Goal: Task Accomplishment & Management: Manage account settings

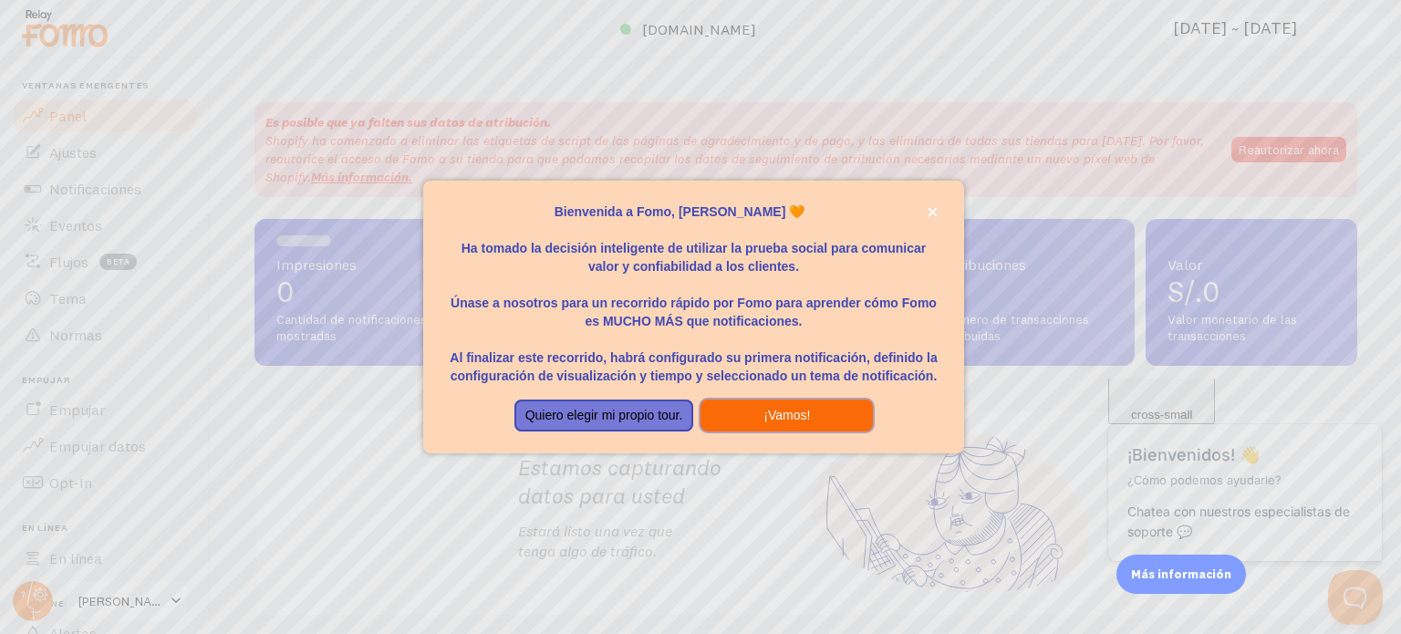
click at [759, 416] on button "¡Vamos!" at bounding box center [787, 416] width 172 height 33
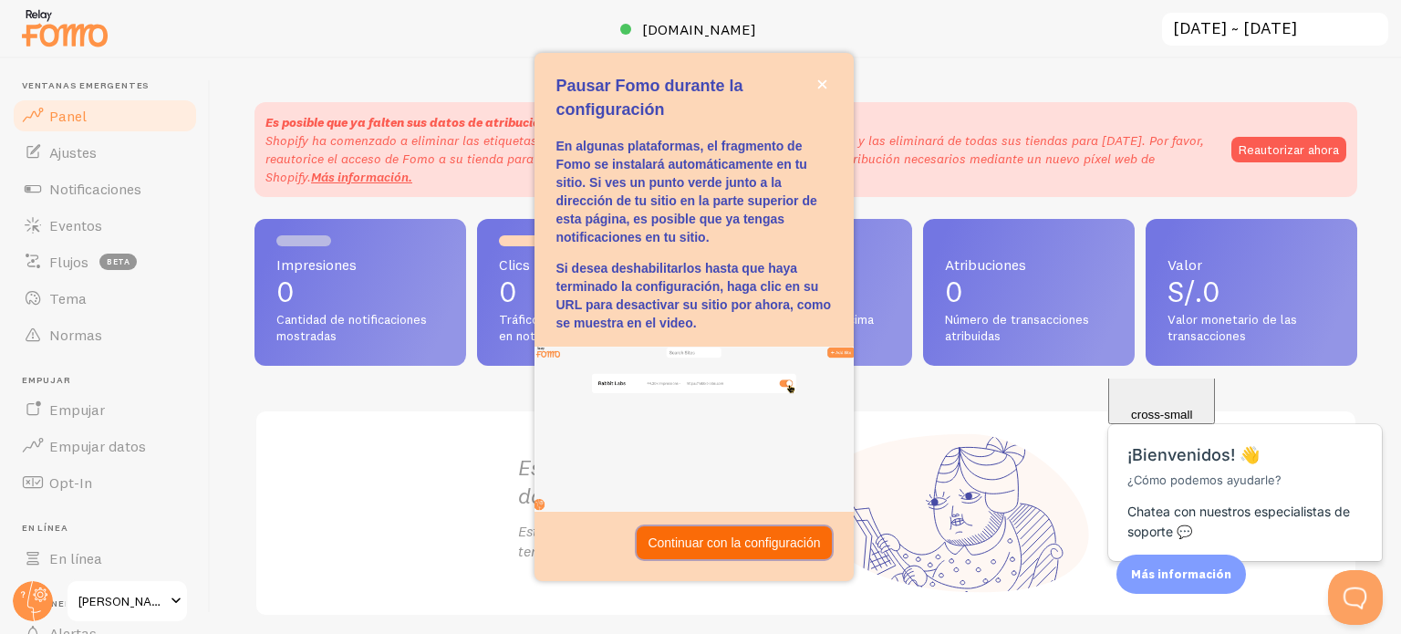
click at [755, 547] on font "Continuar con la configuración" at bounding box center [734, 543] width 172 height 15
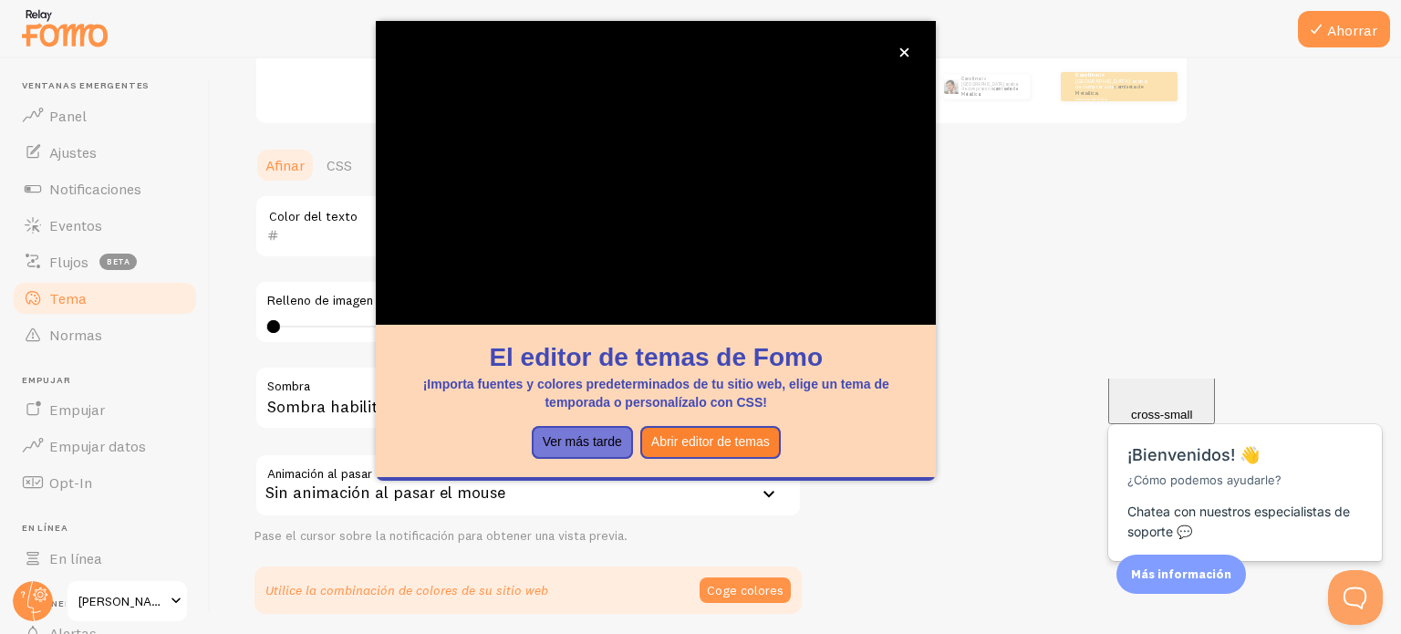
scroll to position [420, 0]
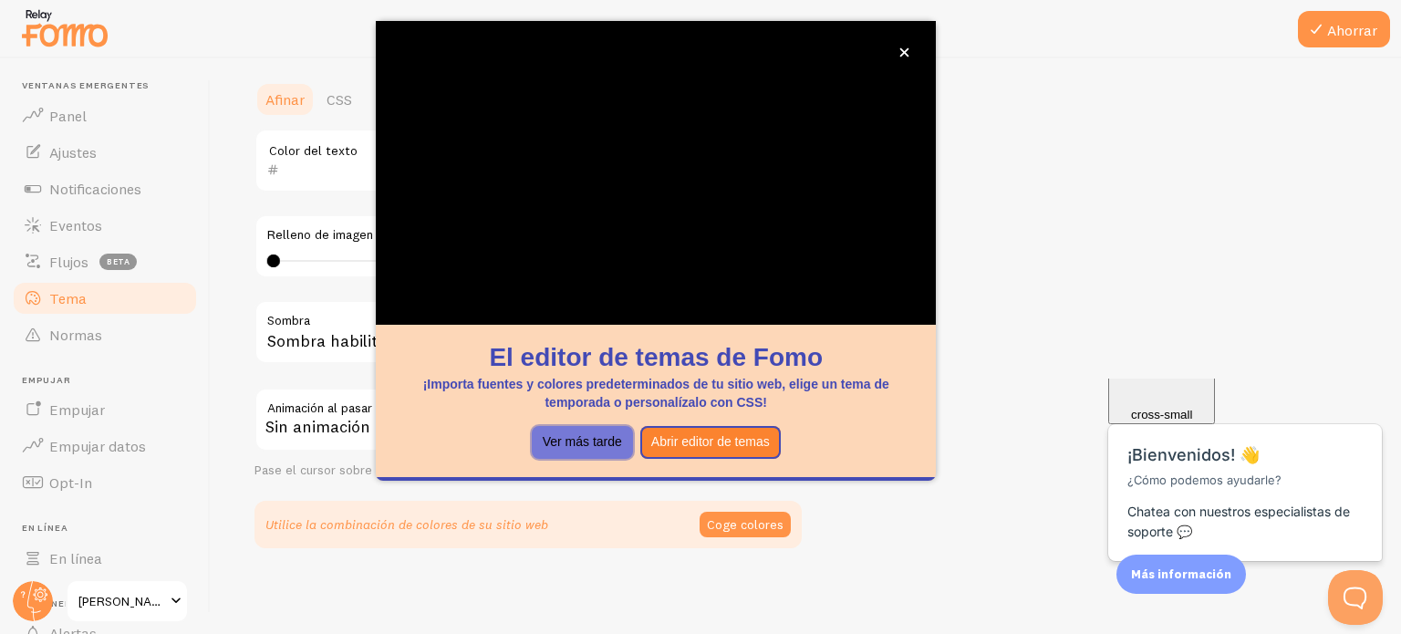
drag, startPoint x: 593, startPoint y: 437, endPoint x: 753, endPoint y: 282, distance: 222.6
click at [592, 437] on font "Ver más tarde" at bounding box center [582, 441] width 79 height 15
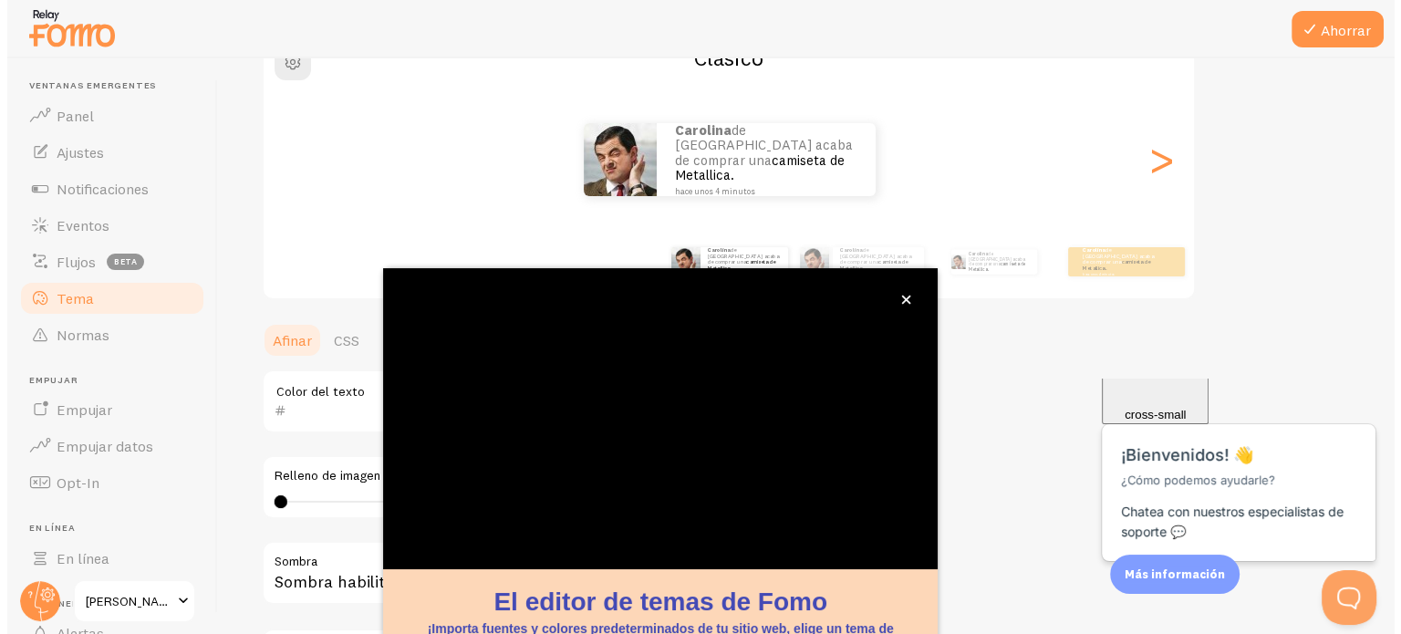
scroll to position [172, 0]
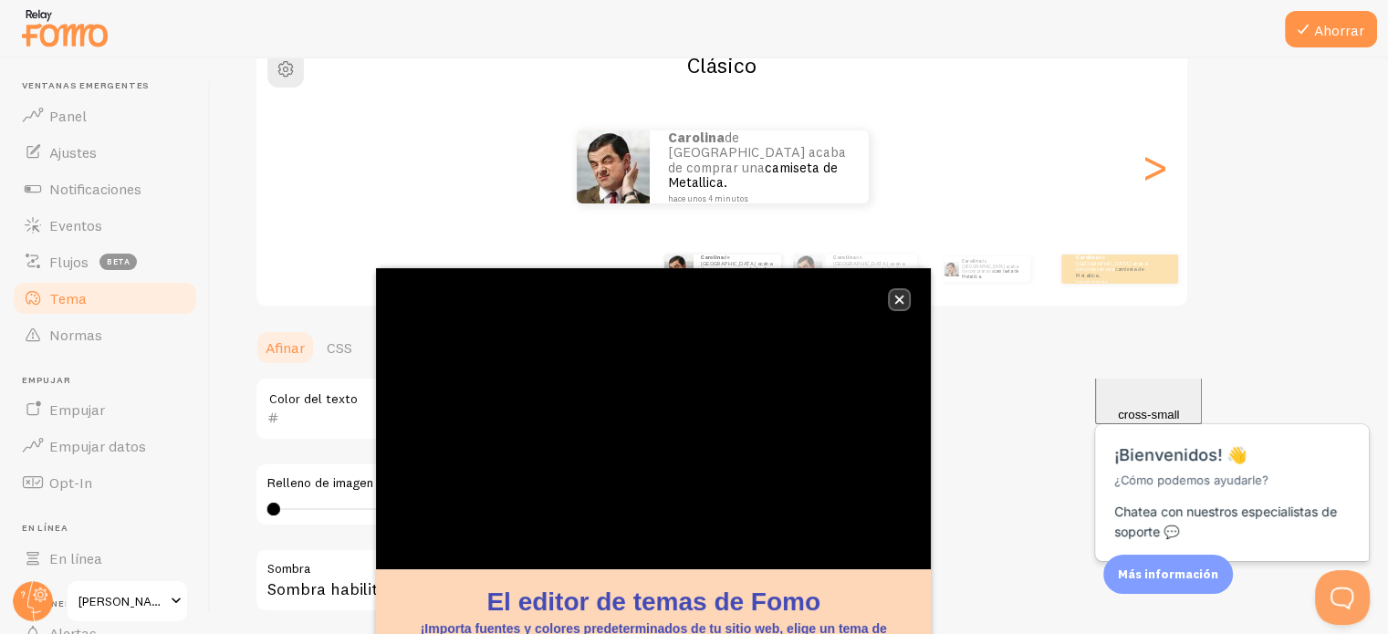
click at [900, 299] on icon "cerca," at bounding box center [899, 300] width 9 height 9
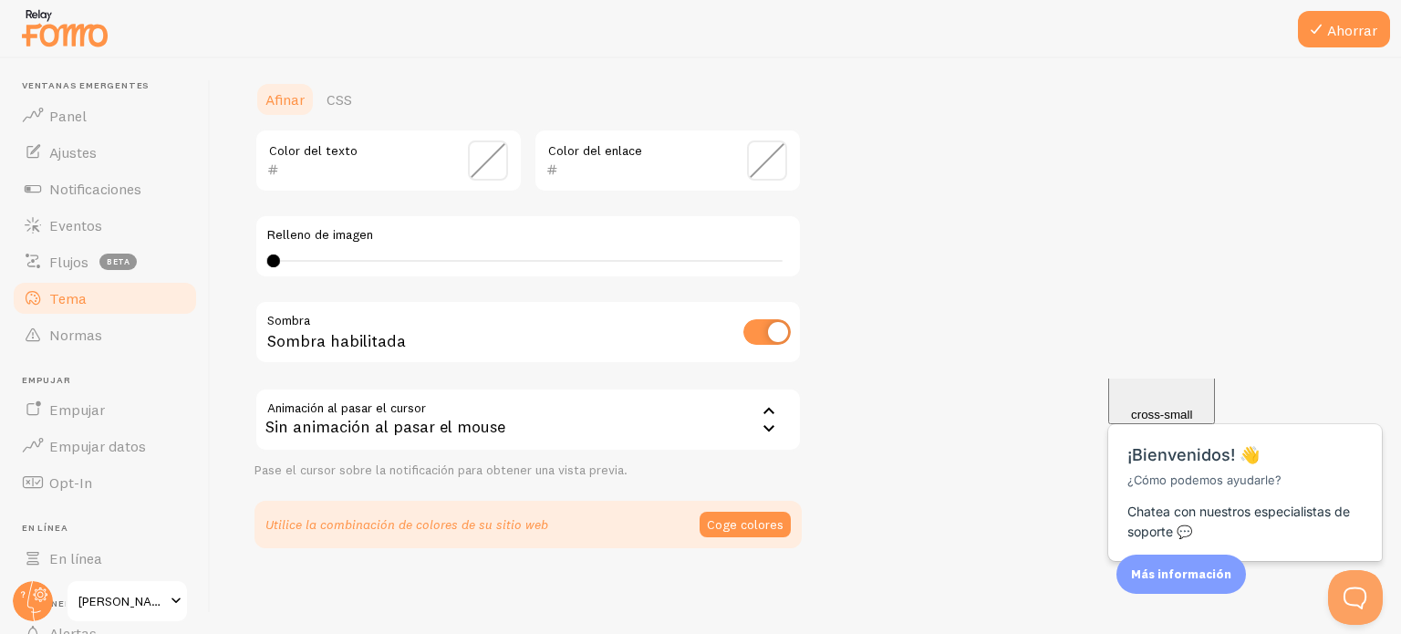
scroll to position [146, 0]
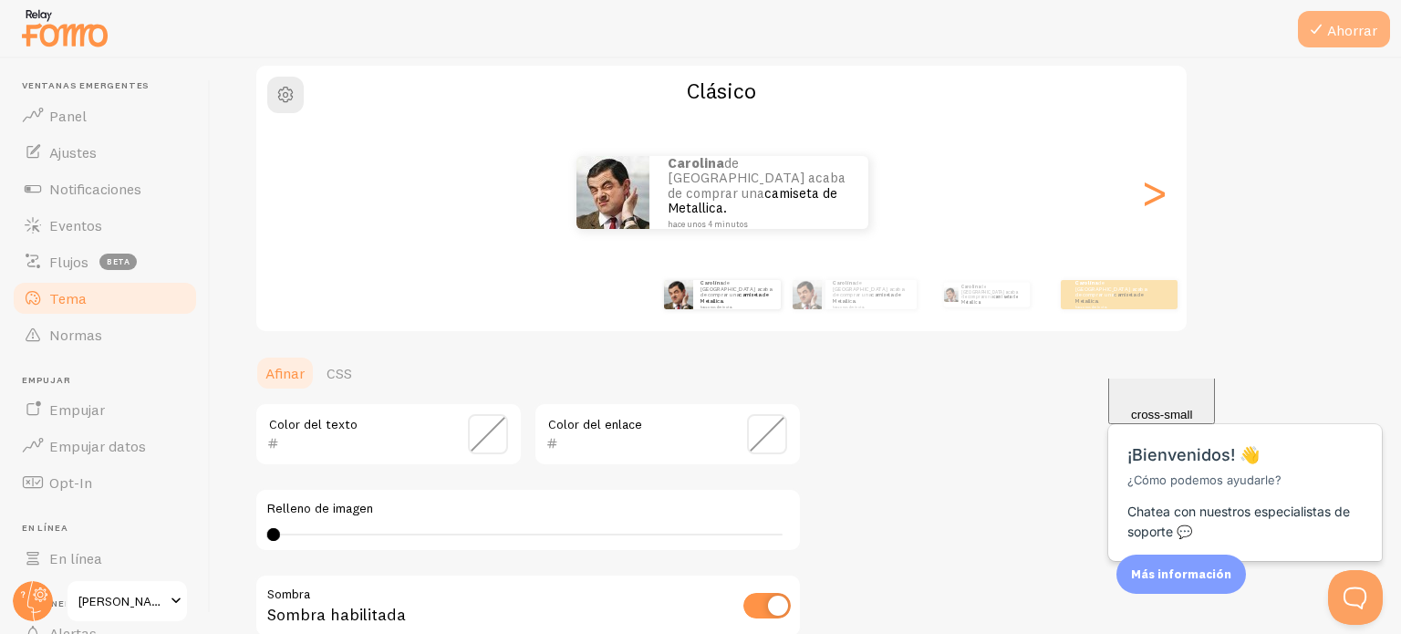
click at [1369, 23] on font "Ahorrar" at bounding box center [1352, 30] width 50 height 18
click at [1163, 195] on font ">" at bounding box center [1155, 191] width 30 height 61
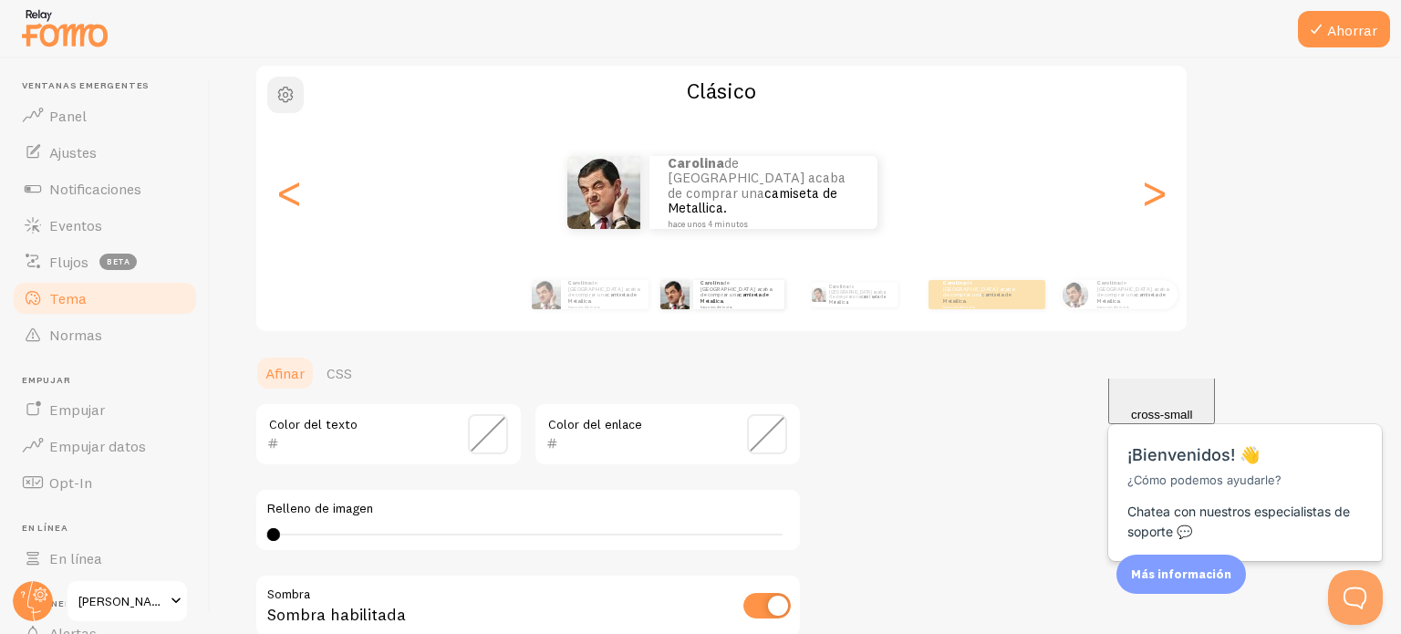
click at [288, 101] on span "button" at bounding box center [286, 95] width 22 height 22
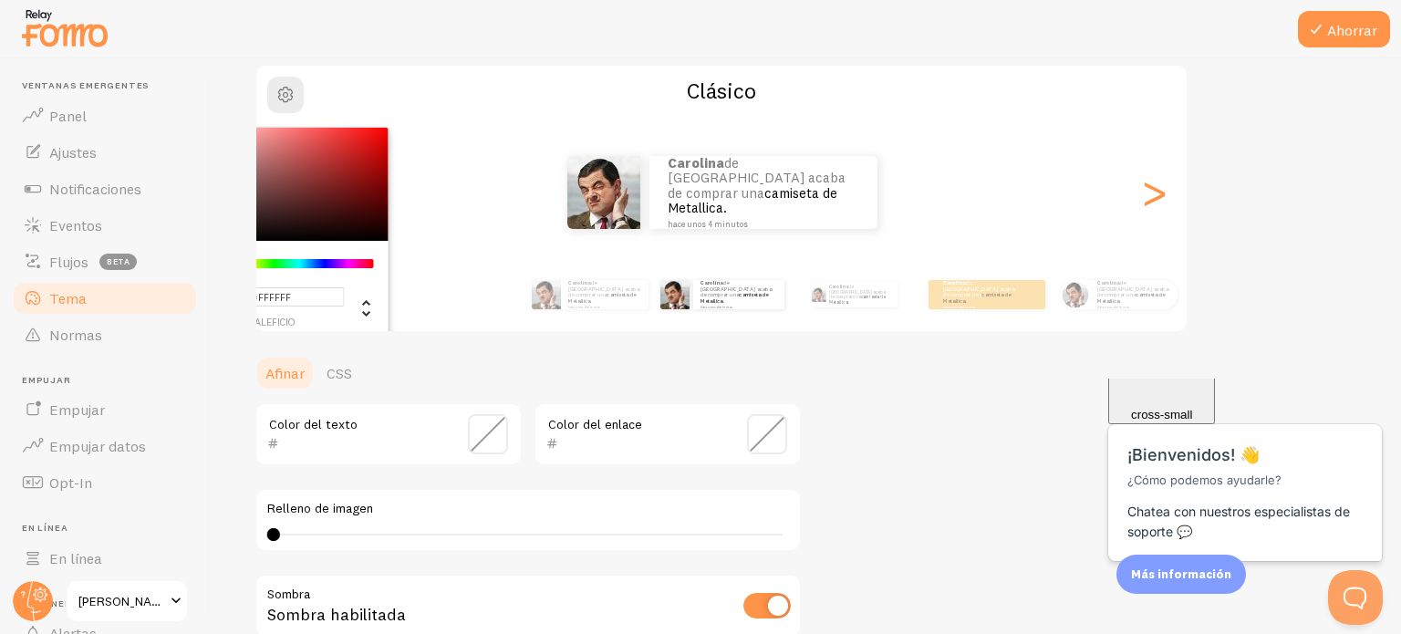
click at [1083, 129] on div "Carolina de Perú acaba de comprar una camiseta de Metallica. hace unos 4 minuto…" at bounding box center [721, 192] width 931 height 131
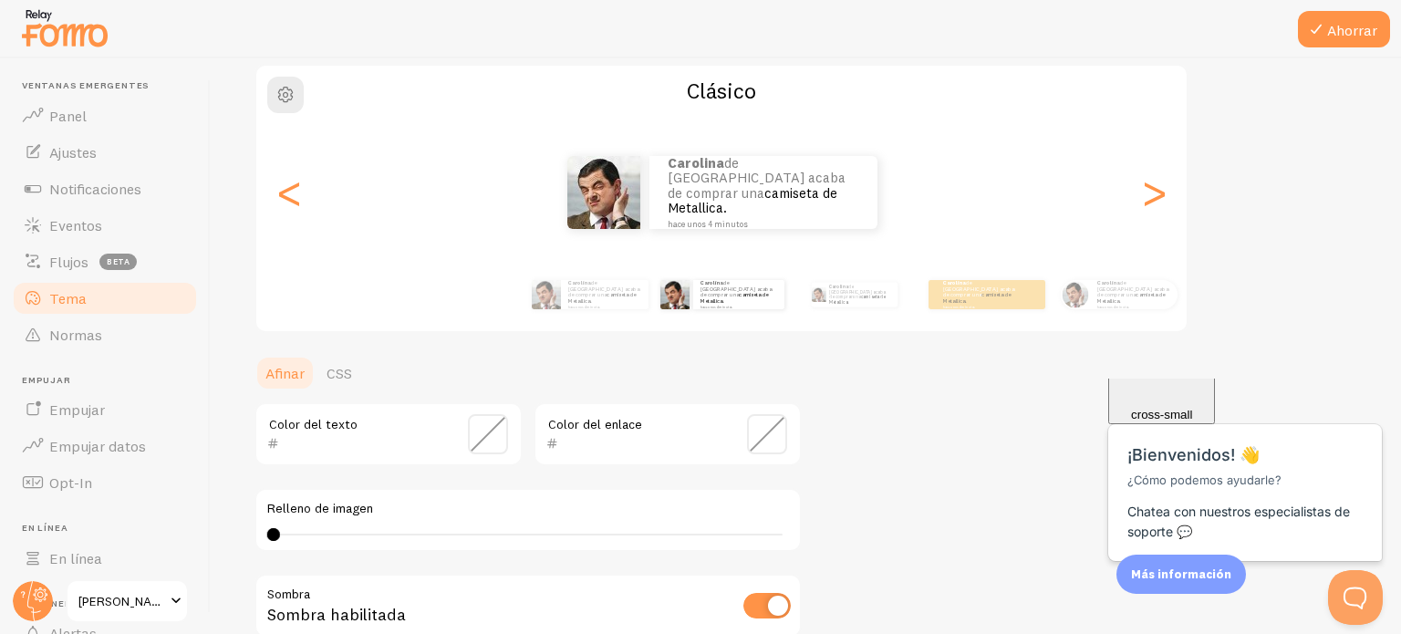
click at [1171, 200] on div "Carolina de Perú acaba de comprar una camiseta de Metallica. hace unos 4 minutos" at bounding box center [722, 192] width 932 height 73
click at [1162, 197] on font ">" at bounding box center [1155, 191] width 30 height 61
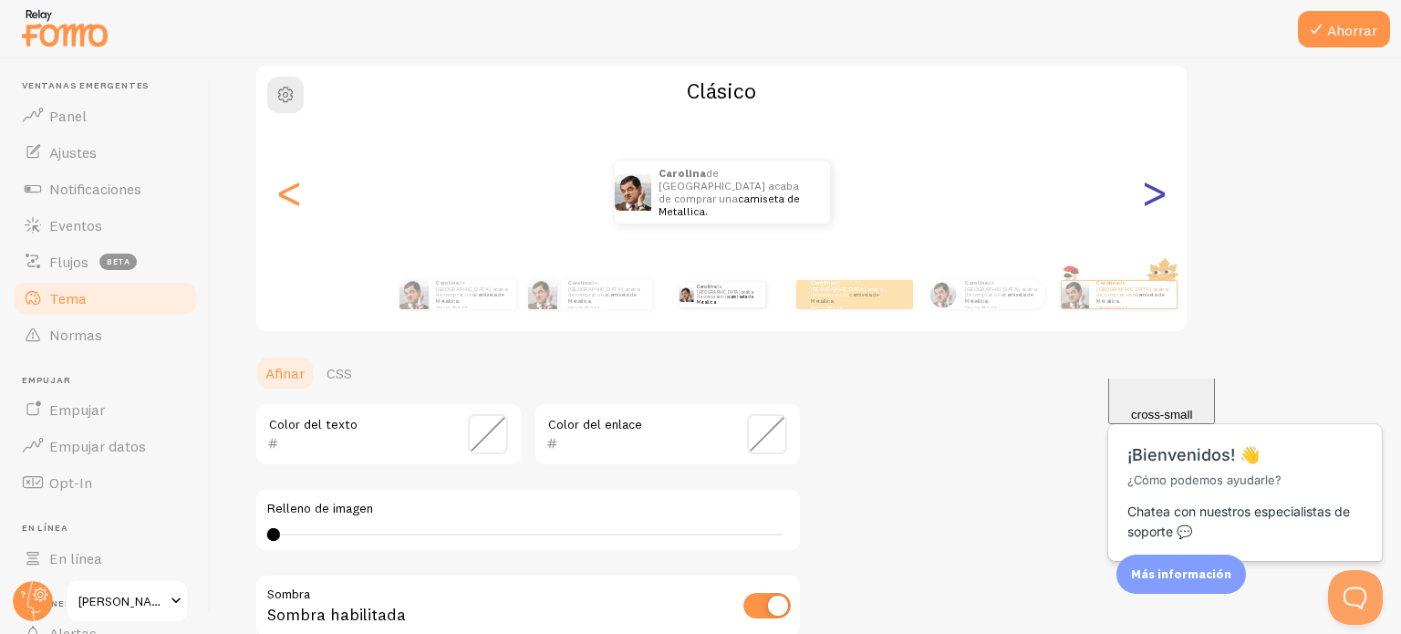
click at [1161, 196] on font ">" at bounding box center [1155, 191] width 30 height 61
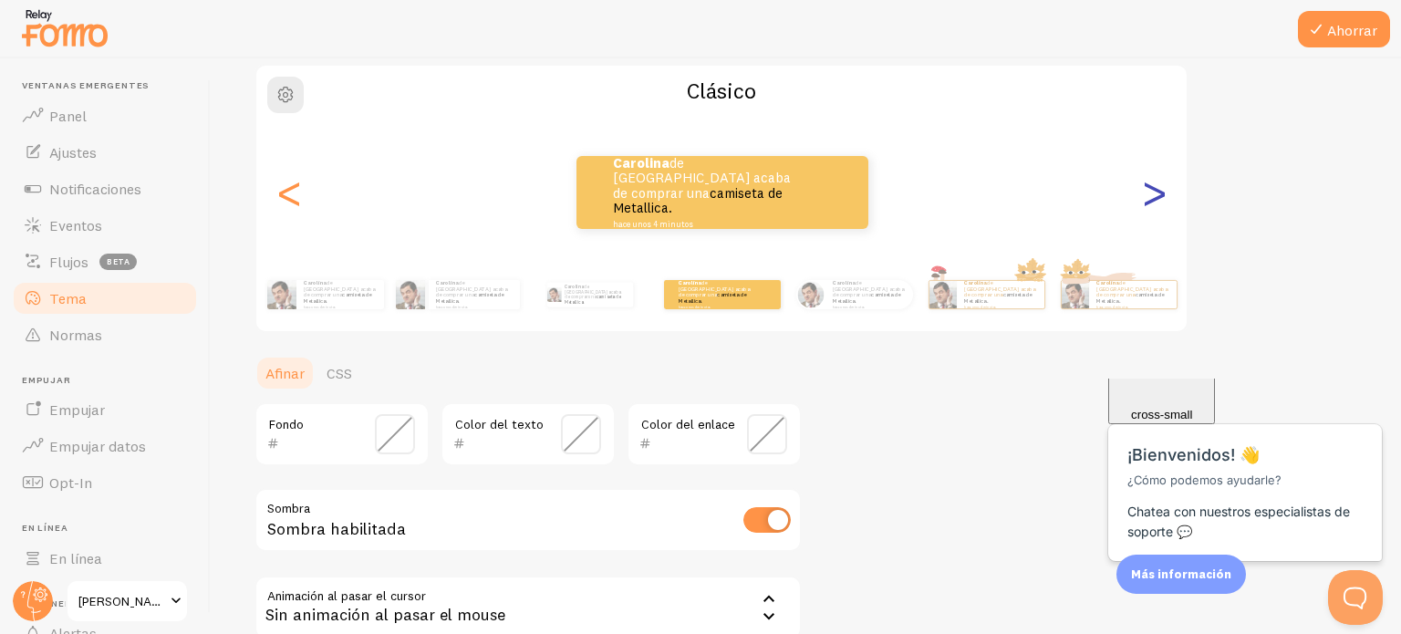
click at [1161, 196] on font ">" at bounding box center [1155, 191] width 30 height 61
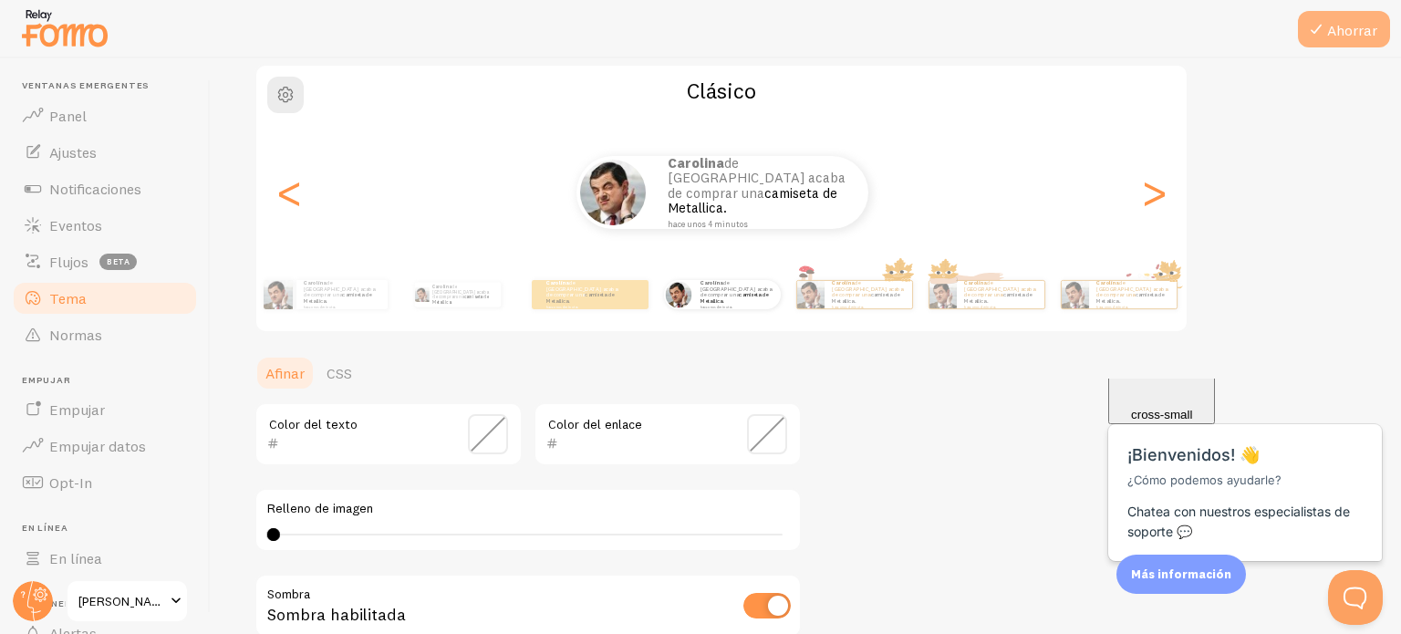
click at [1335, 36] on font "Ahorrar" at bounding box center [1352, 30] width 50 height 18
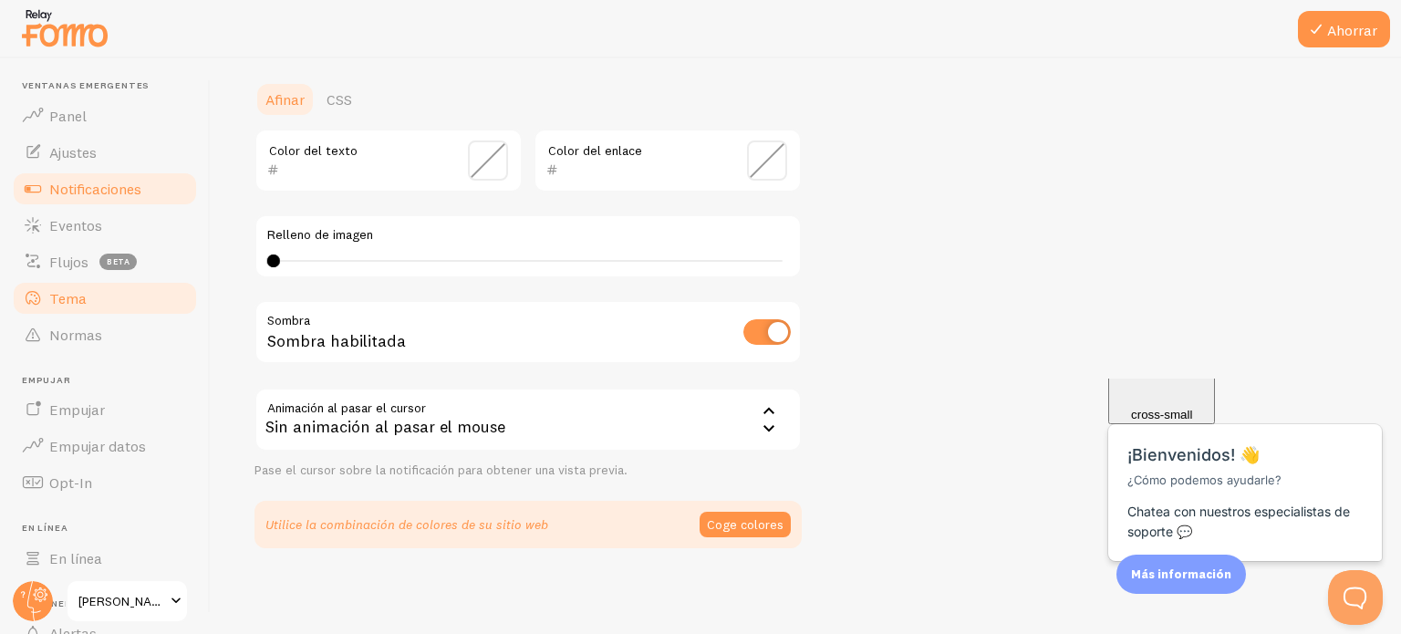
click at [113, 193] on font "Notificaciones" at bounding box center [95, 189] width 92 height 18
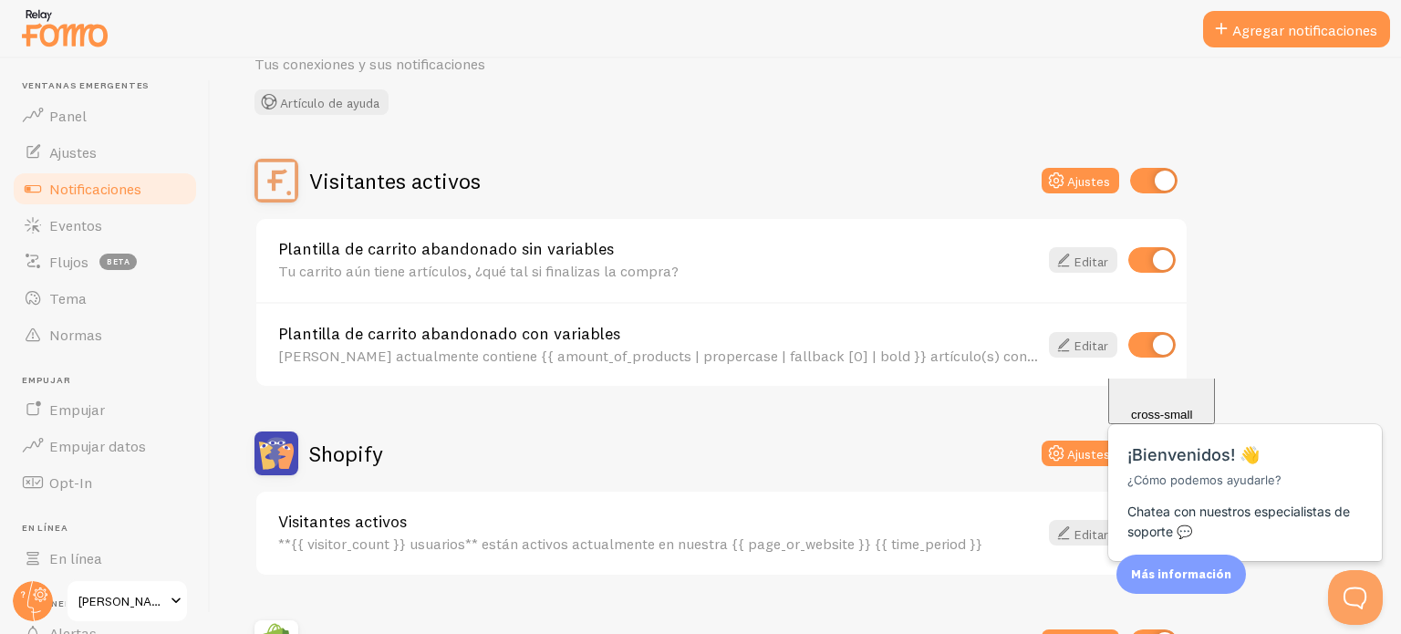
scroll to position [274, 0]
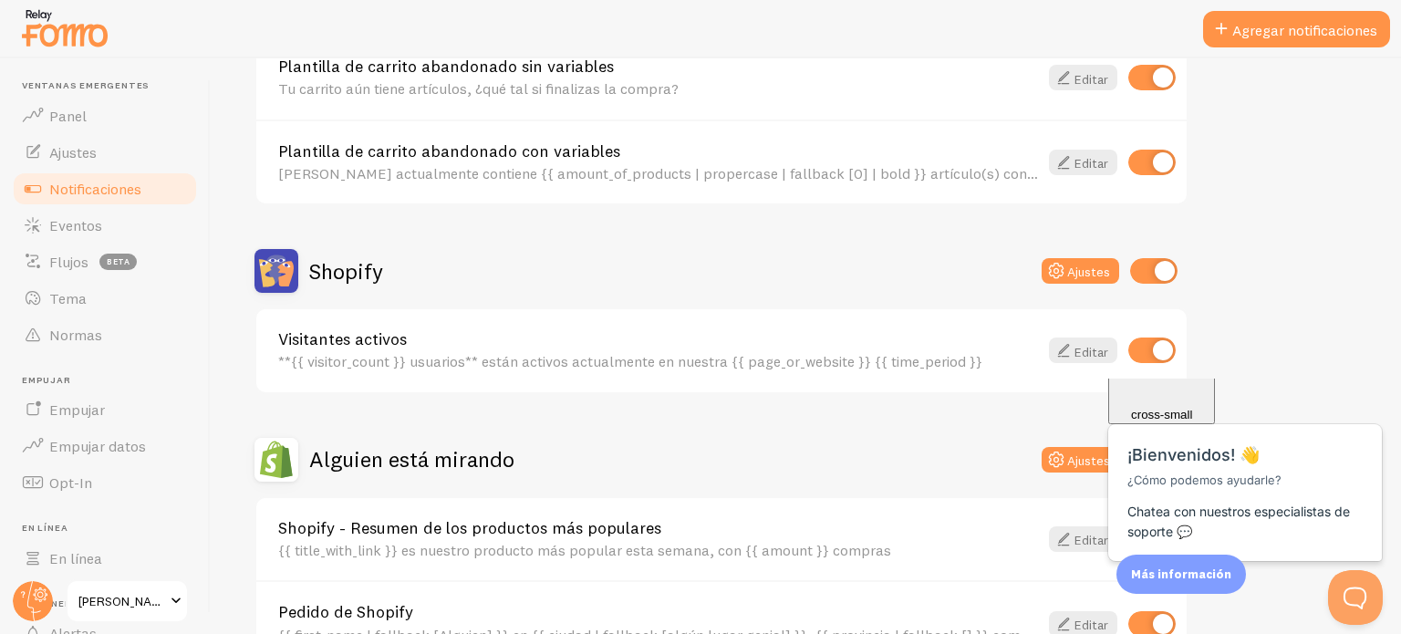
click at [1151, 269] on input "checkbox" at bounding box center [1153, 271] width 47 height 26
checkbox input "false"
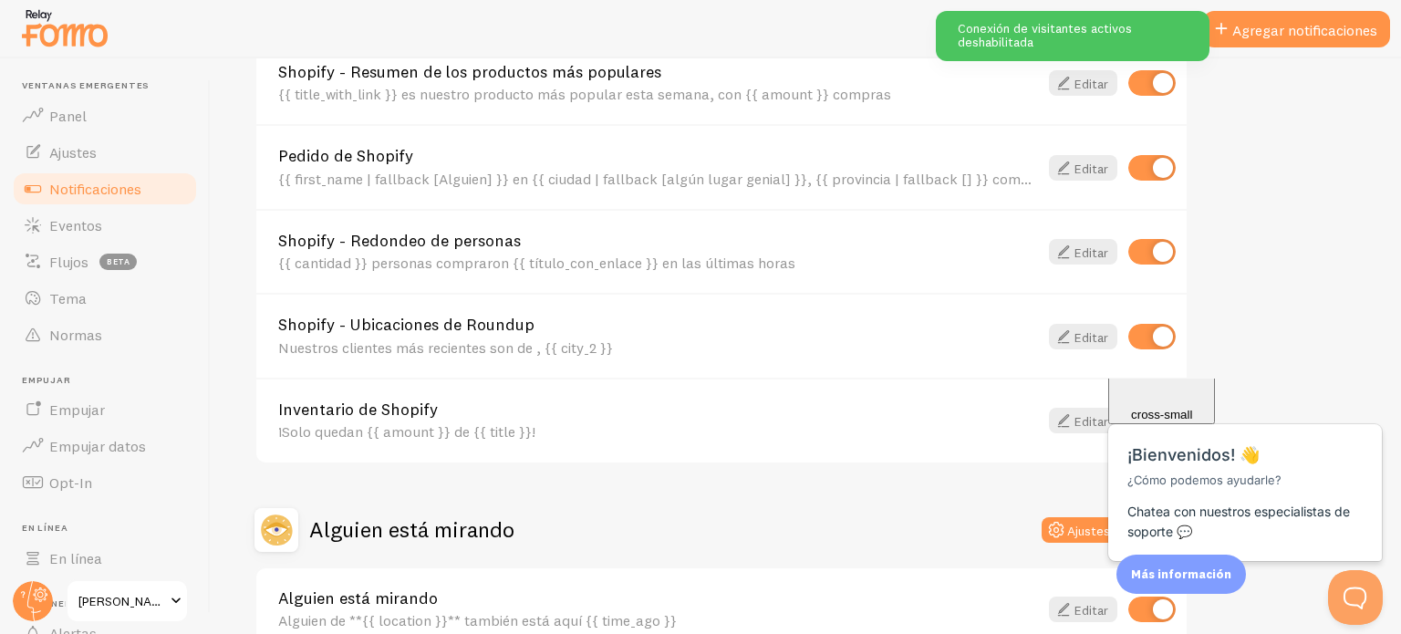
scroll to position [830, 0]
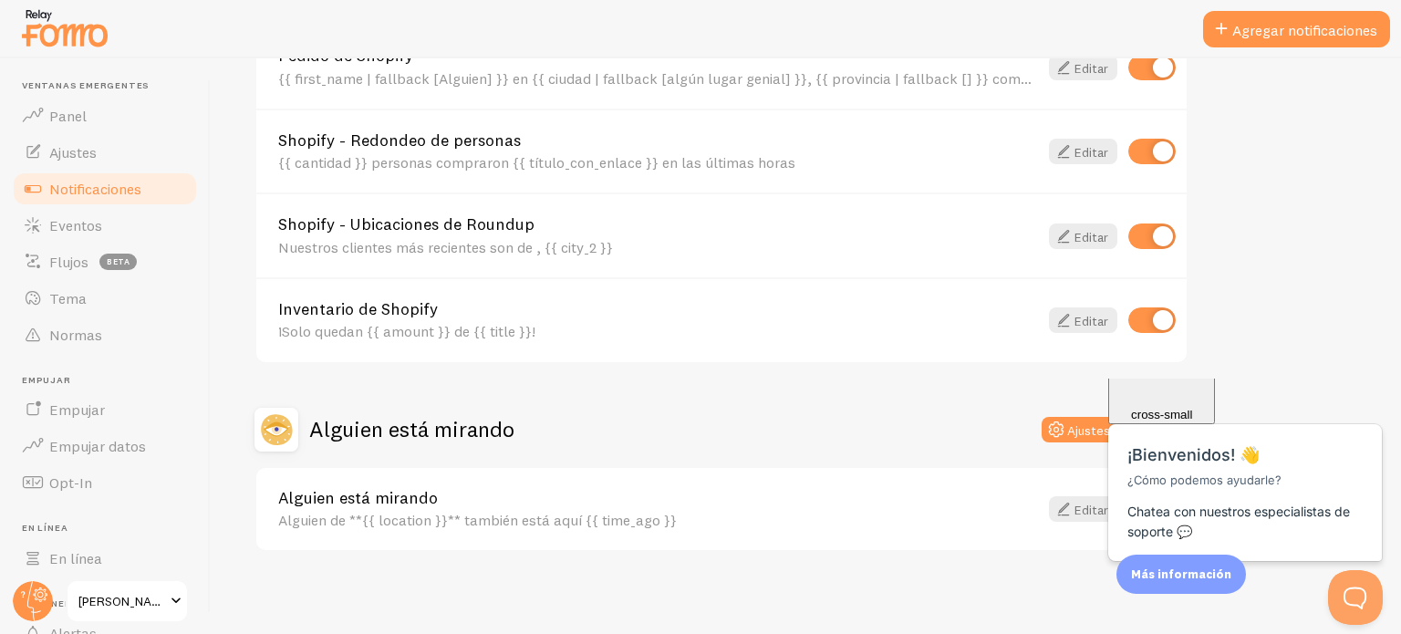
click at [1208, 405] on div "Close cross-small" at bounding box center [1162, 359] width 92 height 122
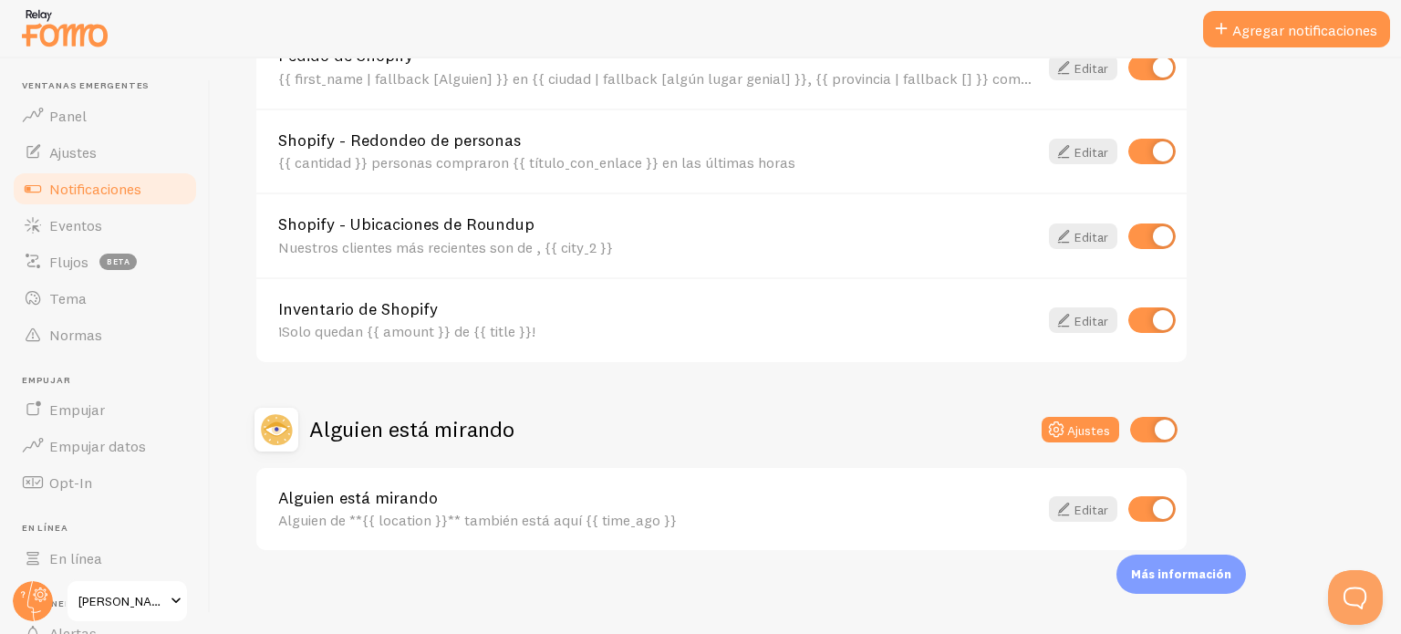
click at [1139, 420] on input "checkbox" at bounding box center [1153, 430] width 47 height 26
checkbox input "false"
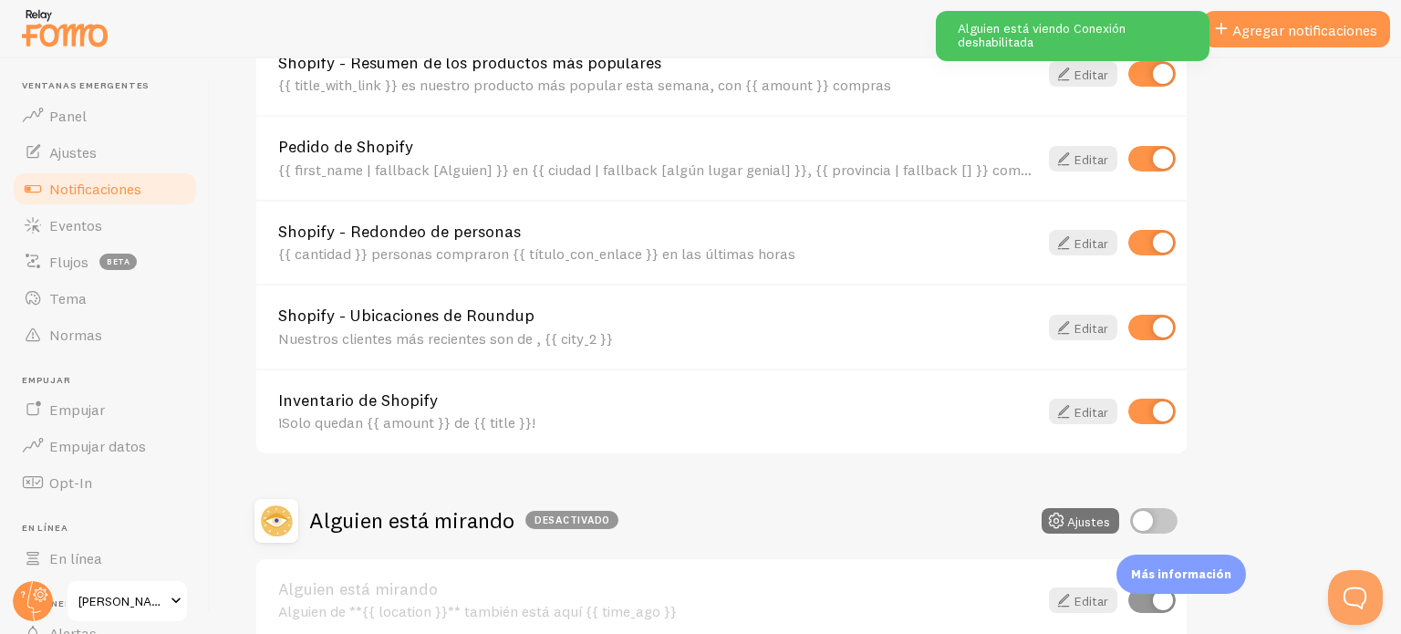
scroll to position [648, 0]
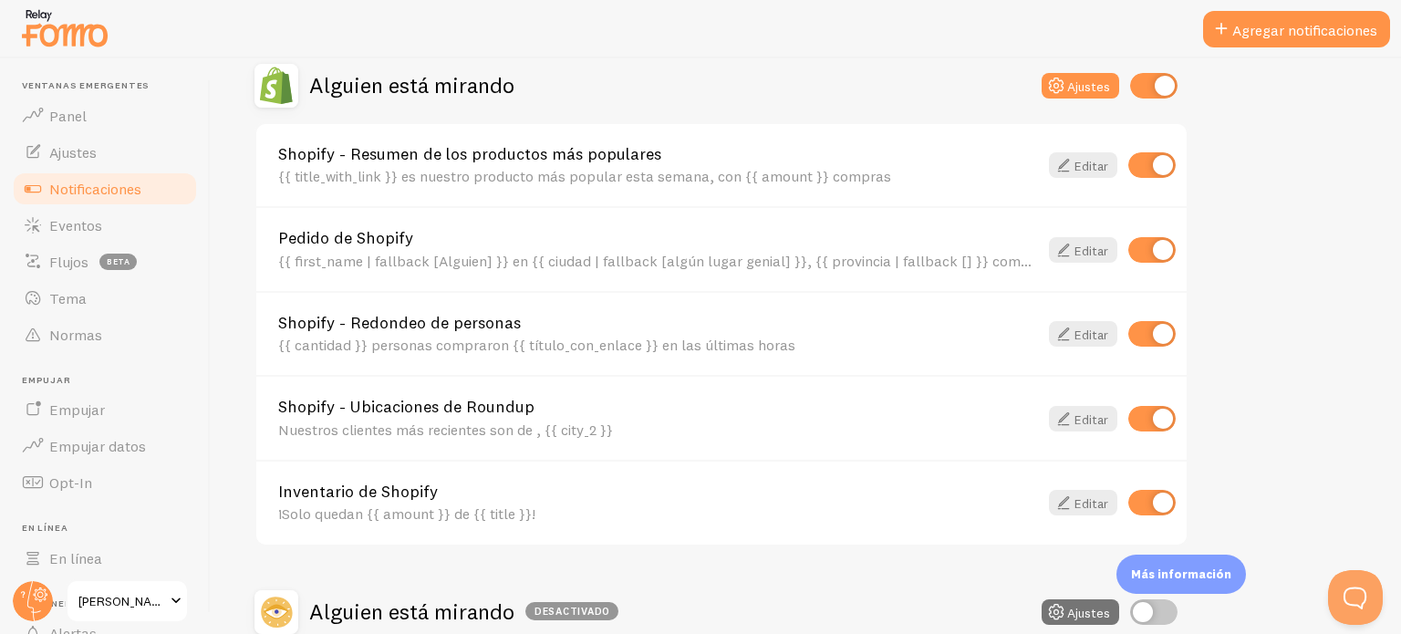
click at [1163, 409] on input "checkbox" at bounding box center [1152, 419] width 47 height 26
checkbox input "false"
click at [1147, 335] on input "checkbox" at bounding box center [1152, 334] width 47 height 26
checkbox input "false"
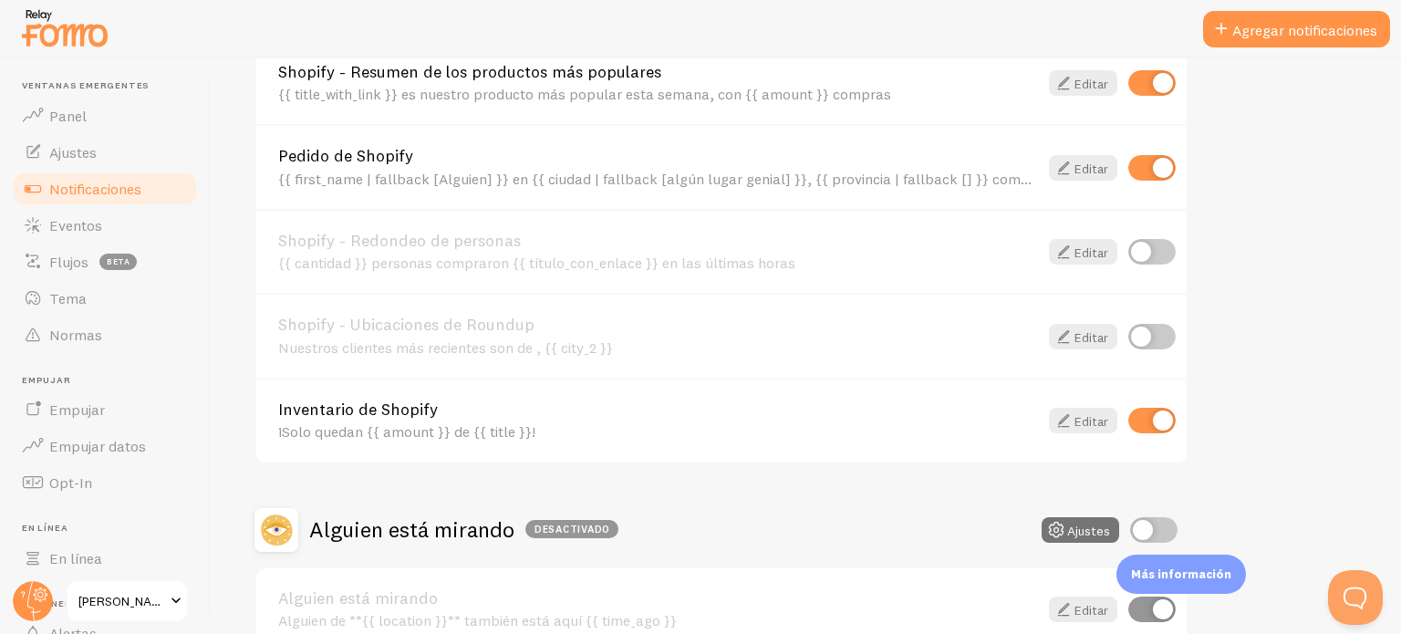
scroll to position [639, 0]
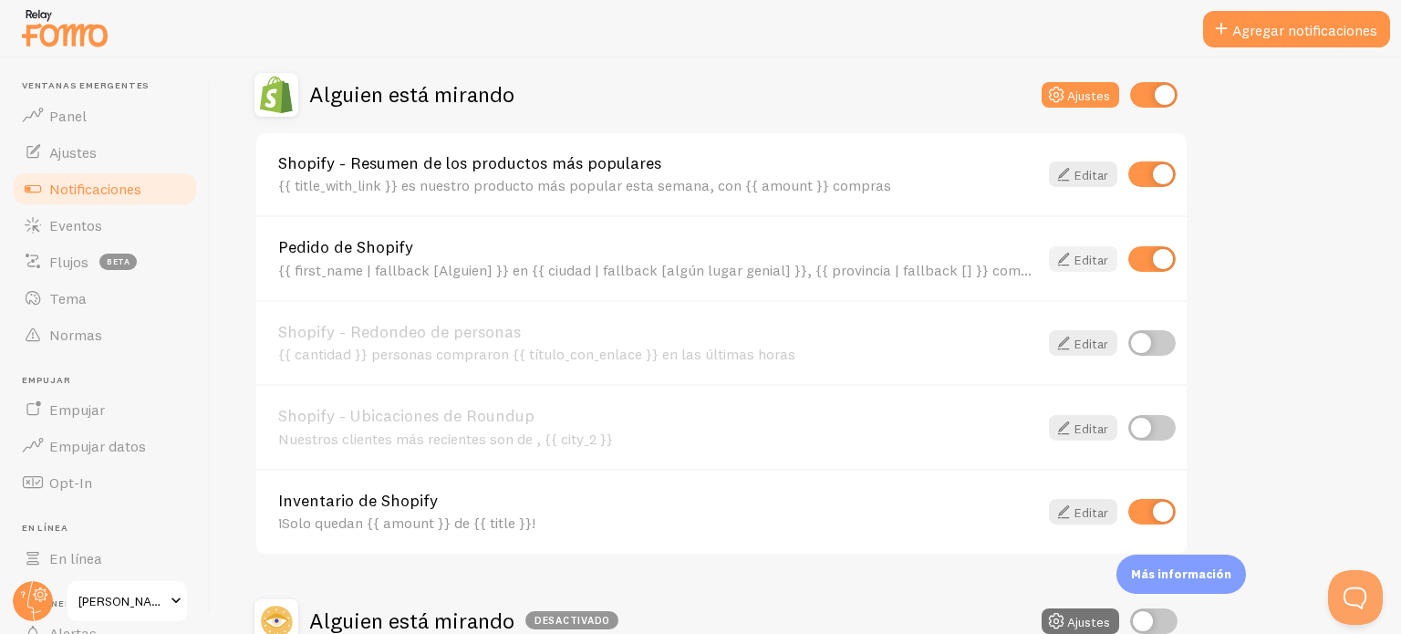
click at [1076, 262] on font "Editar" at bounding box center [1092, 259] width 34 height 16
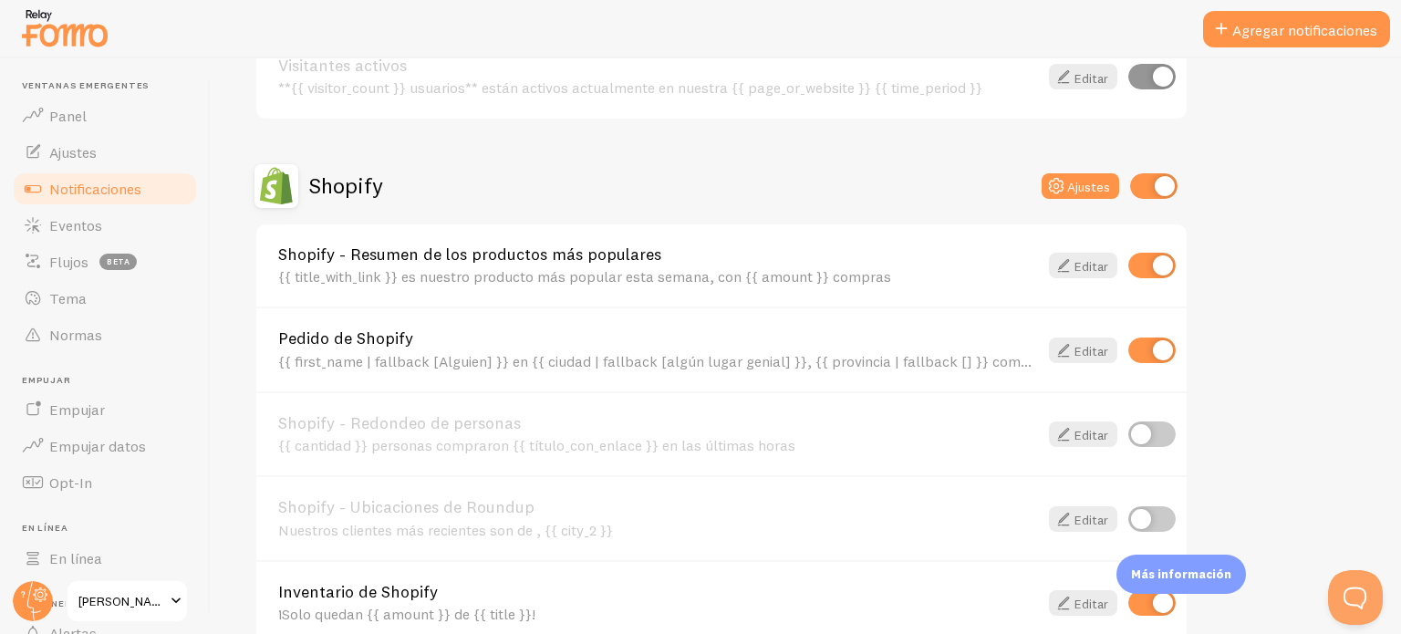
scroll to position [639, 0]
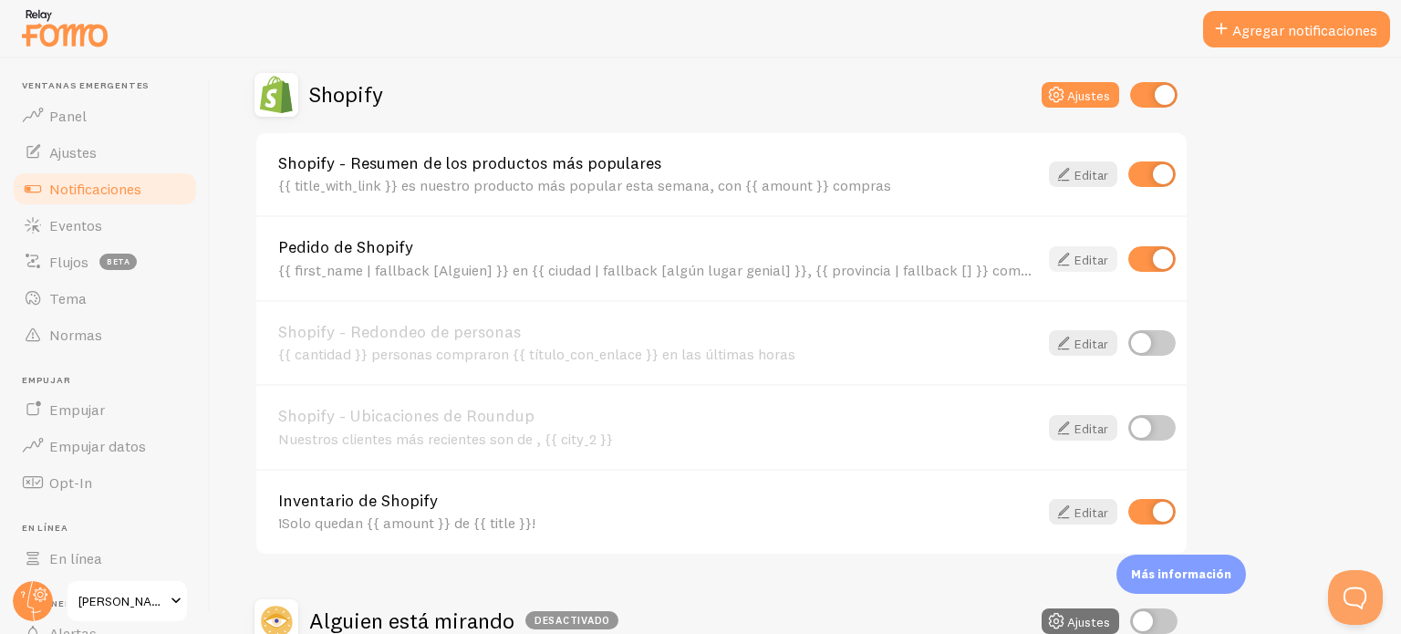
click at [1102, 256] on font "Editar" at bounding box center [1092, 259] width 34 height 16
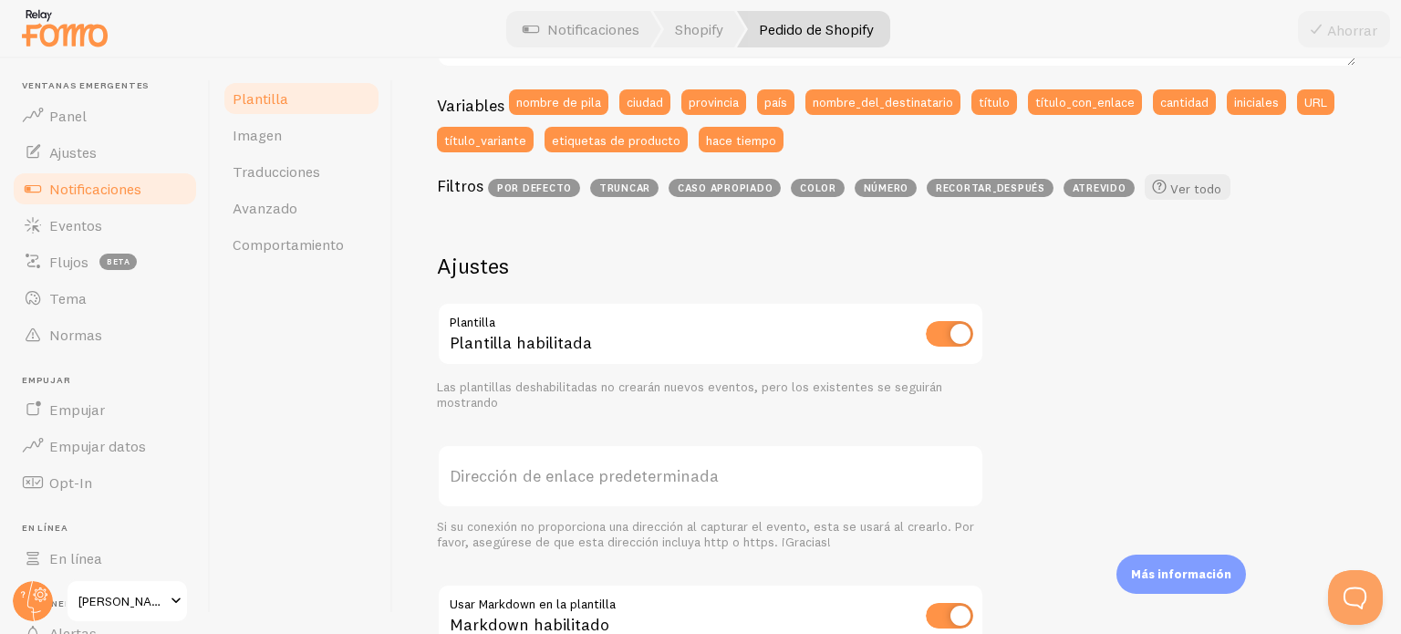
scroll to position [217, 0]
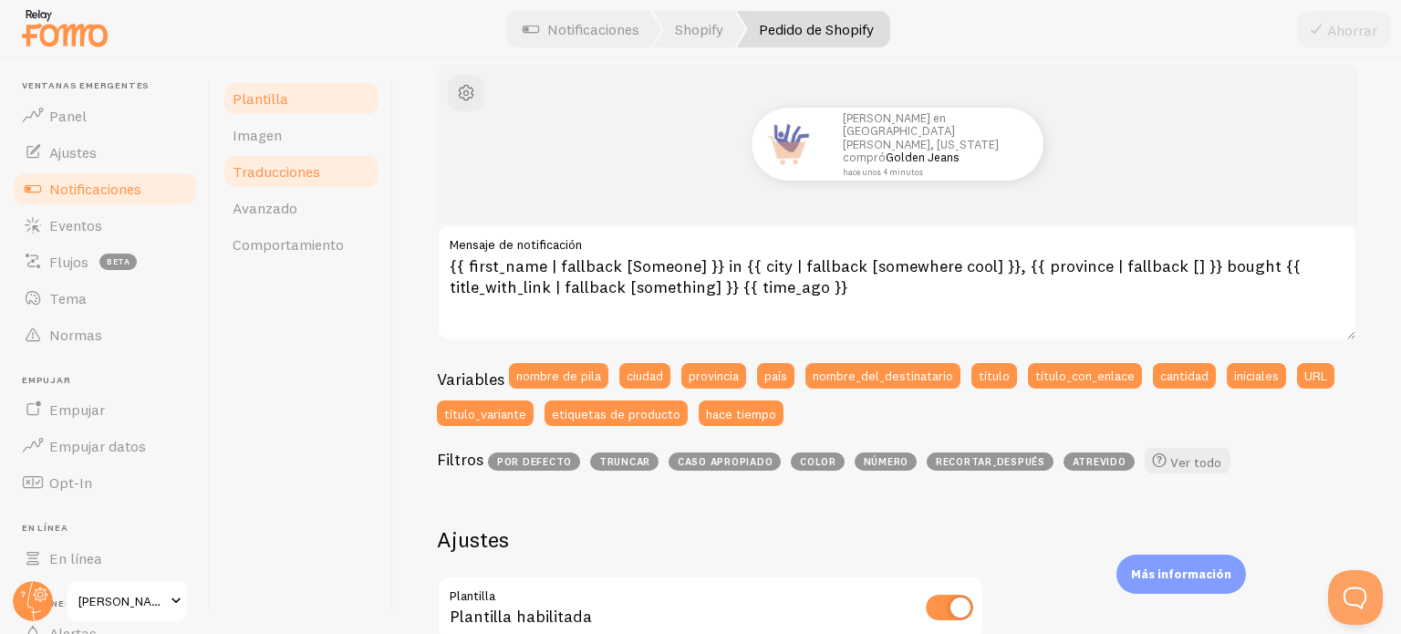
click at [285, 173] on font "Traducciones" at bounding box center [277, 171] width 88 height 18
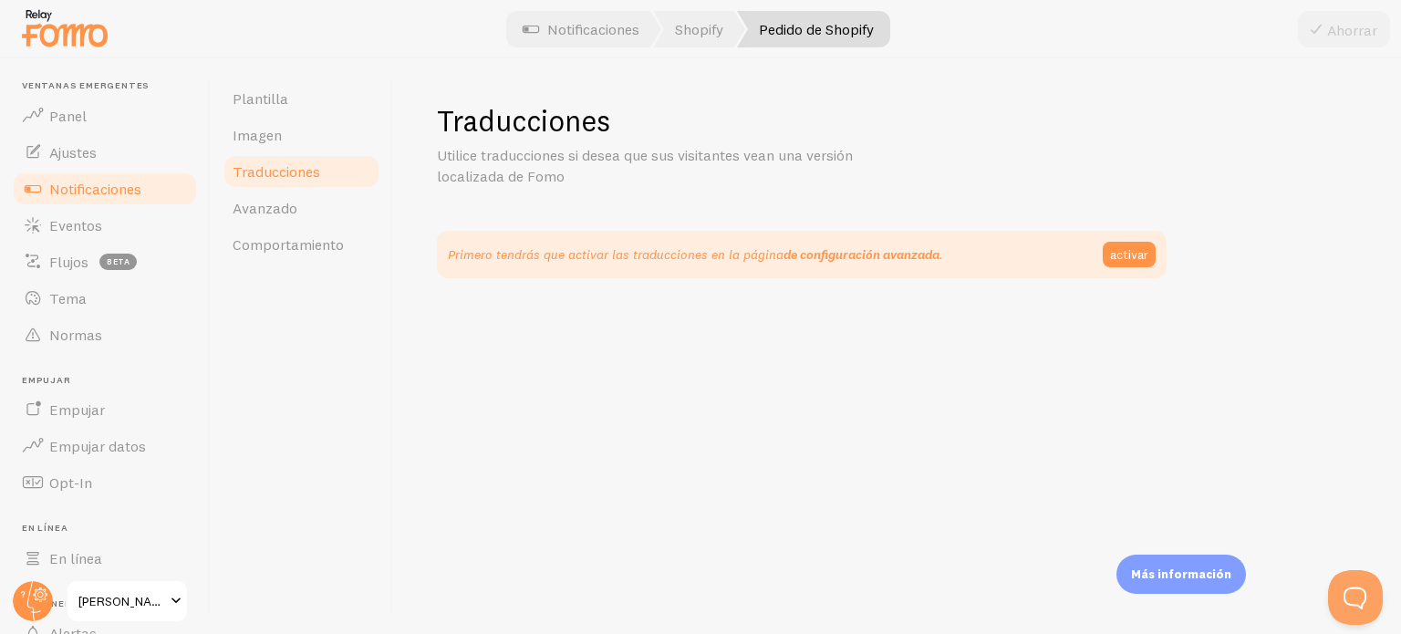
click at [920, 254] on font "de configuración avanzada" at bounding box center [862, 254] width 156 height 16
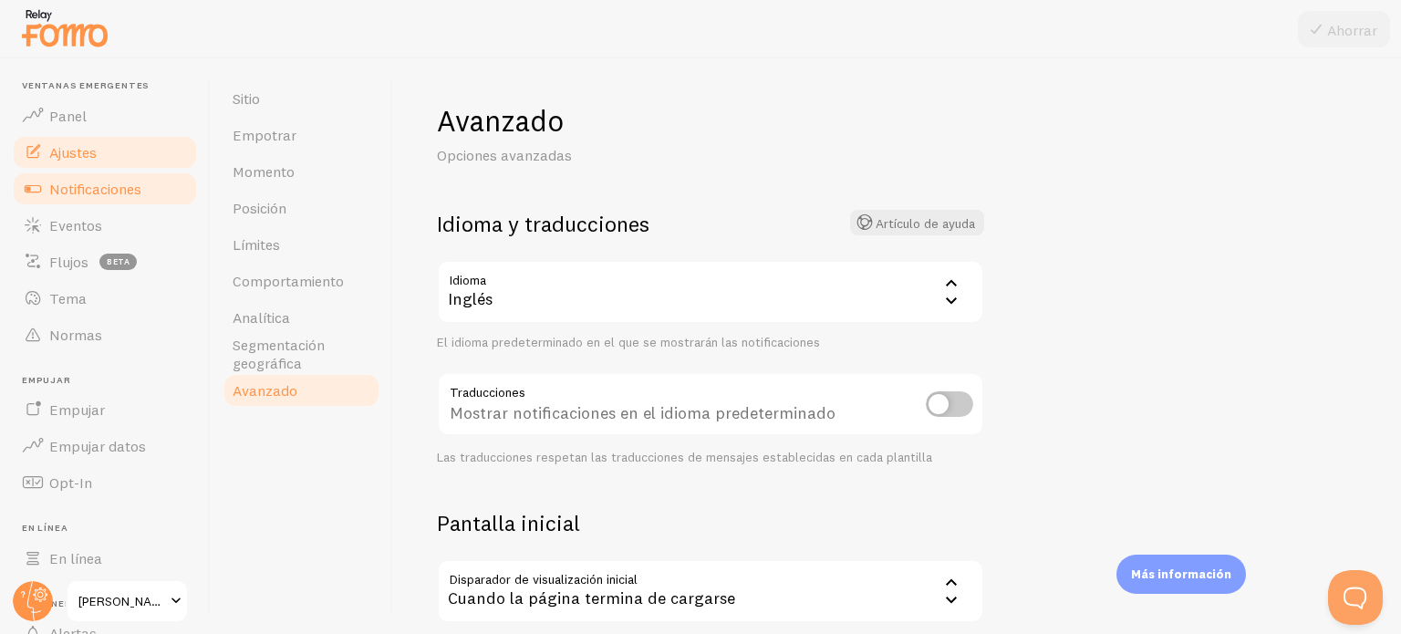
click at [120, 184] on font "Notificaciones" at bounding box center [95, 189] width 92 height 18
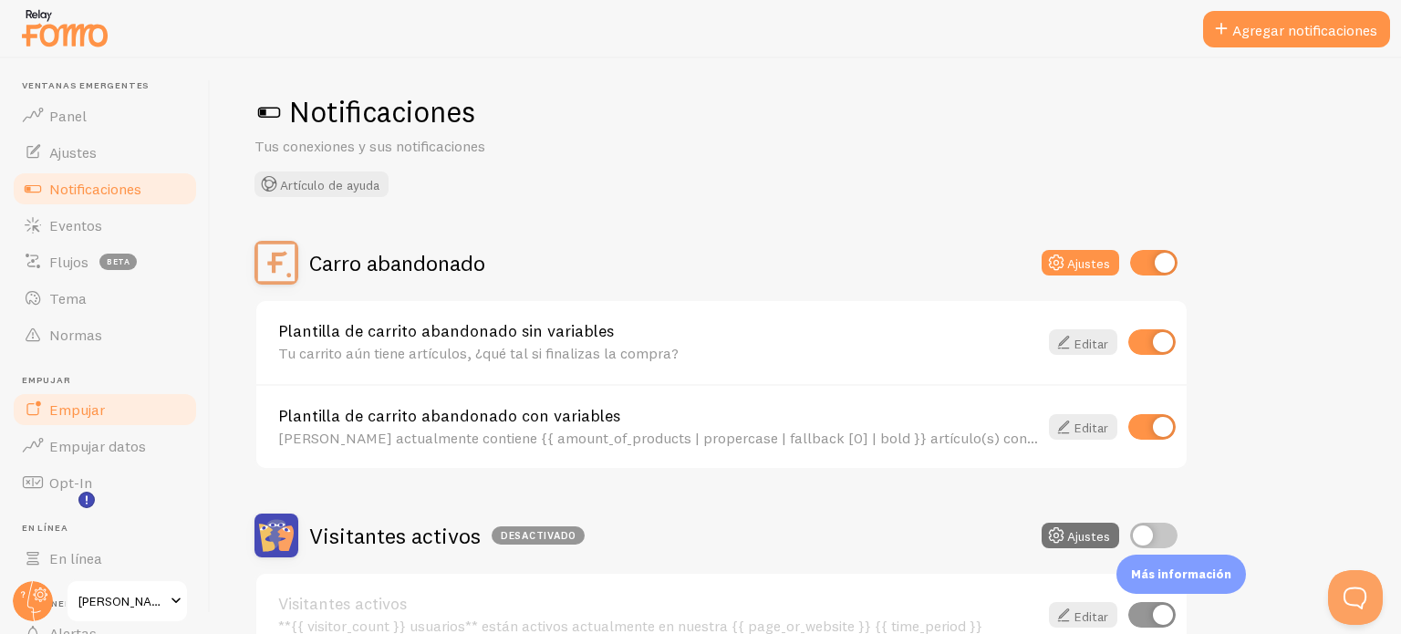
scroll to position [156, 0]
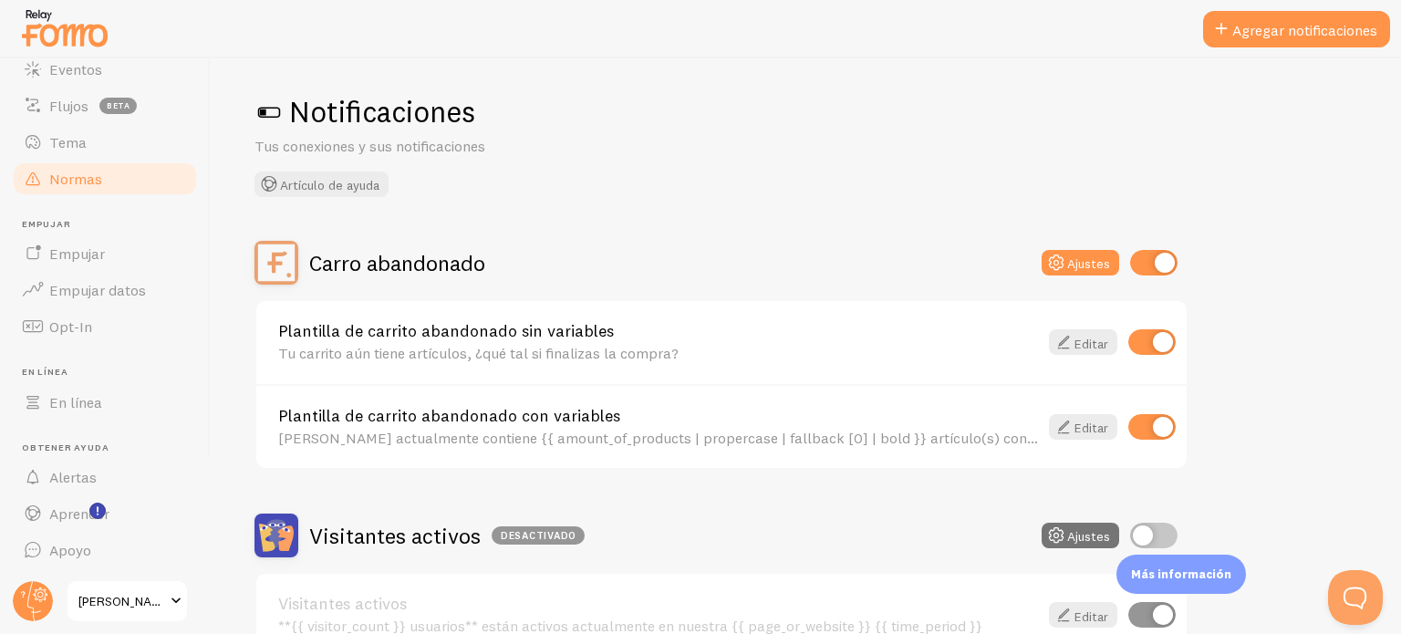
click at [76, 178] on font "Normas" at bounding box center [75, 179] width 53 height 18
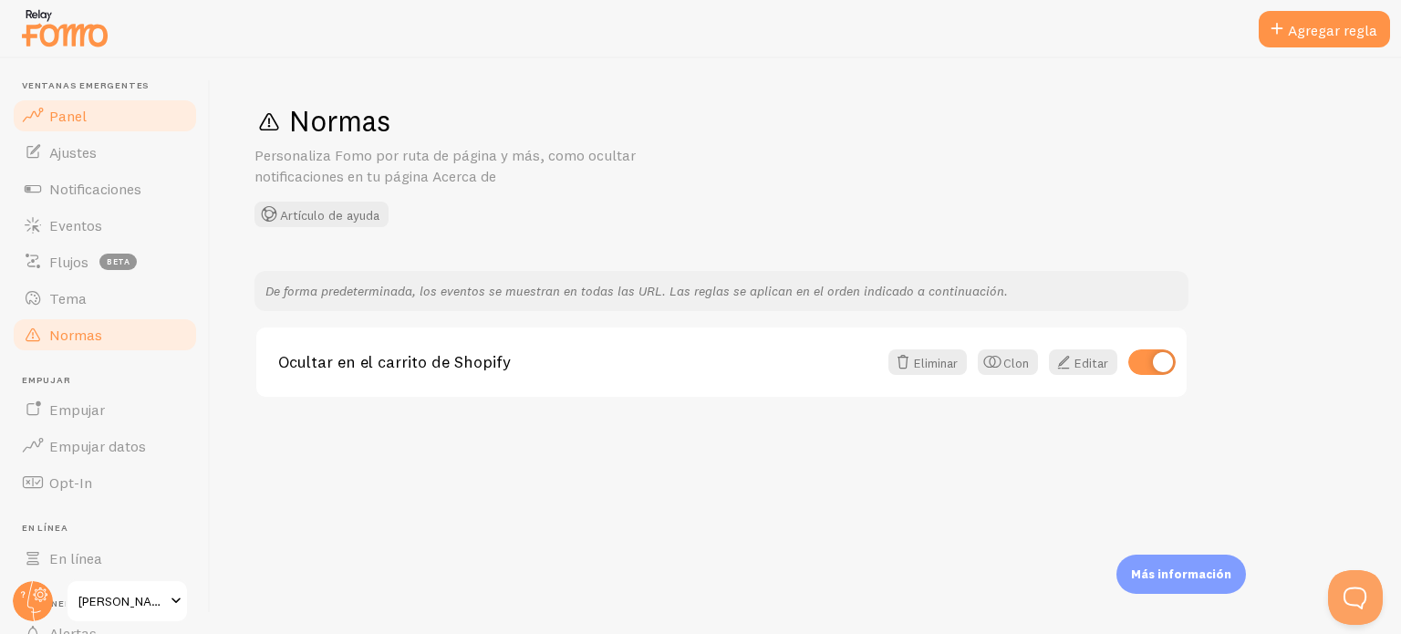
click at [79, 119] on font "Panel" at bounding box center [67, 116] width 37 height 18
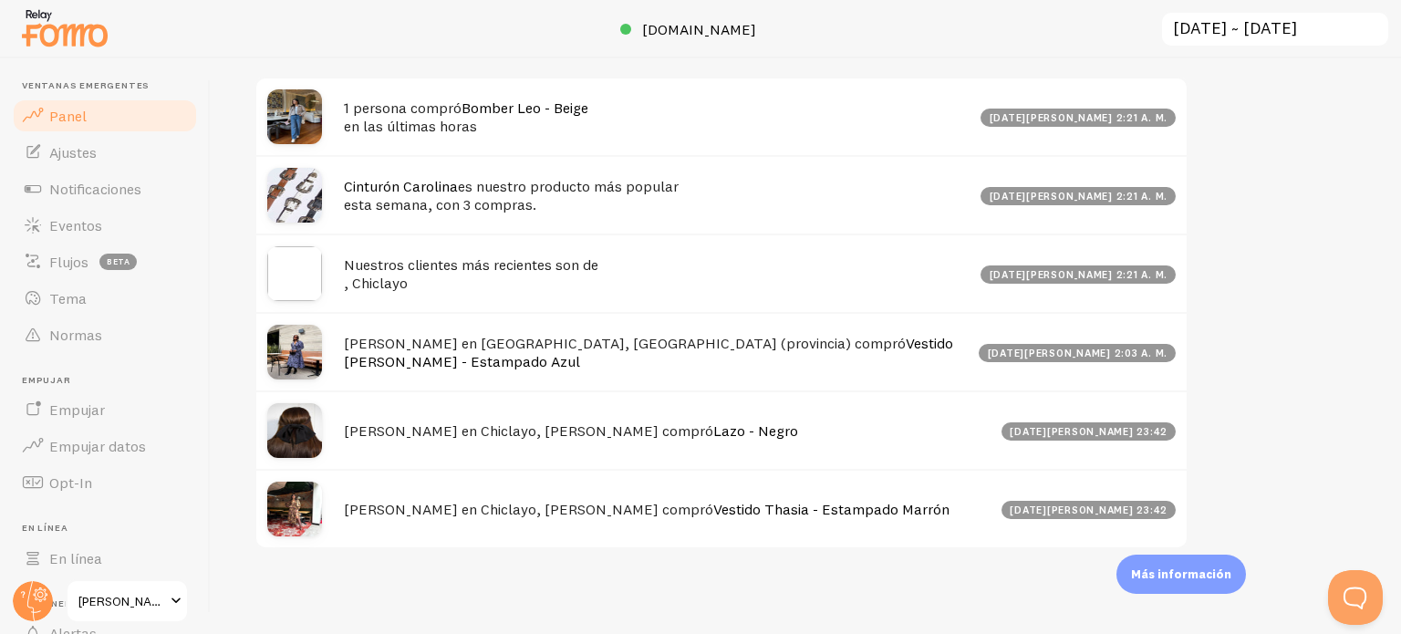
scroll to position [676, 0]
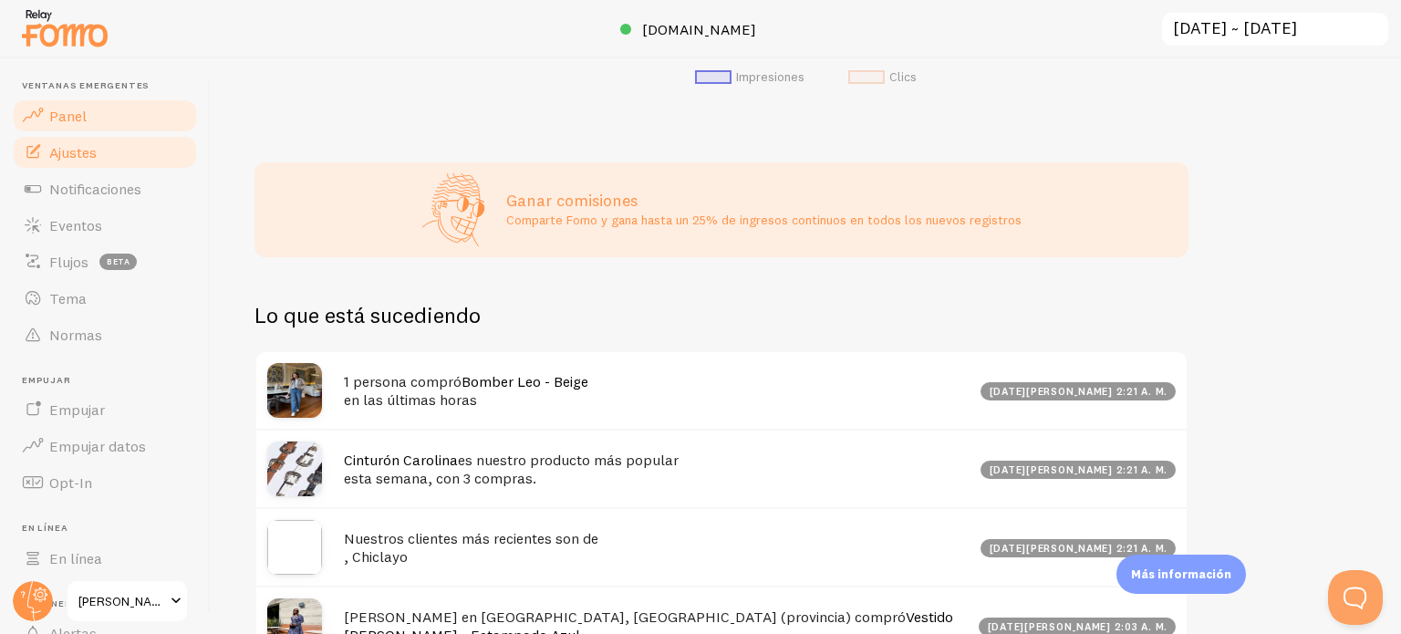
click at [47, 151] on link "Ajustes" at bounding box center [105, 152] width 188 height 36
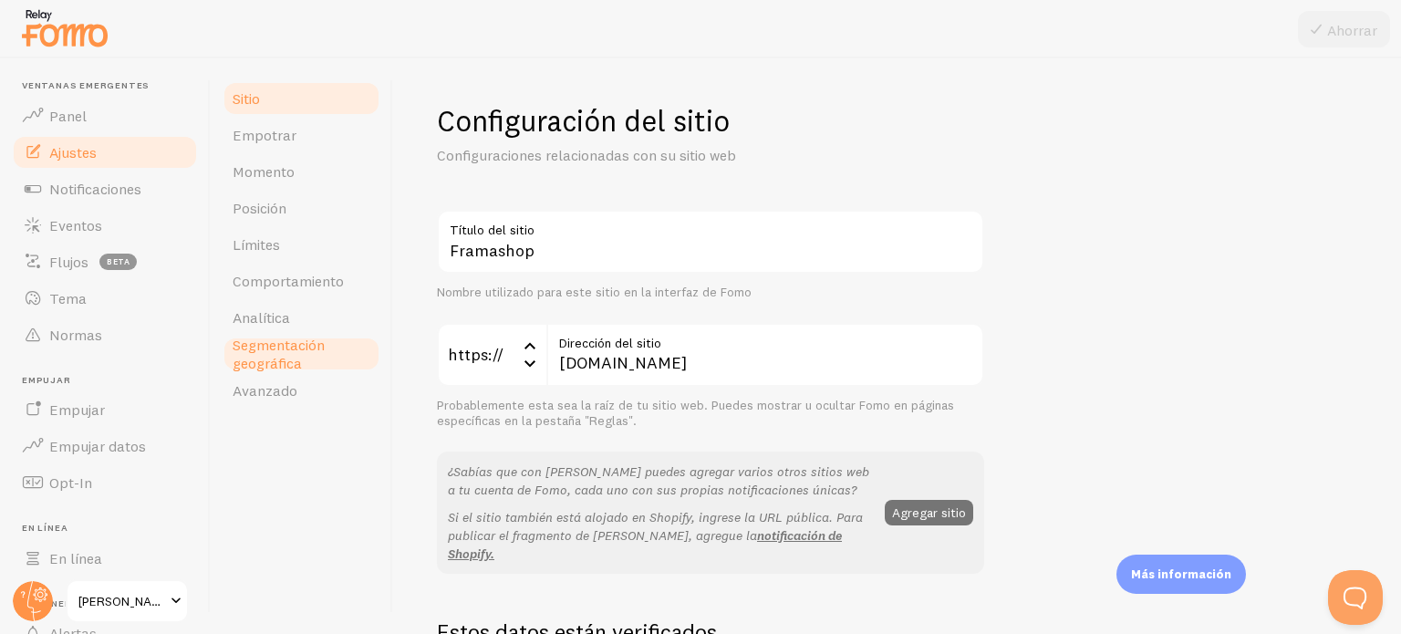
click at [268, 363] on font "Segmentación geográfica" at bounding box center [279, 354] width 92 height 36
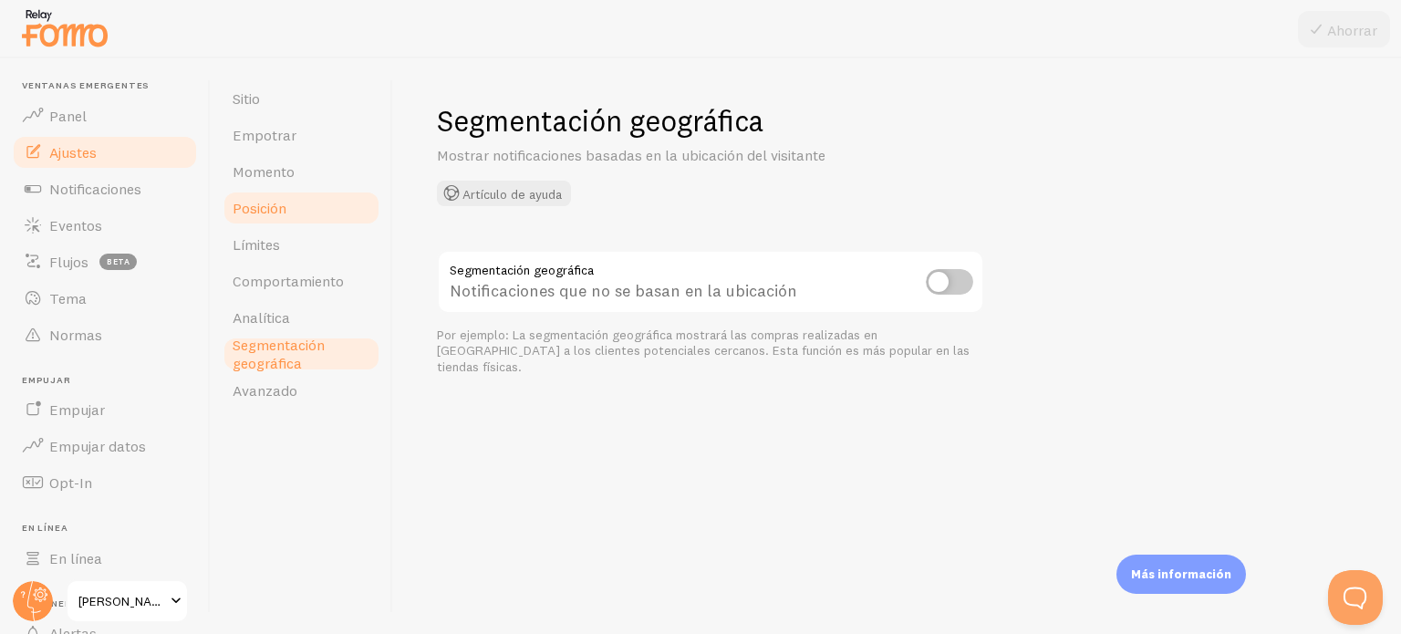
click at [265, 207] on font "Posición" at bounding box center [260, 208] width 54 height 18
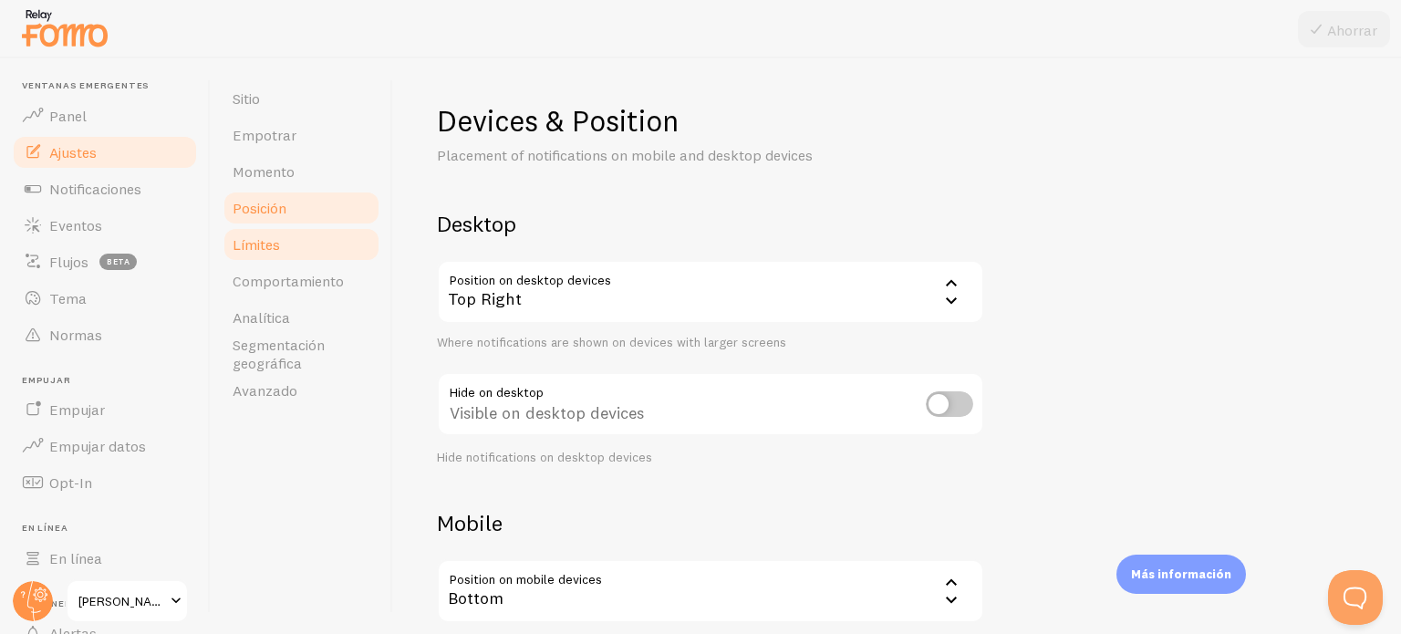
click at [265, 255] on link "Límites" at bounding box center [302, 244] width 160 height 36
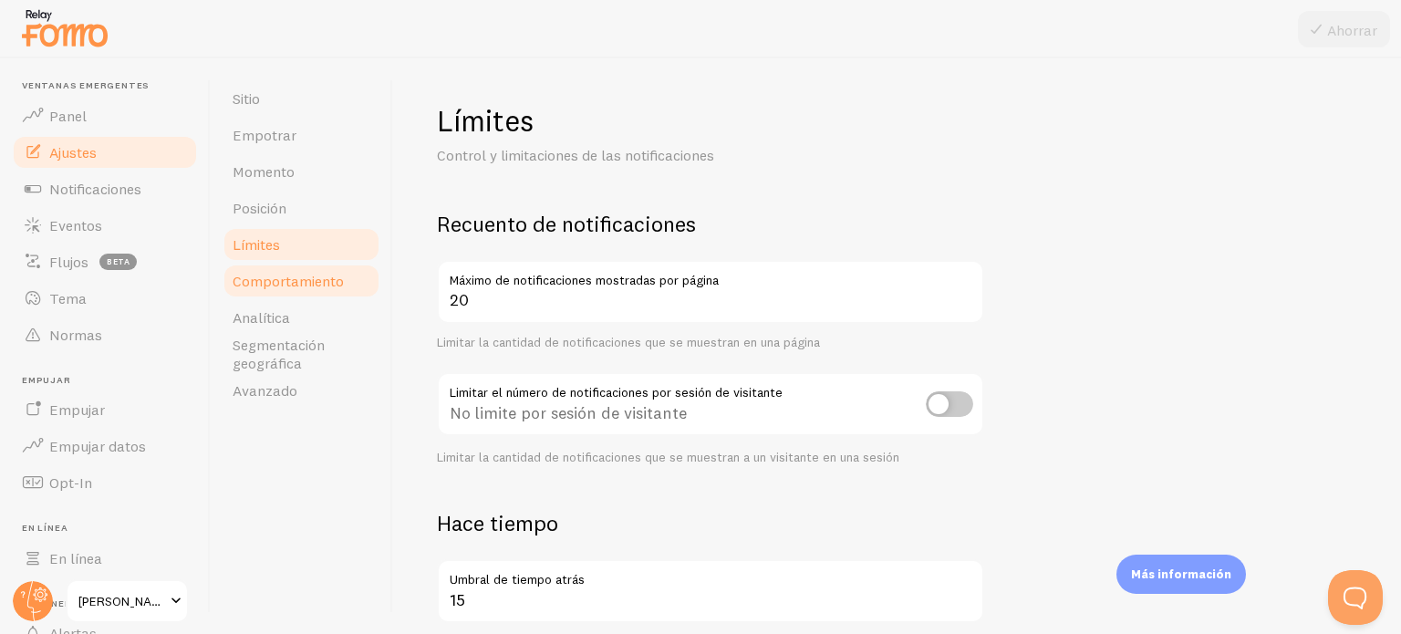
click at [259, 287] on font "Comportamiento" at bounding box center [288, 281] width 111 height 18
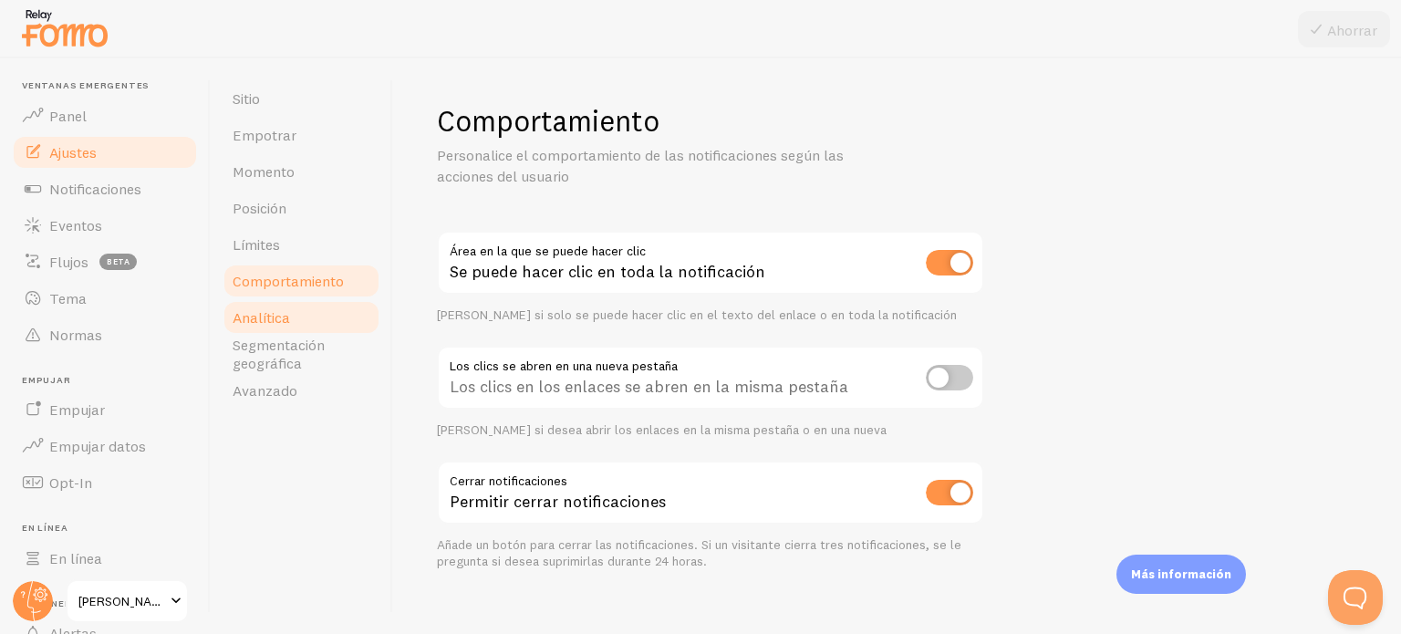
click at [270, 327] on link "Analítica" at bounding box center [302, 317] width 160 height 36
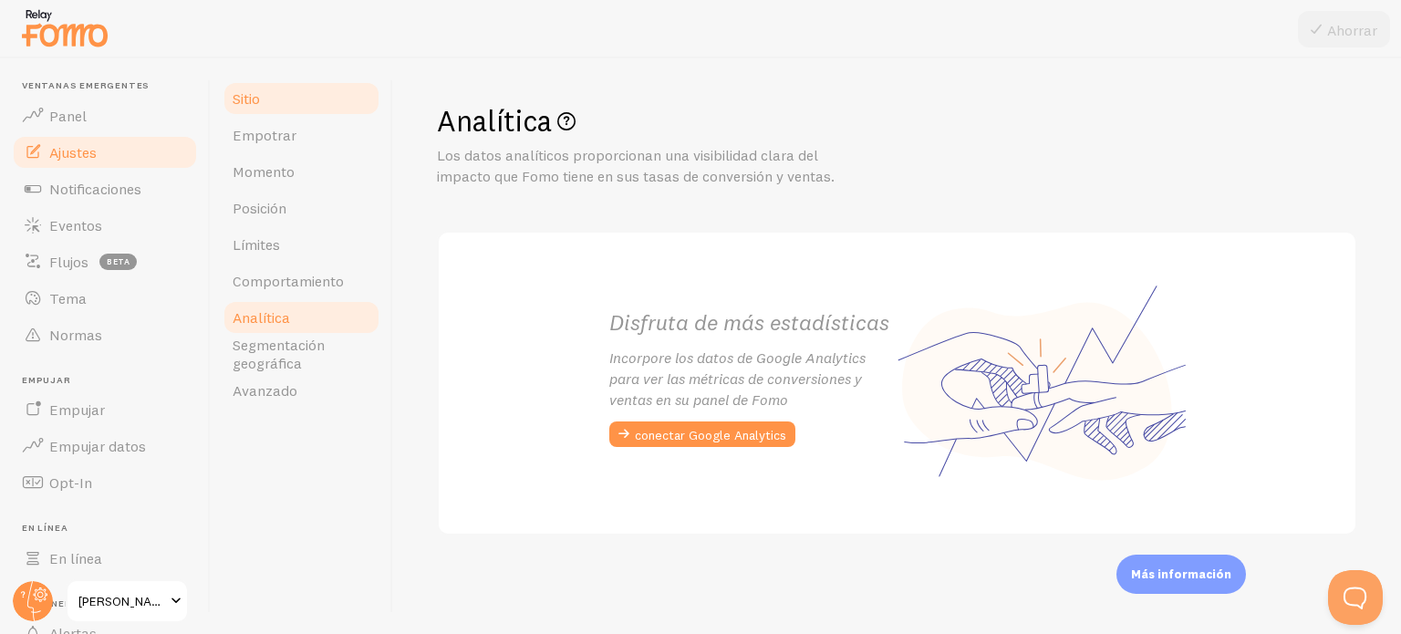
click at [271, 97] on link "Sitio" at bounding box center [302, 98] width 160 height 36
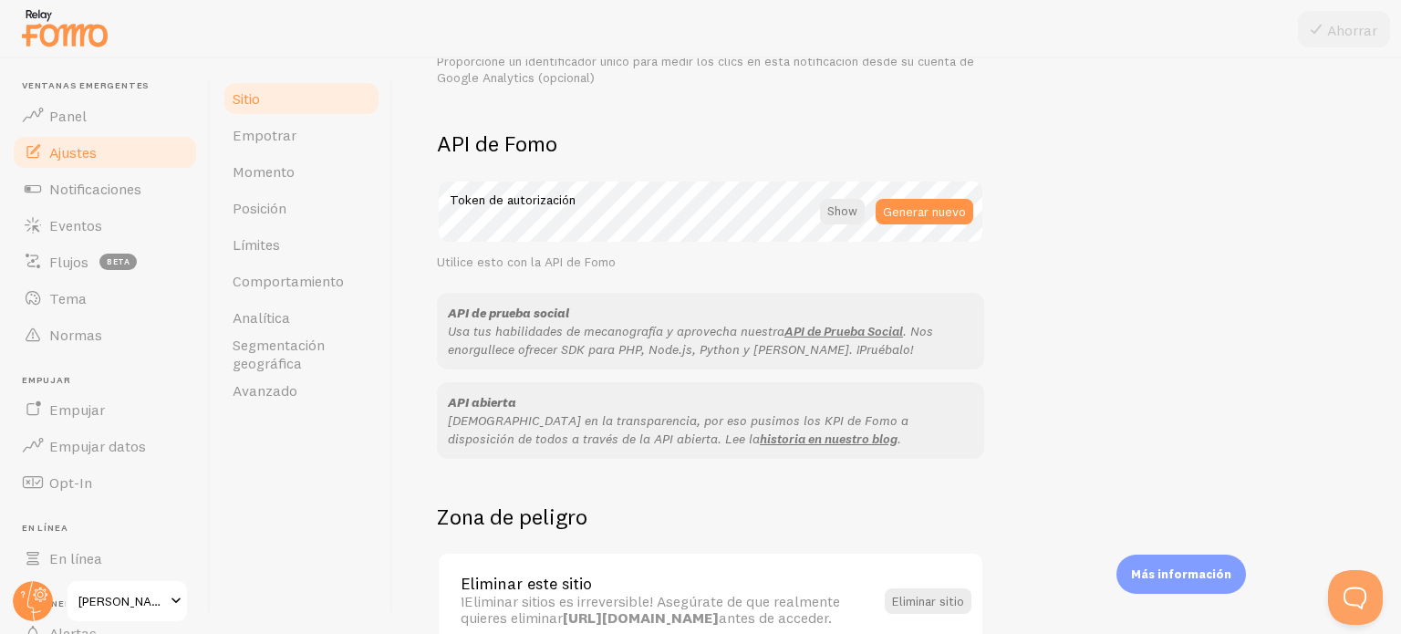
scroll to position [1087, 0]
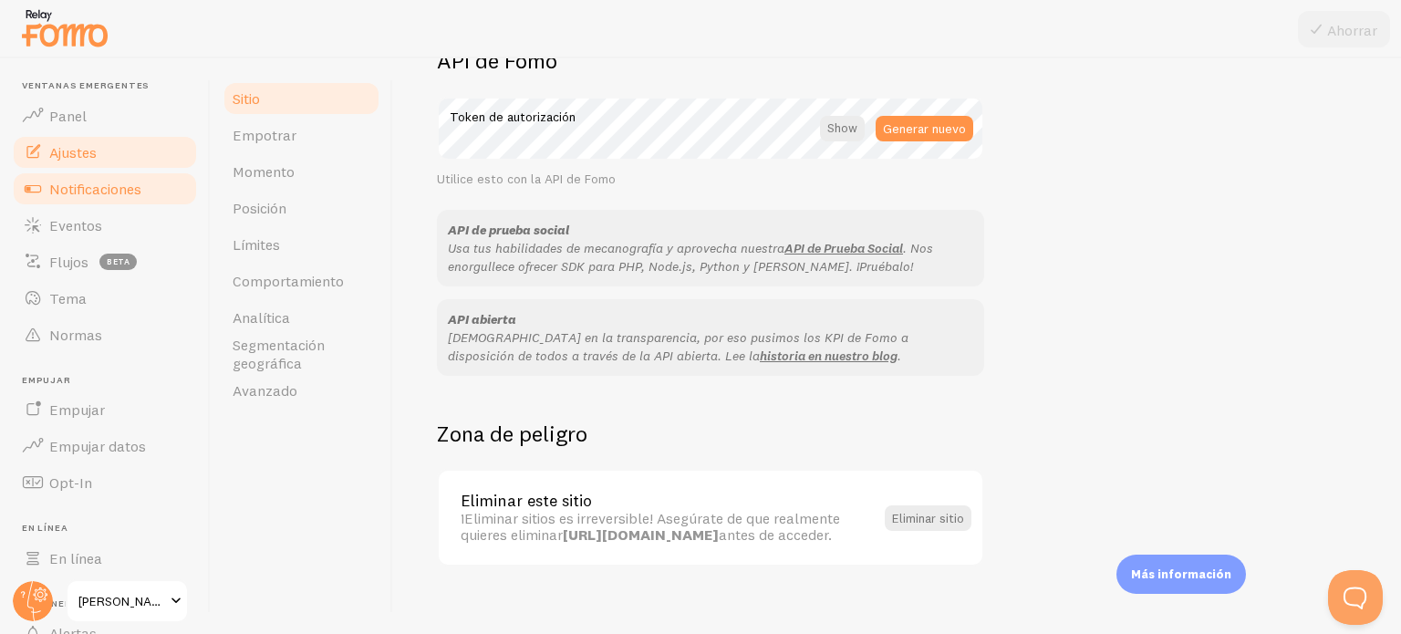
click at [91, 195] on font "Notificaciones" at bounding box center [95, 189] width 92 height 18
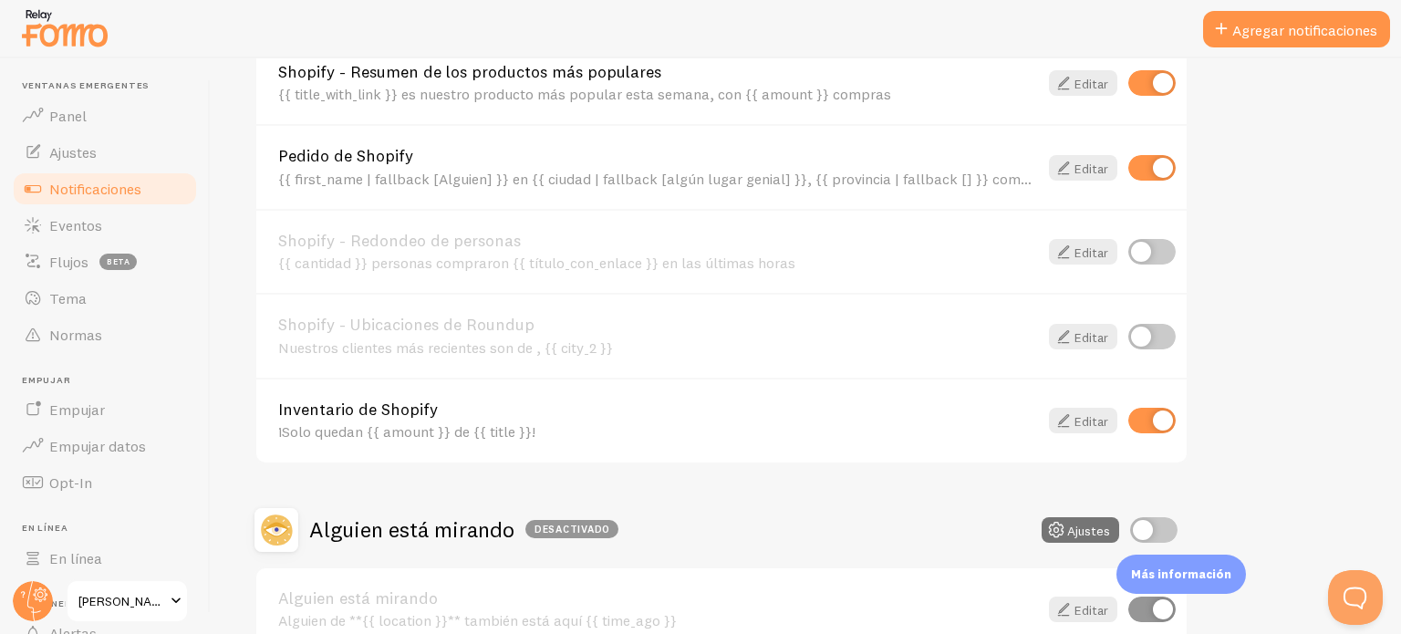
scroll to position [639, 0]
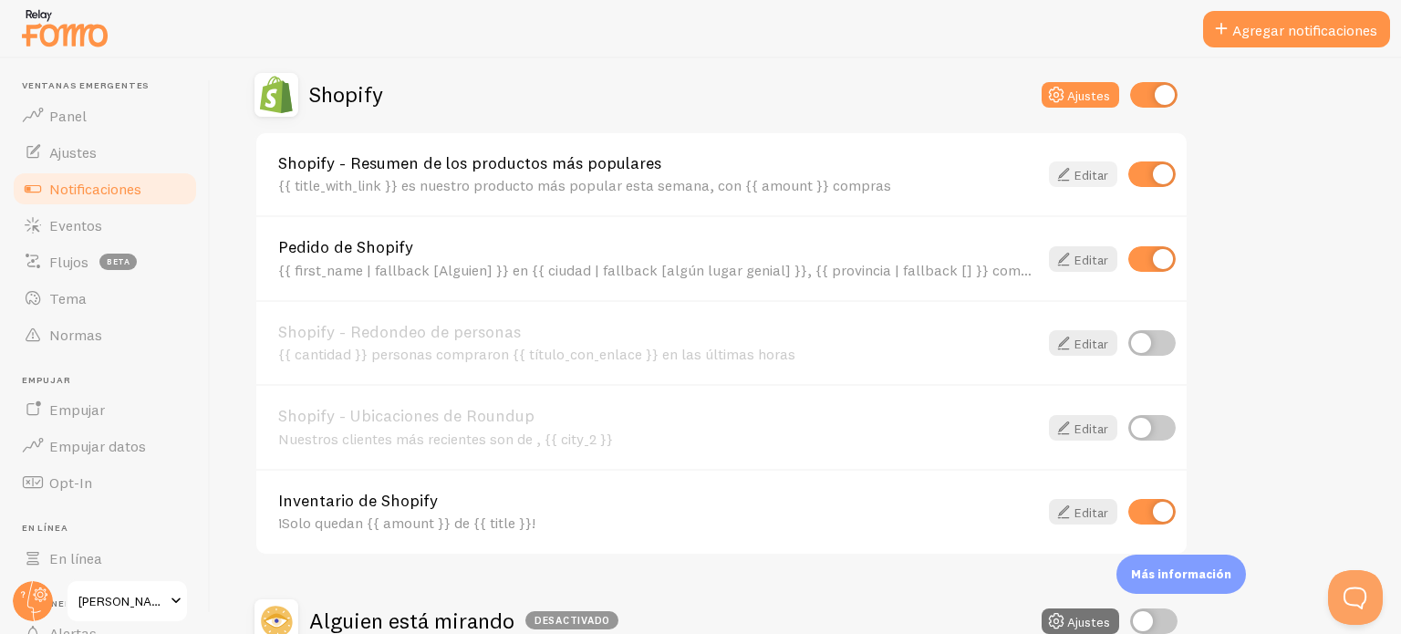
click at [1105, 180] on link "Editar" at bounding box center [1083, 174] width 68 height 26
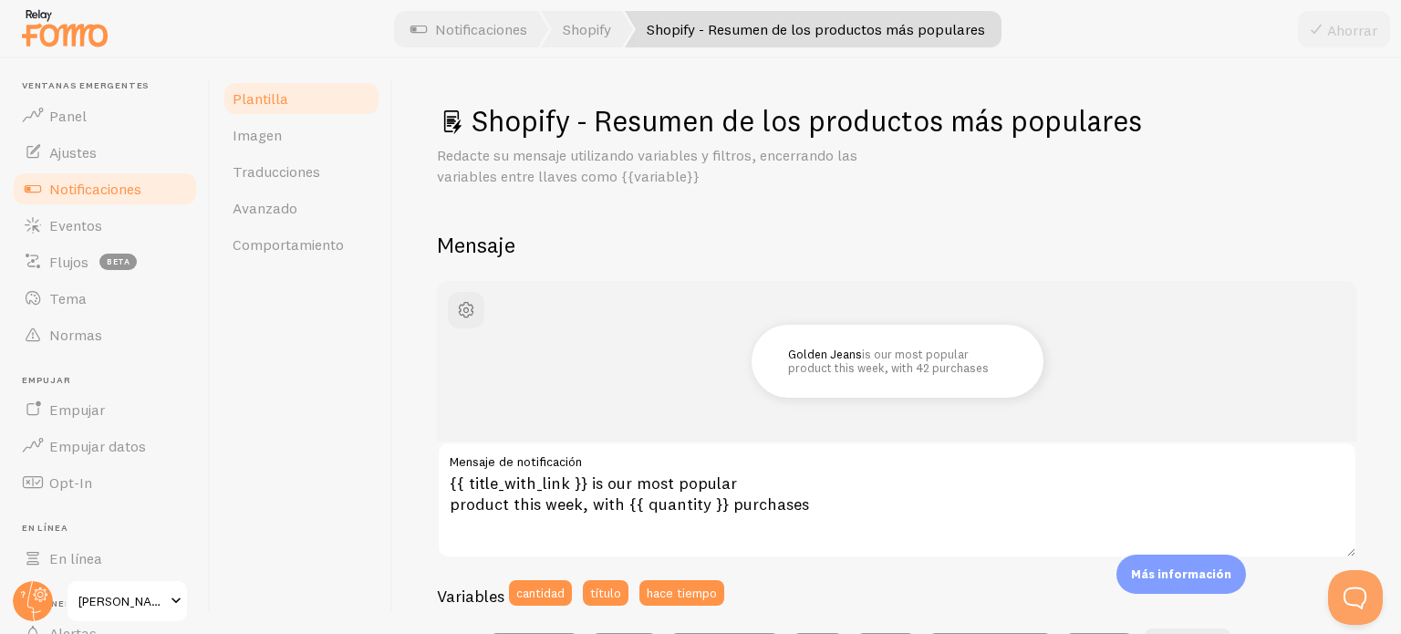
scroll to position [91, 0]
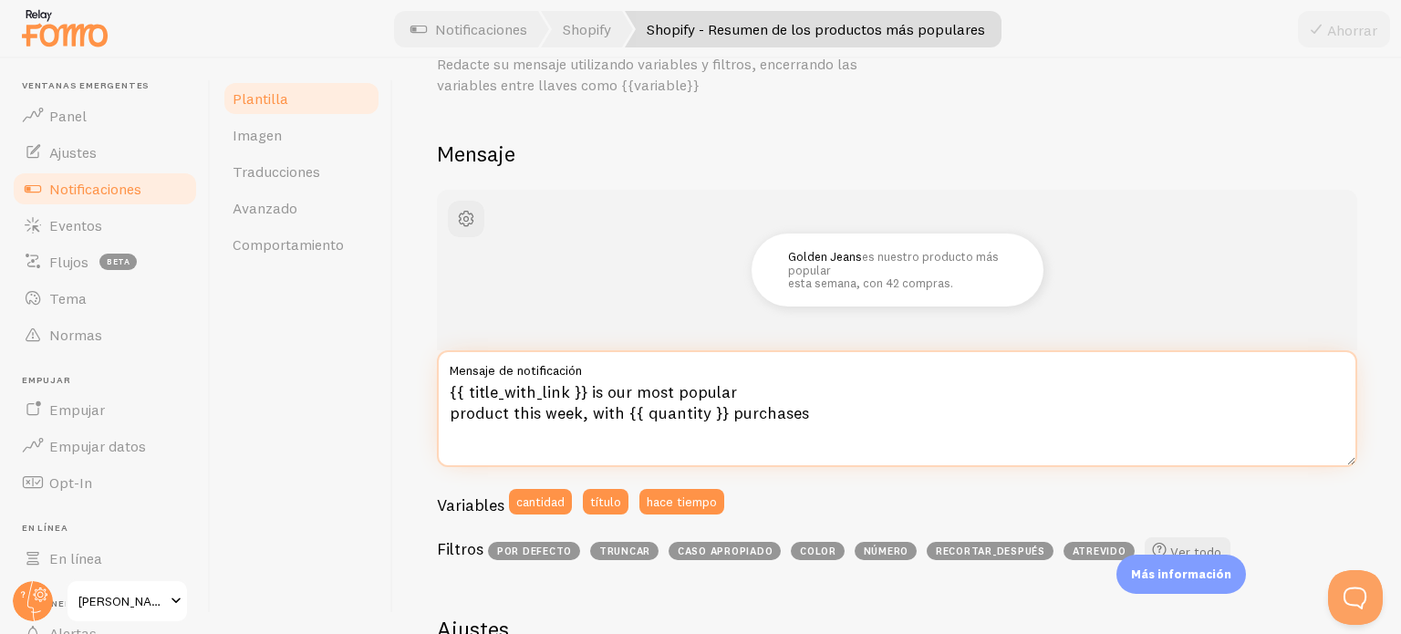
drag, startPoint x: 857, startPoint y: 415, endPoint x: 380, endPoint y: 371, distance: 478.3
click at [380, 371] on div "Plantilla Imagen Traducciones Avanzado Comportamiento Shopify - Resumen de los …" at bounding box center [806, 346] width 1191 height 576
paste textarea "es nuestro producto más popular esta semana, con {{ amount }} compras."
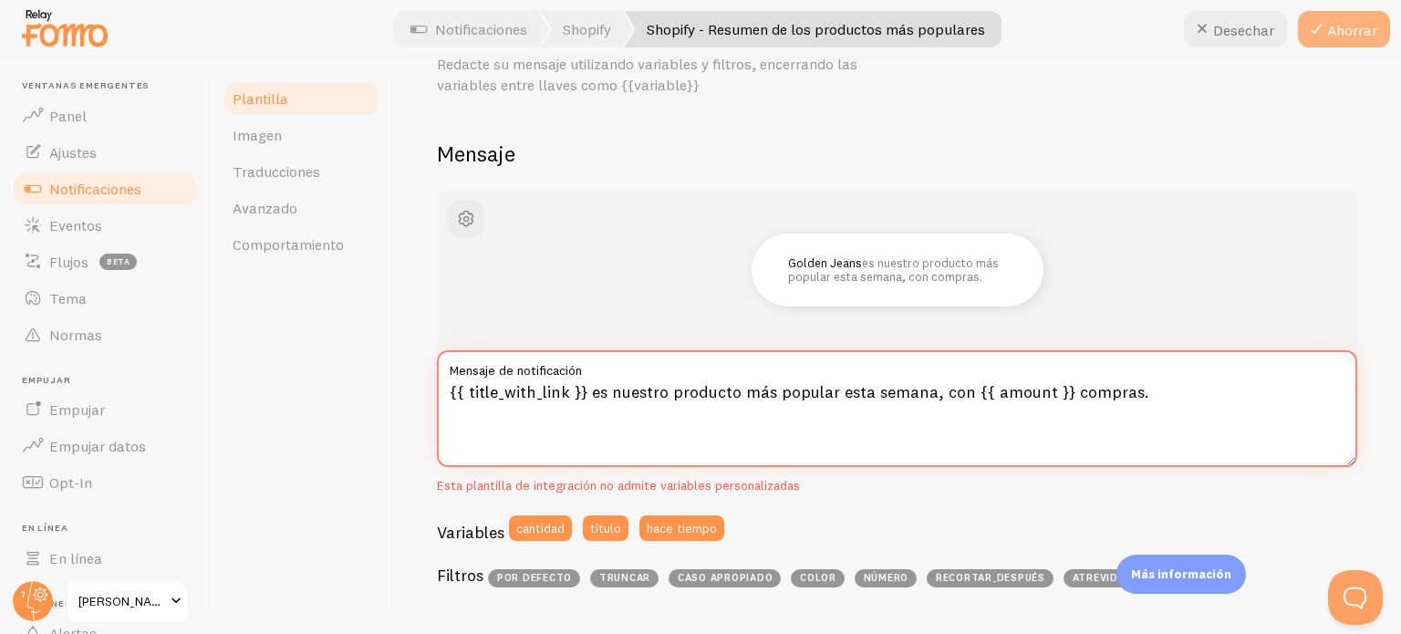
type textarea "{{ title_with_link }} es nuestro producto más popular esta semana, con {{ amoun…"
click at [1368, 17] on button "Ahorrar" at bounding box center [1344, 29] width 92 height 36
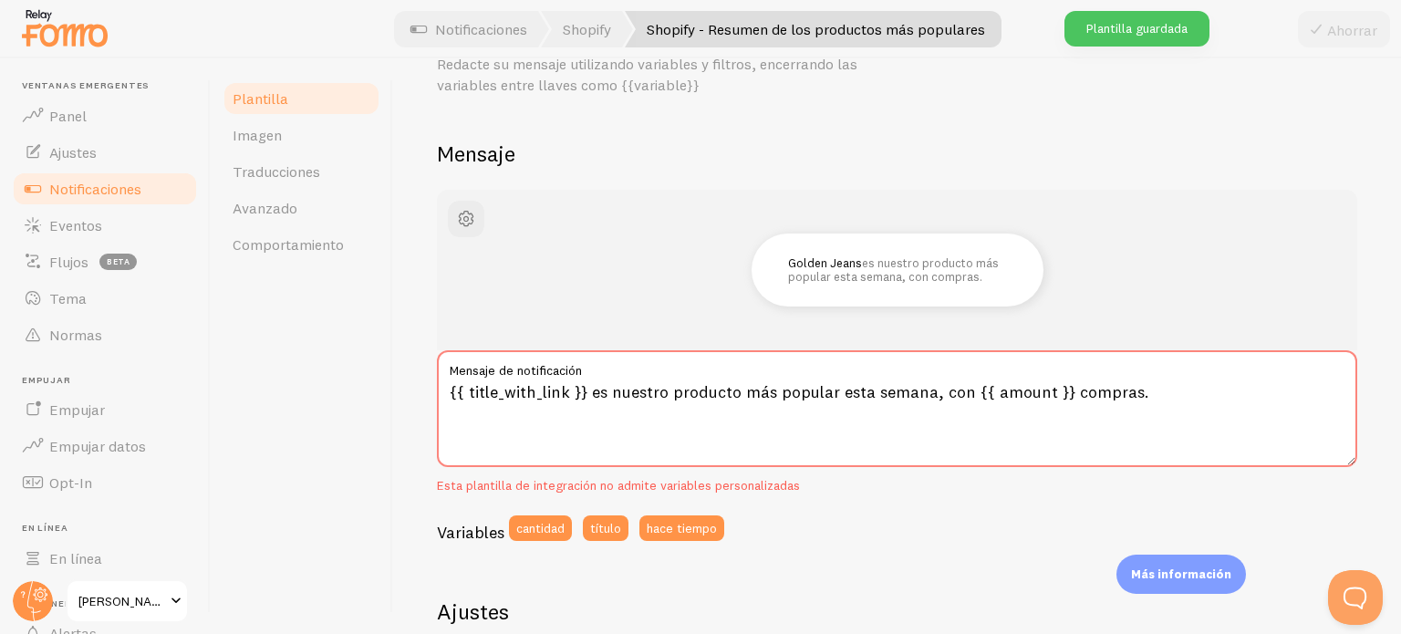
drag, startPoint x: 69, startPoint y: 189, endPoint x: 115, endPoint y: 193, distance: 45.8
click at [69, 189] on font "Notificaciones" at bounding box center [95, 189] width 92 height 18
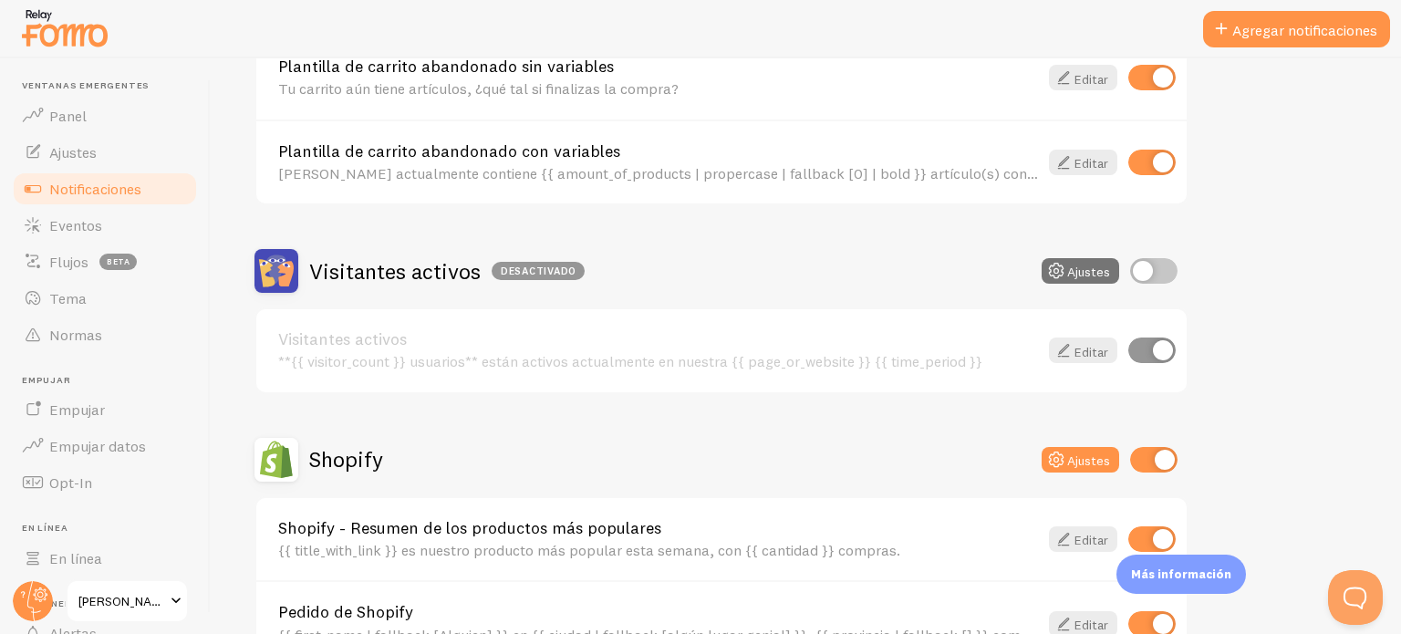
scroll to position [456, 0]
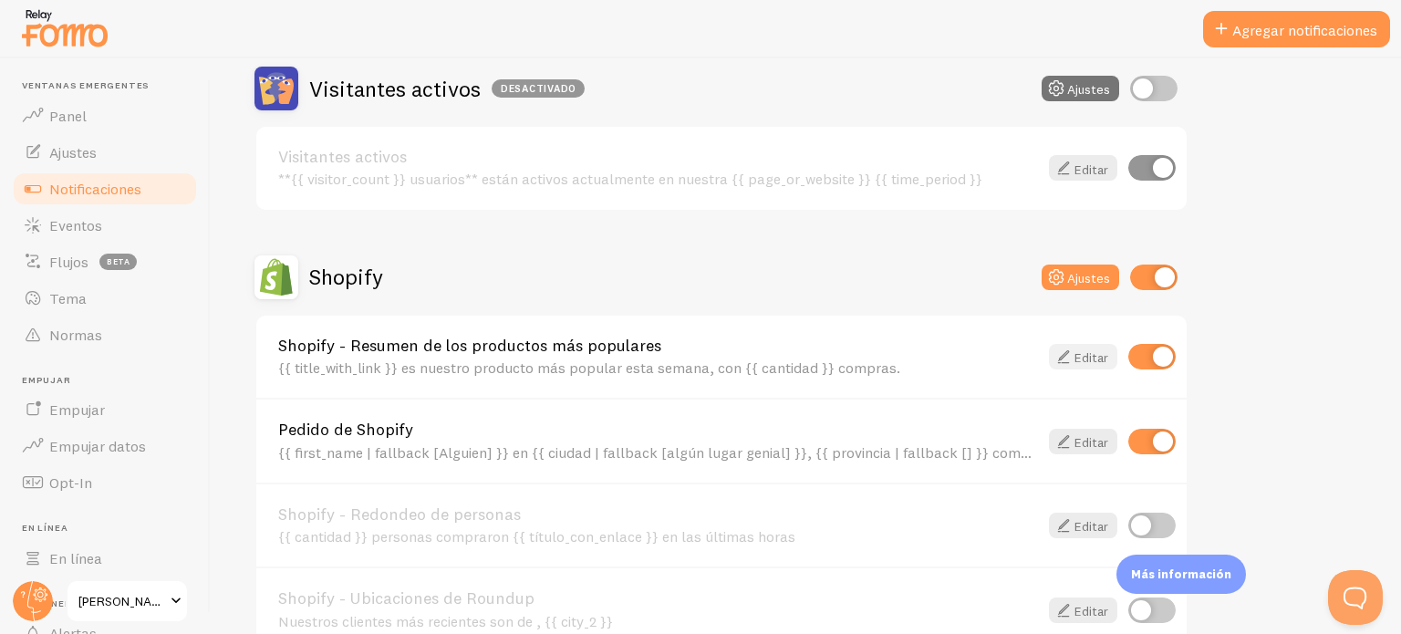
click at [1094, 360] on font "Editar" at bounding box center [1092, 357] width 34 height 16
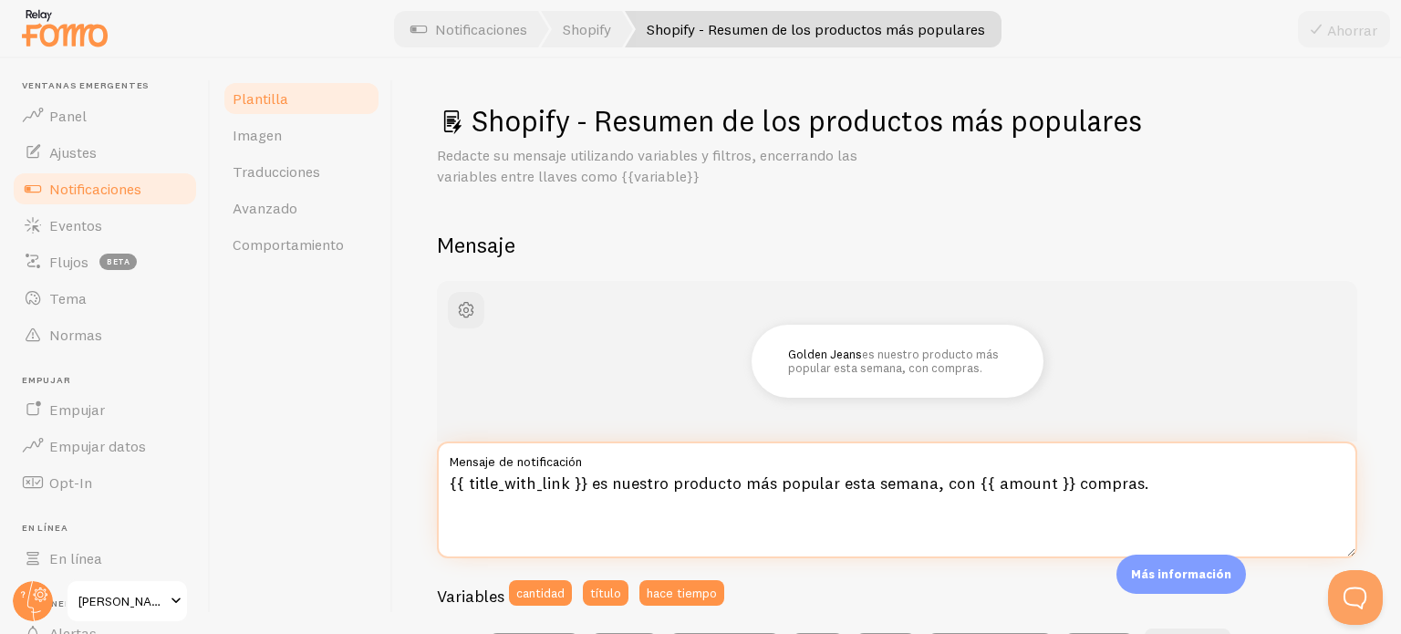
click at [967, 481] on textarea "{{ title_with_link }} es nuestro producto más popular esta semana, con {{ amoun…" at bounding box center [897, 500] width 921 height 117
drag, startPoint x: 931, startPoint y: 484, endPoint x: 1127, endPoint y: 484, distance: 196.2
click at [1130, 484] on textarea "{{ title_with_link }} es nuestro producto más popular esta semana, con {{ amoun…" at bounding box center [897, 500] width 921 height 117
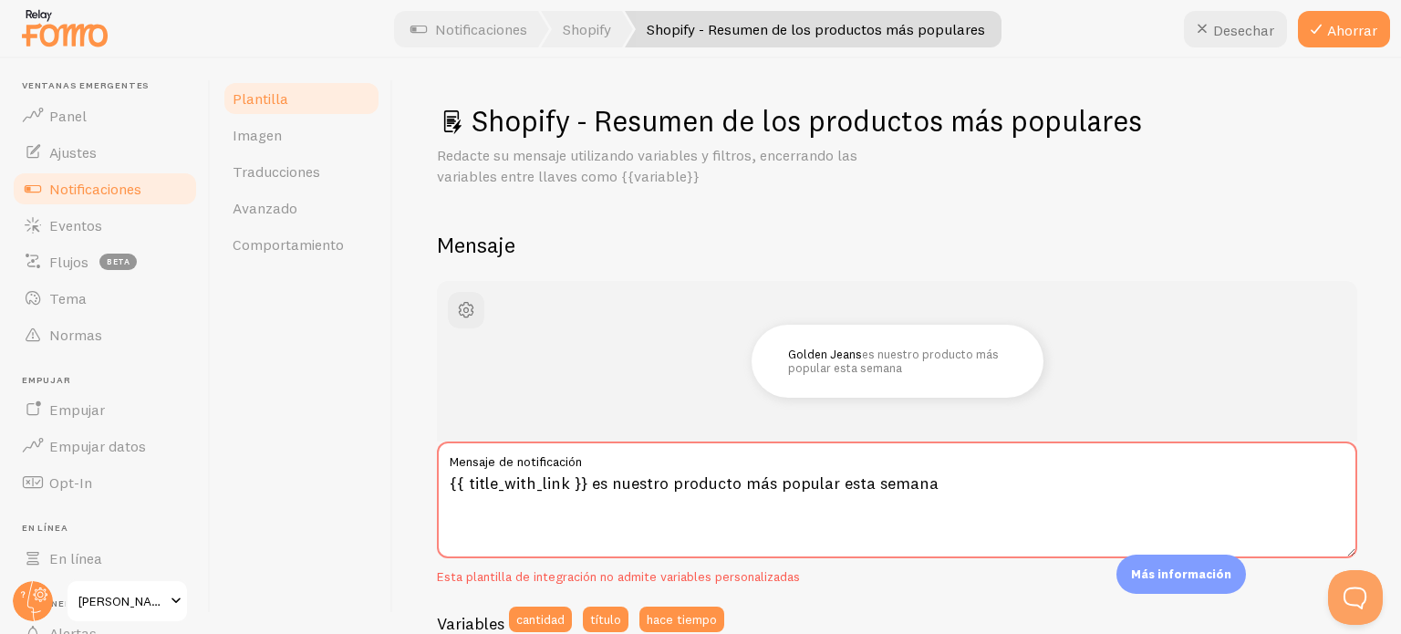
click at [1145, 433] on div "Golden Jeans es nuestro producto más popular esta semana" at bounding box center [897, 361] width 921 height 161
click at [1029, 496] on textarea "{{ title_with_link }} es nuestro producto más popular esta semana" at bounding box center [897, 500] width 921 height 117
type textarea "{{ title_with_link }} es nuestro producto más popular esta semana."
click at [1085, 422] on div "Golden Jeans es nuestro producto más popular esta semana." at bounding box center [897, 361] width 921 height 161
click at [1348, 37] on font "Ahorrar" at bounding box center [1352, 30] width 50 height 18
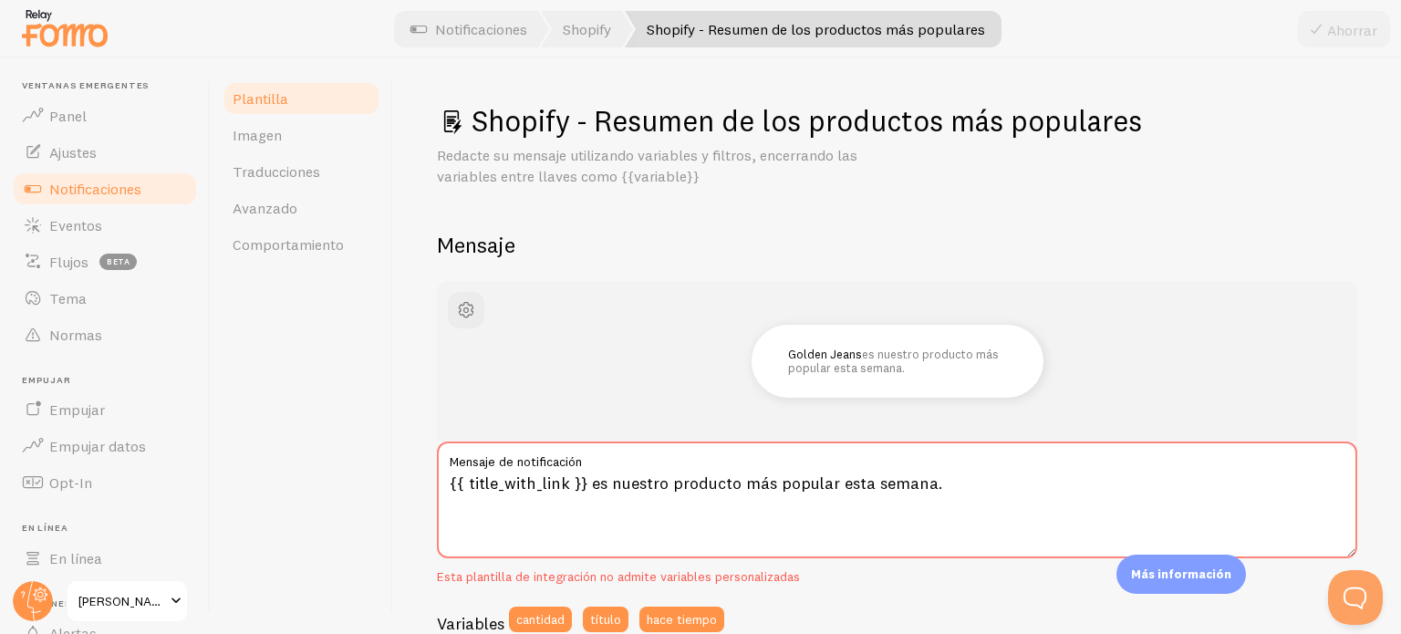
click at [382, 444] on div "Plantilla Imagen Traducciones Avanzado Comportamiento" at bounding box center [302, 346] width 182 height 576
click at [66, 198] on link "Notificaciones" at bounding box center [105, 189] width 188 height 36
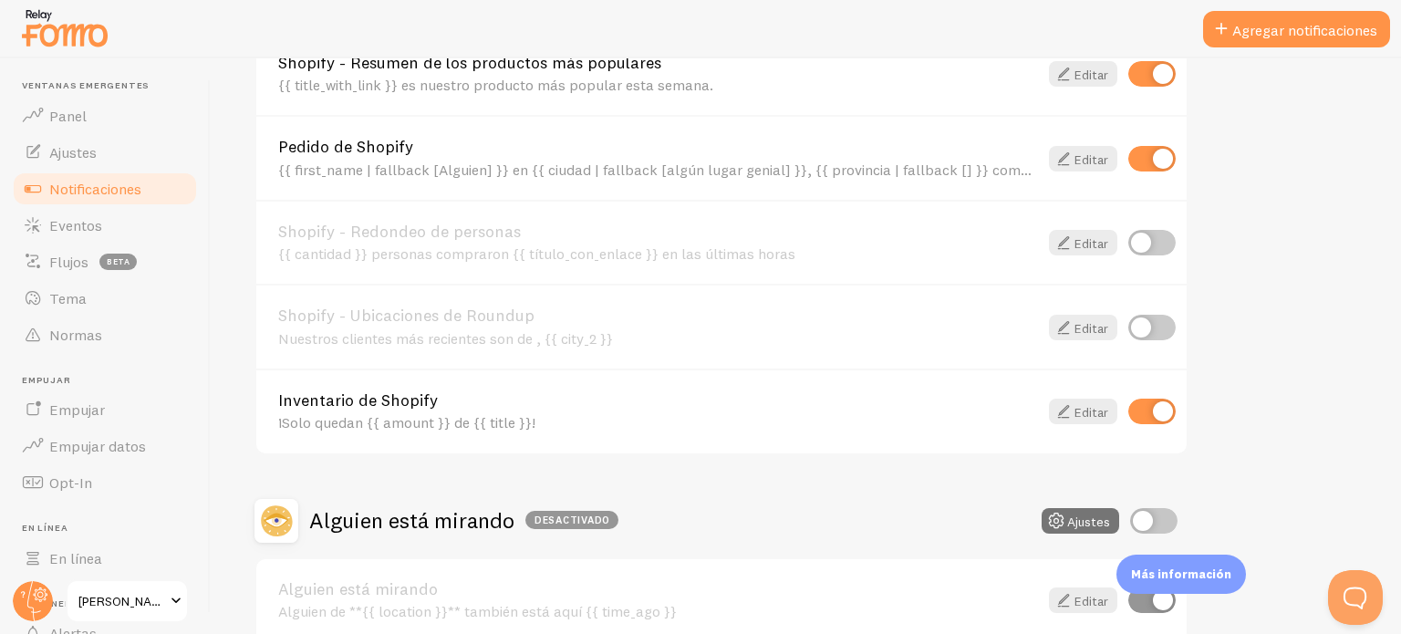
scroll to position [648, 0]
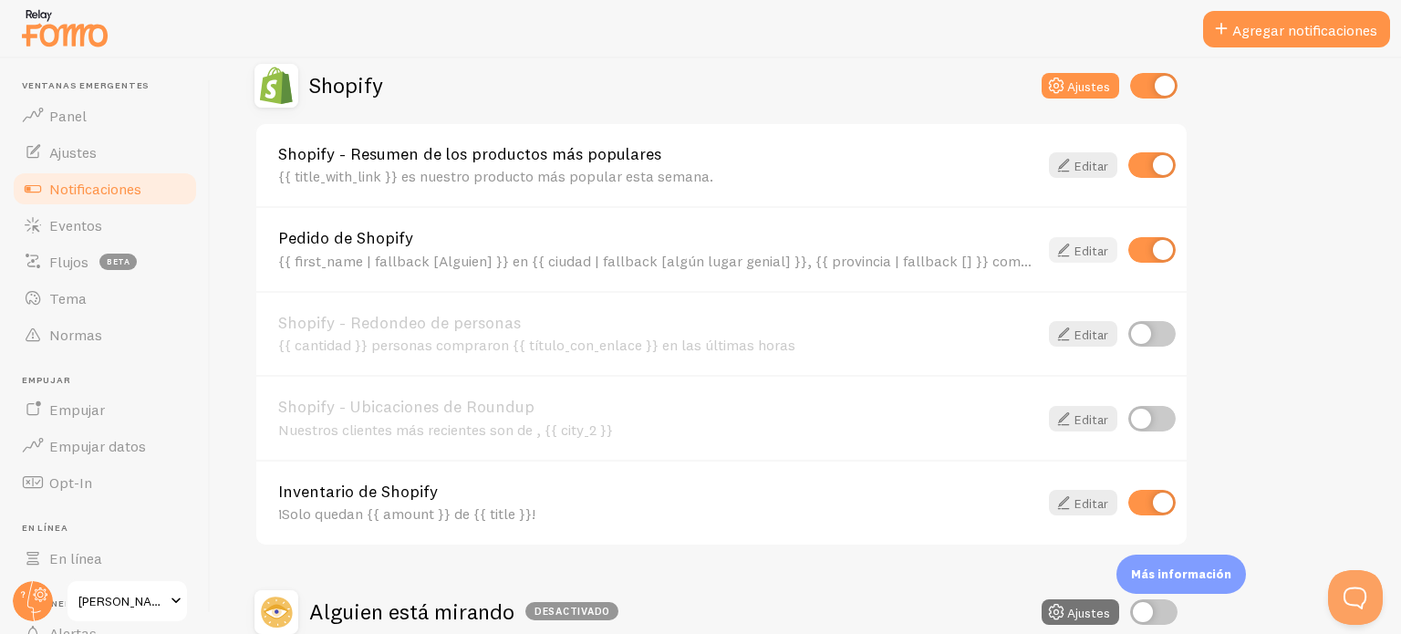
click at [1095, 250] on font "Editar" at bounding box center [1092, 250] width 34 height 16
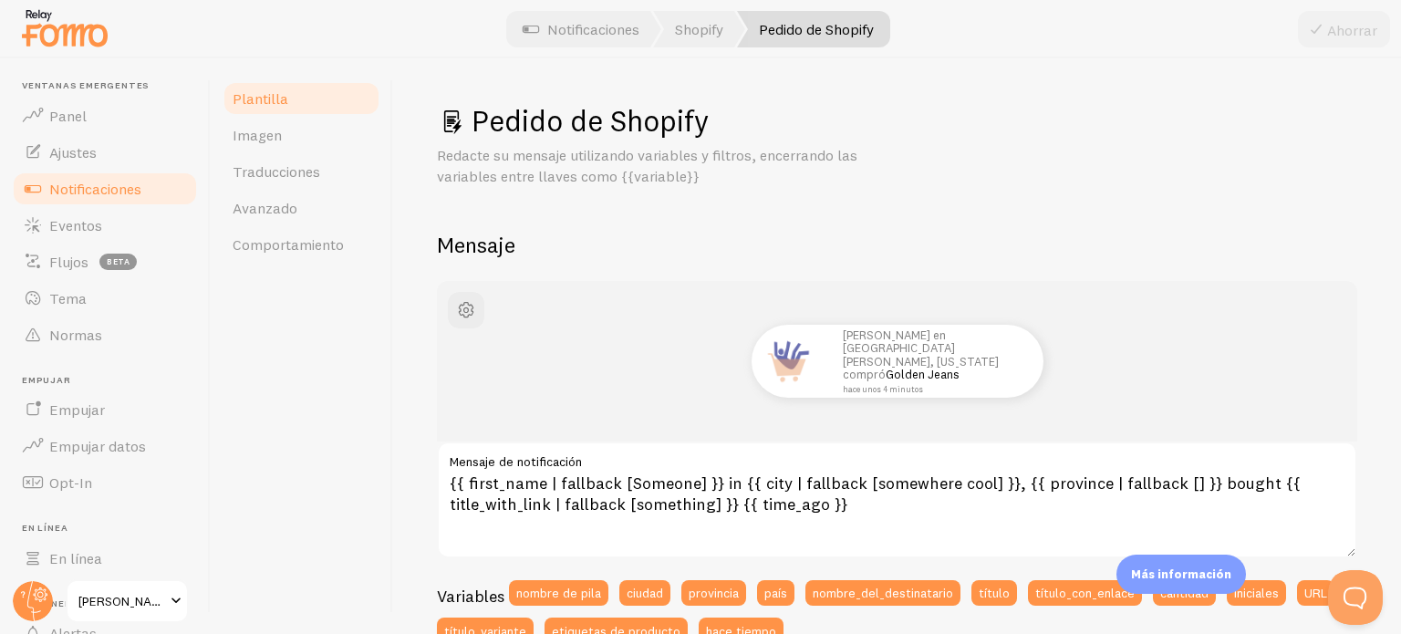
scroll to position [182, 0]
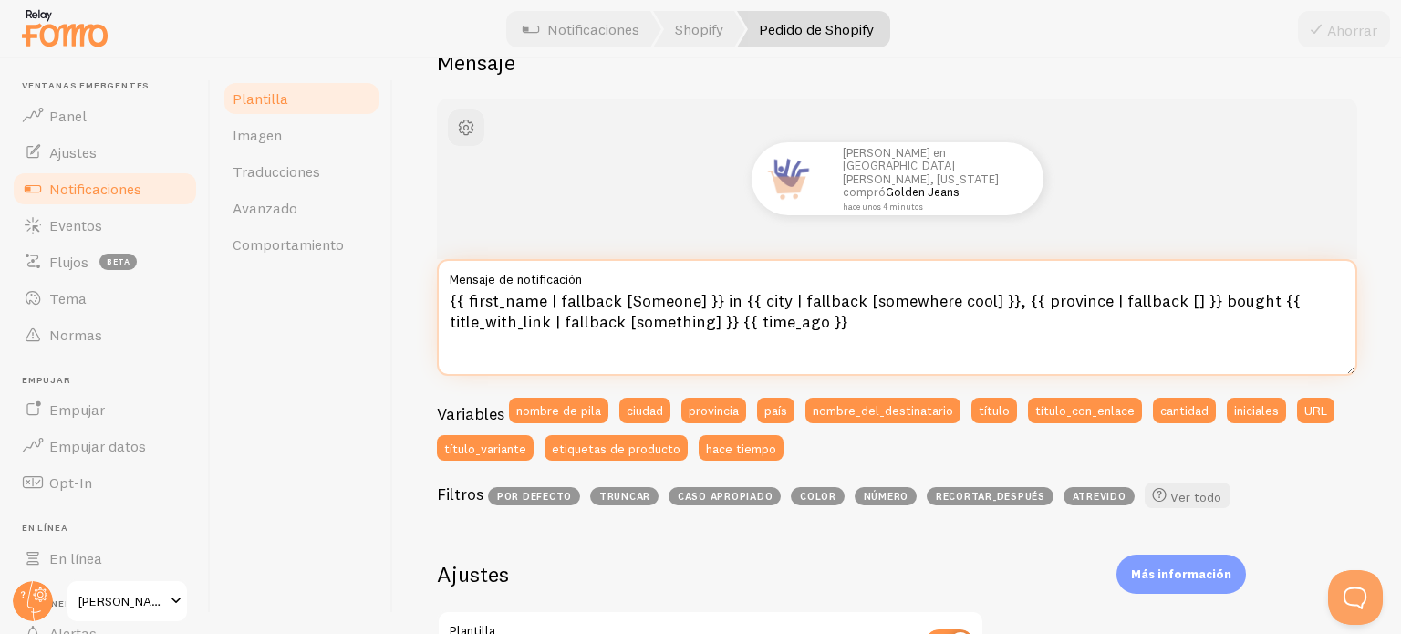
drag, startPoint x: 919, startPoint y: 333, endPoint x: 416, endPoint y: 284, distance: 505.1
click at [416, 284] on div "Pedido de Shopify Redacte su mensaje utilizando variables y filtros, encerrando…" at bounding box center [897, 346] width 1008 height 576
paste textarea "Alguien] }} en {{ ciudad | fallback [algún lugar genial] }}, {{ provincia | fal…"
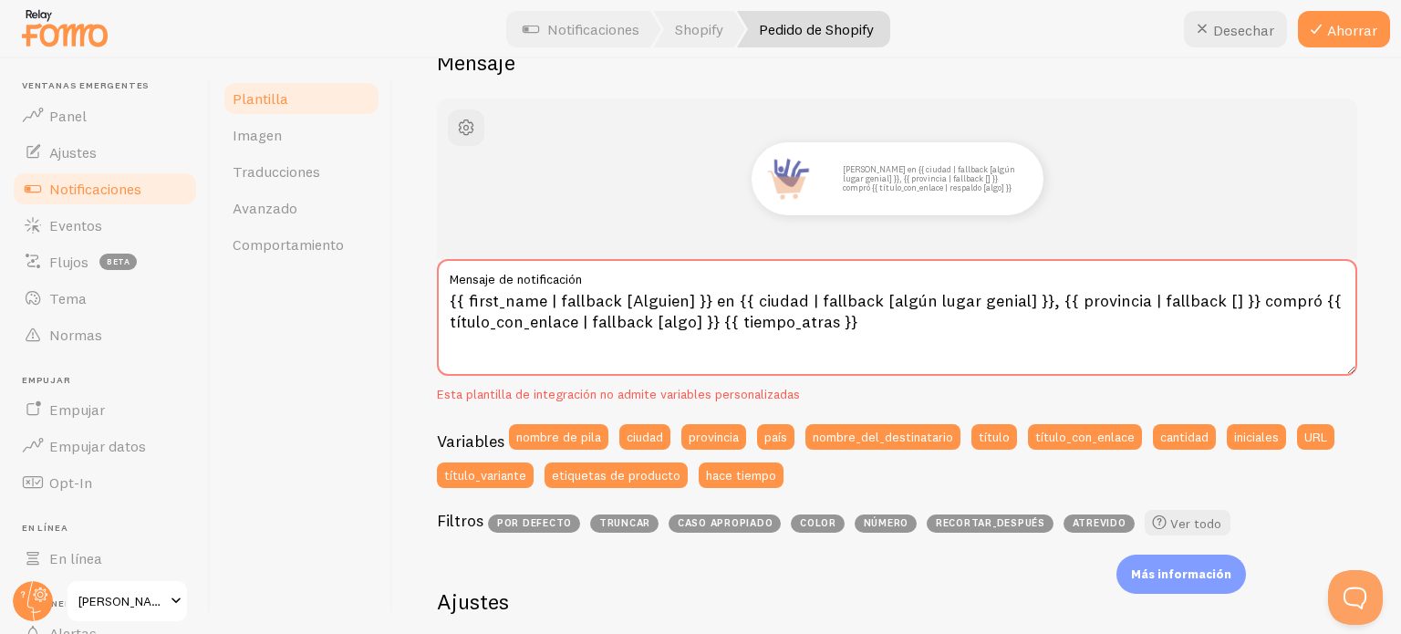
click at [1186, 204] on div "Juan en {{ ciudad | fallback [algún lugar genial] }}, {{ provincia | fallback […" at bounding box center [897, 178] width 833 height 73
click at [1338, 33] on font "Ahorrar" at bounding box center [1352, 30] width 50 height 18
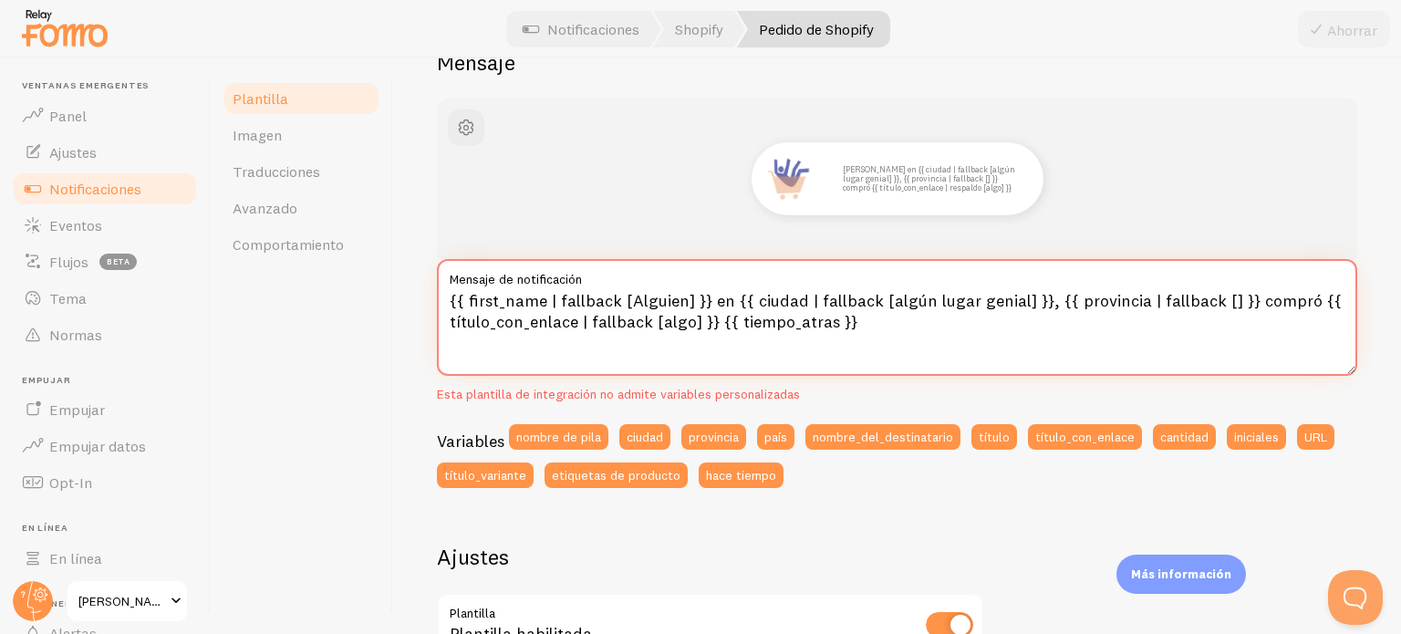
click at [689, 298] on textarea "{{ first_name | fallback [Alguien] }} en {{ ciudad | fallback [algún lugar geni…" at bounding box center [897, 317] width 921 height 117
click at [744, 302] on textarea "{{ first_name | fallback [Alguien] }} en {{ ciudad | fallback [algún lugar geni…" at bounding box center [897, 317] width 921 height 117
drag, startPoint x: 1040, startPoint y: 296, endPoint x: 1223, endPoint y: 299, distance: 183.4
click at [1223, 299] on textarea "{{ first_name | fallback [Alguien] }} en {{ ciudad | fallback [algún lugar geni…" at bounding box center [897, 317] width 921 height 117
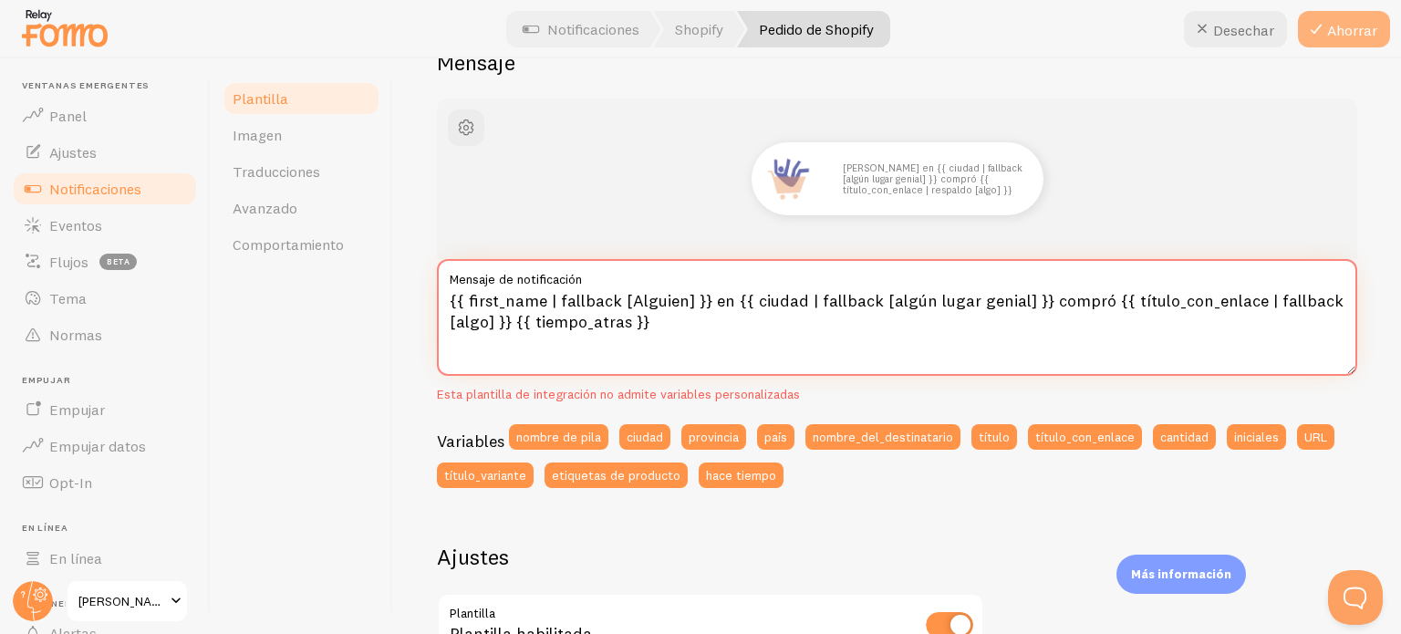
type textarea "{{ first_name | fallback [Alguien] }} en {{ ciudad | fallback [algún lugar geni…"
click at [1342, 39] on button "Ahorrar" at bounding box center [1344, 29] width 92 height 36
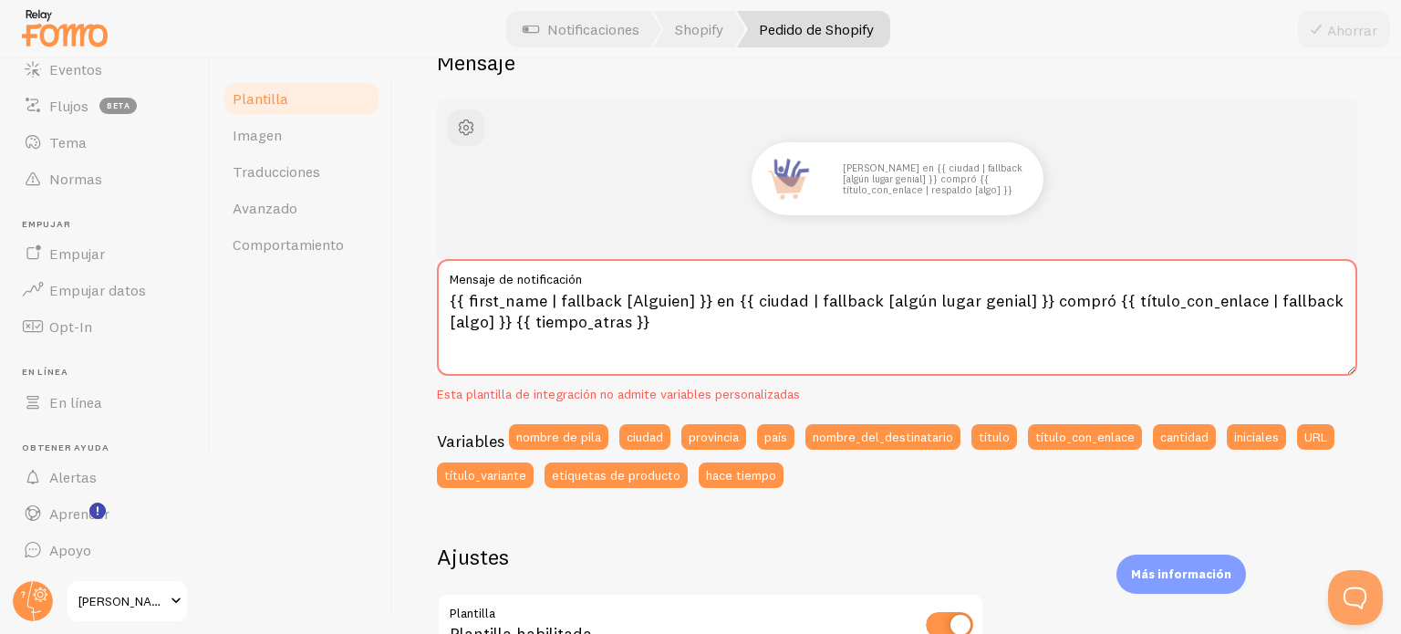
scroll to position [65, 0]
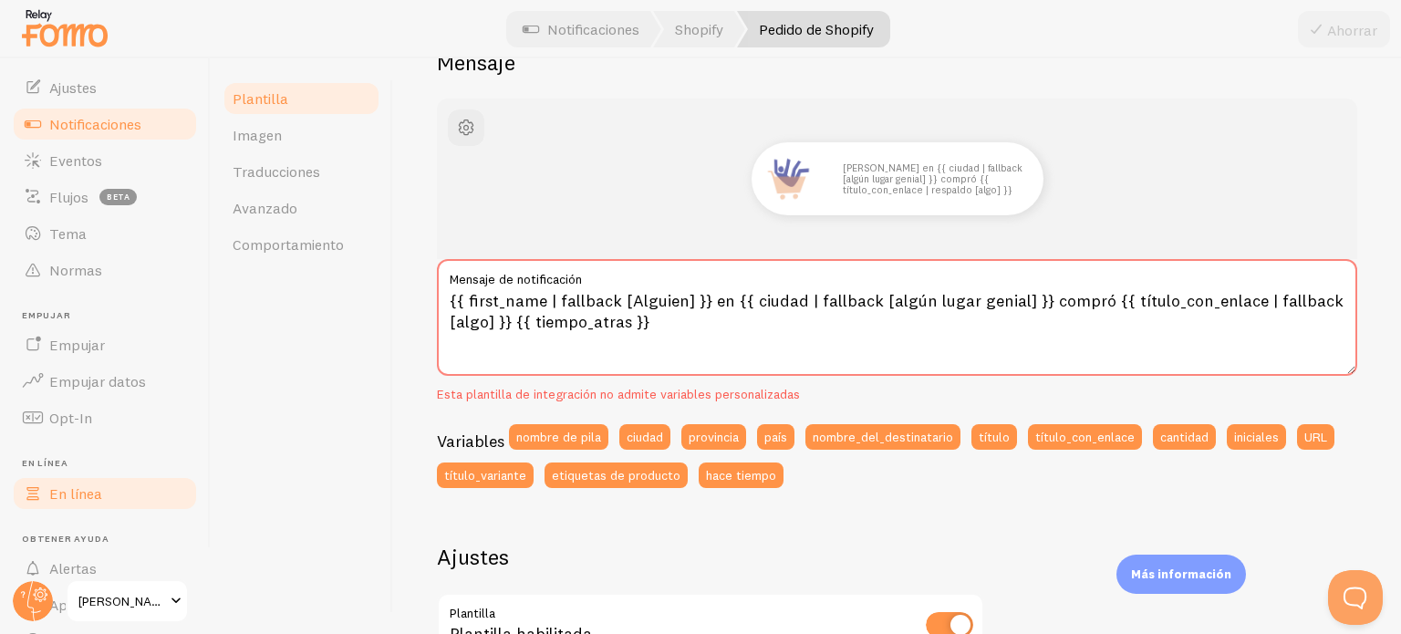
click at [72, 504] on link "En línea" at bounding box center [105, 493] width 188 height 36
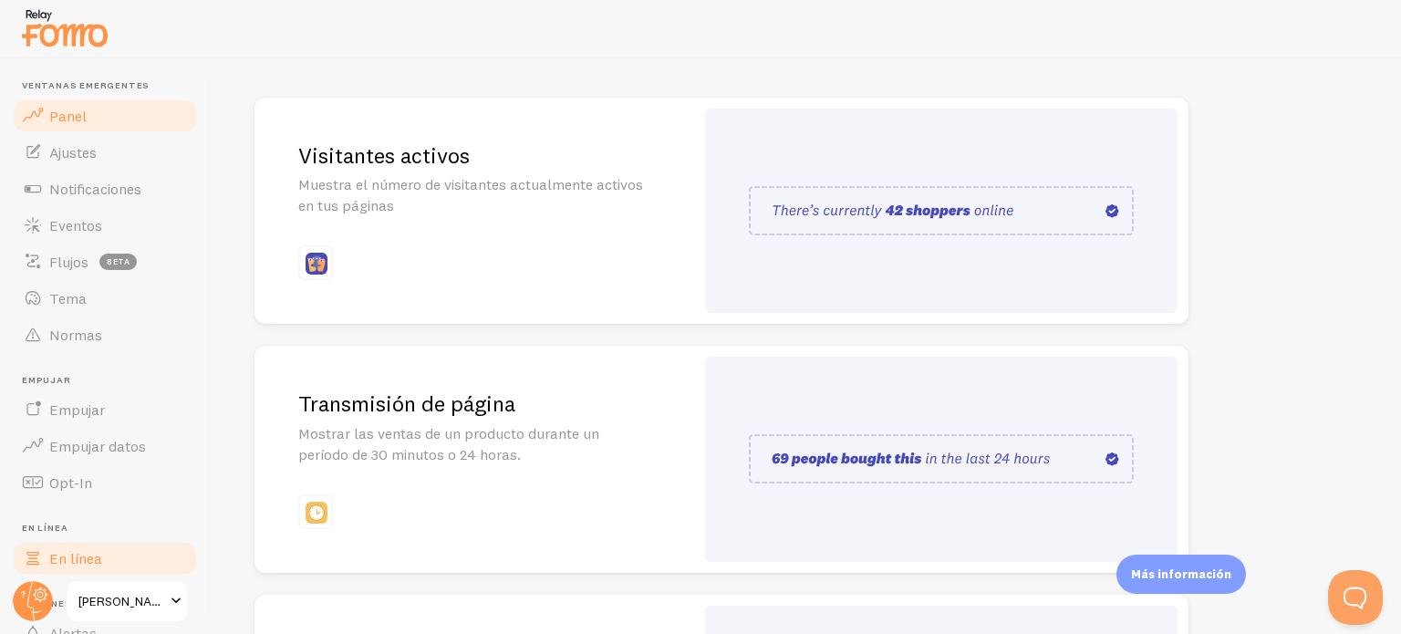
click at [99, 101] on link "Panel" at bounding box center [105, 116] width 188 height 36
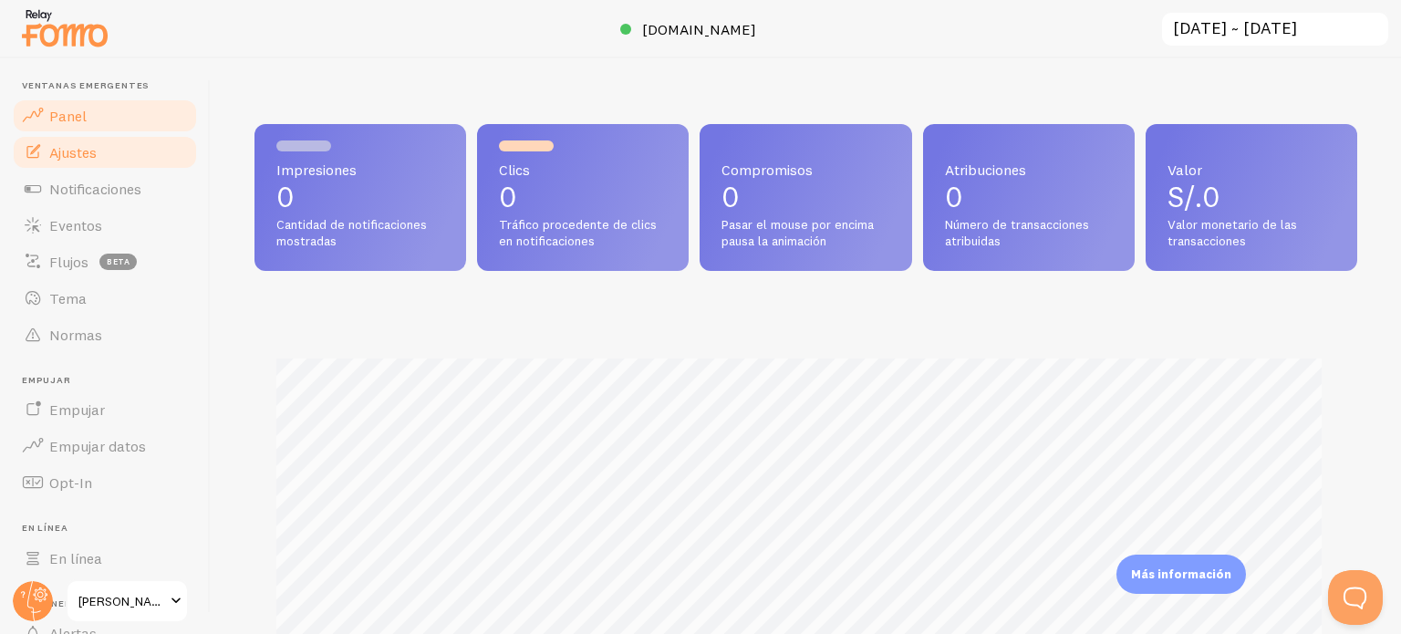
click at [66, 154] on font "Ajustes" at bounding box center [72, 152] width 47 height 18
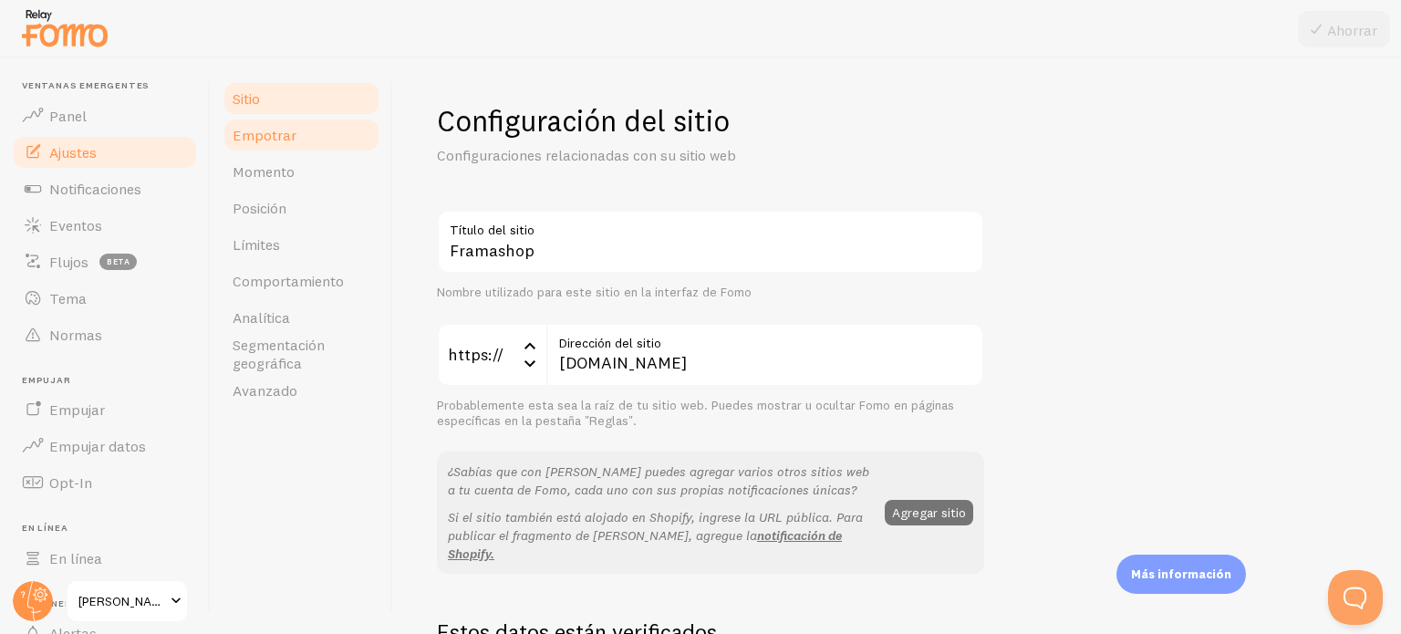
click at [296, 141] on link "Empotrar" at bounding box center [302, 135] width 160 height 36
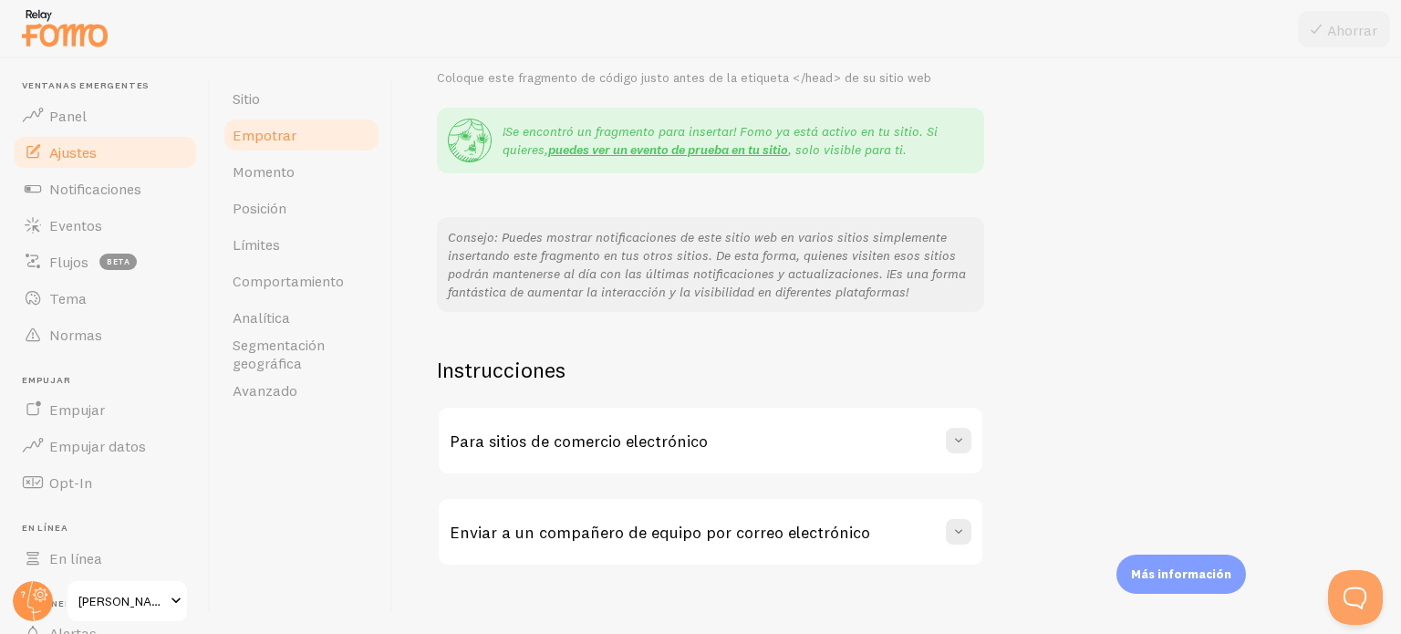
scroll to position [69, 0]
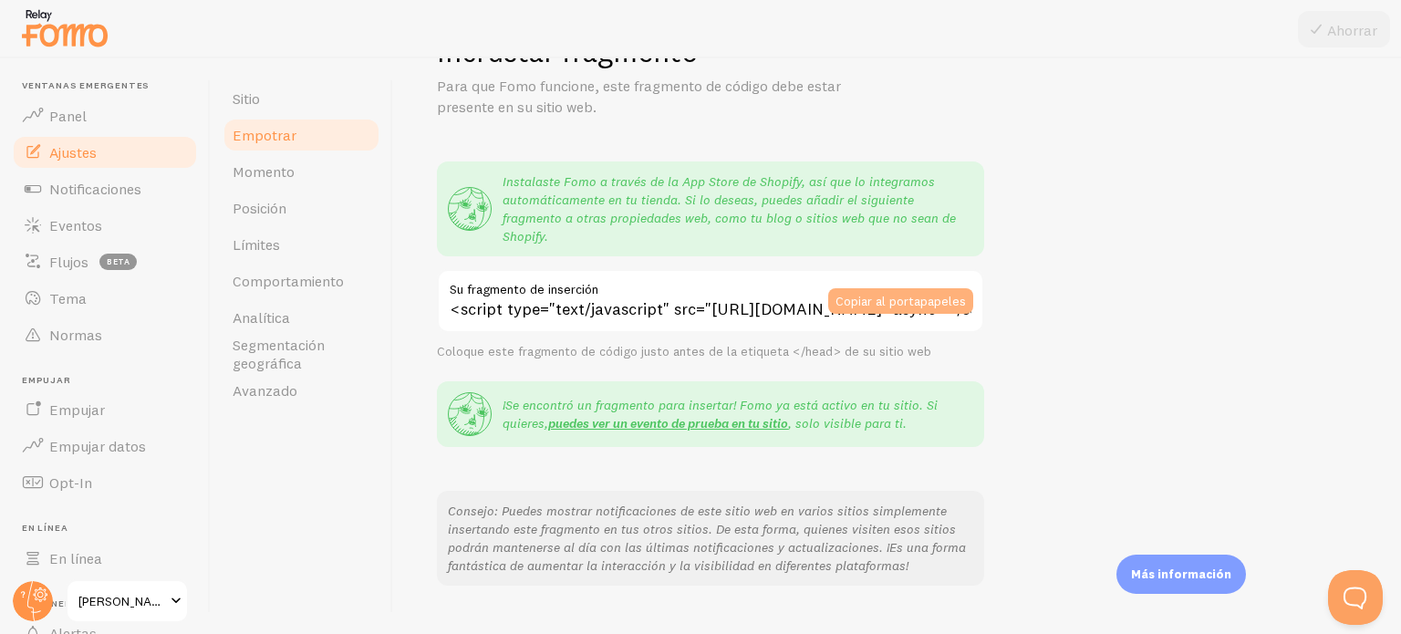
click at [916, 293] on font "Copiar al portapapeles" at bounding box center [901, 301] width 130 height 16
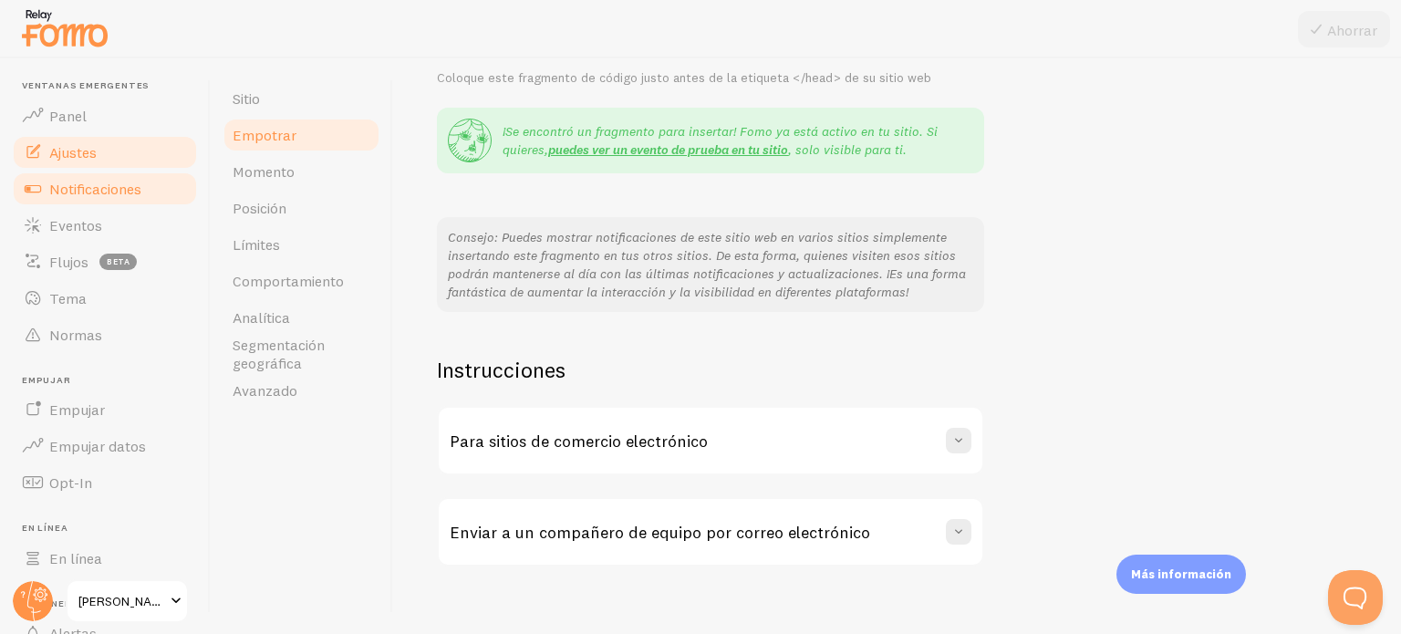
click at [89, 181] on font "Notificaciones" at bounding box center [95, 189] width 92 height 18
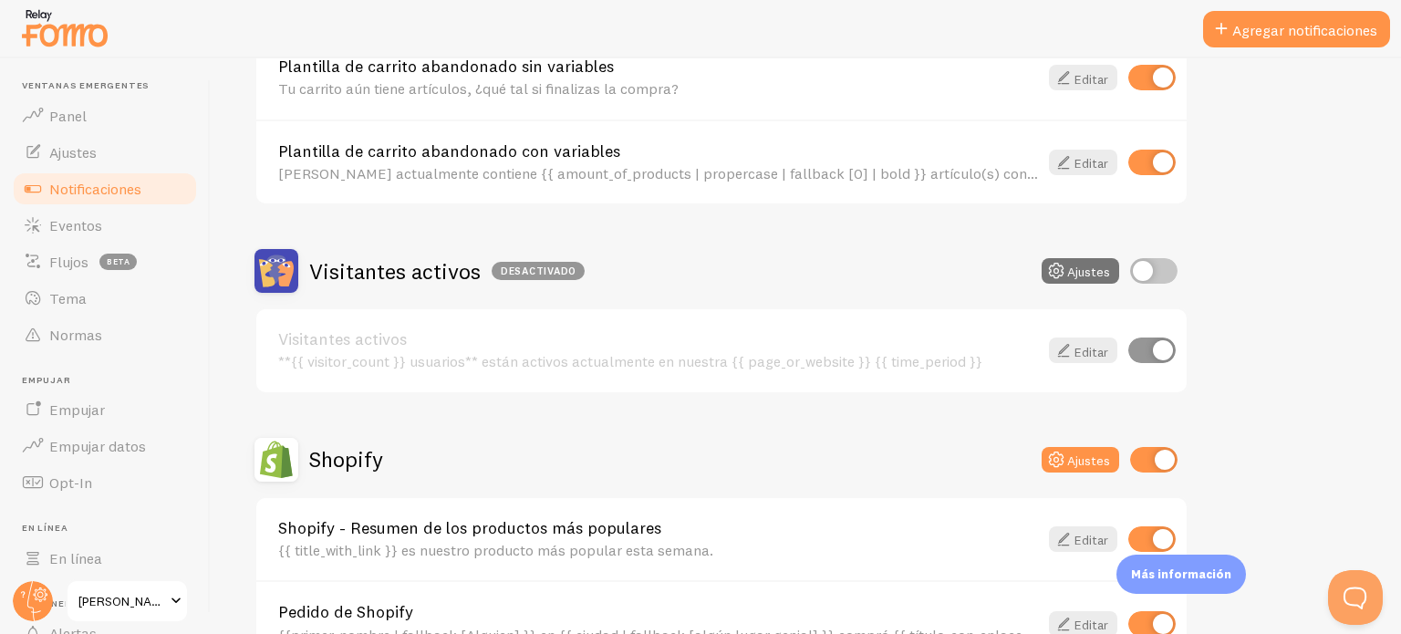
scroll to position [547, 0]
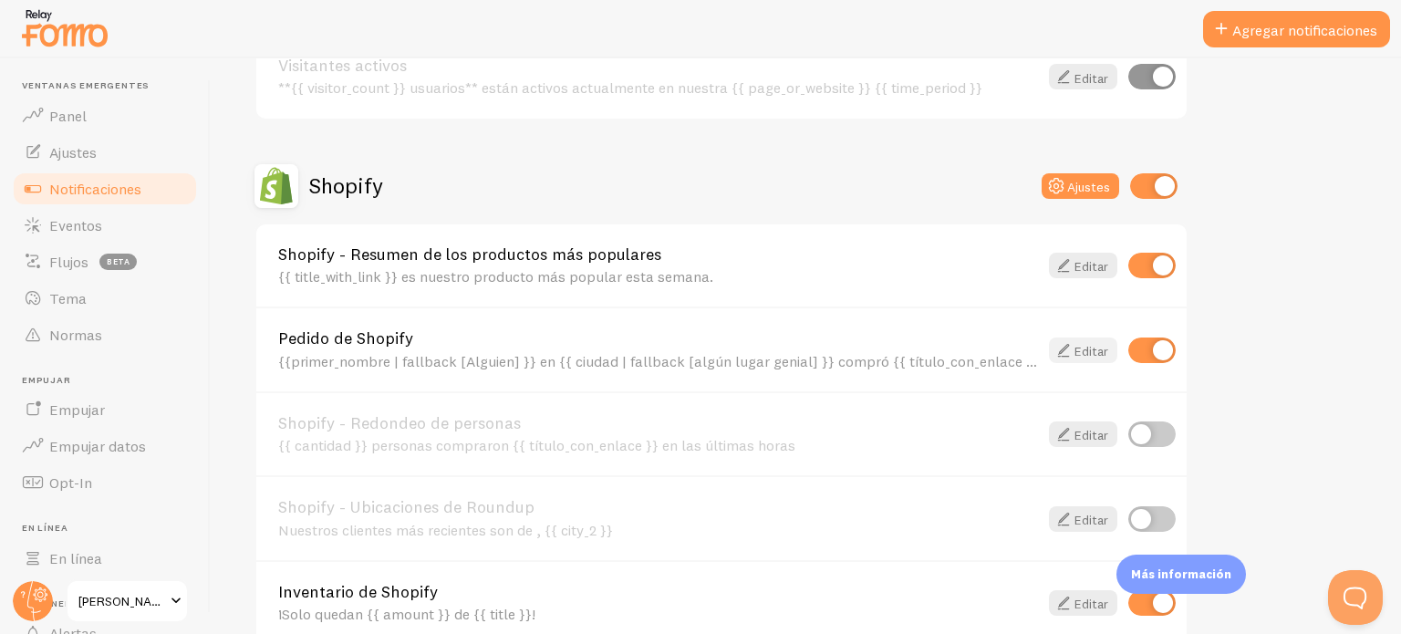
click at [1064, 348] on icon at bounding box center [1064, 350] width 22 height 22
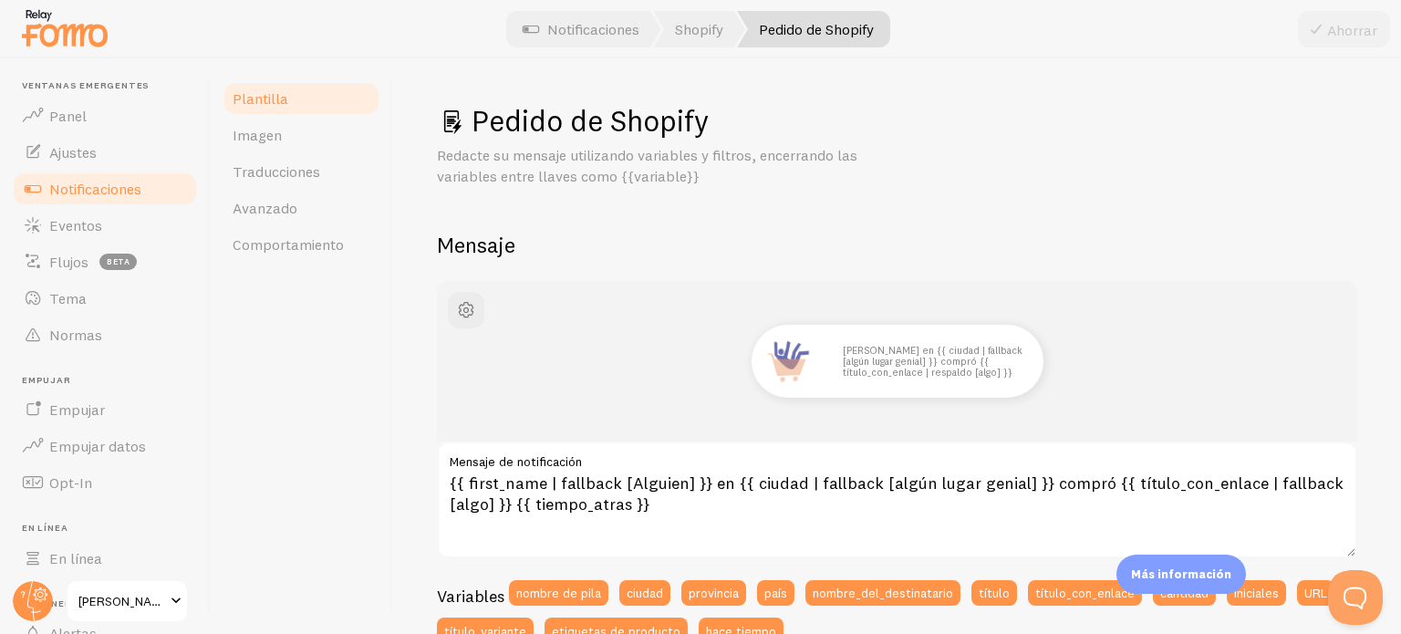
scroll to position [91, 0]
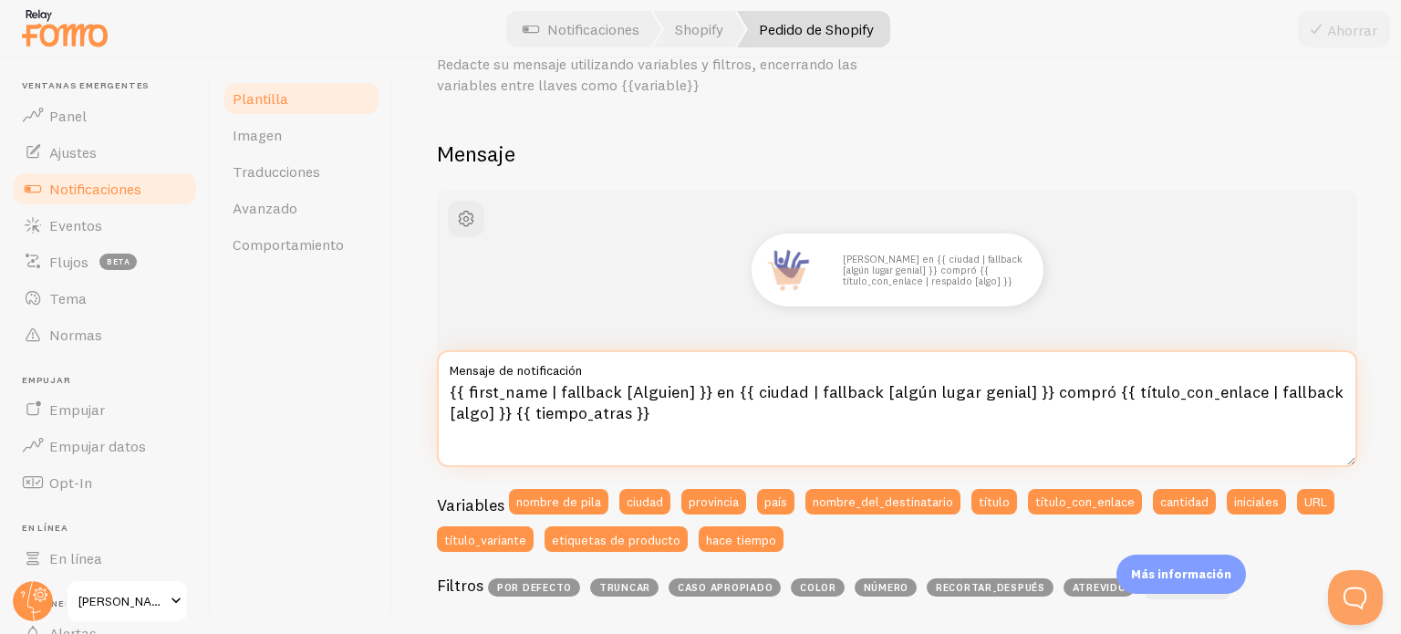
click at [632, 411] on textarea "{{ first_name | fallback [Alguien] }} en {{ ciudad | fallback [algún lugar geni…" at bounding box center [897, 408] width 921 height 117
drag, startPoint x: 648, startPoint y: 413, endPoint x: 514, endPoint y: 414, distance: 134.1
click at [514, 414] on textarea "{{ first_name | fallback [Alguien] }} en {{ ciudad | fallback [algún lugar geni…" at bounding box center [897, 408] width 921 height 117
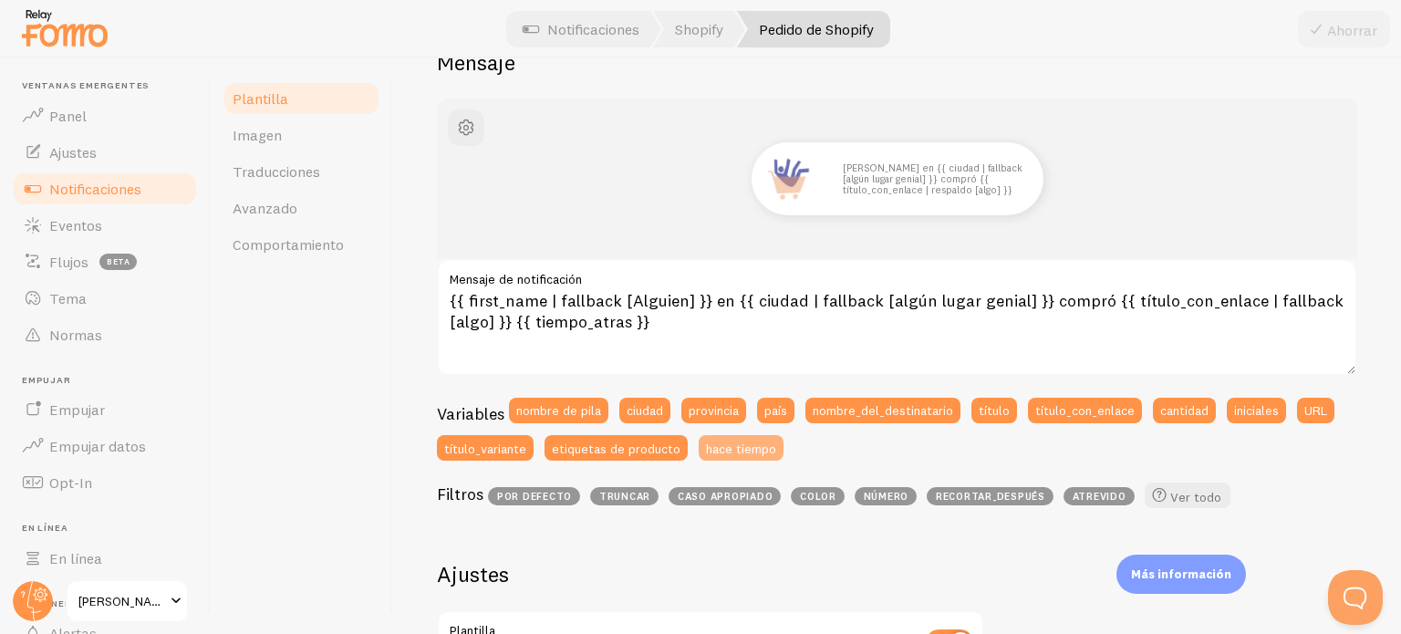
click at [776, 452] on font "hace tiempo" at bounding box center [741, 448] width 70 height 16
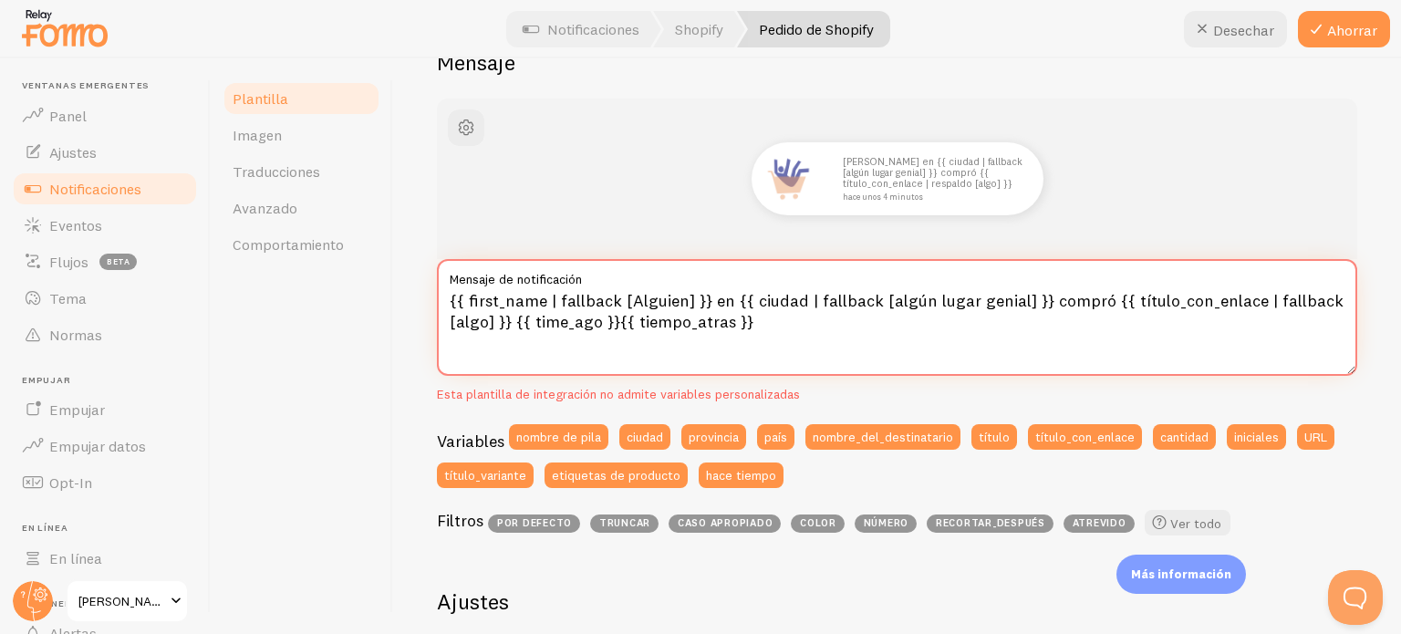
drag, startPoint x: 755, startPoint y: 324, endPoint x: 614, endPoint y: 320, distance: 141.5
click at [614, 320] on textarea "{{ first_name | fallback [Alguien] }} en {{ ciudad | fallback [algún lugar geni…" at bounding box center [897, 317] width 921 height 117
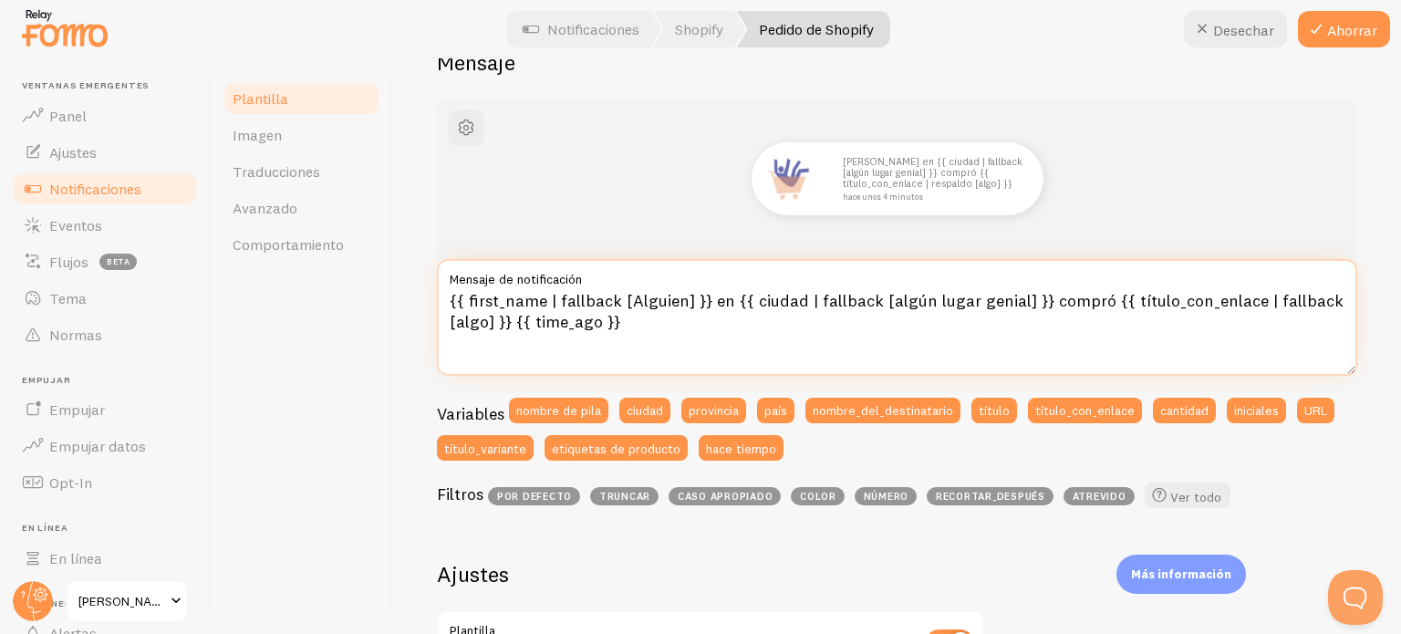
click at [776, 341] on textarea "{{ first_name | fallback [Alguien] }} en {{ ciudad | fallback [algún lugar geni…" at bounding box center [897, 317] width 921 height 117
drag, startPoint x: 727, startPoint y: 298, endPoint x: 1025, endPoint y: 299, distance: 298.3
click at [1025, 299] on textarea "{{ first_name | fallback [Alguien] }} en {{ ciudad | fallback [algún lugar geni…" at bounding box center [897, 317] width 921 height 117
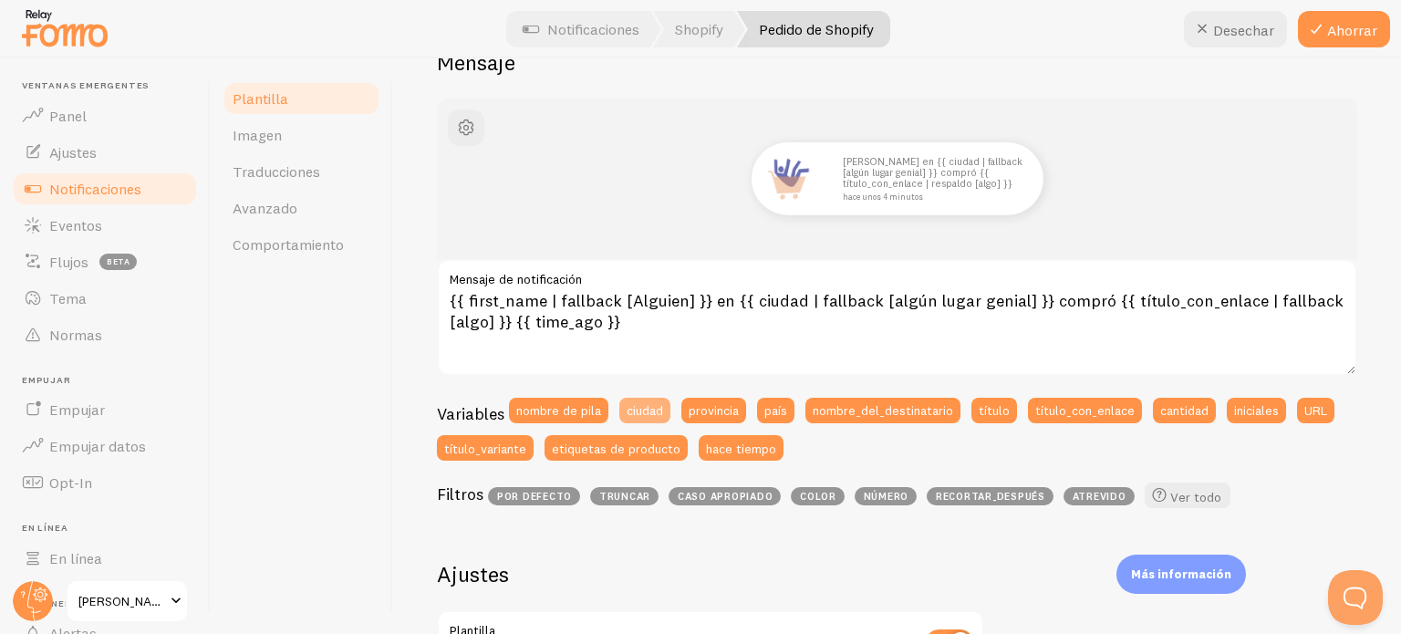
click at [640, 412] on font "ciudad" at bounding box center [645, 409] width 36 height 16
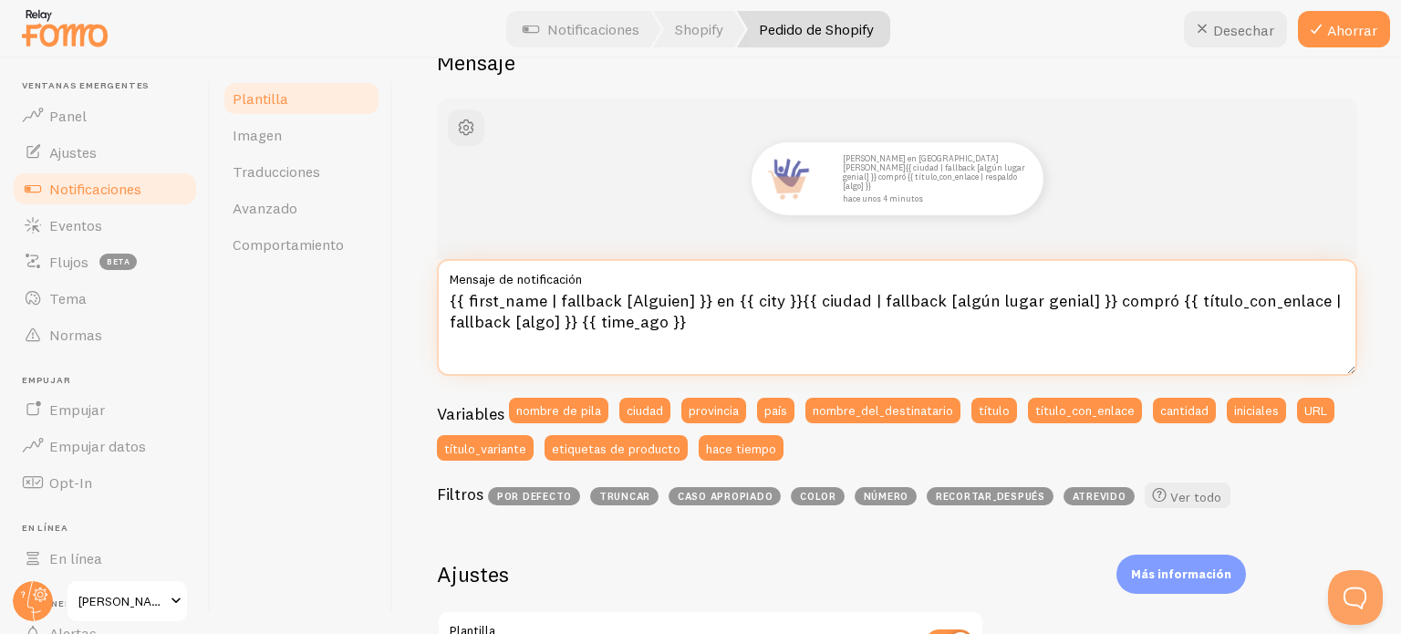
click at [880, 323] on textarea "{{ first_name | fallback [Alguien] }} en {{ city }}{{ ciudad | fallback [algún …" at bounding box center [897, 317] width 921 height 117
click at [792, 301] on textarea "{{ first_name | fallback [Alguien] }} en {{ city }}{{ ciudad | fallback [algún …" at bounding box center [897, 317] width 921 height 117
drag, startPoint x: 792, startPoint y: 302, endPoint x: 1089, endPoint y: 303, distance: 297.4
click at [1089, 303] on textarea "{{ first_name | fallback [Alguien] }} en {{ city }}{{ ciudad | fallback [algún …" at bounding box center [897, 317] width 921 height 117
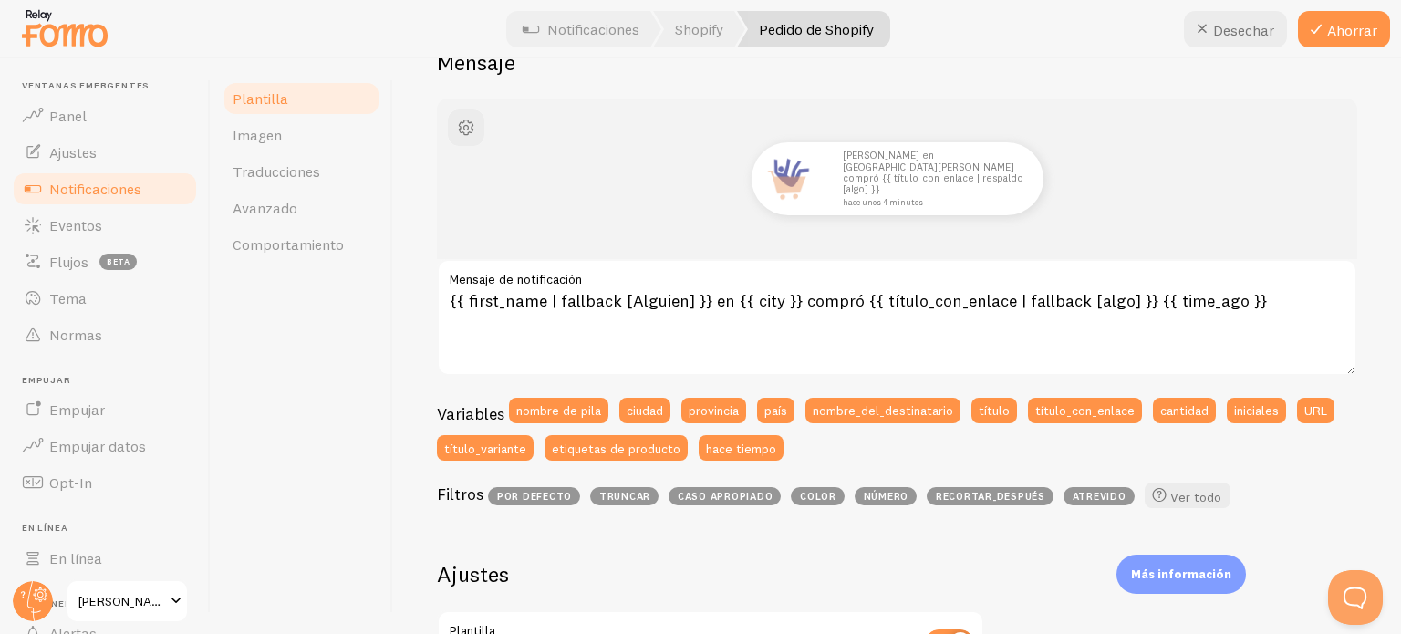
click at [951, 286] on label "Mensaje de notificación" at bounding box center [897, 274] width 921 height 31
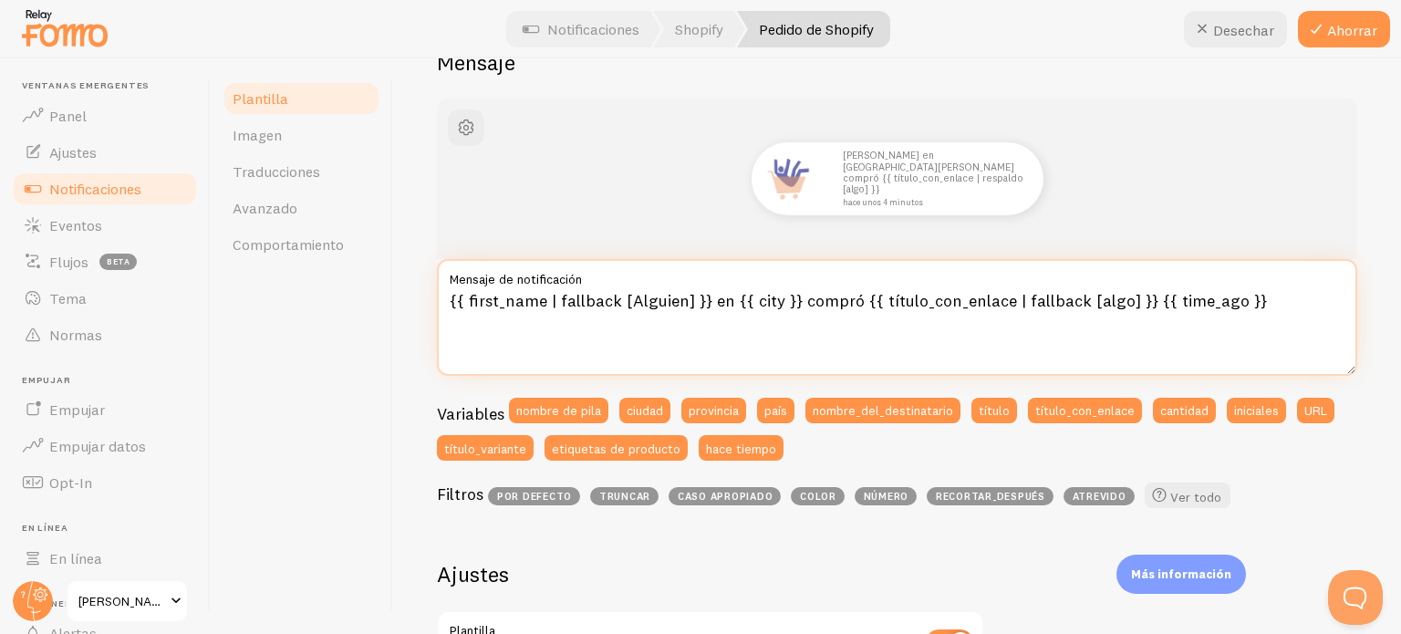
click at [951, 286] on textarea "{{ first_name | fallback [Alguien] }} en {{ city }} compró {{ título_con_enlace…" at bounding box center [897, 317] width 921 height 117
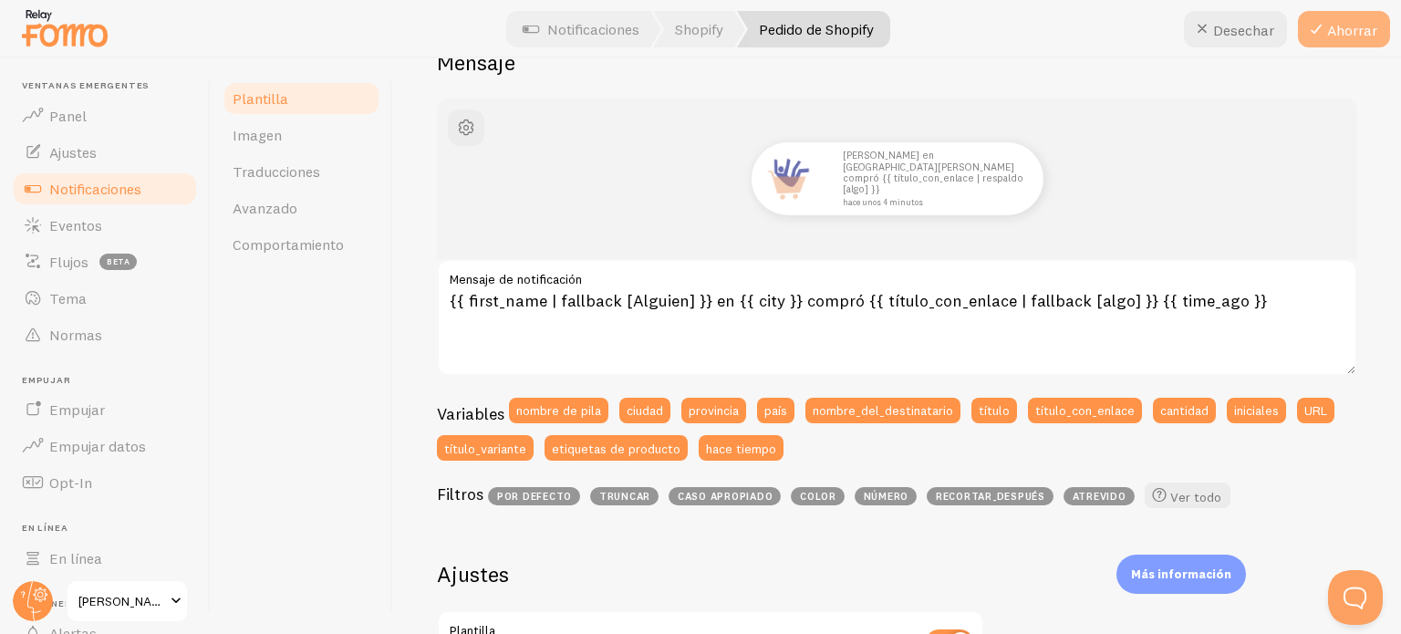
click at [1360, 33] on font "Ahorrar" at bounding box center [1352, 30] width 50 height 18
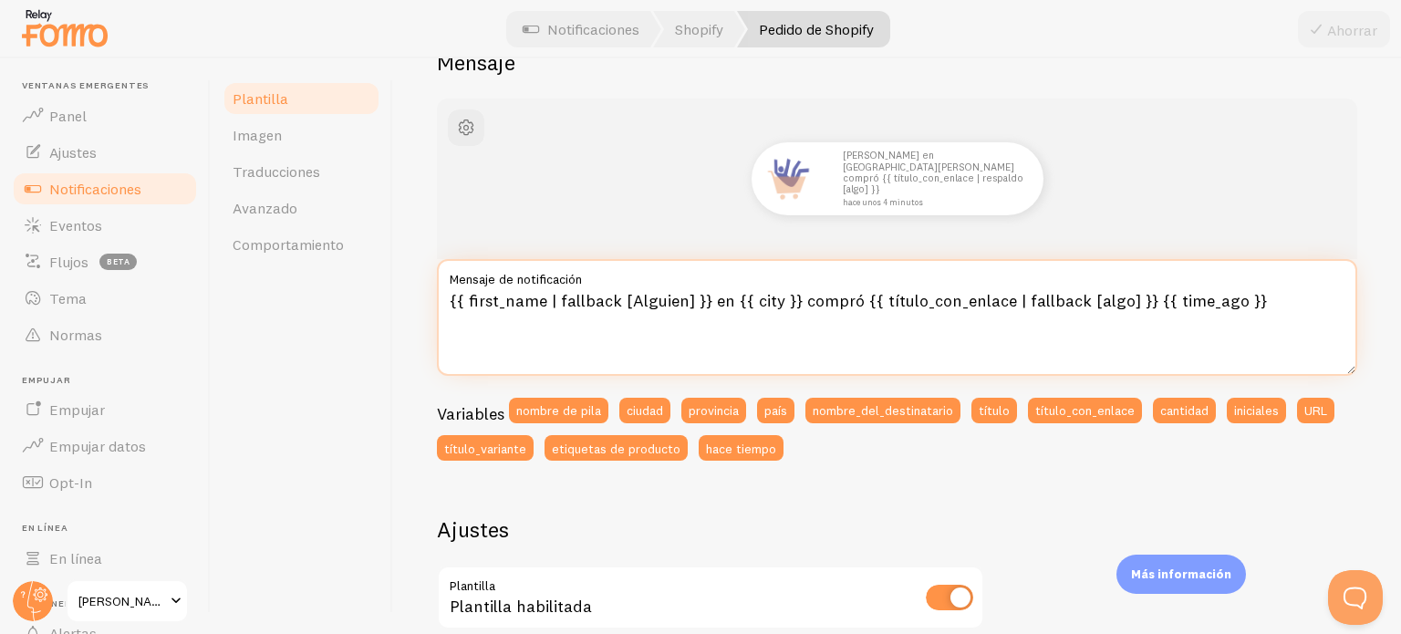
drag, startPoint x: 855, startPoint y: 296, endPoint x: 1130, endPoint y: 300, distance: 274.7
click at [1130, 300] on textarea "{{ first_name | fallback [Alguien] }} en {{ city }} compró {{ título_con_enlace…" at bounding box center [897, 317] width 921 height 117
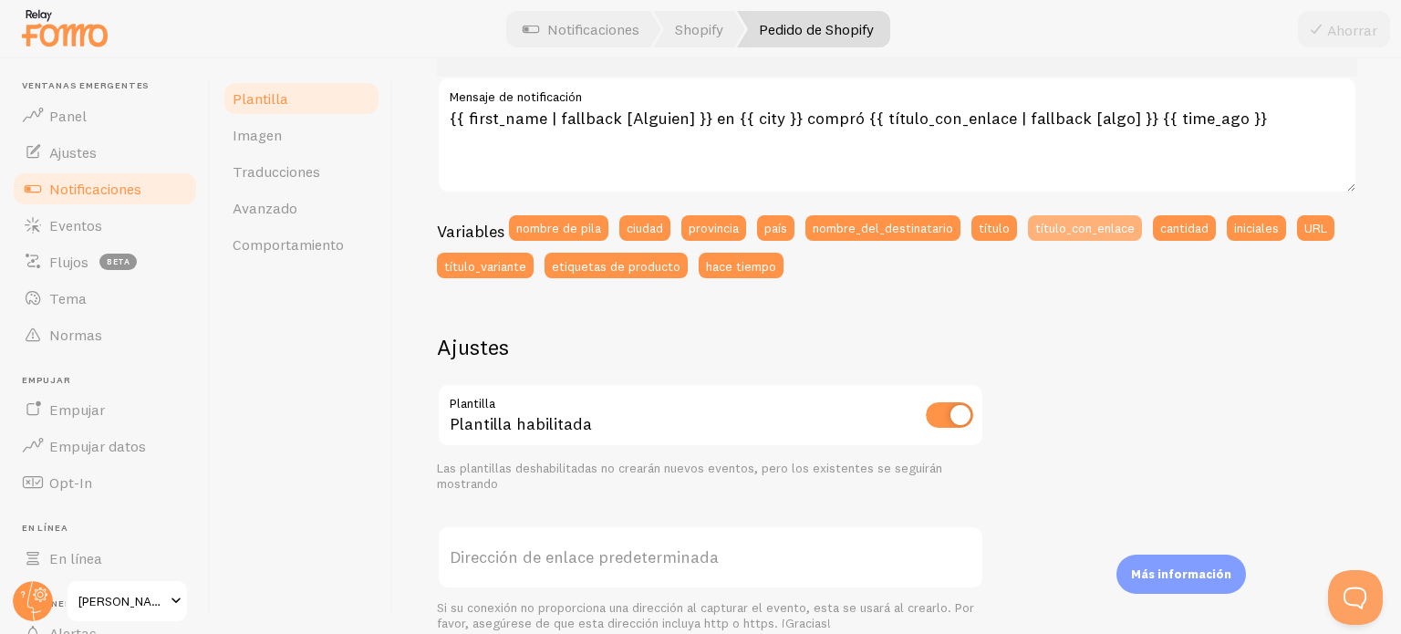
click at [1041, 231] on font "título_con_enlace" at bounding box center [1085, 227] width 99 height 16
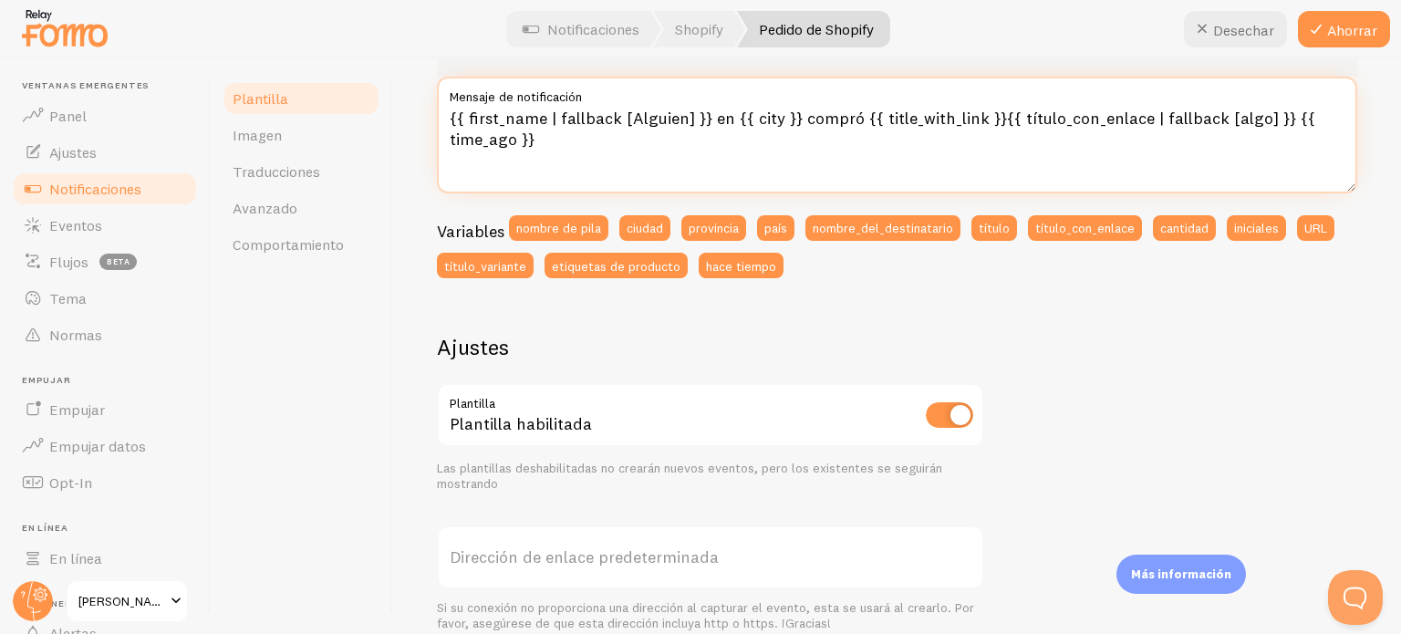
drag, startPoint x: 989, startPoint y: 120, endPoint x: 1274, endPoint y: 127, distance: 284.7
click at [1274, 127] on textarea "{{ first_name | fallback [Alguien] }} en {{ city }} compró {{ title_with_link }…" at bounding box center [897, 135] width 921 height 117
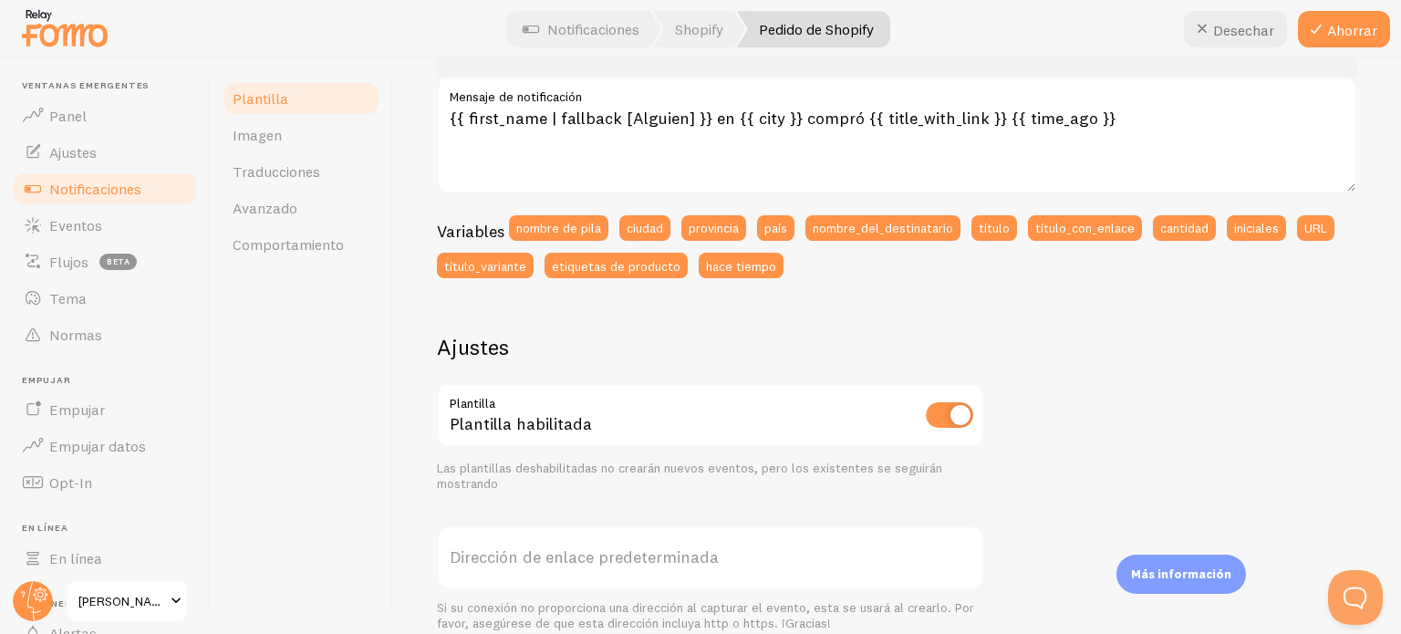
click at [1347, 56] on div at bounding box center [700, 29] width 1401 height 58
click at [1349, 39] on button "Ahorrar" at bounding box center [1344, 29] width 92 height 36
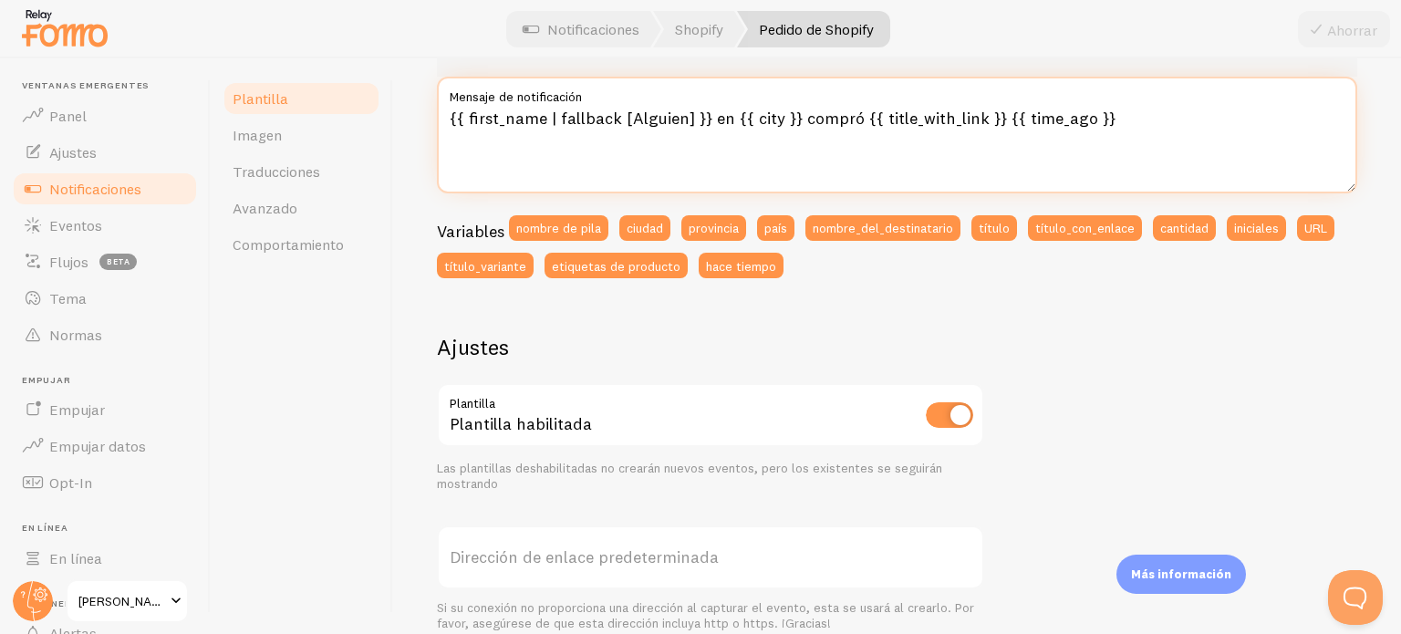
drag, startPoint x: 993, startPoint y: 115, endPoint x: 1146, endPoint y: 104, distance: 153.7
click at [1146, 104] on div "{{ first_name | fallback [Alguien] }} en {{ city }} compró {{ title_with_link }…" at bounding box center [897, 135] width 921 height 117
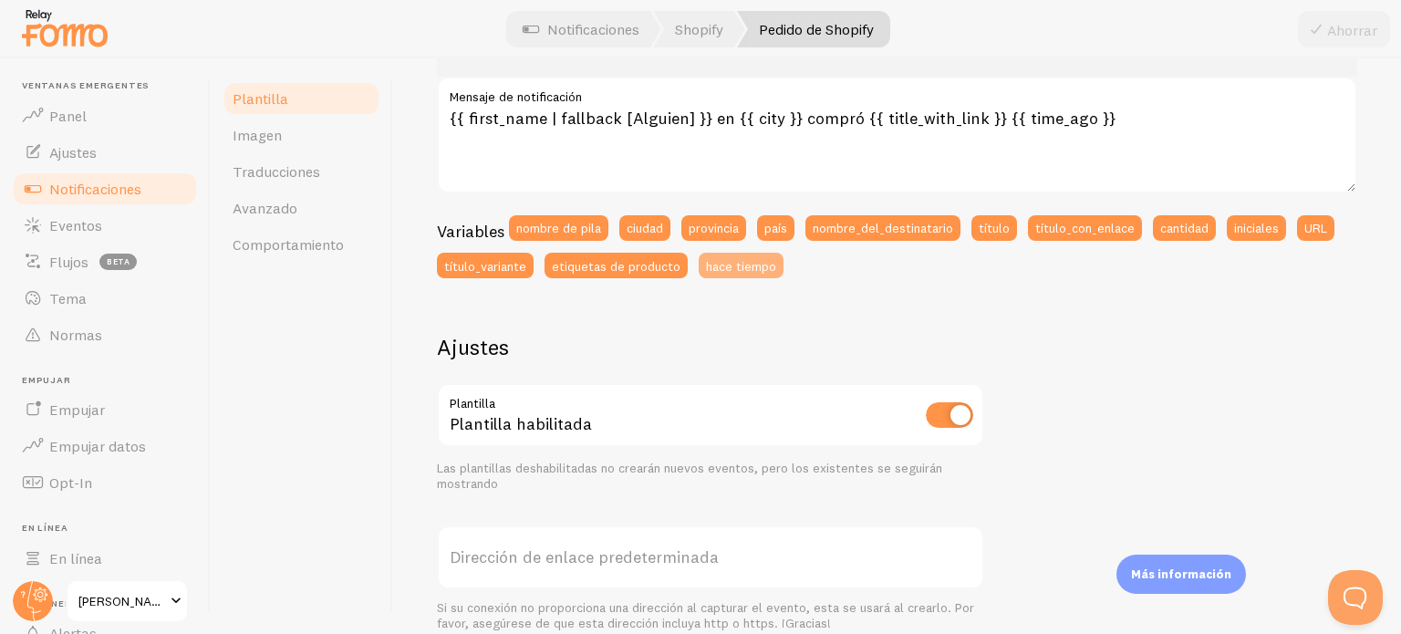
click at [776, 267] on font "hace tiempo" at bounding box center [741, 265] width 70 height 16
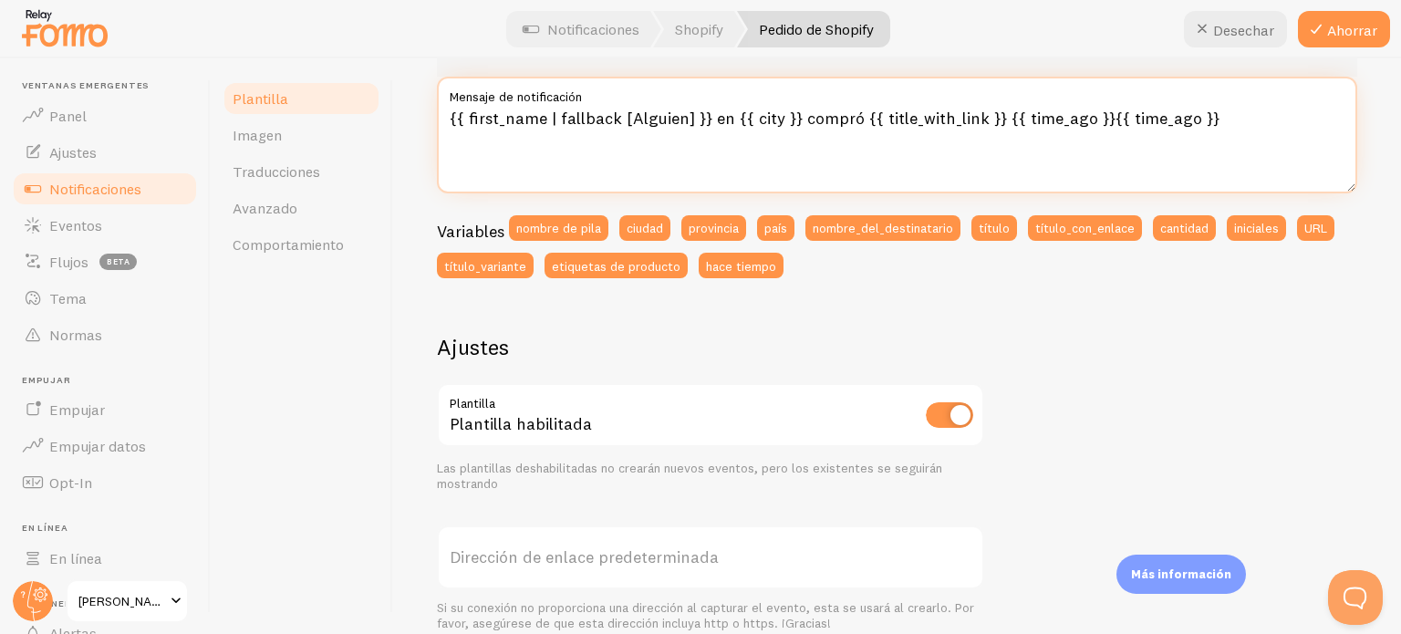
drag, startPoint x: 1201, startPoint y: 116, endPoint x: 1098, endPoint y: 120, distance: 103.2
click at [1098, 120] on textarea "{{ first_name | fallback [Alguien] }} en {{ city }} compró {{ title_with_link }…" at bounding box center [897, 135] width 921 height 117
click at [1091, 117] on textarea "{{ first_name | fallback [Alguien] }} en {{ city }} compró {{ title_with_link }…" at bounding box center [897, 135] width 921 height 117
drag, startPoint x: 1095, startPoint y: 114, endPoint x: 1231, endPoint y: 107, distance: 136.1
click at [1231, 107] on textarea "{{ first_name | fallback [Alguien] }} en {{ city }} compró {{ title_with_link }…" at bounding box center [897, 135] width 921 height 117
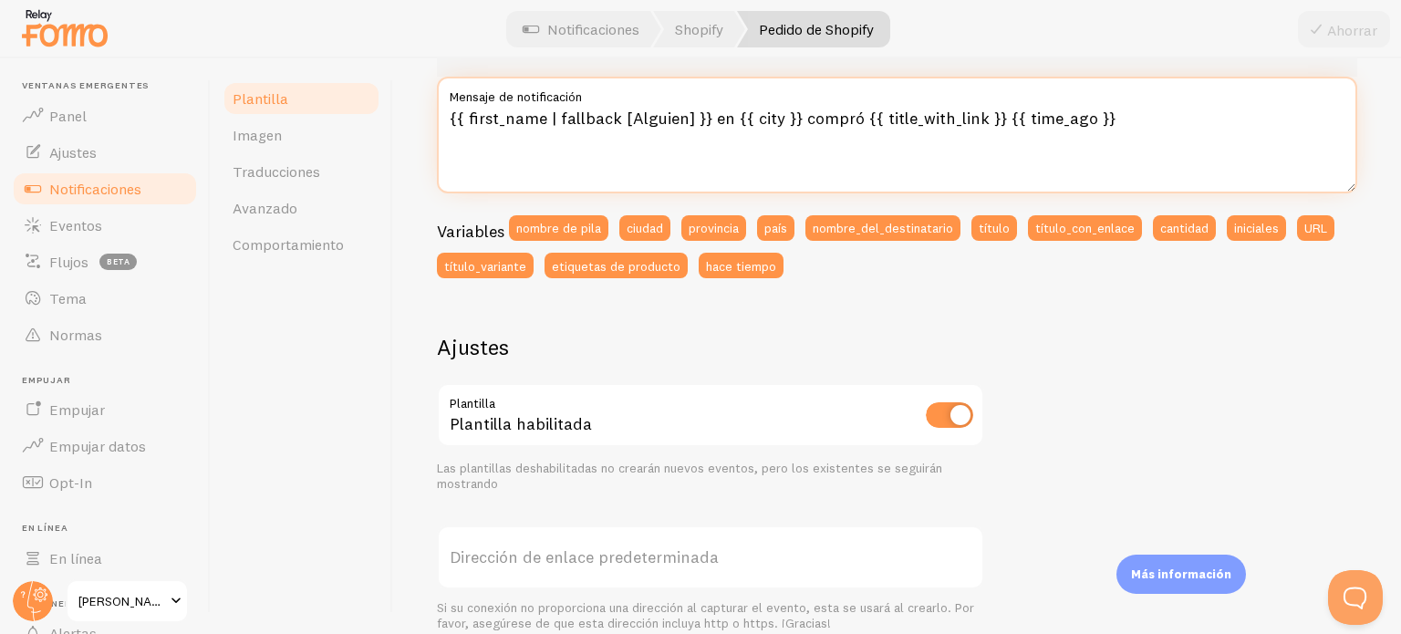
type textarea "{{ first_name | fallback [Alguien] }} en {{ city }} compró {{ title_with_link }…"
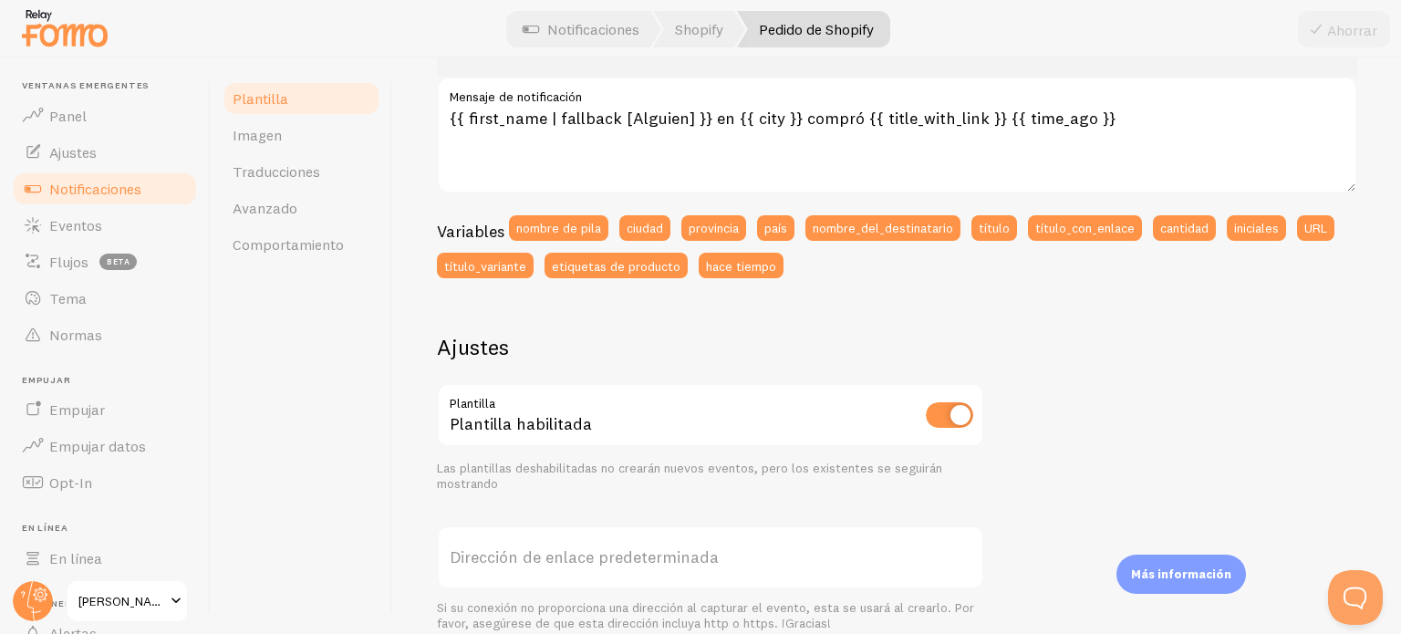
click at [1347, 289] on div "Pedido de Shopify Redacte su mensaje utilizando variables y filtros, encerrando…" at bounding box center [897, 346] width 1008 height 576
click at [95, 183] on font "Notificaciones" at bounding box center [95, 189] width 92 height 18
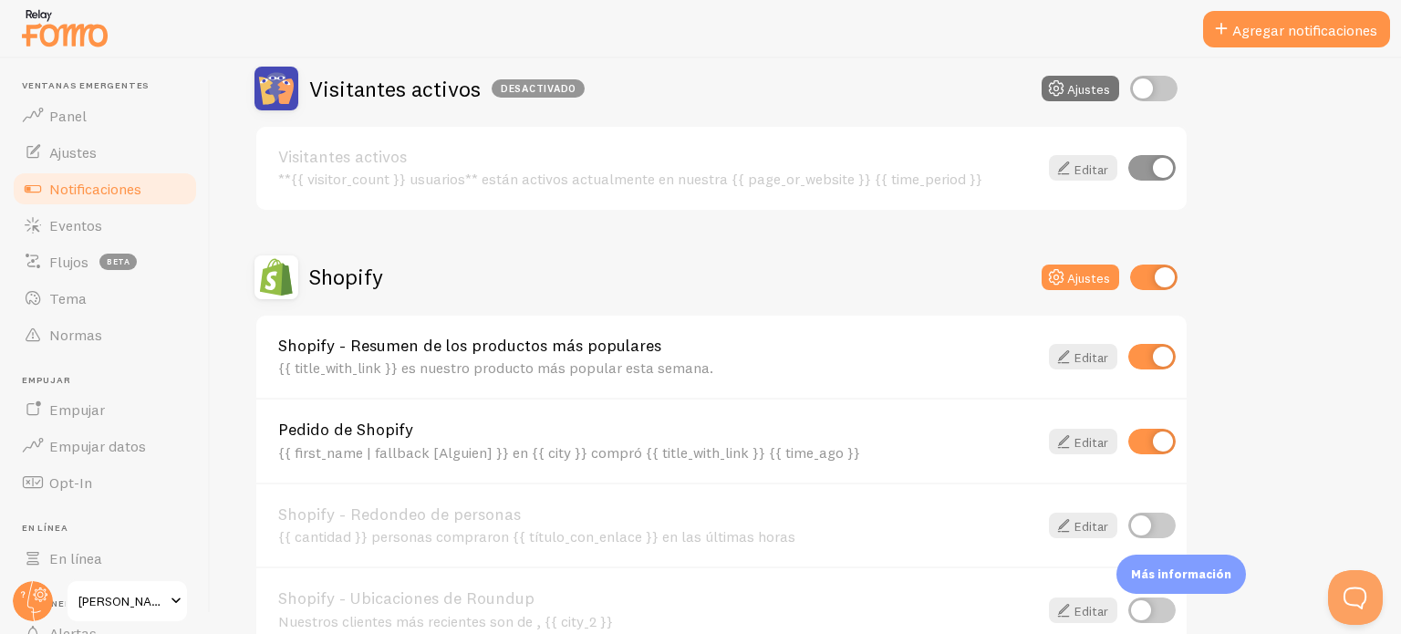
scroll to position [547, 0]
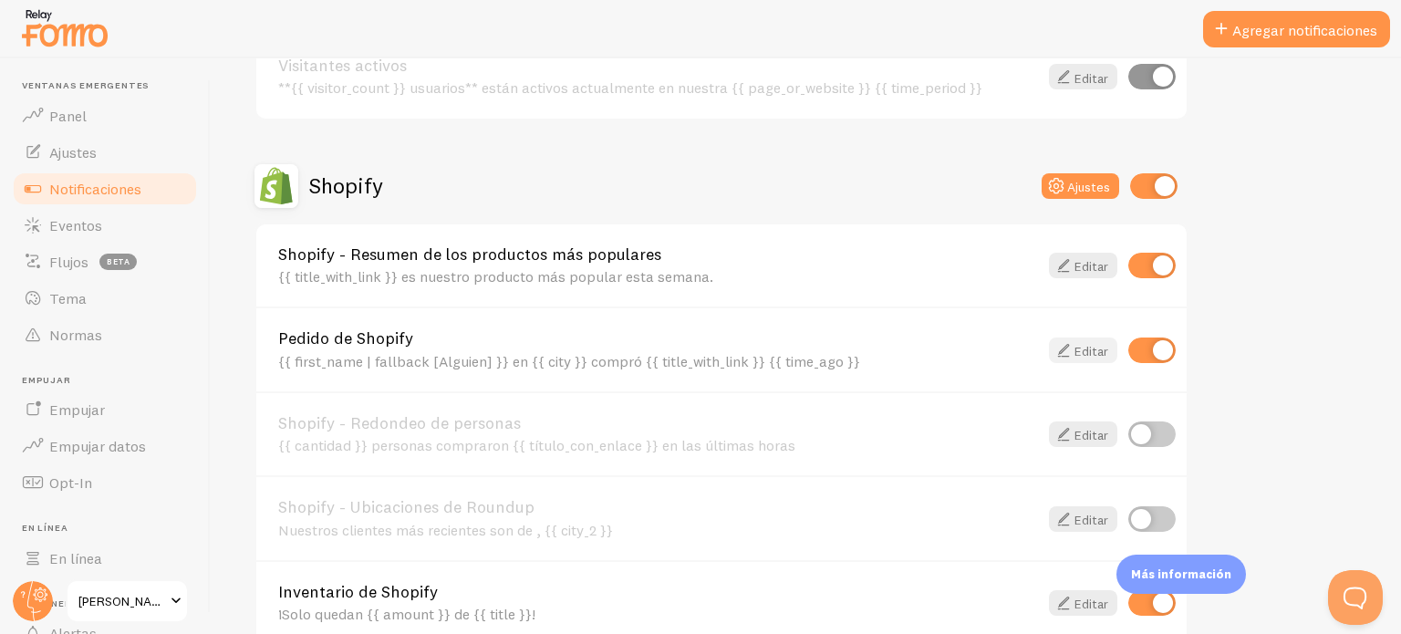
click at [1075, 348] on font "Editar" at bounding box center [1092, 350] width 34 height 16
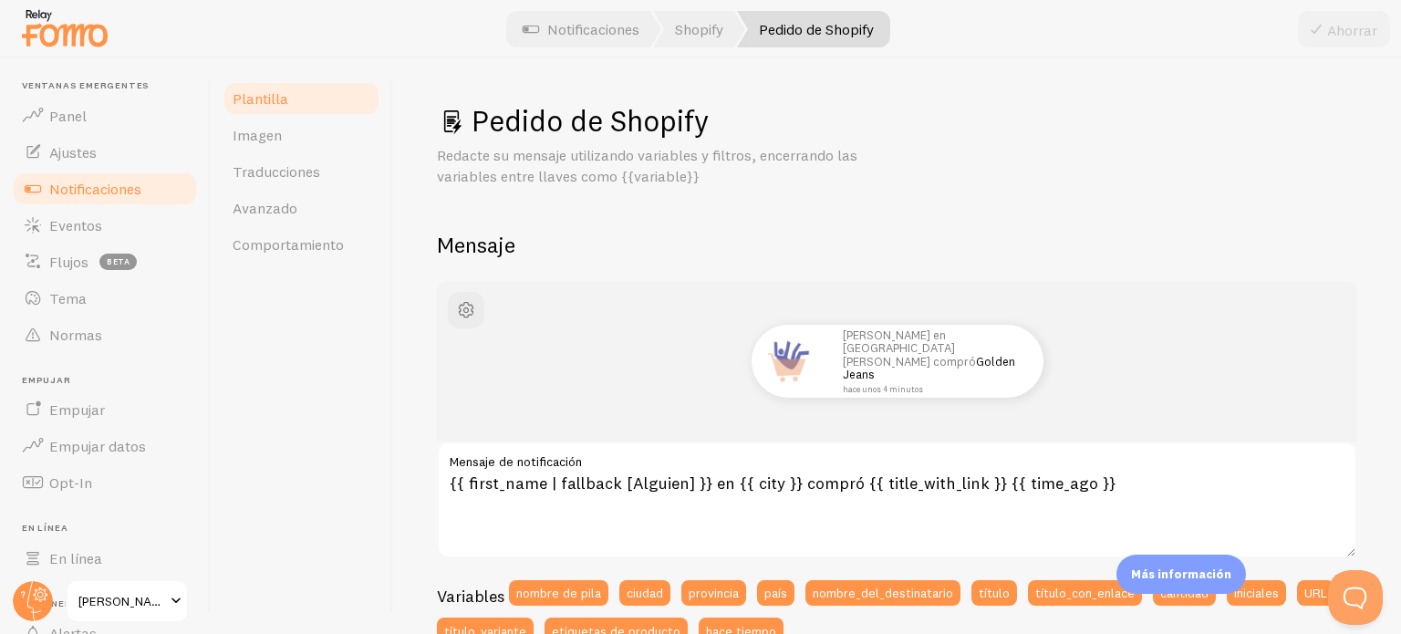
scroll to position [365, 0]
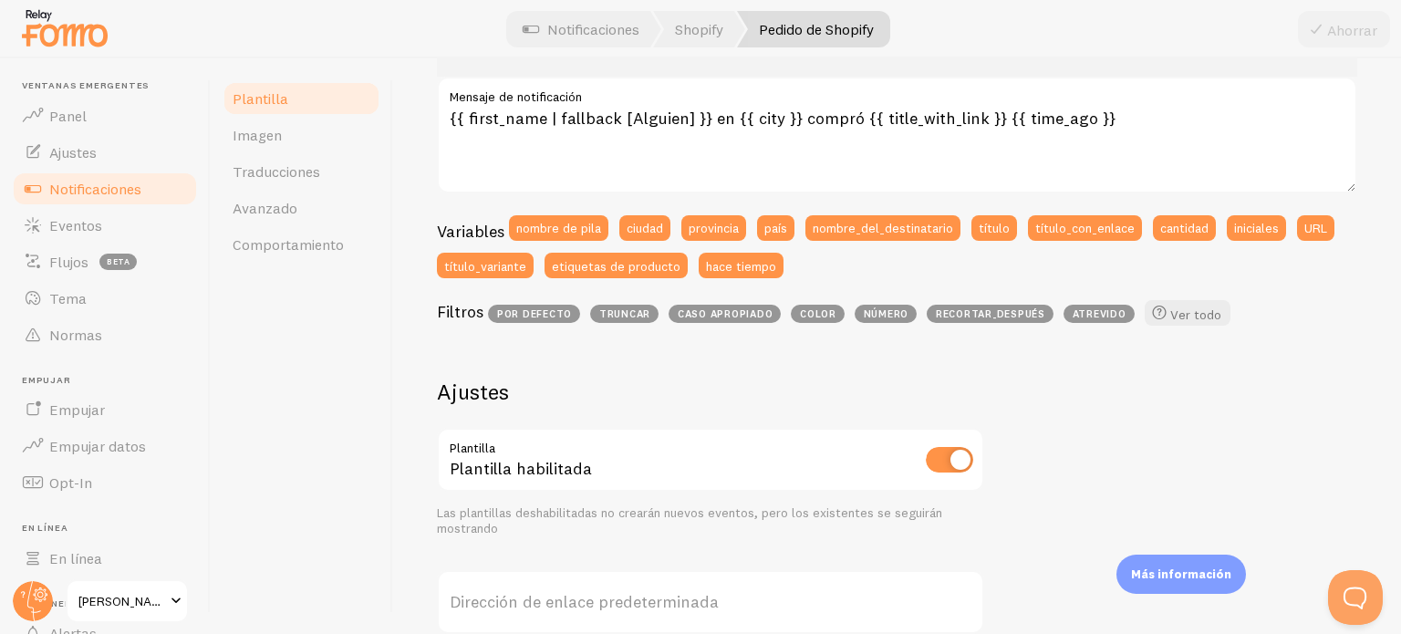
click at [310, 89] on link "Plantilla" at bounding box center [302, 98] width 160 height 36
click at [139, 183] on font "Notificaciones" at bounding box center [95, 189] width 92 height 18
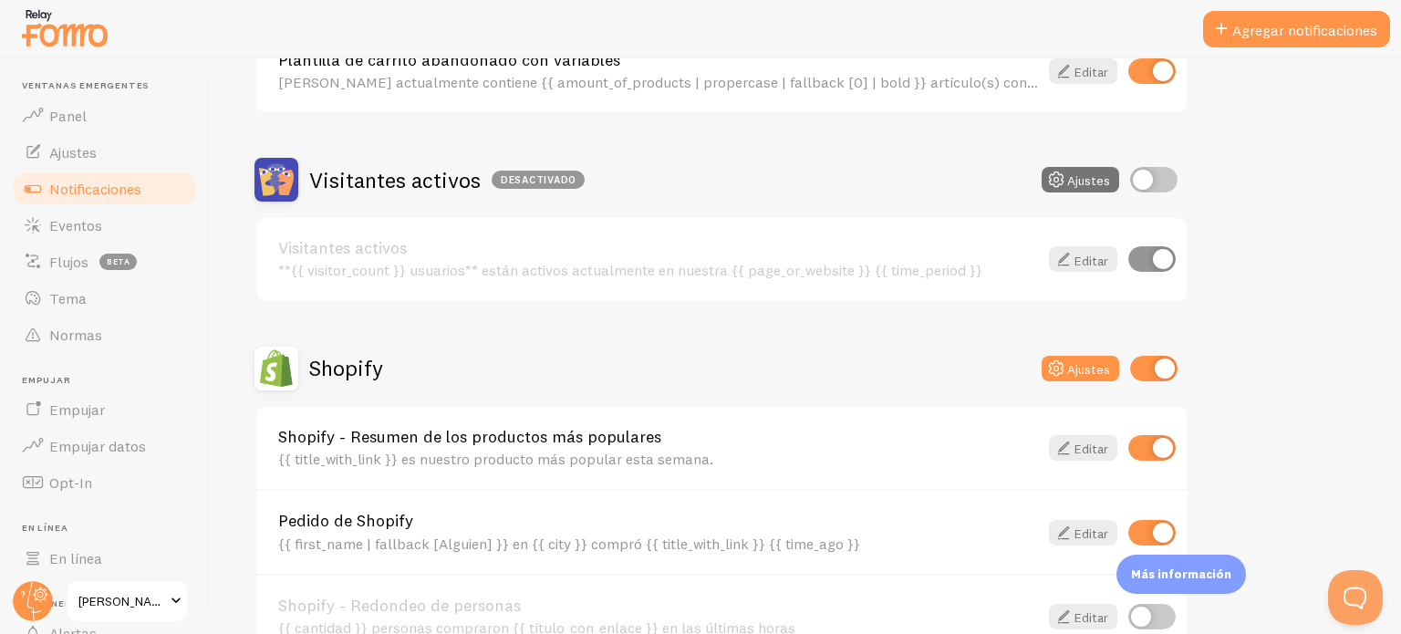
scroll to position [456, 0]
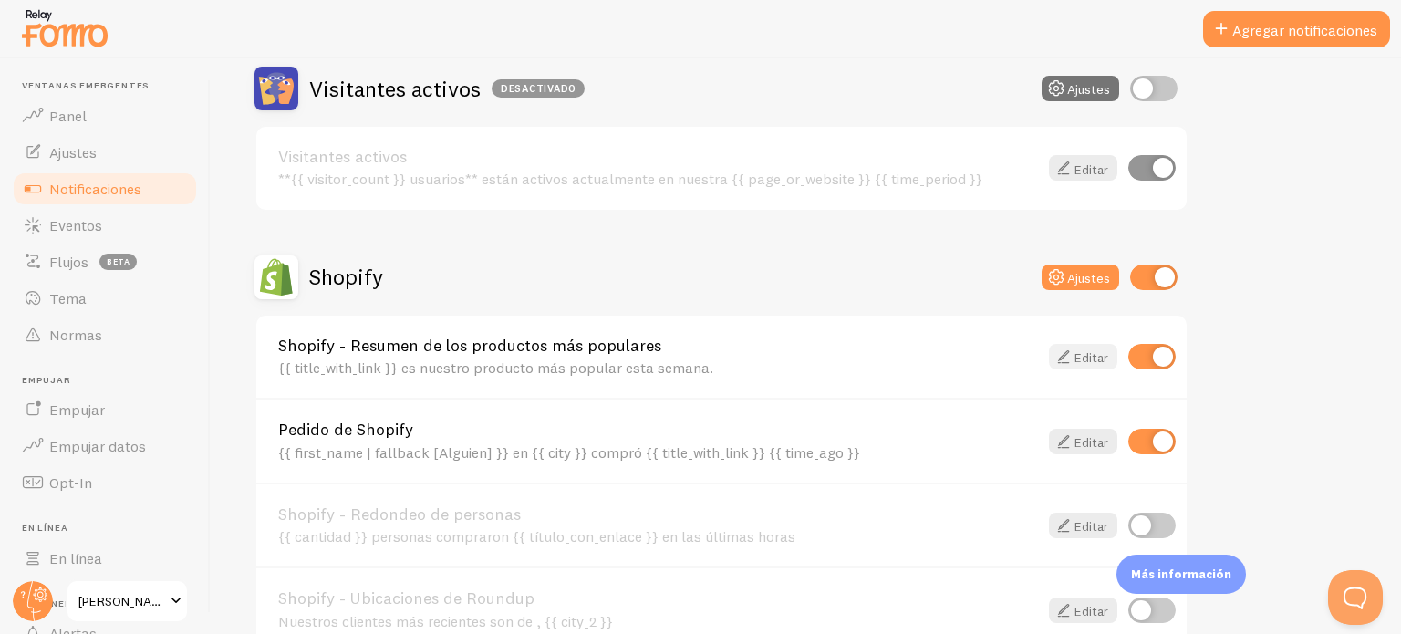
click at [1084, 357] on font "Editar" at bounding box center [1092, 357] width 34 height 16
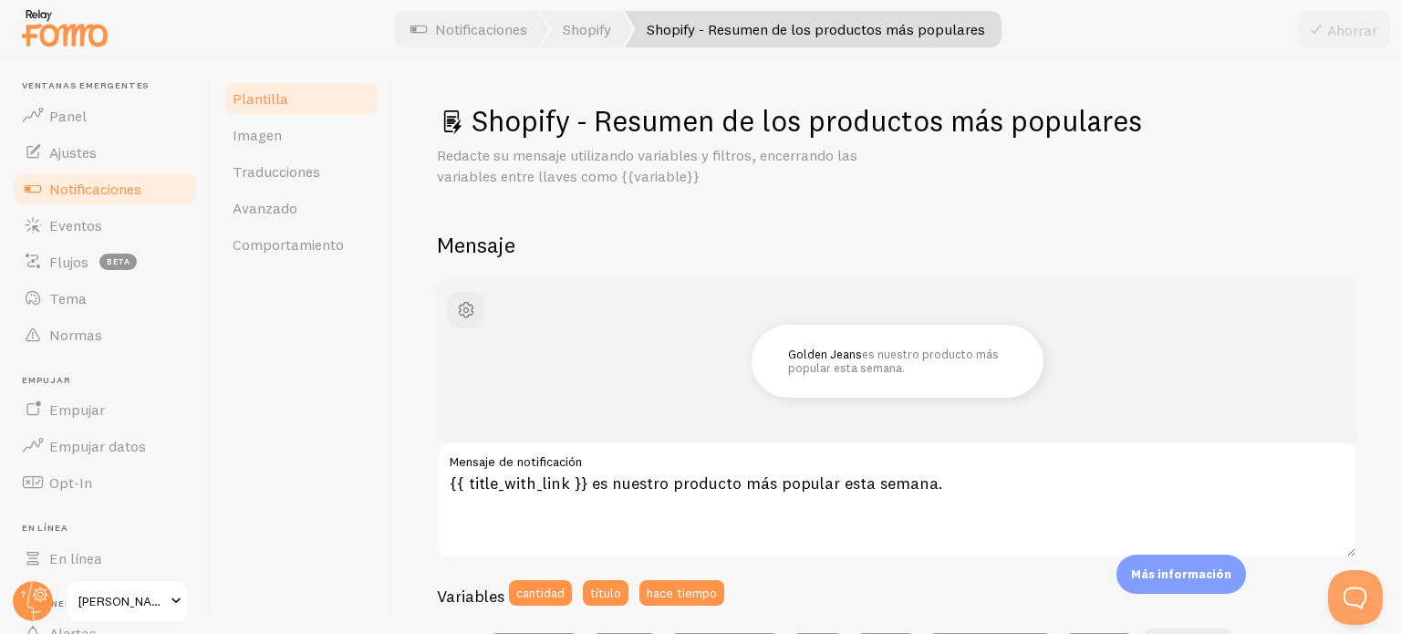
click at [70, 188] on font "Notificaciones" at bounding box center [95, 189] width 92 height 18
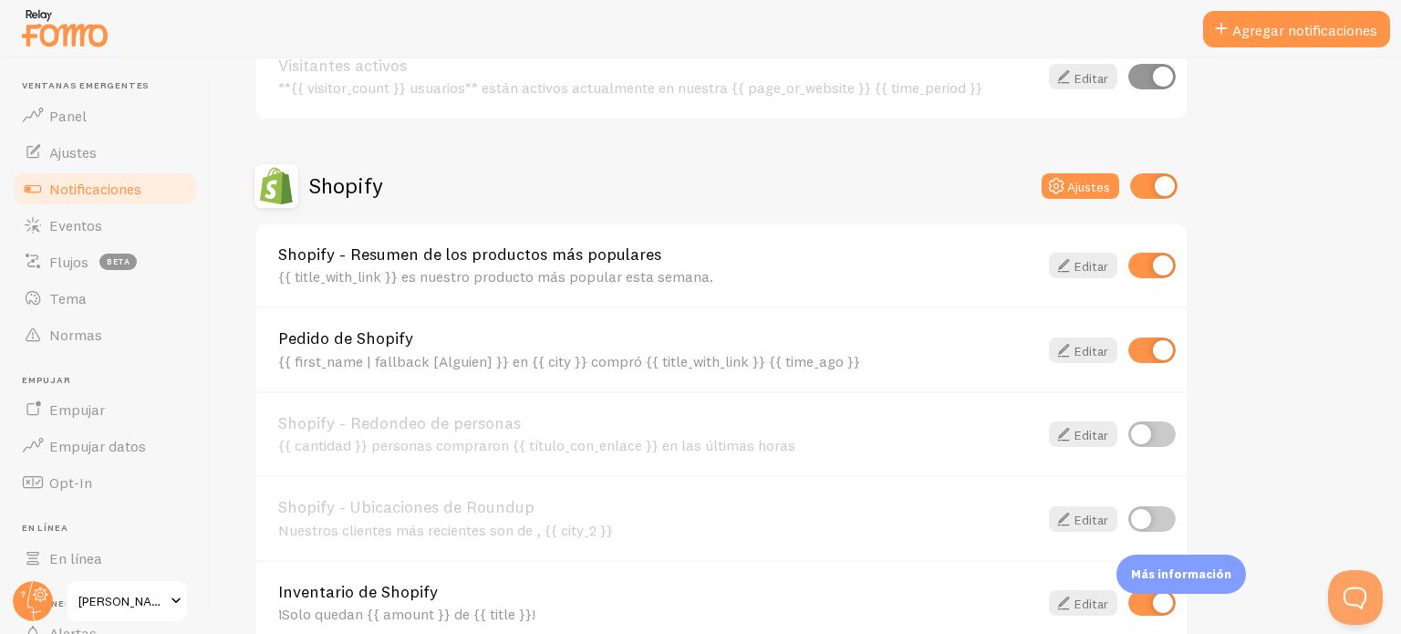
scroll to position [821, 0]
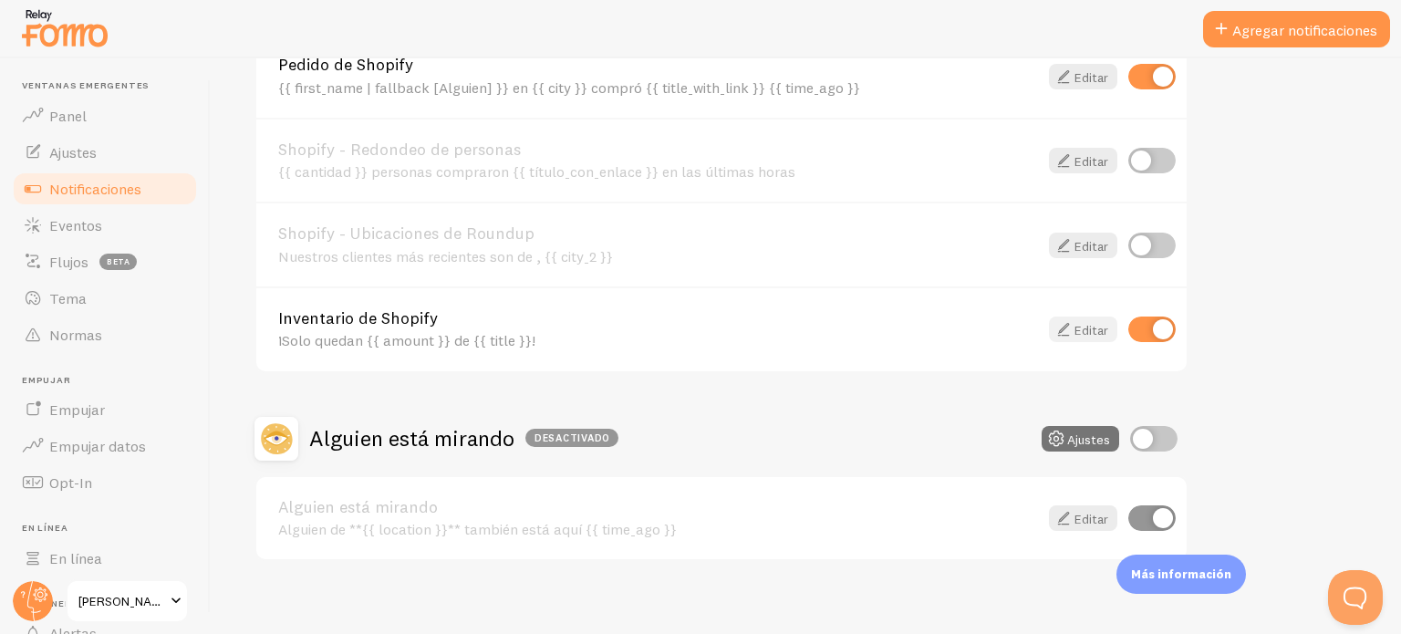
click at [1054, 329] on icon at bounding box center [1064, 329] width 22 height 22
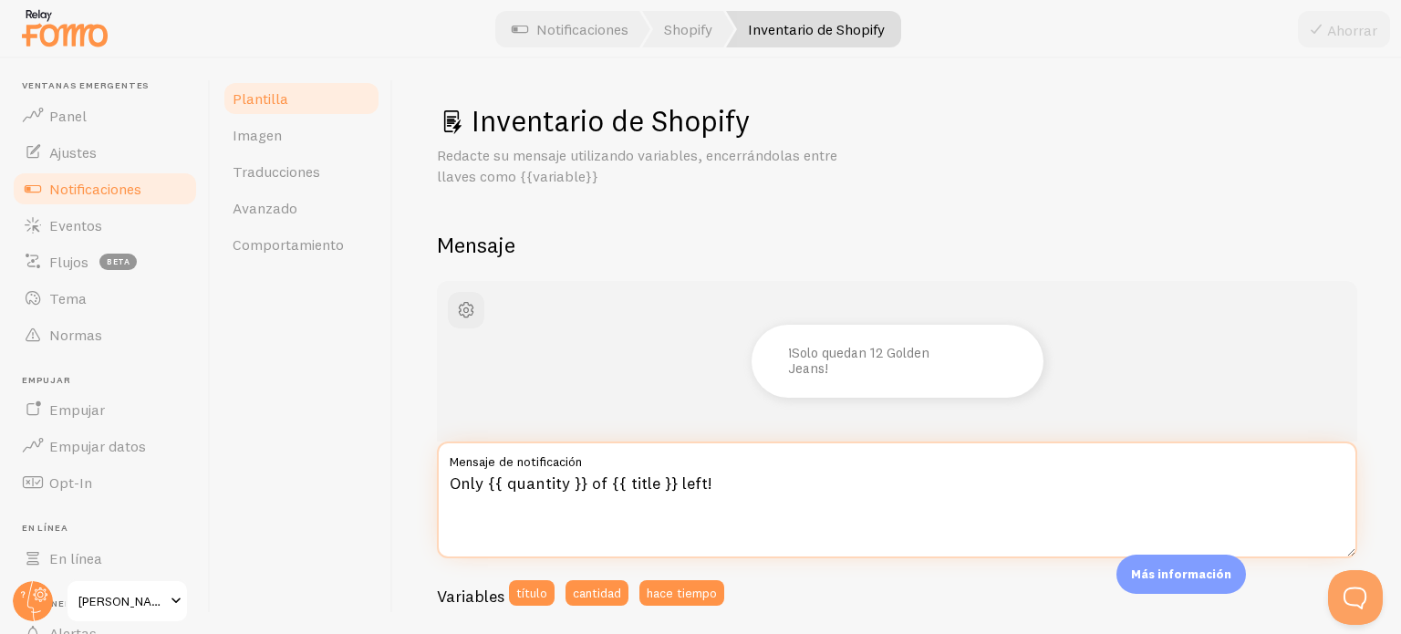
drag, startPoint x: 483, startPoint y: 481, endPoint x: 446, endPoint y: 482, distance: 36.5
click at [446, 482] on textarea "Only {{ quantity }} of {{ title }} left!" at bounding box center [897, 500] width 921 height 117
click at [589, 481] on textarea "Solo {{ quantity }} of {{ title }} left!" at bounding box center [897, 500] width 921 height 117
click at [588, 483] on textarea "Solo {{ quantity }} of {{ title }} left!" at bounding box center [897, 500] width 921 height 117
click at [592, 481] on textarea "Solo {{ quantity }} of {{ title }} left!" at bounding box center [897, 500] width 921 height 117
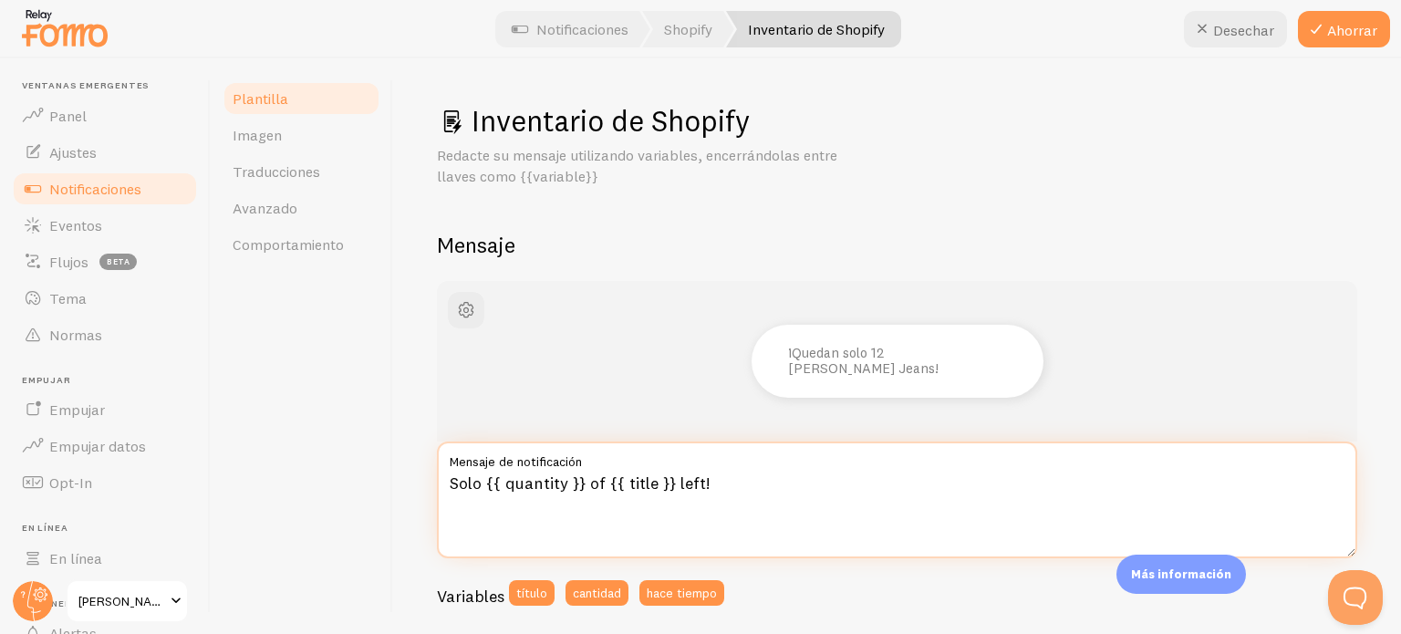
drag, startPoint x: 601, startPoint y: 479, endPoint x: 588, endPoint y: 481, distance: 13.8
click at [588, 481] on textarea "Solo {{ quantity }} of {{ title }} left!" at bounding box center [897, 500] width 921 height 117
drag, startPoint x: 682, startPoint y: 483, endPoint x: 701, endPoint y: 482, distance: 19.2
click at [701, 482] on textarea "Solo {{ quantity }} de {{ title }} left!" at bounding box center [897, 500] width 921 height 117
drag, startPoint x: 717, startPoint y: 485, endPoint x: 680, endPoint y: 478, distance: 38.1
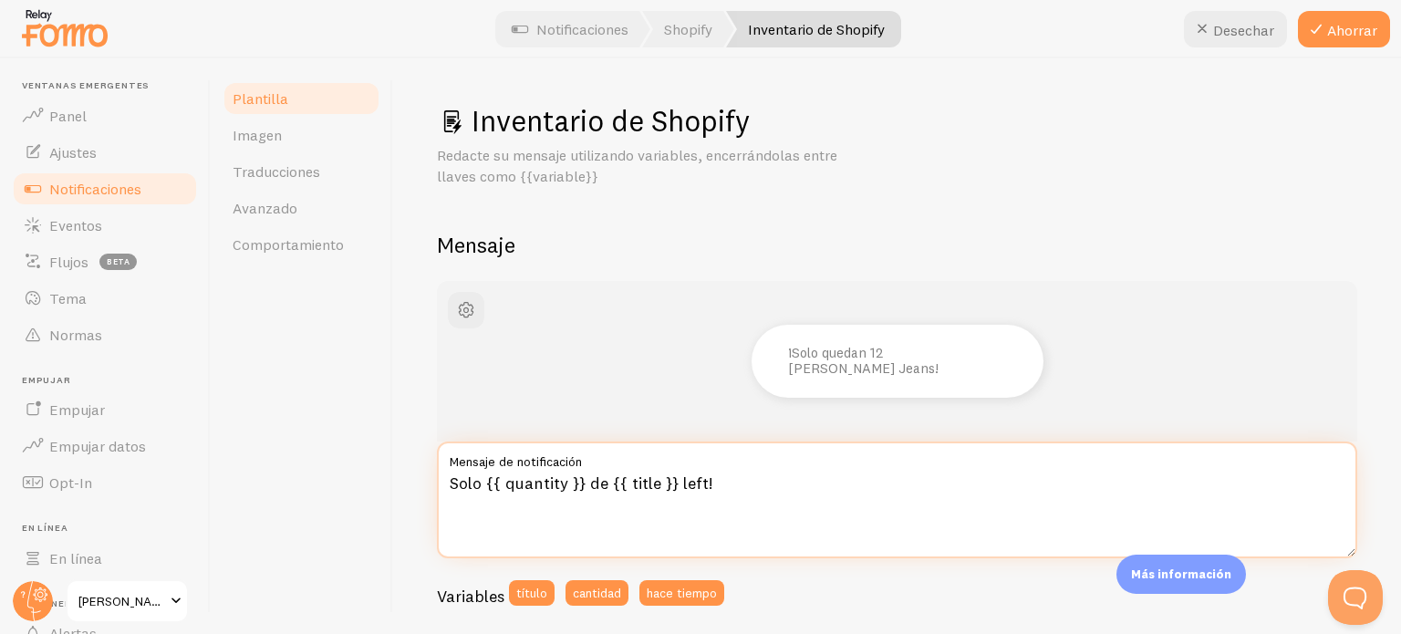
click at [680, 478] on textarea "Solo {{ quantity }} de {{ title }} left!" at bounding box center [897, 500] width 921 height 117
type textarea "Solo {{ quantity }} de {{ title }} left!"
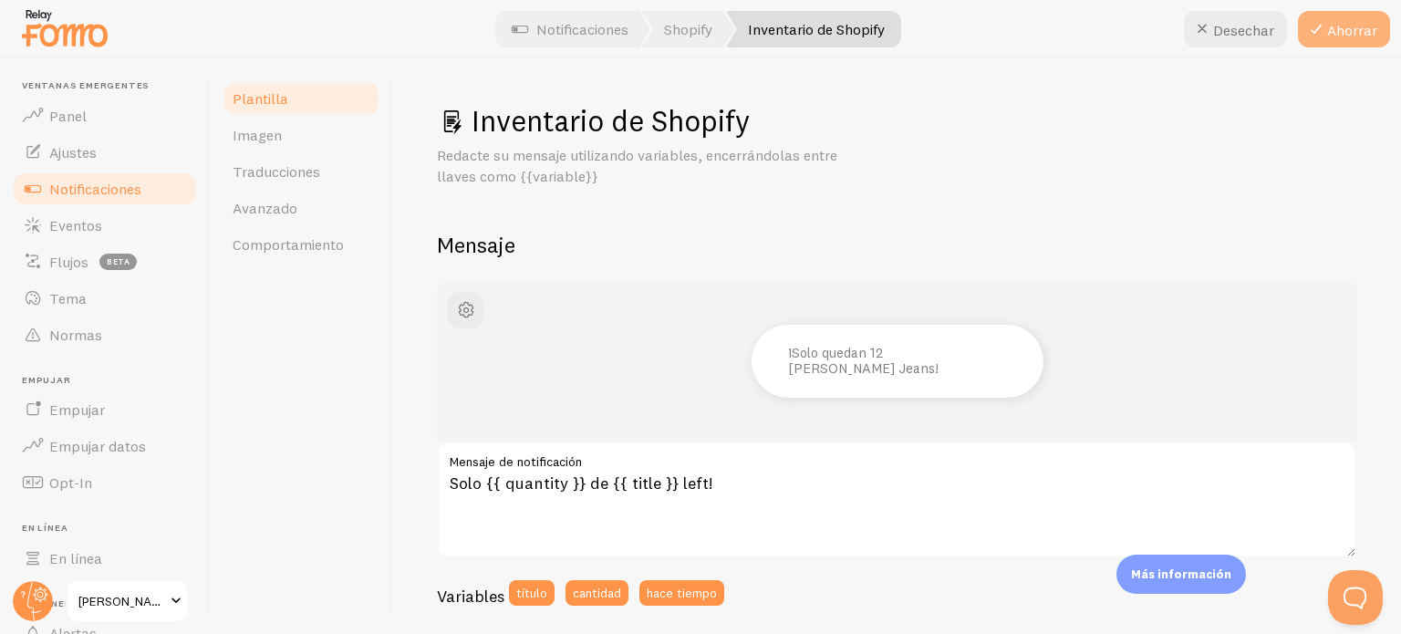
click at [1373, 38] on font "Ahorrar" at bounding box center [1352, 30] width 50 height 18
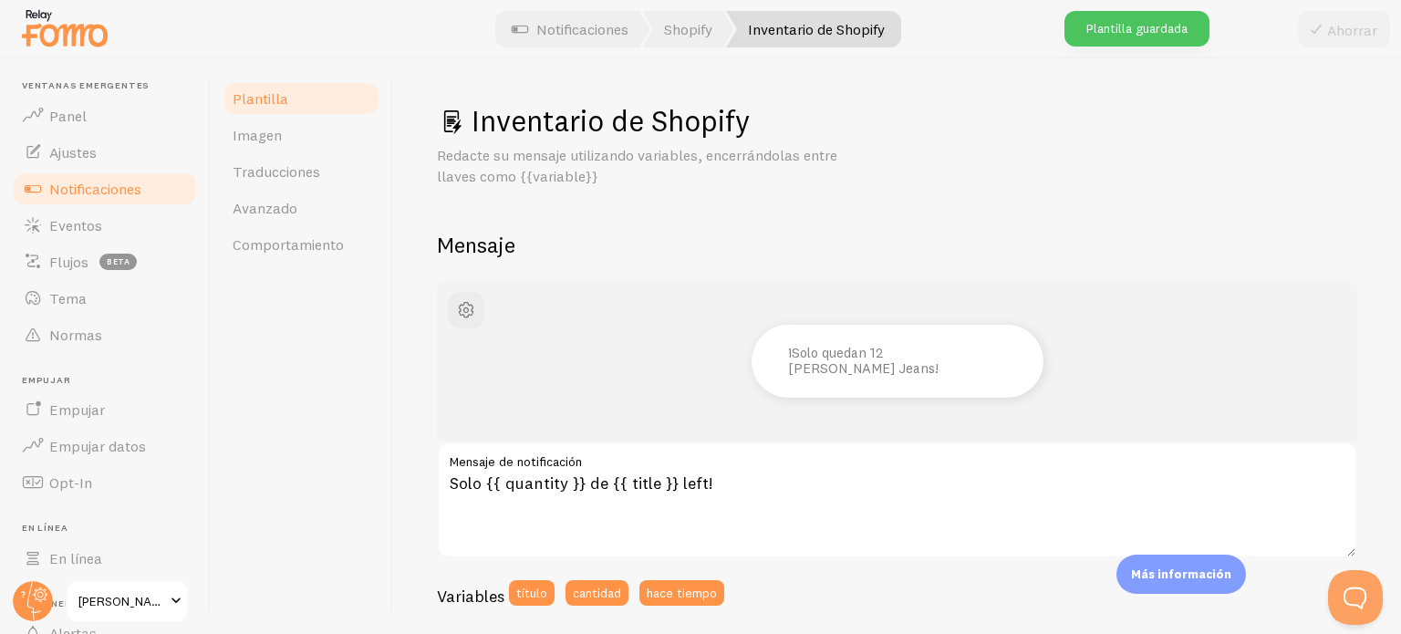
click at [79, 185] on font "Notificaciones" at bounding box center [95, 189] width 92 height 18
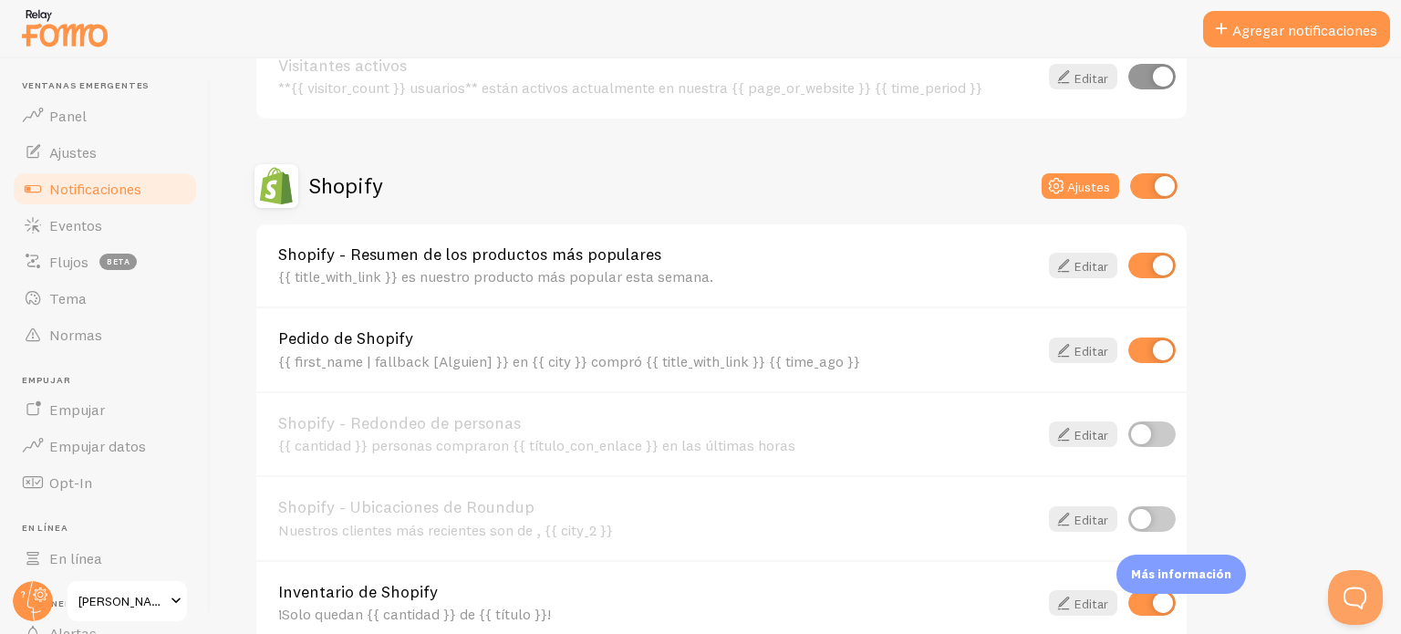
scroll to position [821, 0]
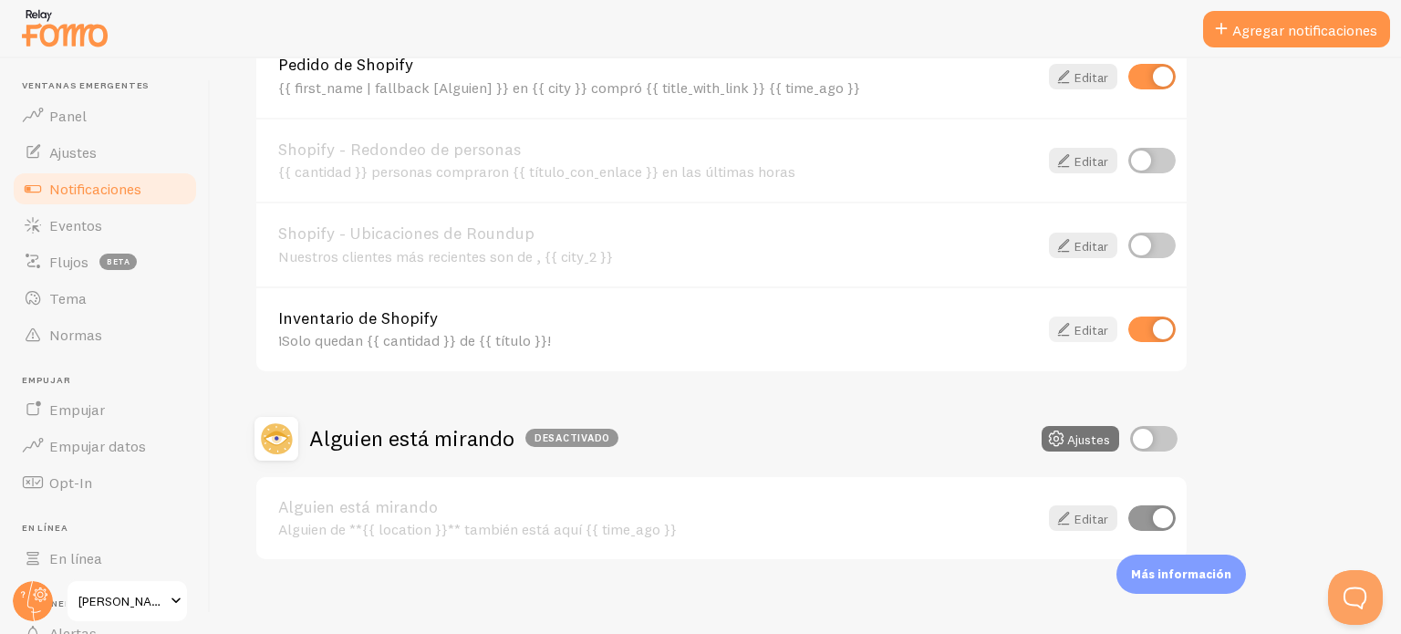
click at [1097, 328] on font "Editar" at bounding box center [1092, 330] width 34 height 16
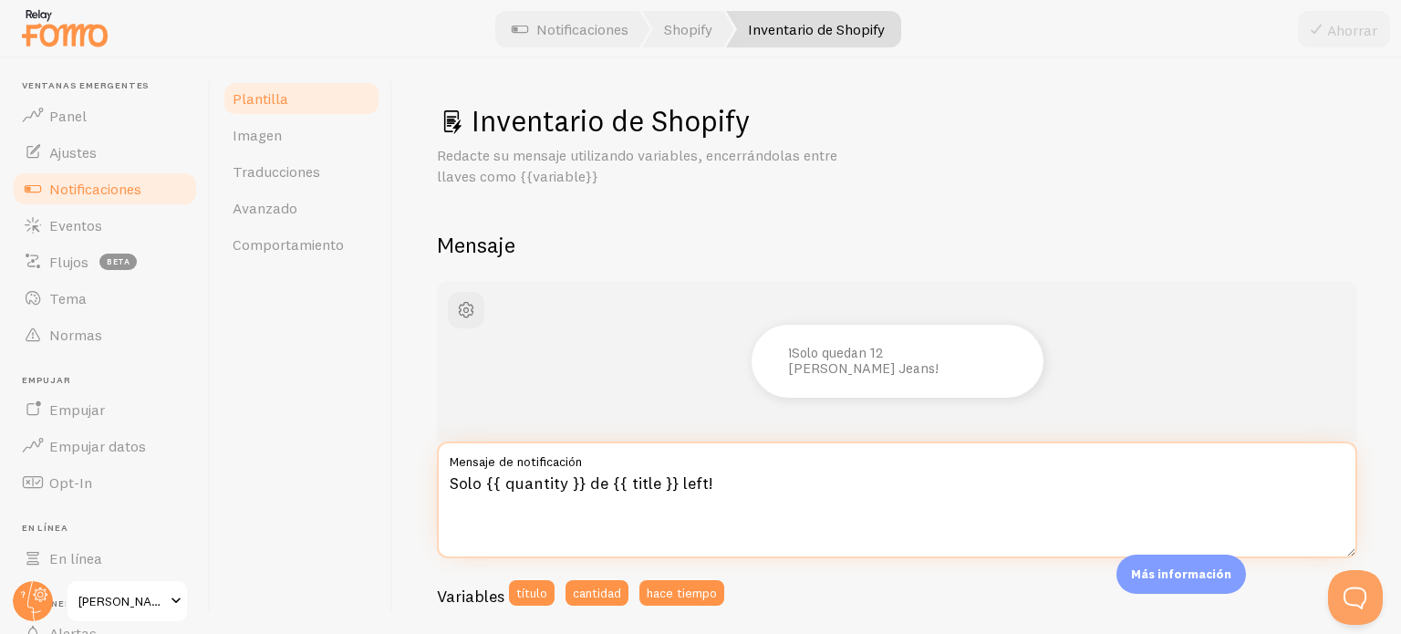
click at [639, 491] on textarea "Solo {{ quantity }} de {{ title }} left!" at bounding box center [897, 500] width 921 height 117
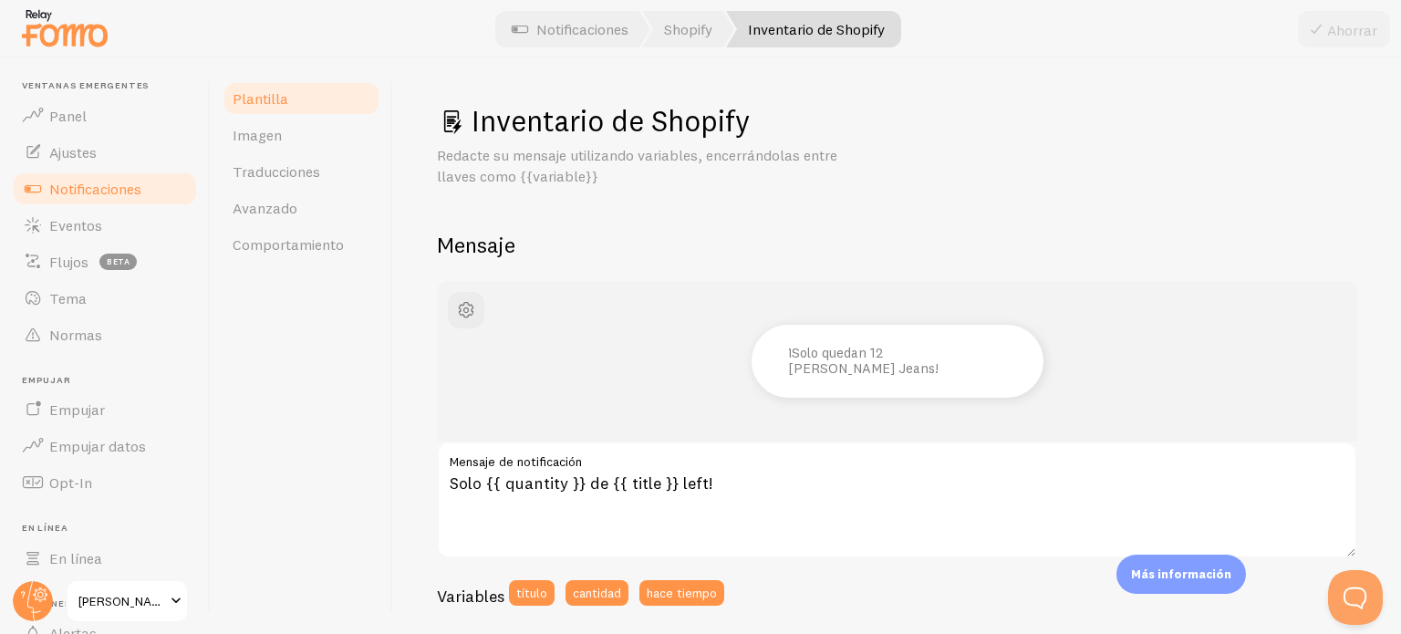
click at [609, 472] on textarea "Solo {{ quantity }} de {{ title }} left!" at bounding box center [897, 500] width 921 height 117
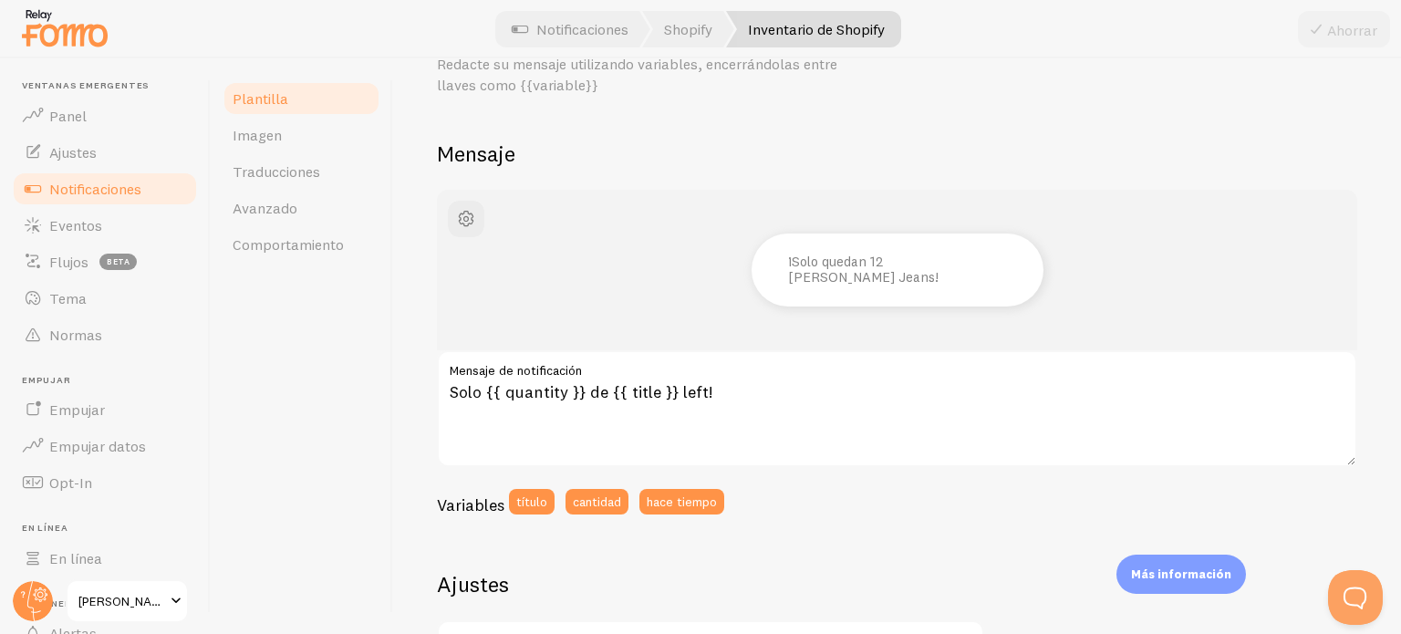
click at [760, 458] on textarea "Solo {{ quantity }} de {{ title }} left!" at bounding box center [897, 408] width 921 height 117
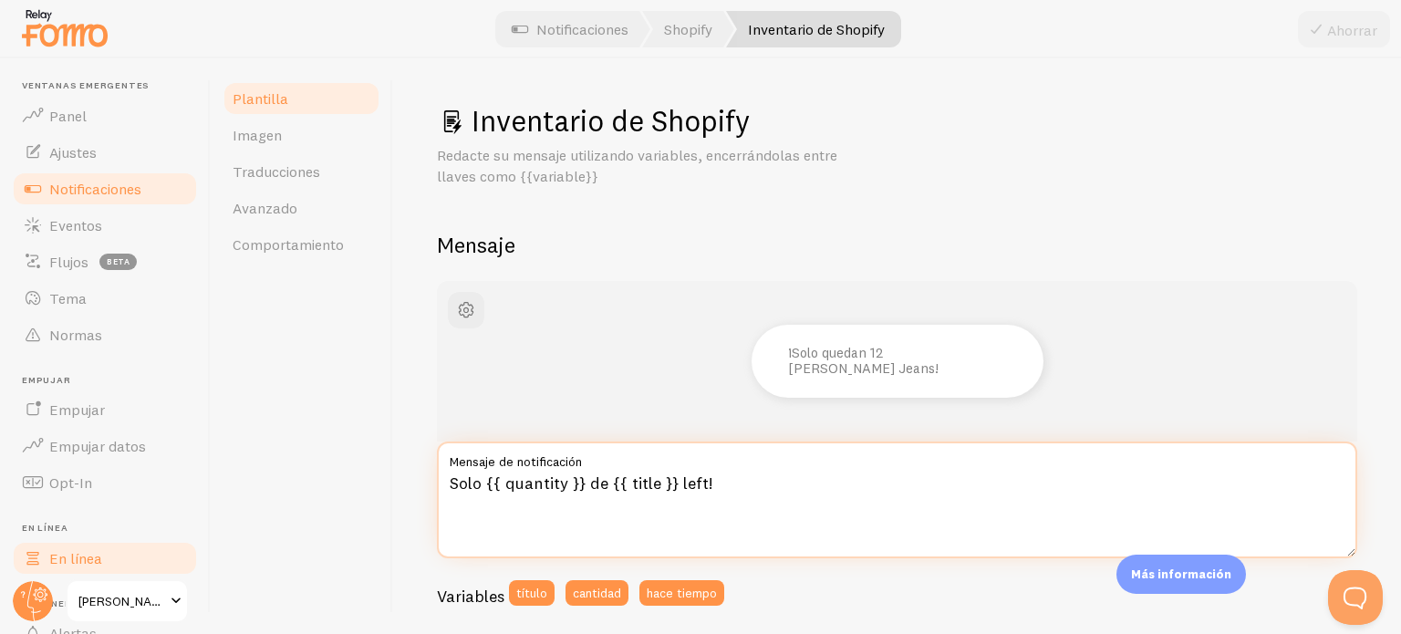
scroll to position [156, 0]
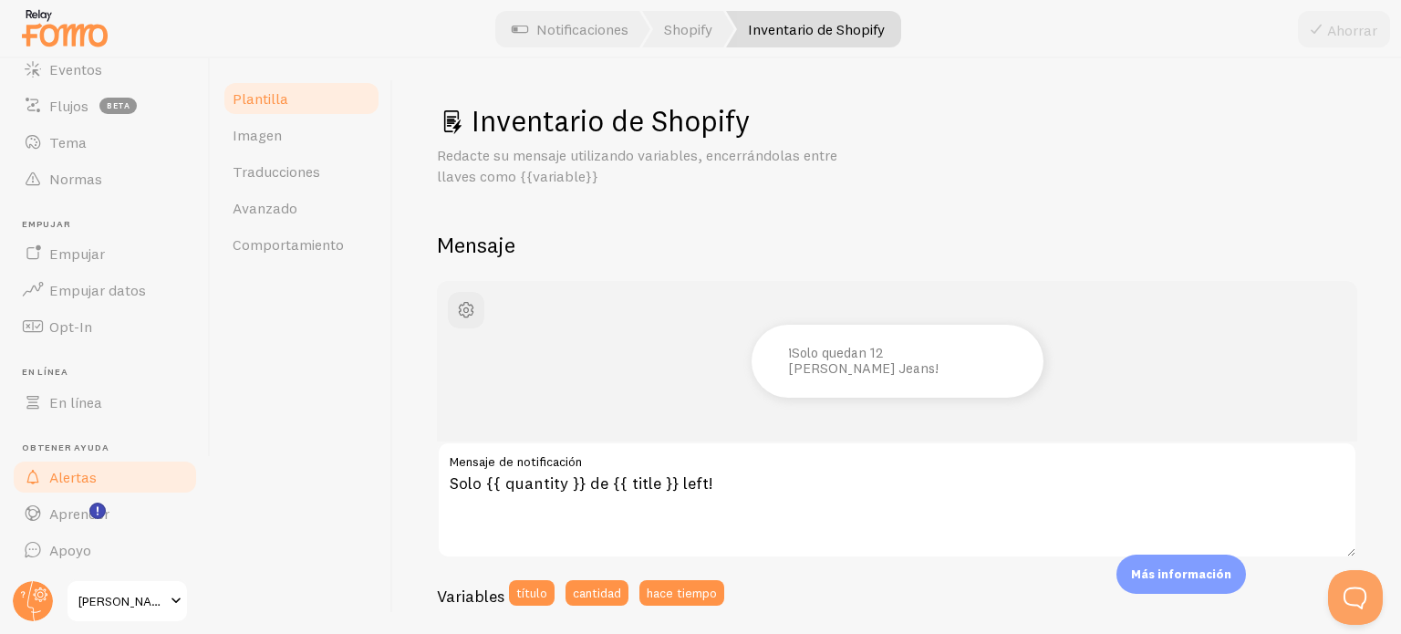
click at [78, 481] on font "Alertas" at bounding box center [72, 477] width 47 height 18
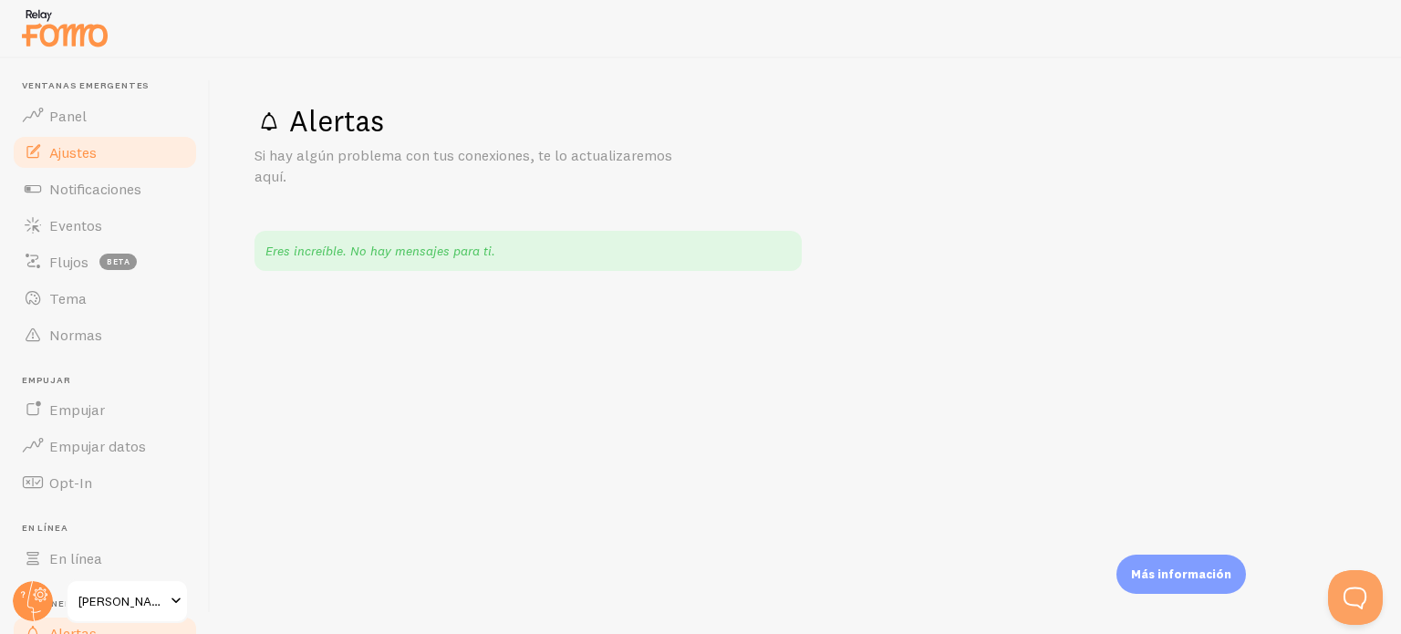
click at [81, 154] on font "Ajustes" at bounding box center [72, 152] width 47 height 18
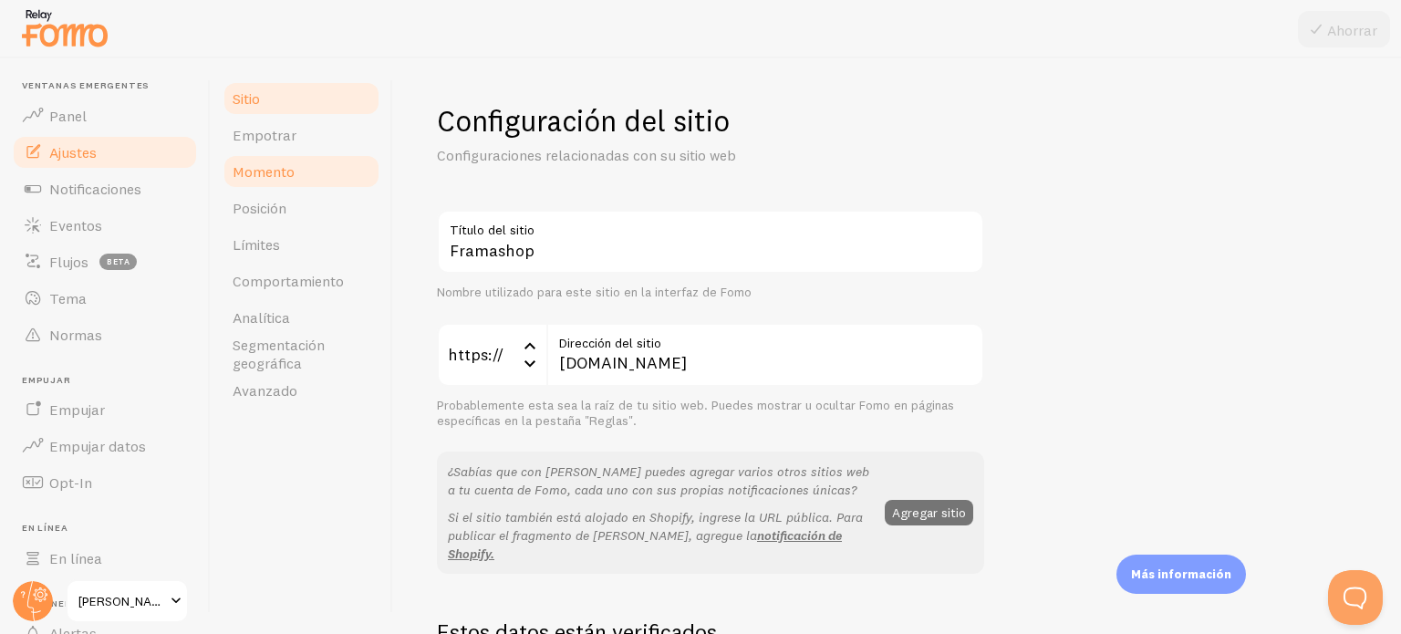
click at [292, 177] on font "Momento" at bounding box center [264, 171] width 62 height 18
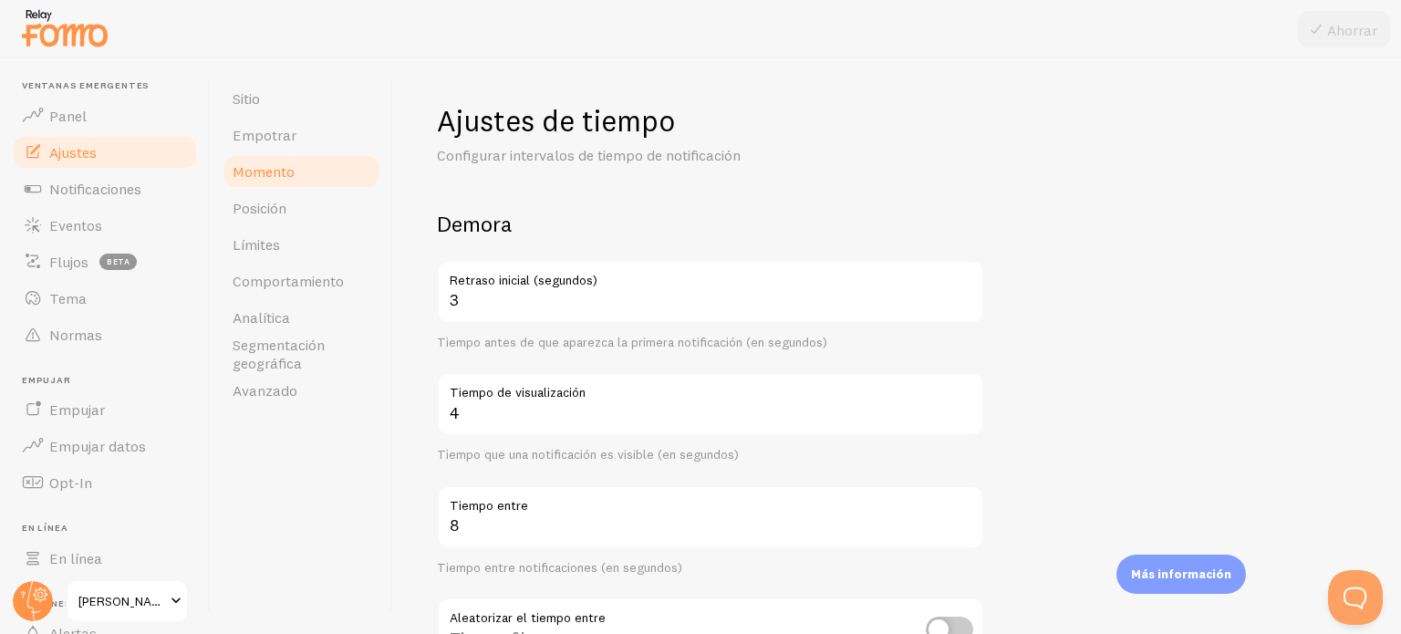
scroll to position [91, 0]
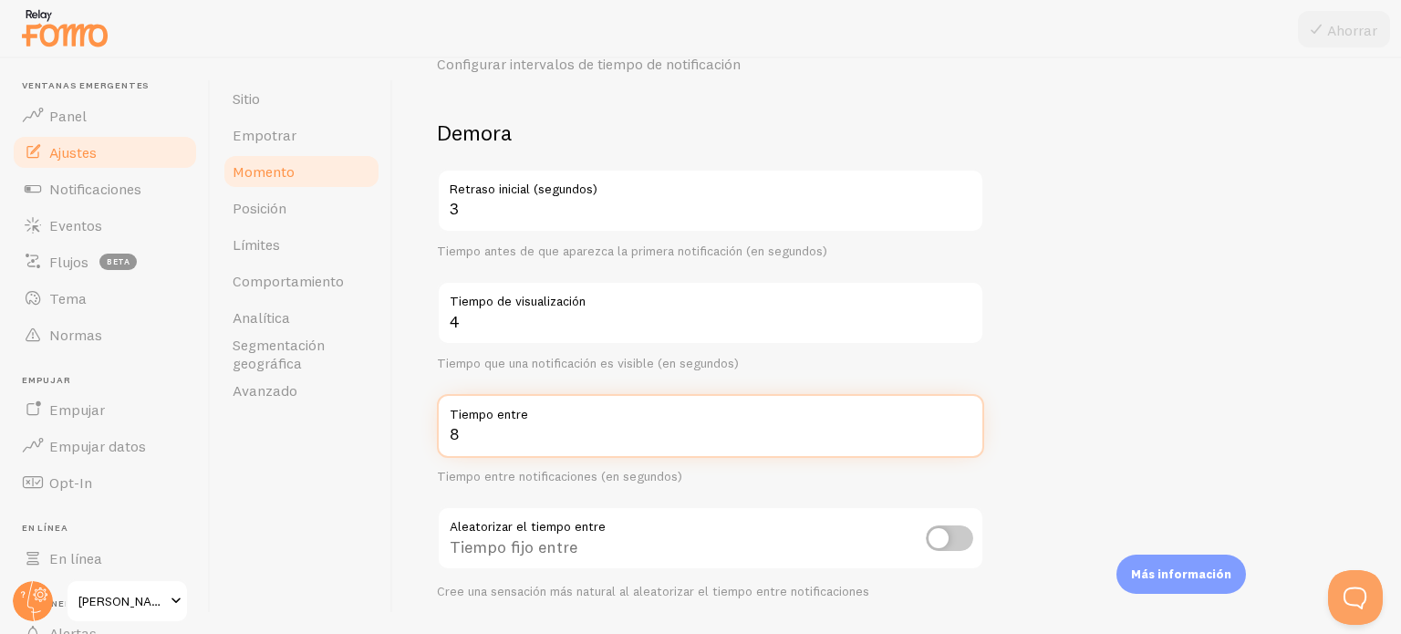
drag, startPoint x: 722, startPoint y: 433, endPoint x: 436, endPoint y: 442, distance: 285.7
click at [437, 442] on input "8" at bounding box center [710, 426] width 547 height 64
type input "15"
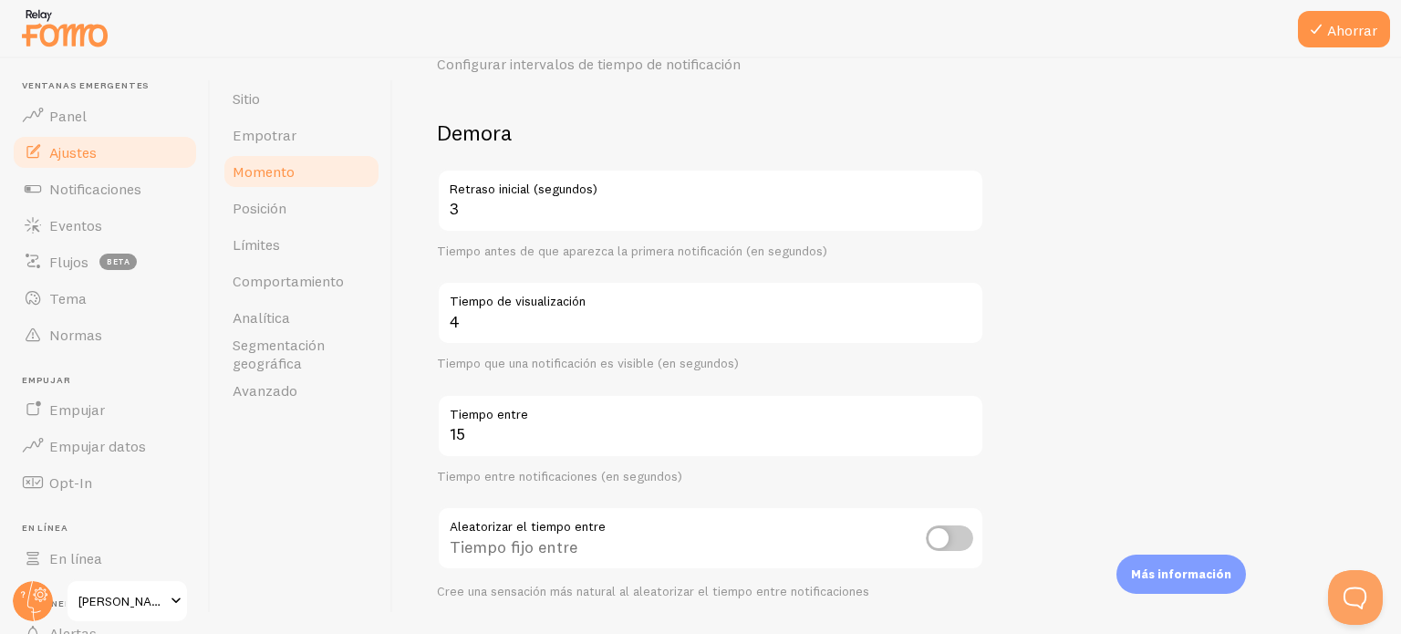
click at [1046, 248] on form "Demora 3 Retraso inicial (segundos) Tiempo antes de que aparezca la primera not…" at bounding box center [897, 510] width 921 height 783
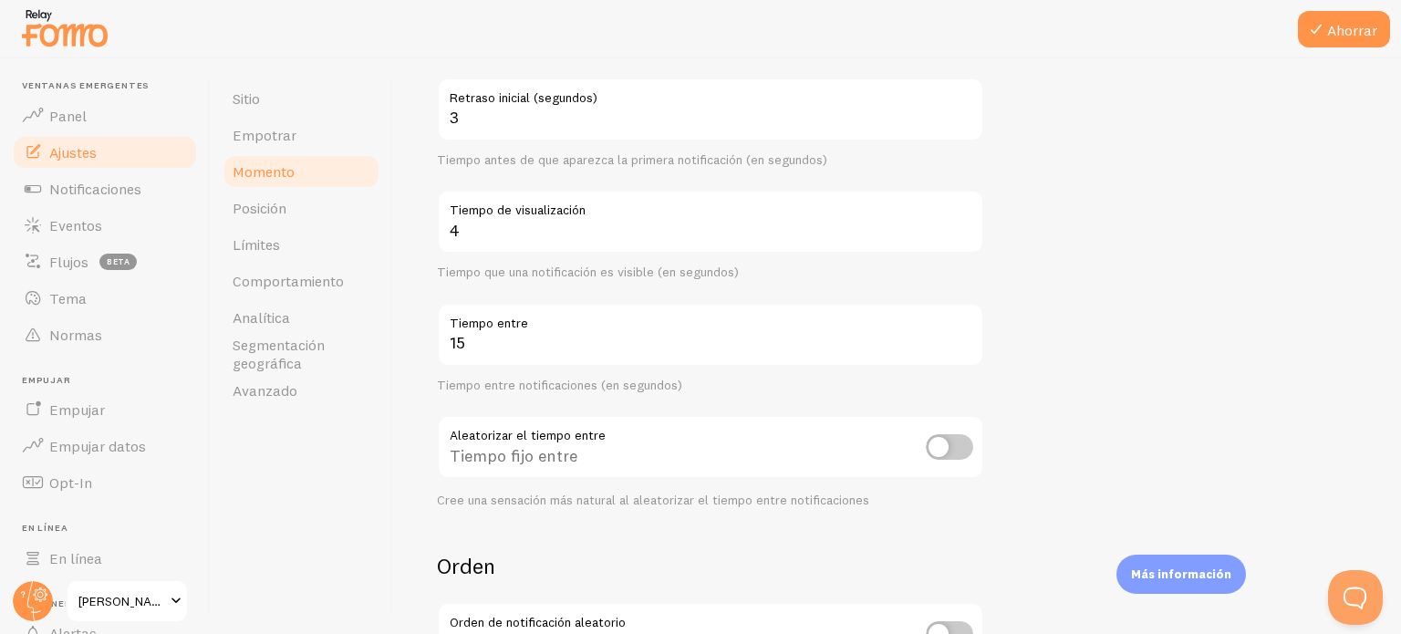
scroll to position [274, 0]
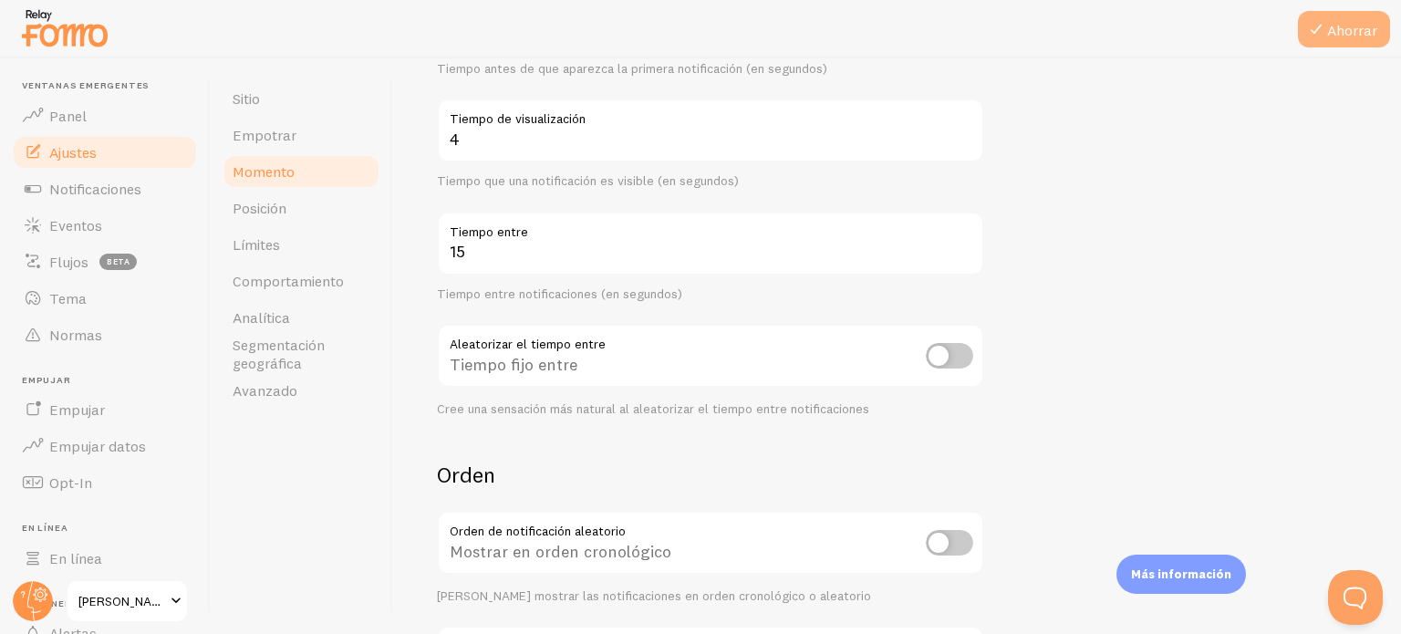
click at [1358, 36] on font "Ahorrar" at bounding box center [1352, 30] width 50 height 18
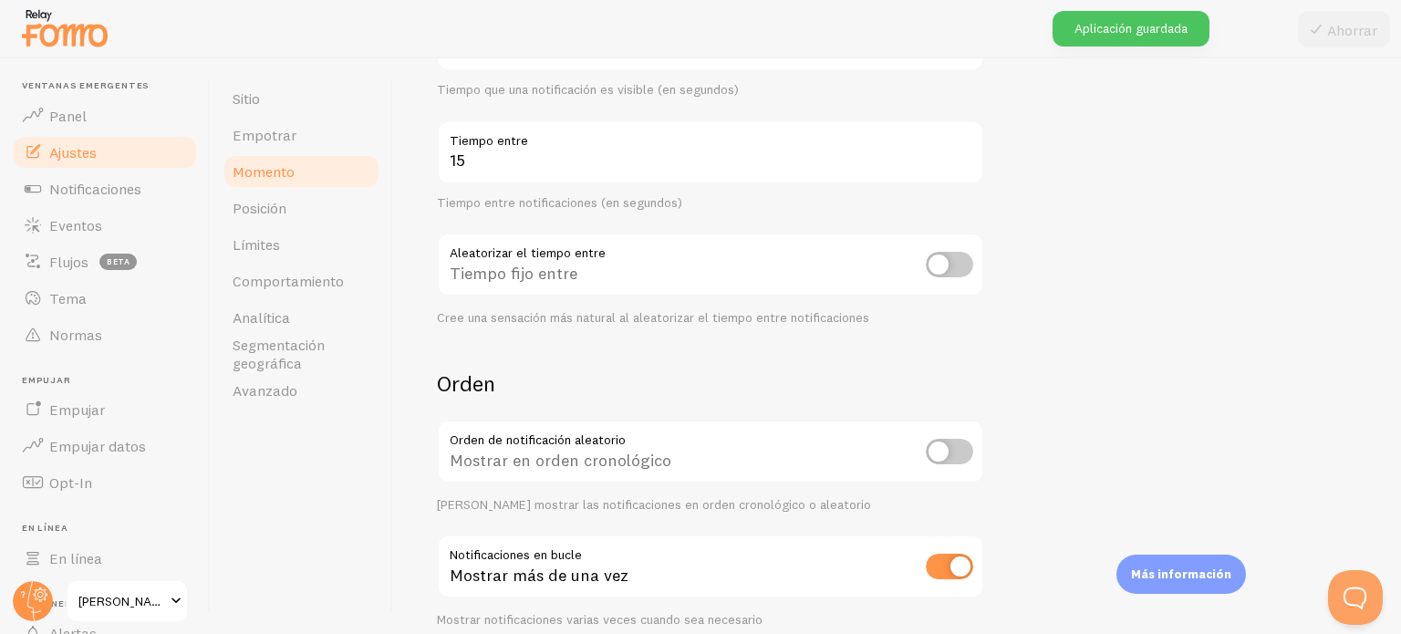
scroll to position [443, 0]
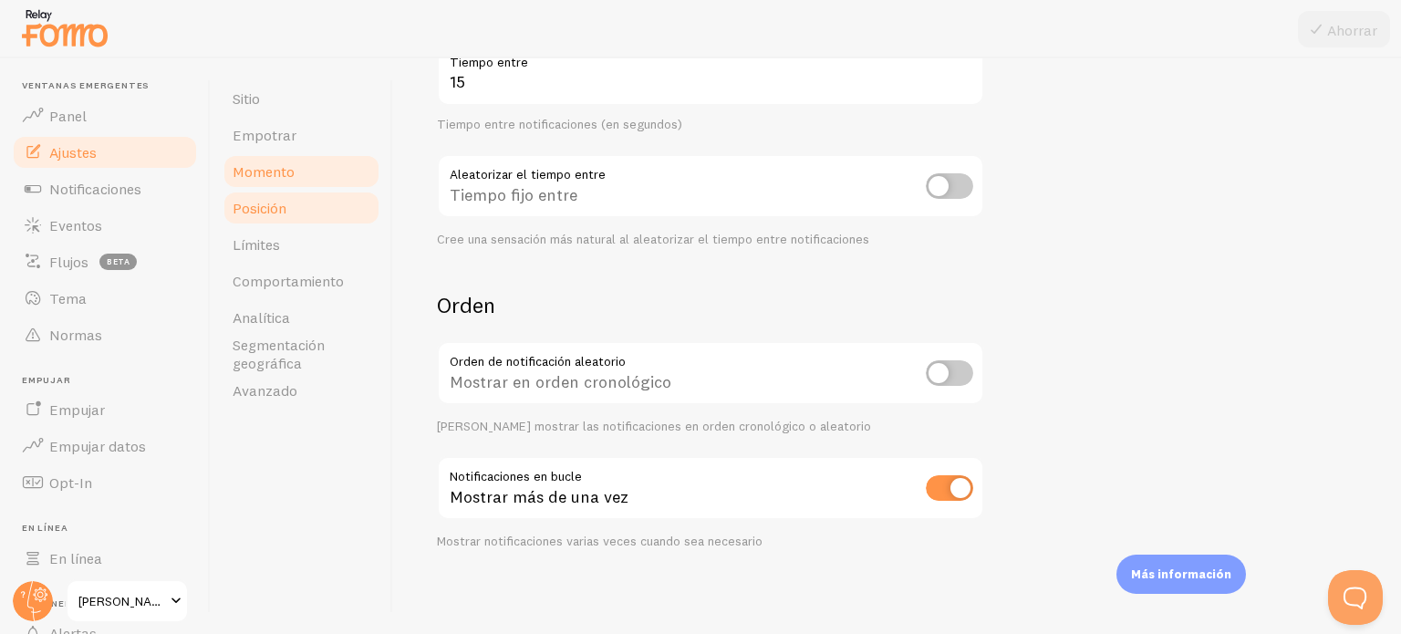
click at [270, 200] on font "Posición" at bounding box center [260, 208] width 54 height 18
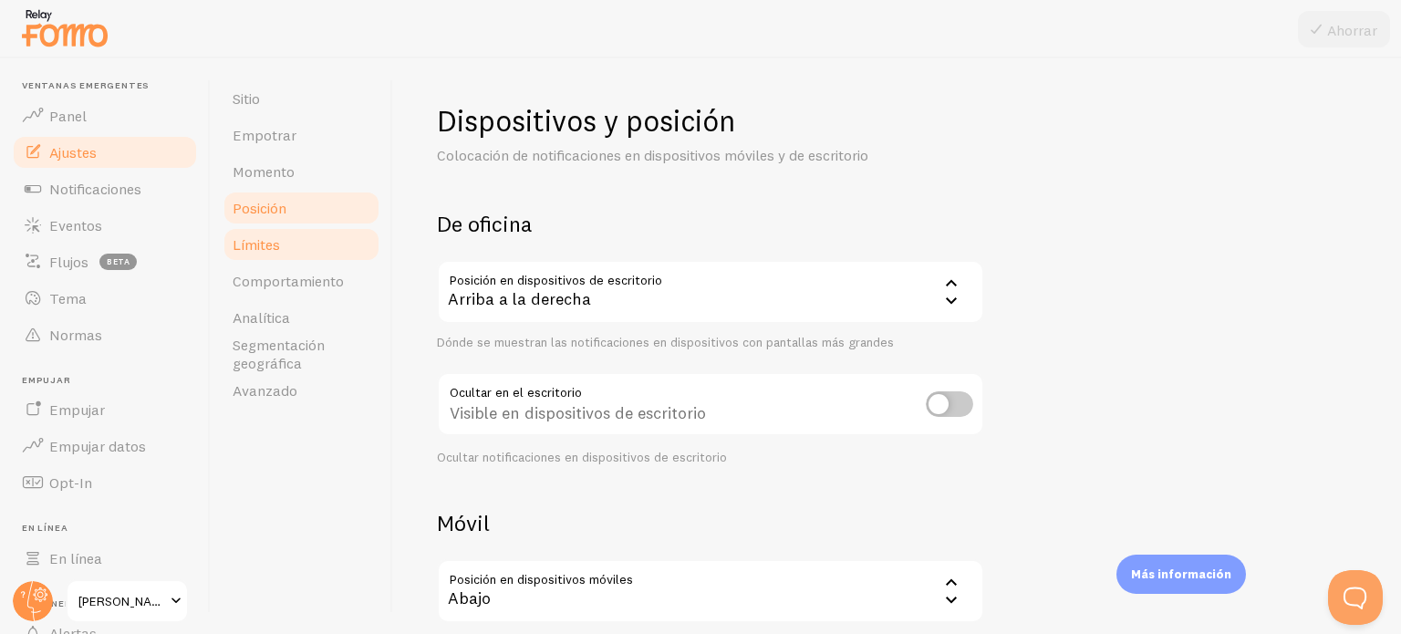
click at [260, 246] on font "Límites" at bounding box center [256, 244] width 47 height 18
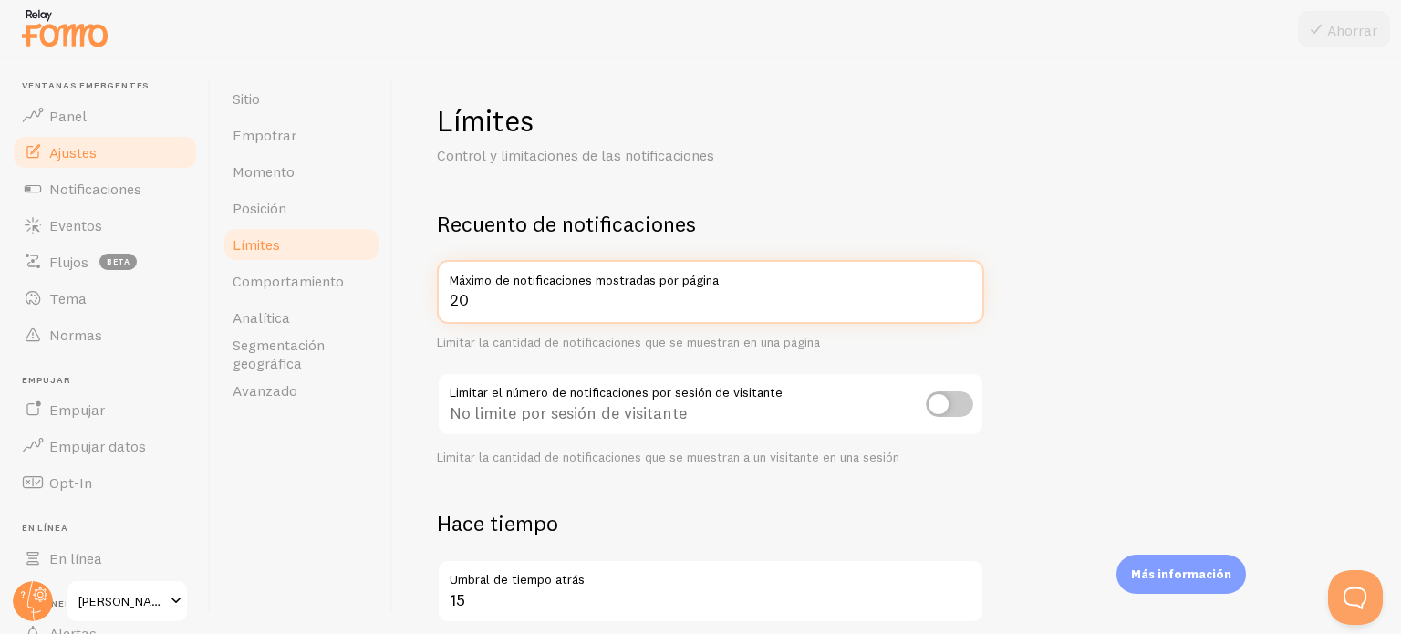
drag, startPoint x: 551, startPoint y: 306, endPoint x: 439, endPoint y: 301, distance: 112.3
click at [439, 301] on input "20" at bounding box center [710, 292] width 547 height 64
type input "10"
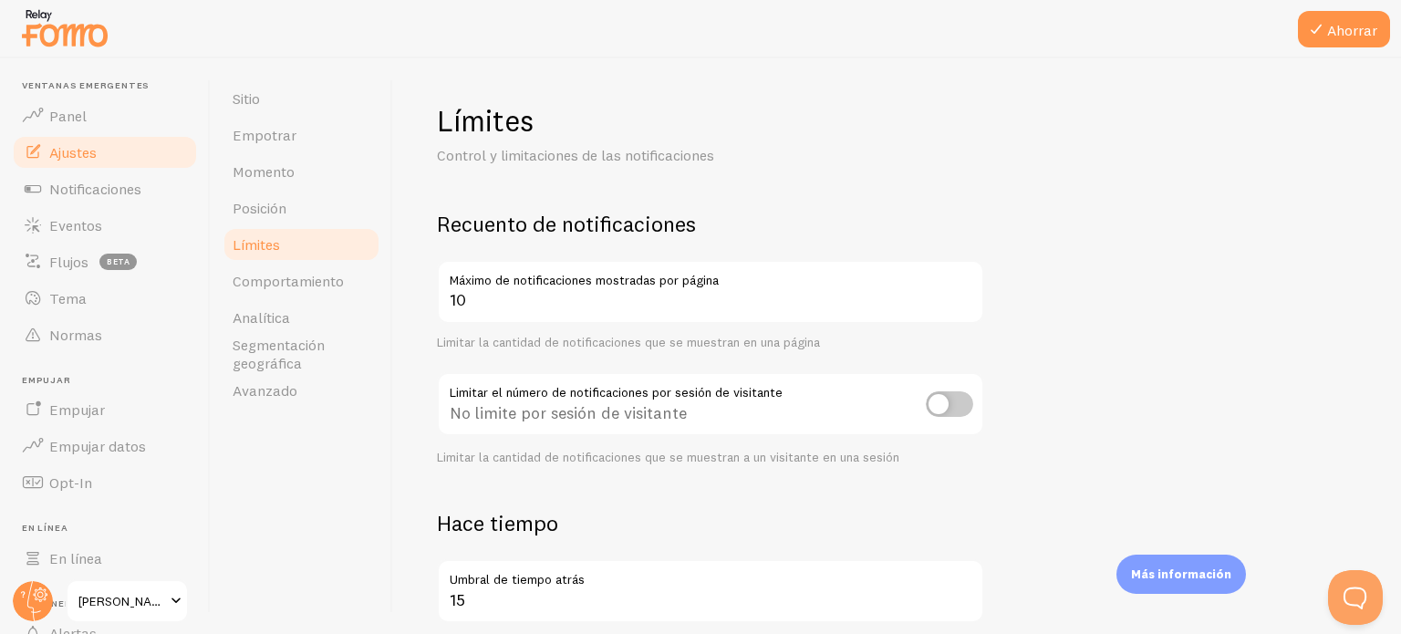
click at [679, 185] on div "Límites Control y limitaciones de las notificaciones Recuento de notificaciones…" at bounding box center [897, 581] width 921 height 958
click at [1348, 32] on font "Ahorrar" at bounding box center [1352, 30] width 50 height 18
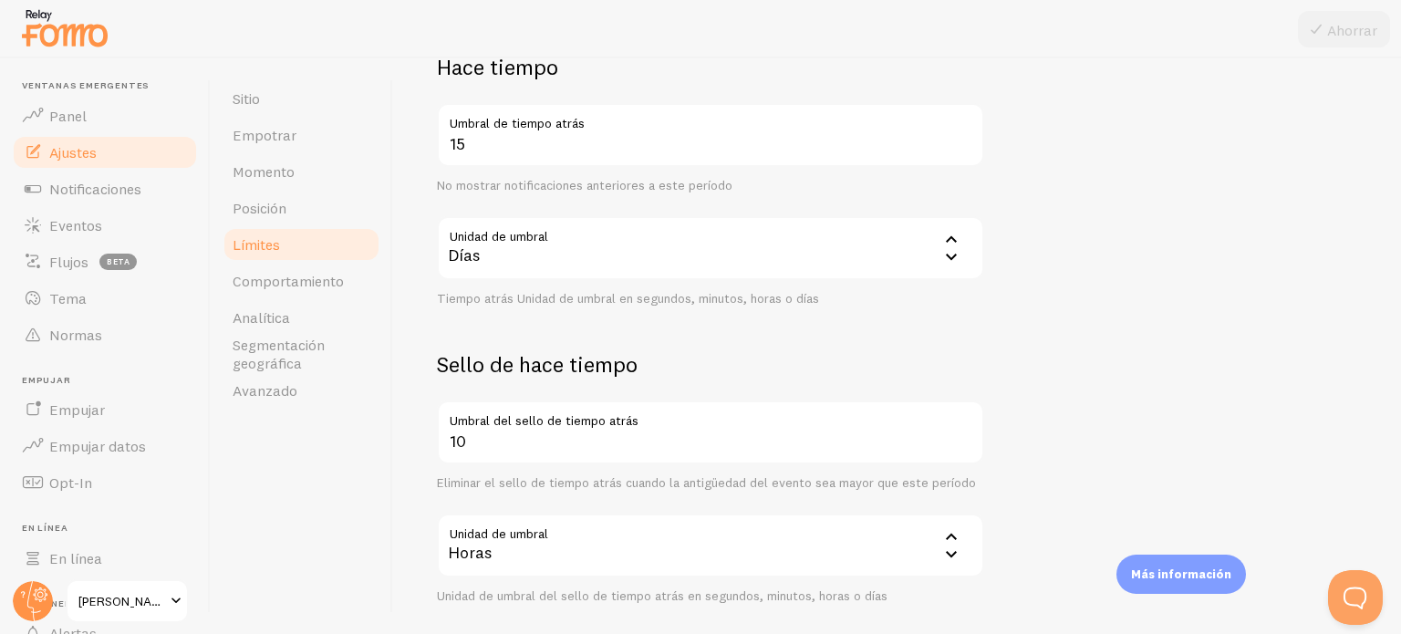
scroll to position [547, 0]
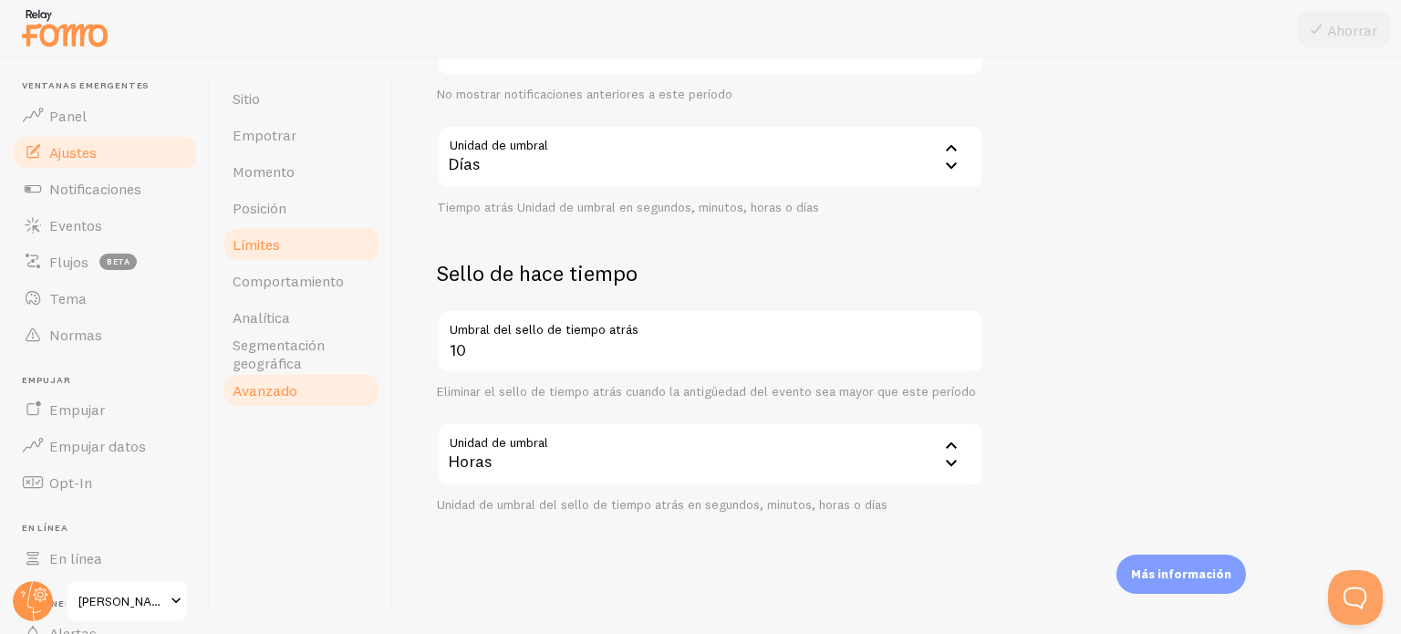
click at [277, 398] on font "Avanzado" at bounding box center [265, 390] width 65 height 18
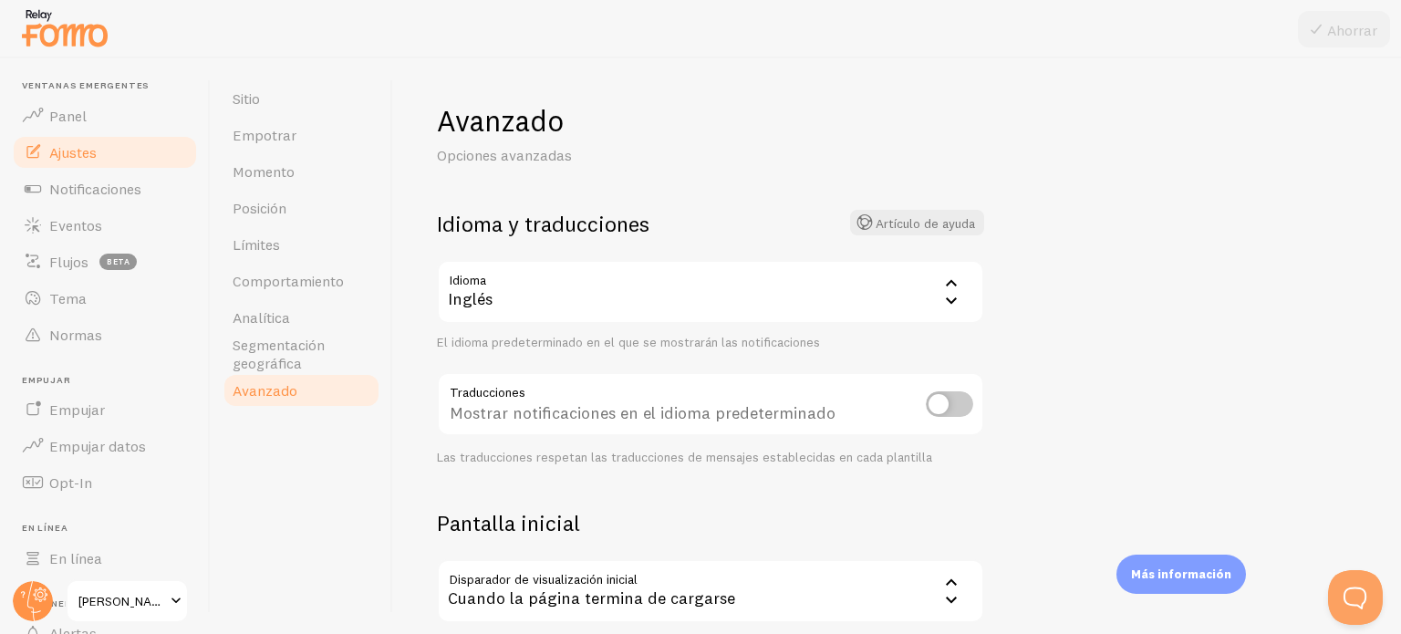
click at [951, 281] on icon at bounding box center [951, 282] width 11 height 6
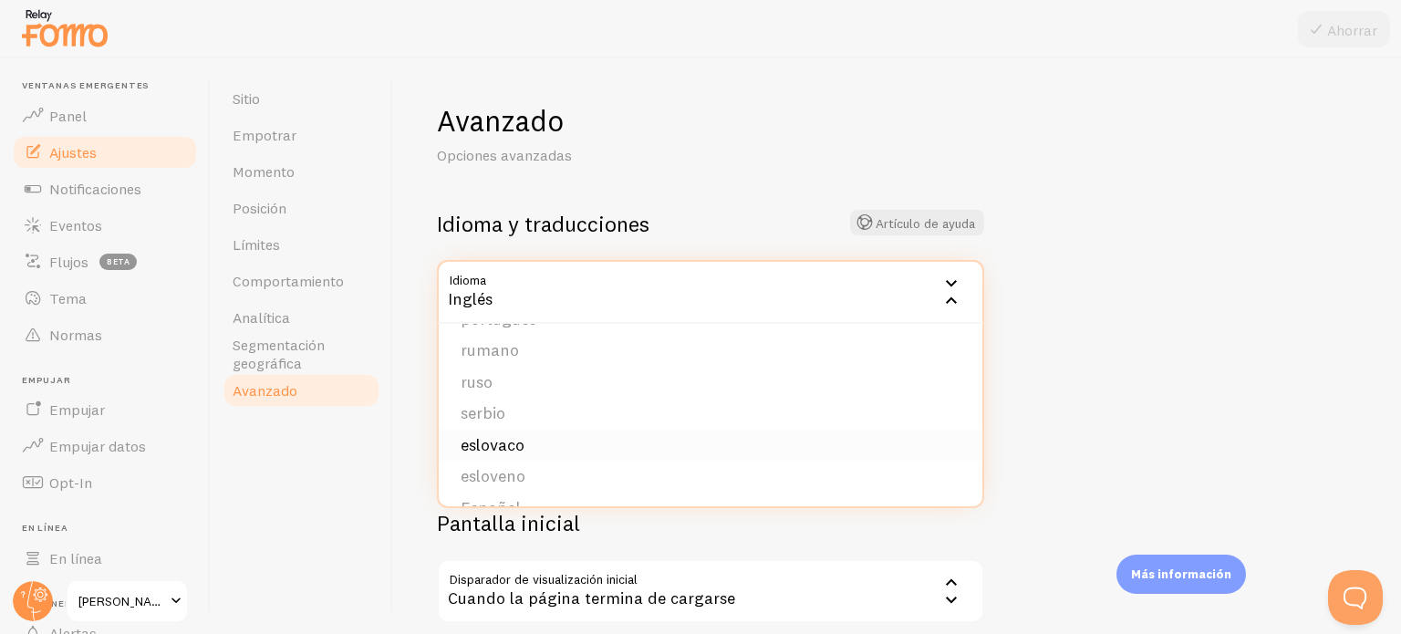
scroll to position [752, 0]
click at [513, 416] on font "Español" at bounding box center [491, 416] width 60 height 21
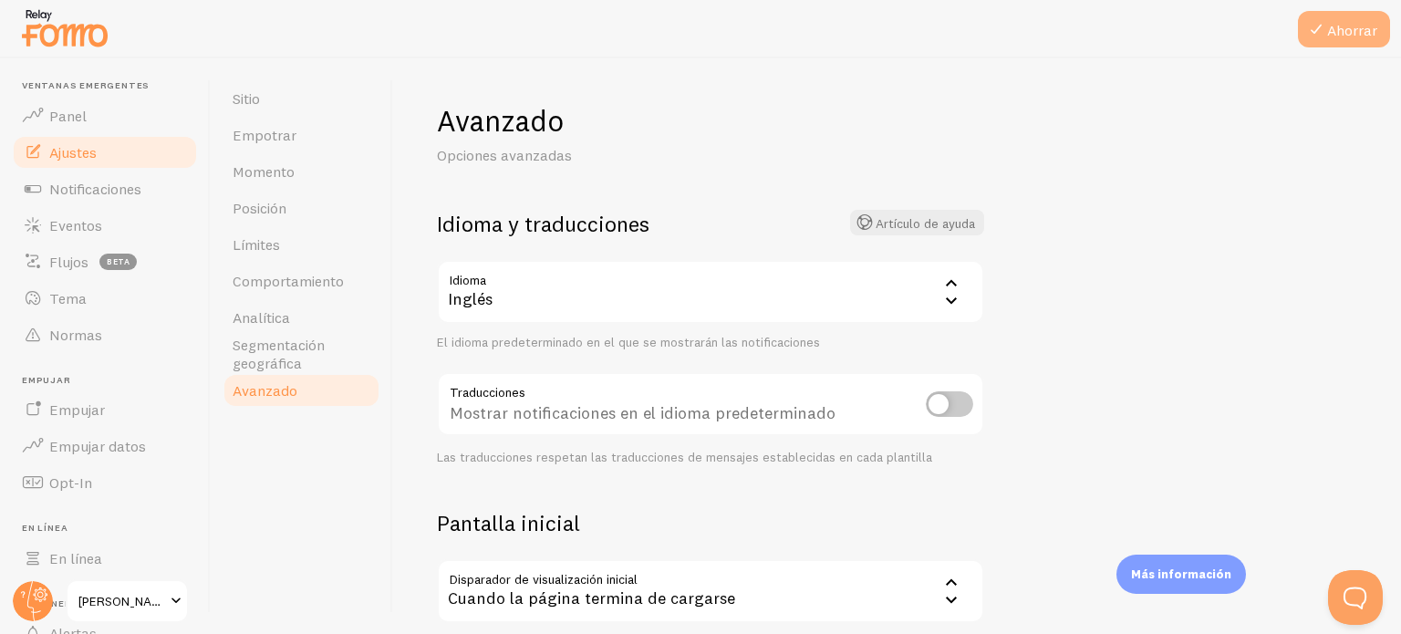
click at [1339, 43] on button "Ahorrar" at bounding box center [1344, 29] width 92 height 36
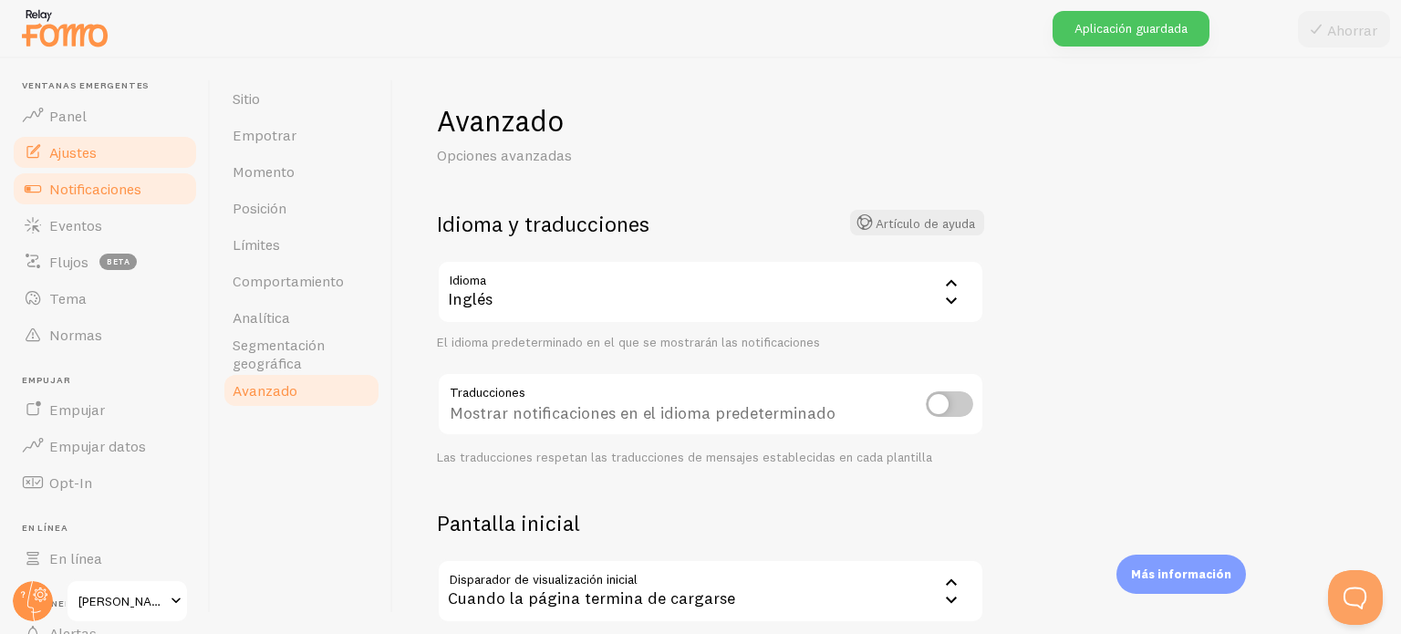
click at [91, 183] on font "Notificaciones" at bounding box center [95, 189] width 92 height 18
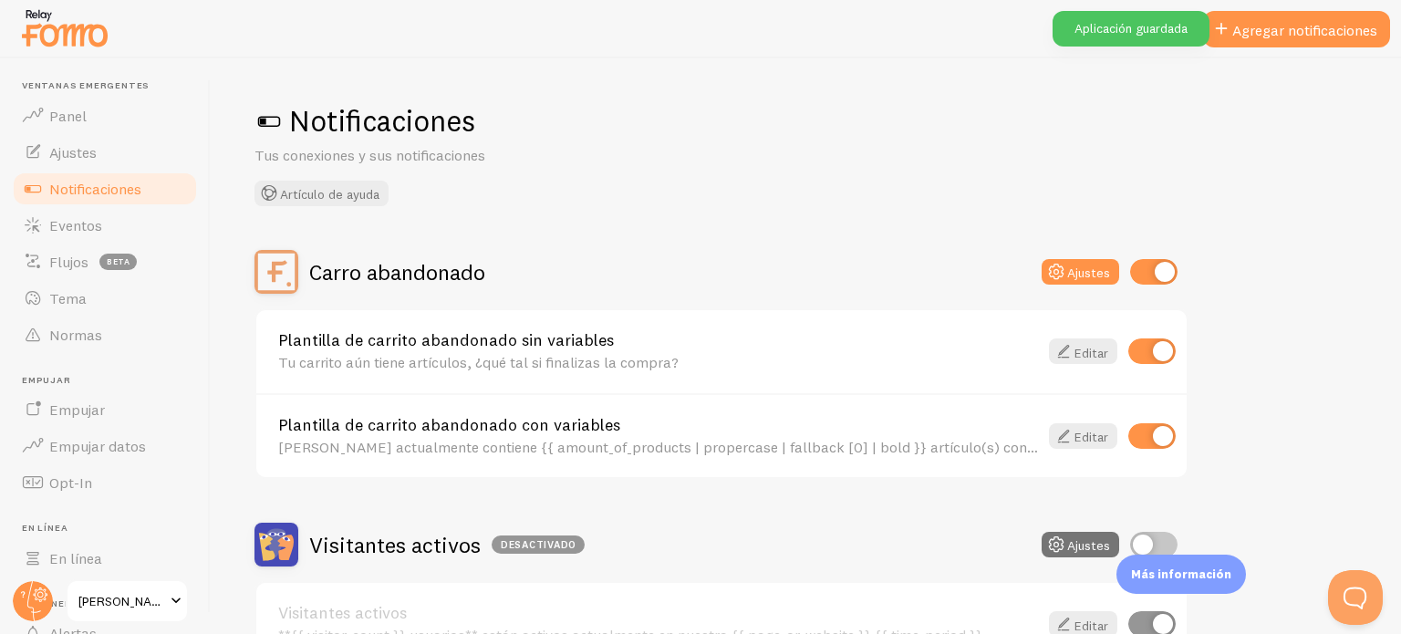
scroll to position [182, 0]
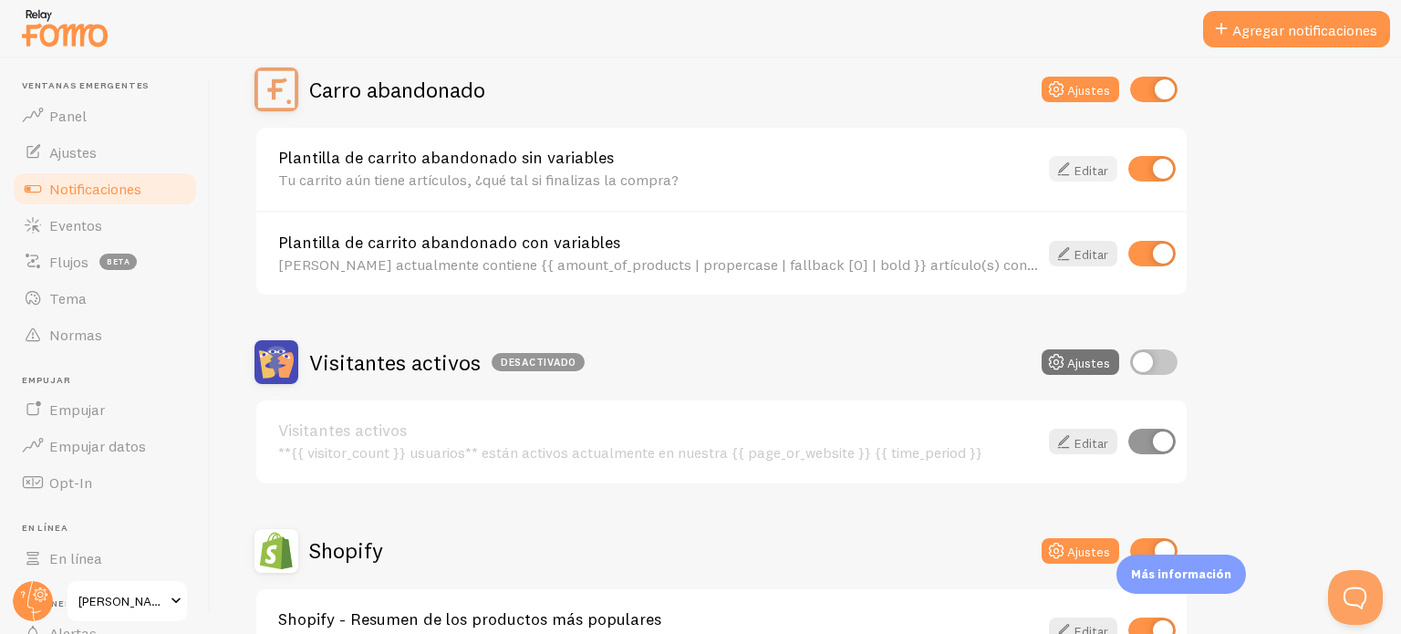
click at [1087, 172] on font "Editar" at bounding box center [1092, 169] width 34 height 16
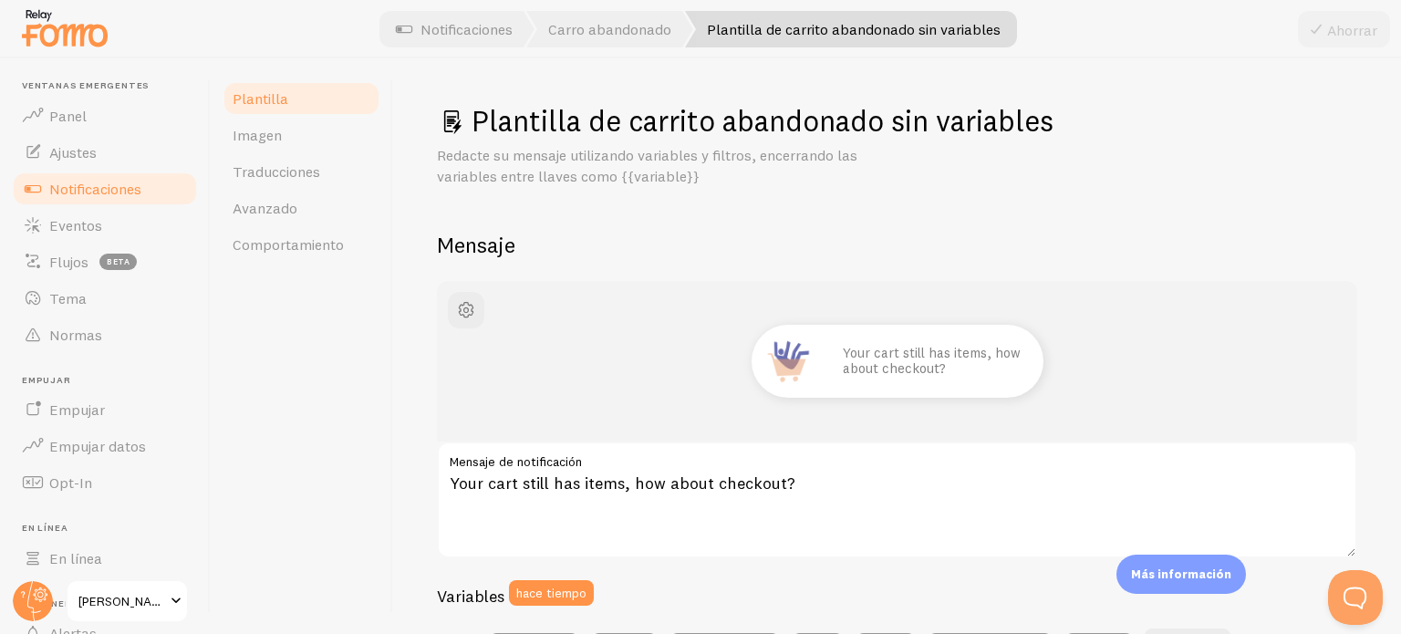
scroll to position [91, 0]
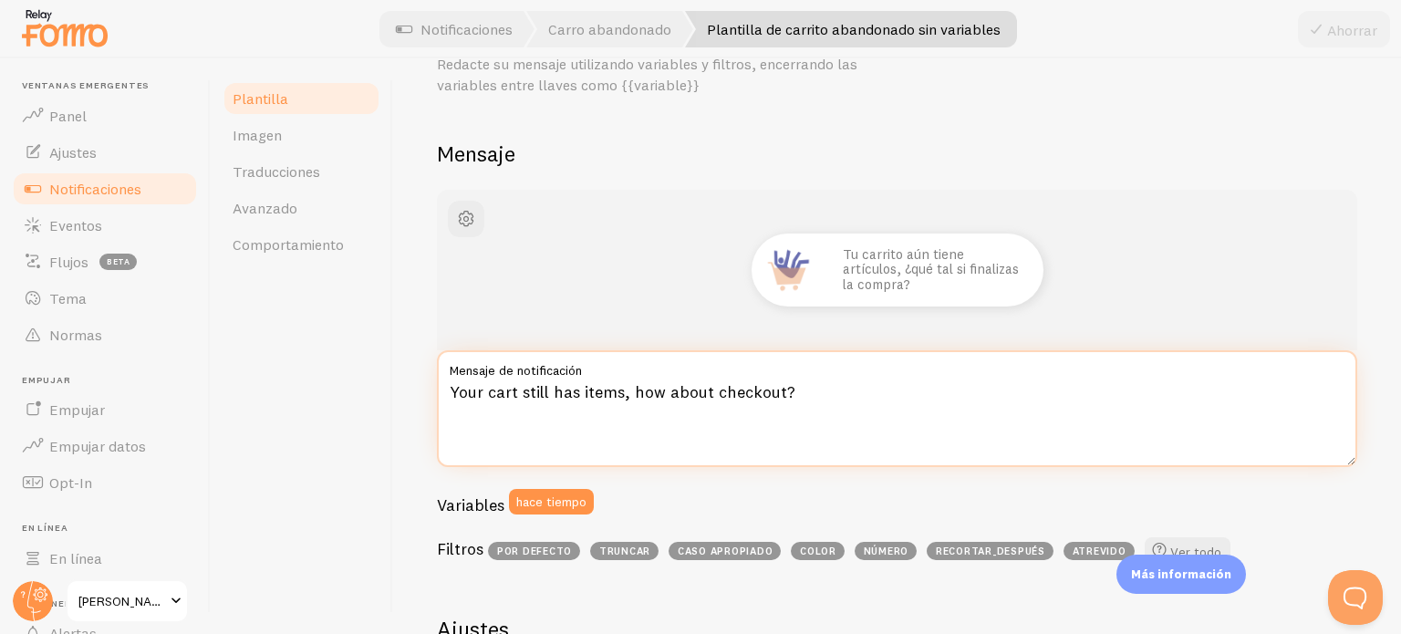
drag, startPoint x: 807, startPoint y: 388, endPoint x: 412, endPoint y: 381, distance: 395.1
click at [412, 381] on div "Plantilla de carrito abandonado sin variables Redacte su mensaje utilizando var…" at bounding box center [897, 346] width 1008 height 576
paste textarea "Tu carrito aún tiene artículos, ¿qué tal si finalizas la compra"
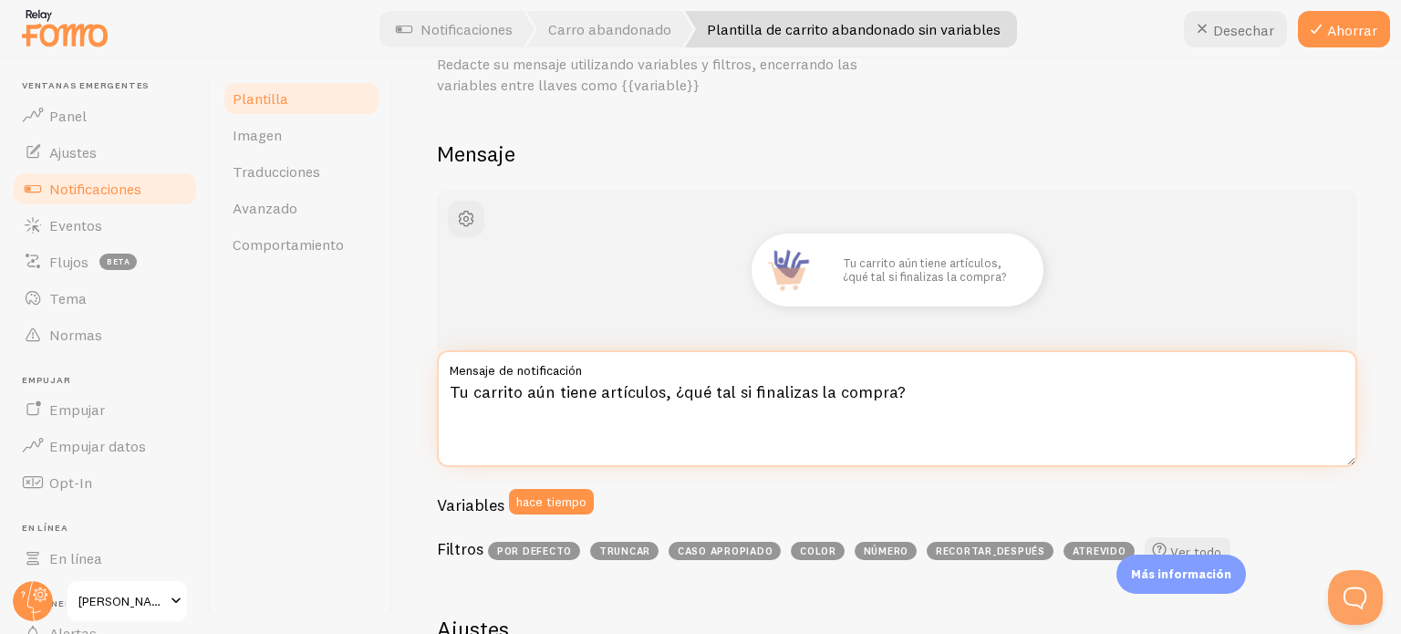
click at [751, 401] on textarea "Tu carrito aún tiene artículos, ¿qué tal si finalizas la compra?" at bounding box center [897, 408] width 921 height 117
click at [719, 397] on textarea "Tu carrito aún tiene artículos, ¿qué tal si finalizas la compra?" at bounding box center [897, 408] width 921 height 117
click at [690, 392] on textarea "Tu carrito aún tiene artículos, ¿qué tal si finalizas la compra?" at bounding box center [897, 408] width 921 height 117
type textarea "Tu carrito aún tiene artículos, ¿qué tal si finalizas la compra?"
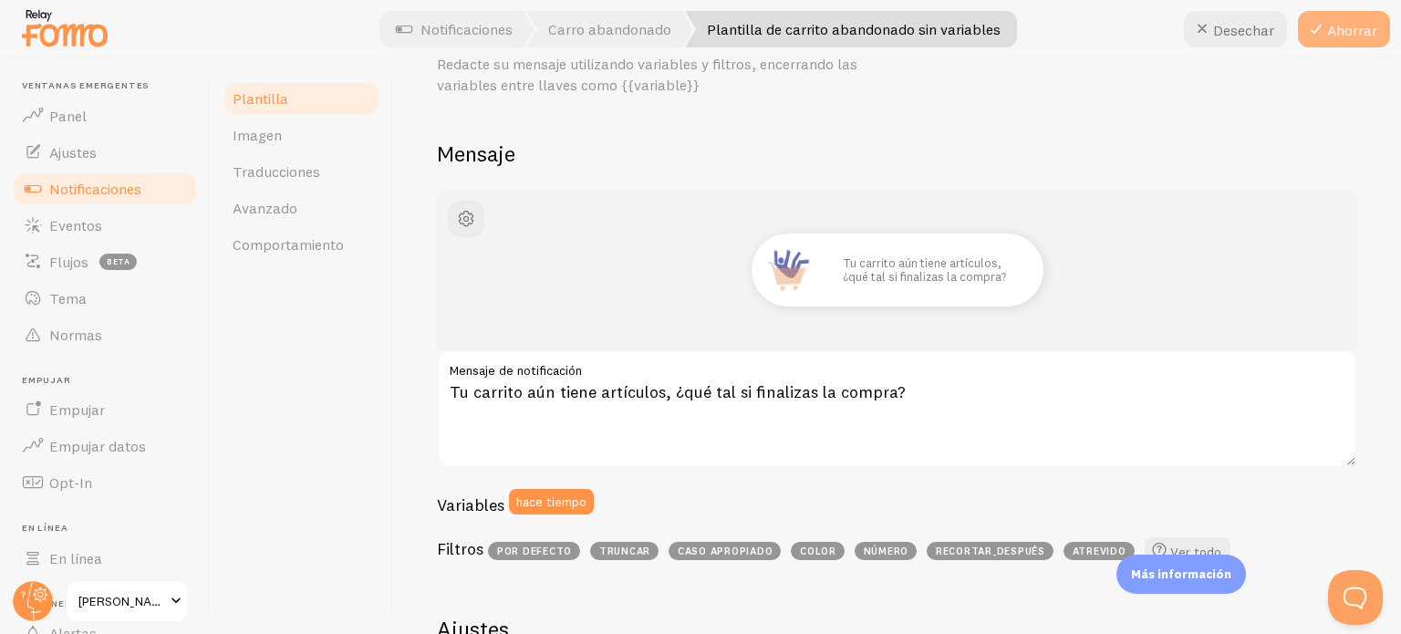
click at [1331, 36] on font "Ahorrar" at bounding box center [1352, 30] width 50 height 18
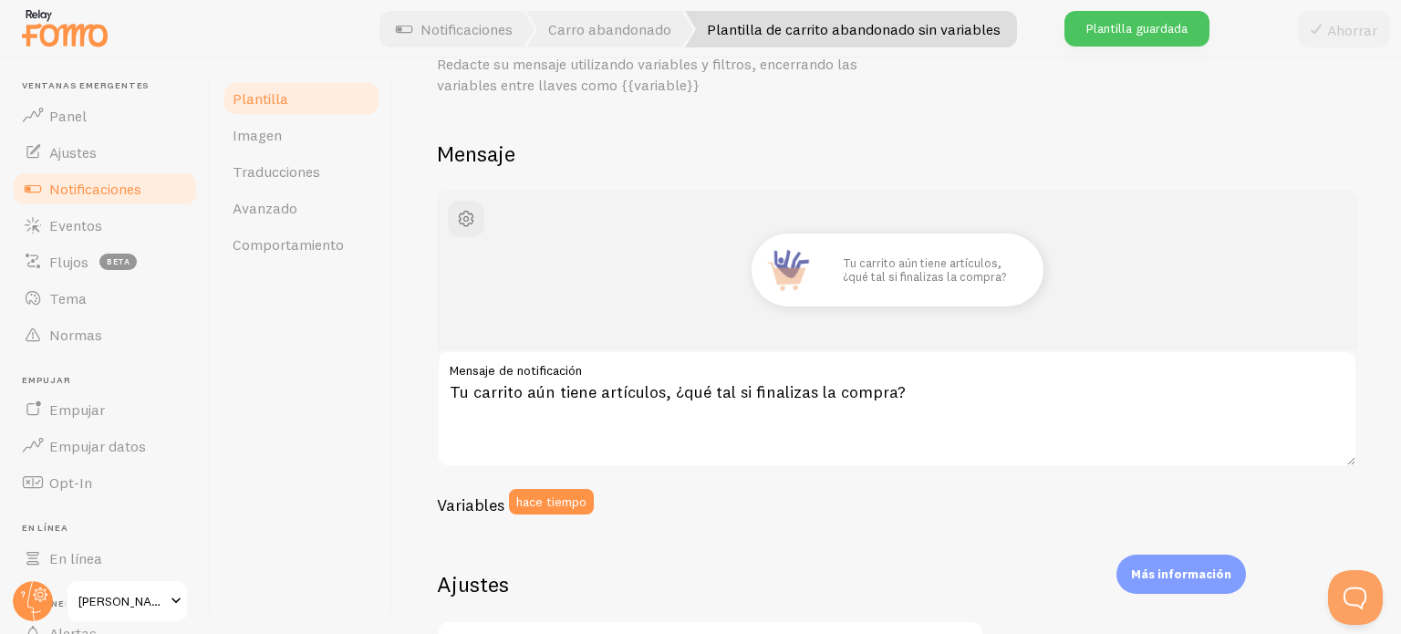
click at [104, 193] on font "Notificaciones" at bounding box center [95, 189] width 92 height 18
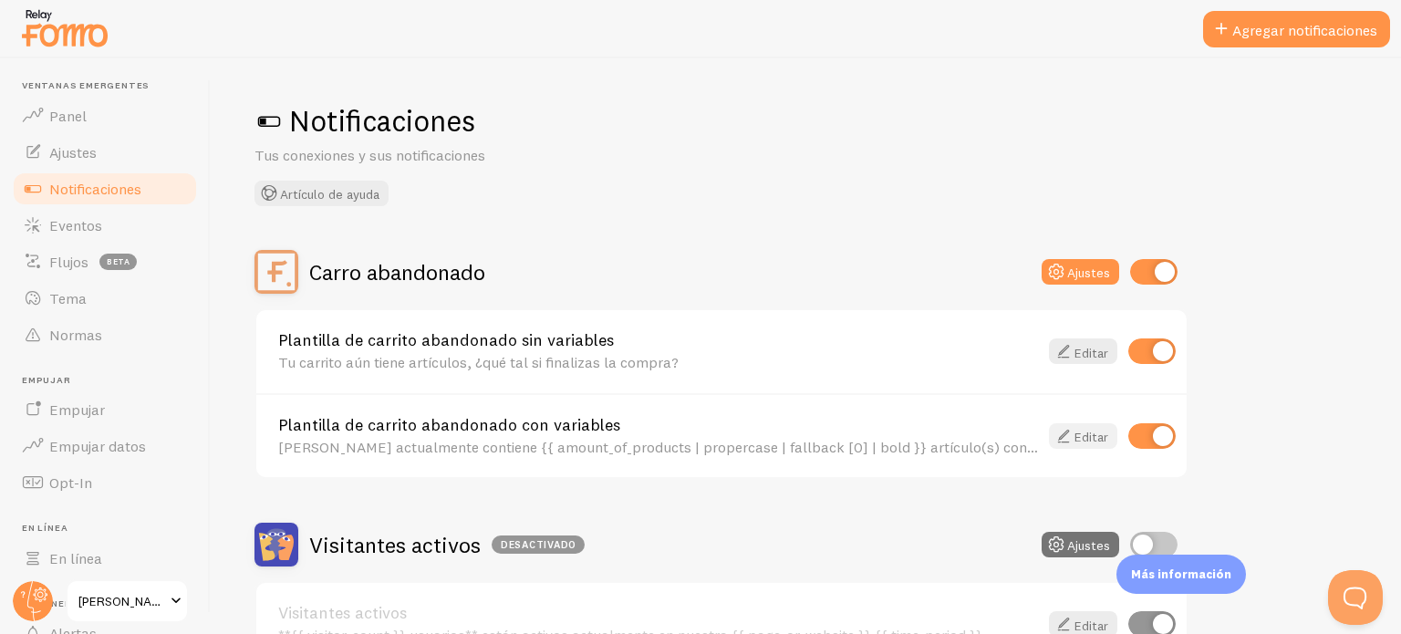
click at [1076, 440] on font "Editar" at bounding box center [1092, 437] width 34 height 16
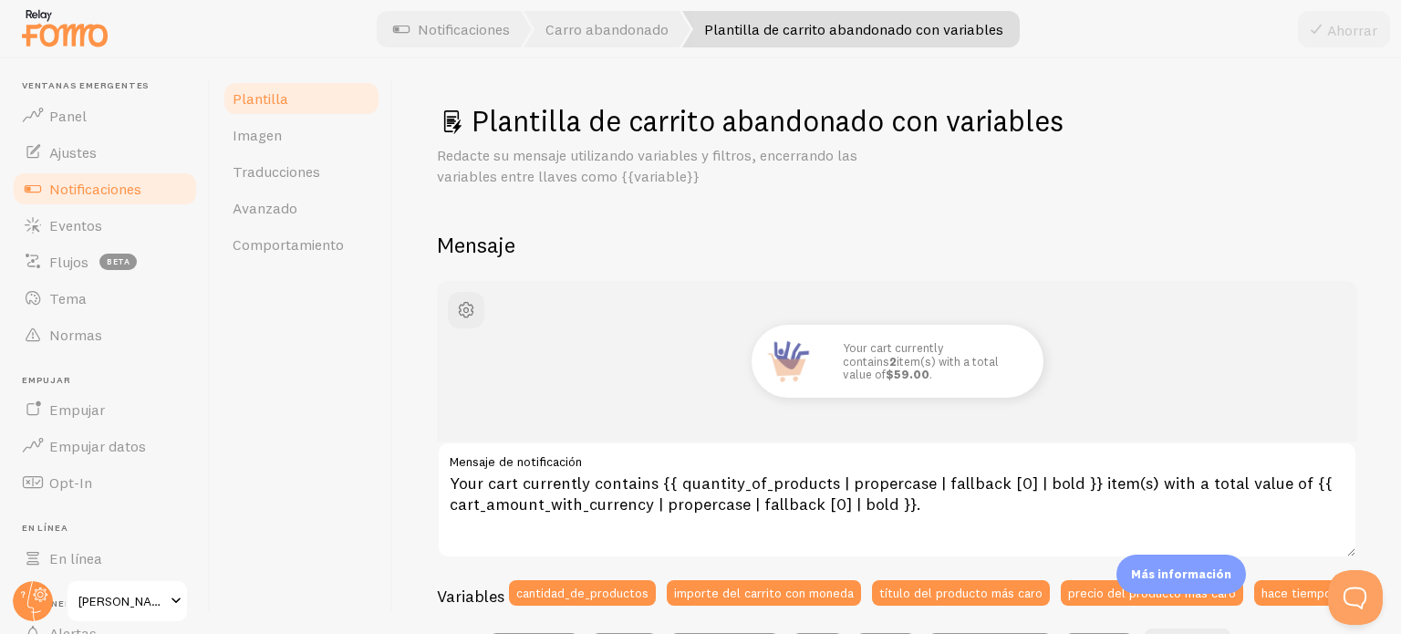
scroll to position [182, 0]
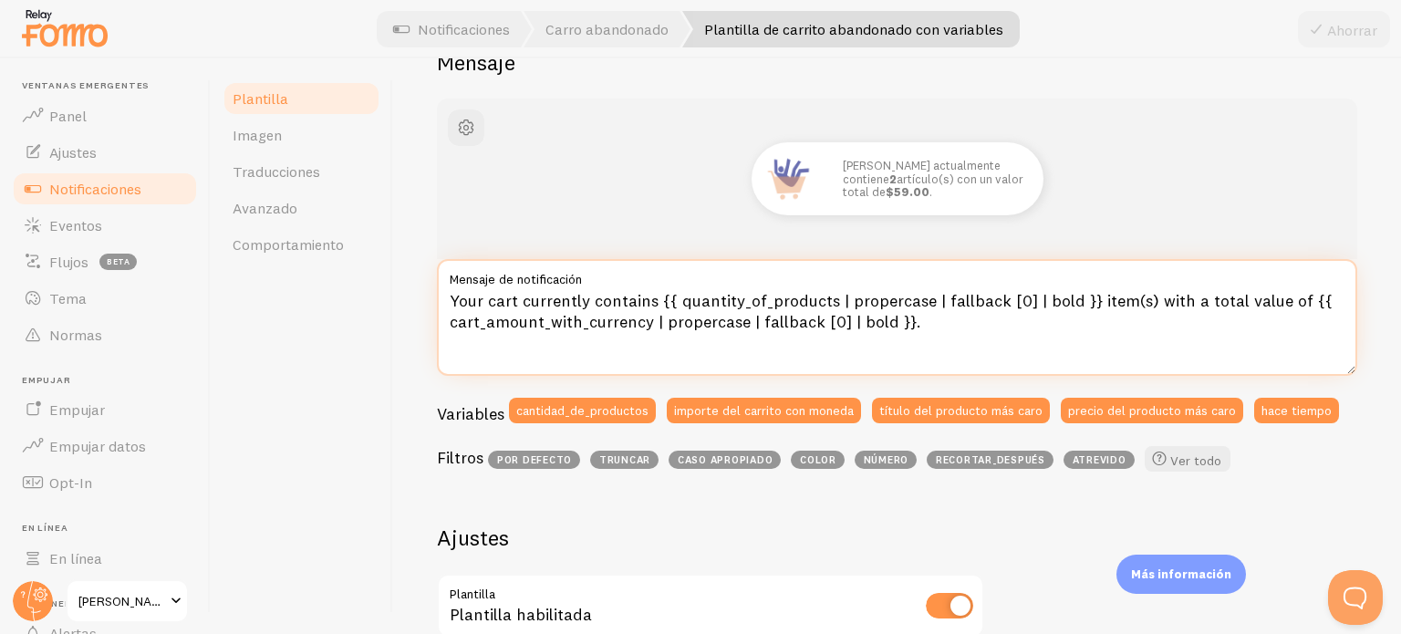
drag, startPoint x: 580, startPoint y: 297, endPoint x: 392, endPoint y: 295, distance: 188.0
click at [392, 295] on div "Plantilla Imagen Traducciones Avanzado Comportamiento Plantilla de carrito aban…" at bounding box center [806, 346] width 1191 height 576
paste textarea "[PERSON_NAME] actualmente contiene"
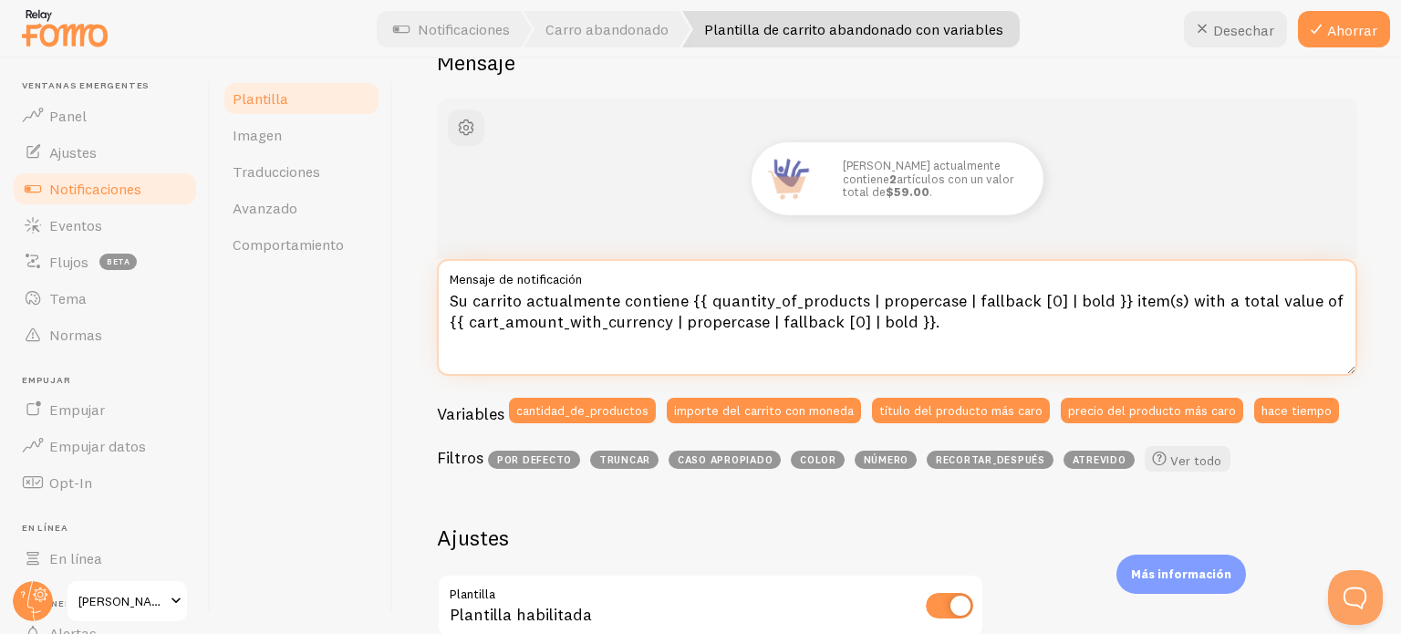
drag, startPoint x: 459, startPoint y: 299, endPoint x: 432, endPoint y: 298, distance: 27.4
click at [432, 299] on div "Plantilla de carrito abandonado con variables Redacte su mensaje utilizando var…" at bounding box center [897, 346] width 1008 height 576
click at [635, 296] on textarea "Tu carrito actualmente contiene {{ quantity_of_products | propercase | fallback…" at bounding box center [897, 317] width 921 height 117
click at [623, 297] on textarea "Tu carrito actualmente contiene {{ quantity_of_products | propercase | fallback…" at bounding box center [897, 317] width 921 height 117
drag, startPoint x: 1176, startPoint y: 300, endPoint x: 1321, endPoint y: 291, distance: 145.4
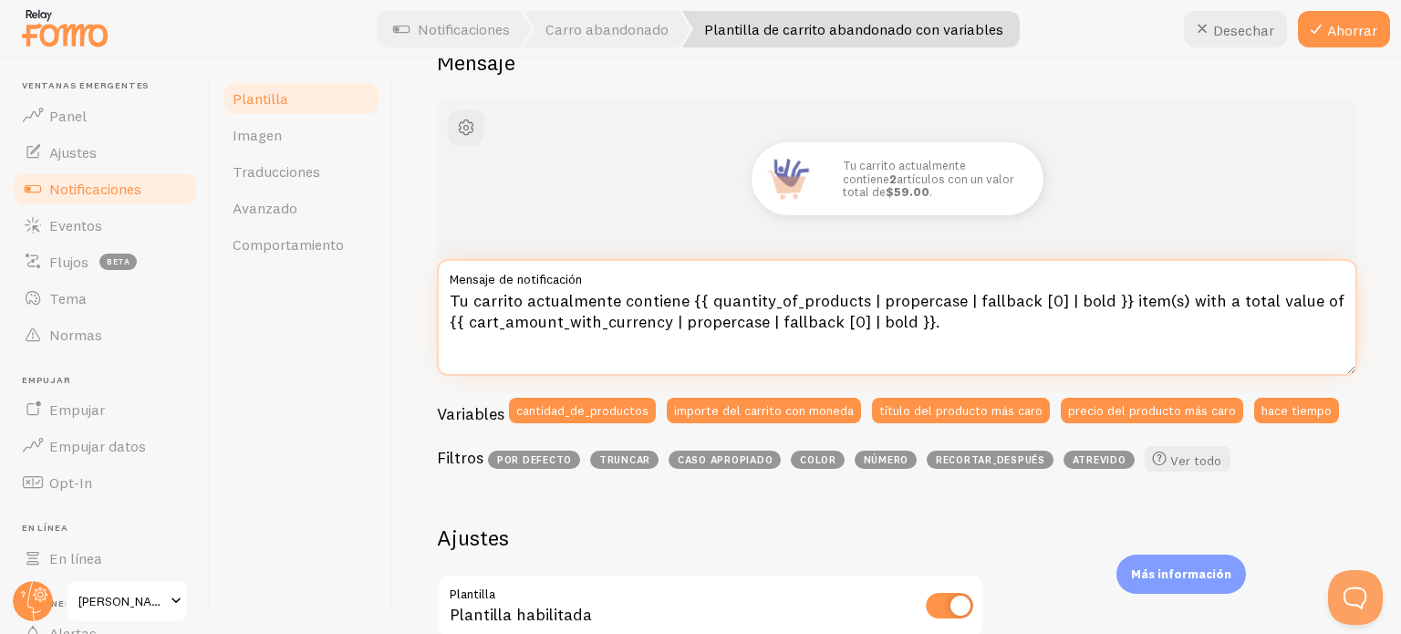
click at [1321, 291] on textarea "Tu carrito actualmente contiene {{ quantity_of_products | propercase | fallback…" at bounding box center [897, 317] width 921 height 117
paste textarea "con un valor total de"
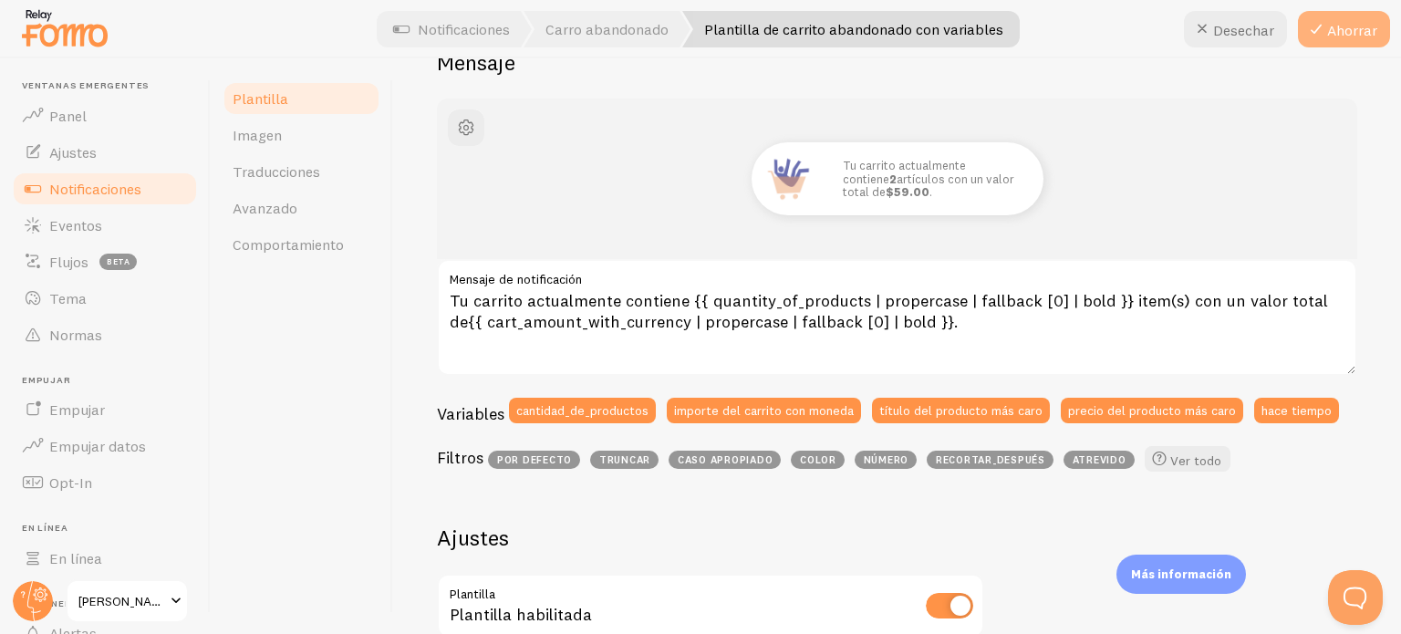
click at [1345, 39] on button "Ahorrar" at bounding box center [1344, 29] width 92 height 36
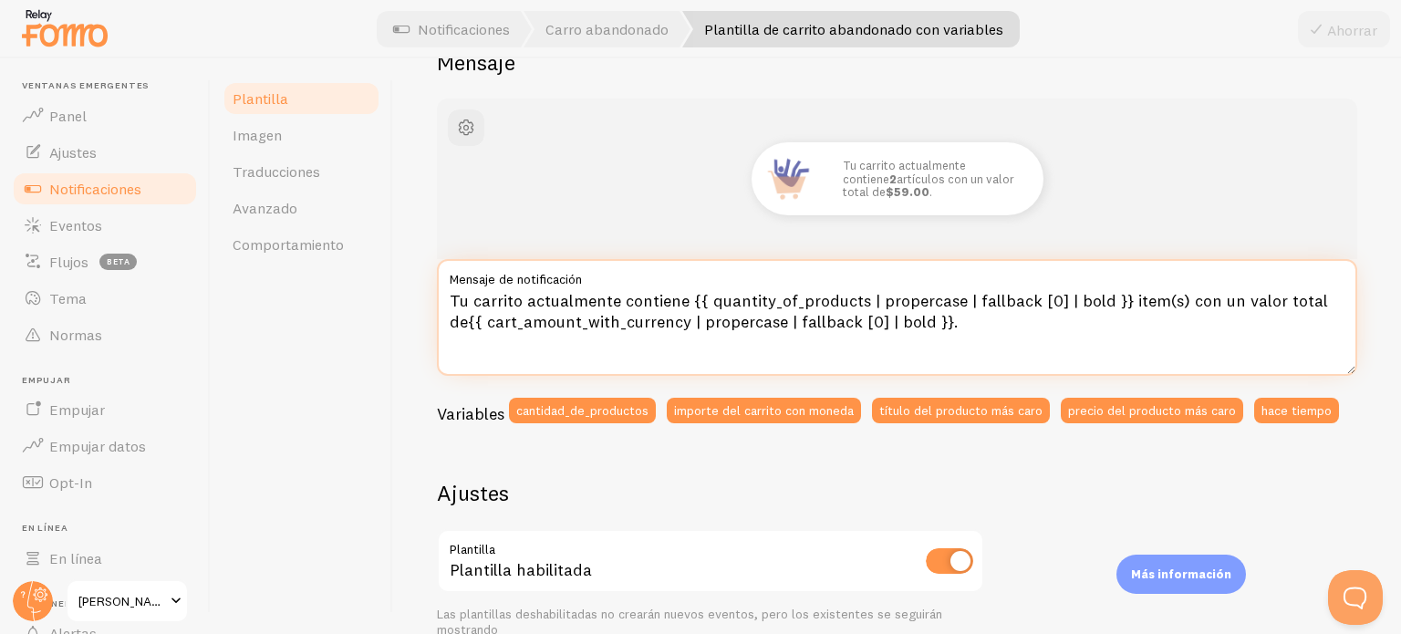
click at [628, 297] on textarea "Tu carrito actualmente contiene {{ quantity_of_products | propercase | fallback…" at bounding box center [897, 317] width 921 height 117
drag, startPoint x: 621, startPoint y: 299, endPoint x: 681, endPoint y: 298, distance: 59.3
click at [681, 298] on textarea "Tu carrito actualmente contiene {{ quantity_of_products | propercase | fallback…" at bounding box center [897, 317] width 921 height 117
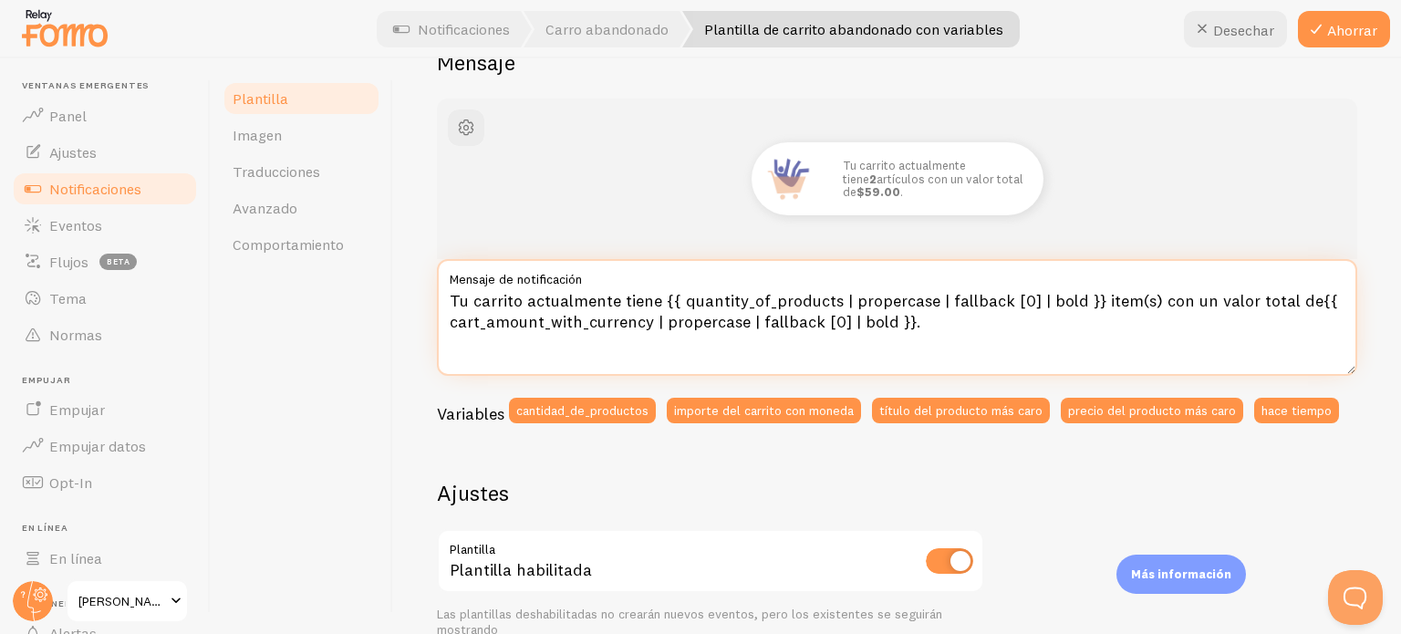
click at [1232, 302] on textarea "Tu carrito actualmente tiene {{ quantity_of_products | propercase | fallback [0…" at bounding box center [897, 317] width 921 height 117
drag, startPoint x: 1202, startPoint y: 299, endPoint x: 1237, endPoint y: 301, distance: 35.6
click at [1237, 301] on textarea "Tu carrito actualmente tiene {{ quantity_of_products | propercase | fallback [0…" at bounding box center [897, 317] width 921 height 117
type textarea "Tu carrito actualmente tiene {{ quantity_of_products | propercase | fallback [0…"
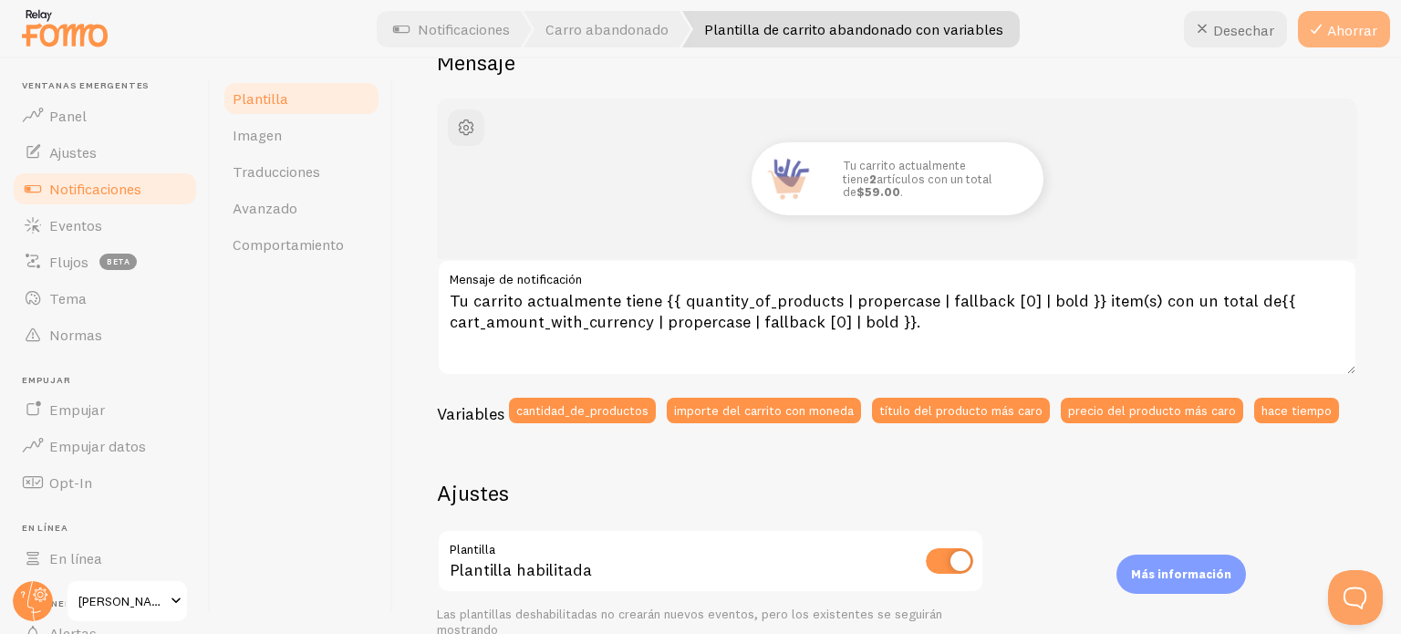
click at [1344, 36] on font "Ahorrar" at bounding box center [1352, 30] width 50 height 18
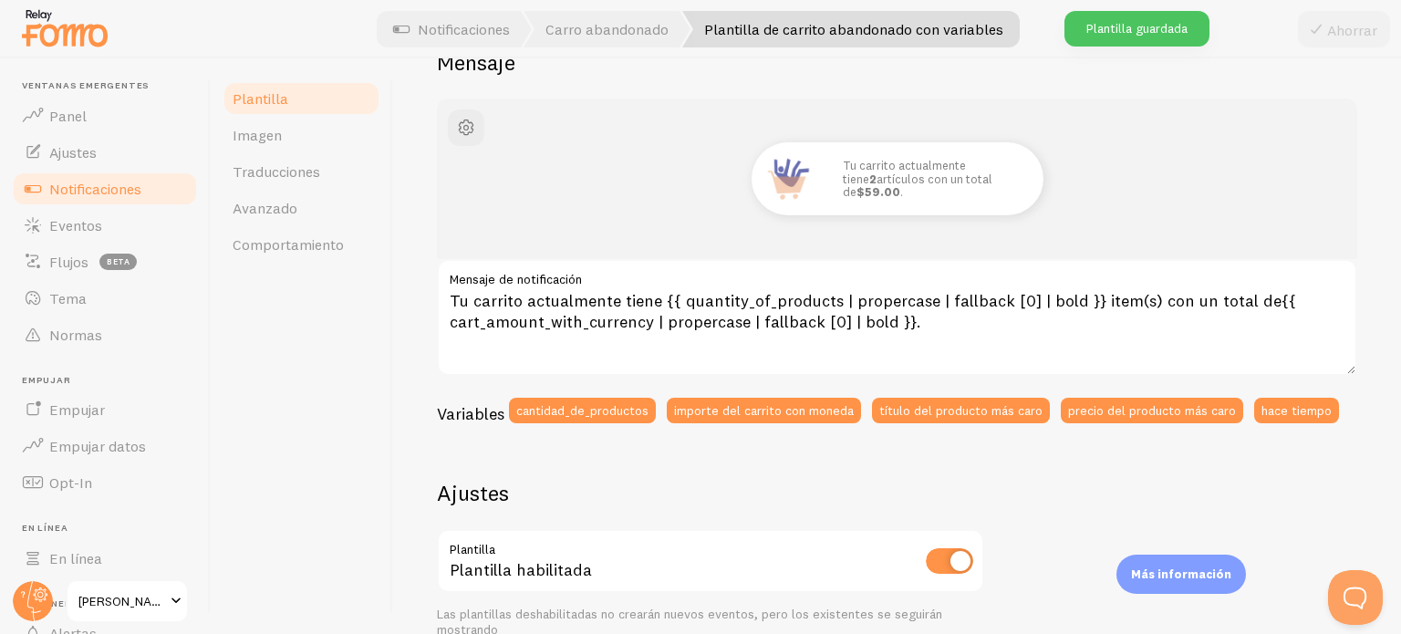
click at [117, 196] on font "Notificaciones" at bounding box center [95, 189] width 92 height 18
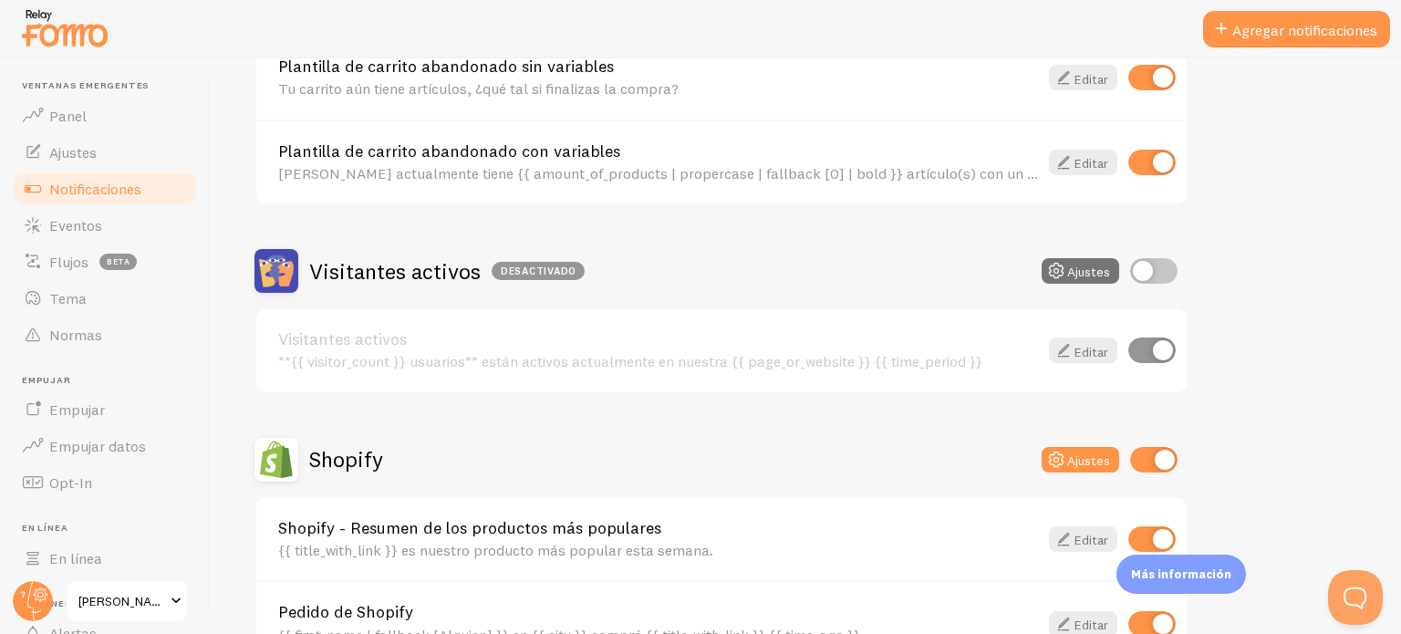
scroll to position [456, 0]
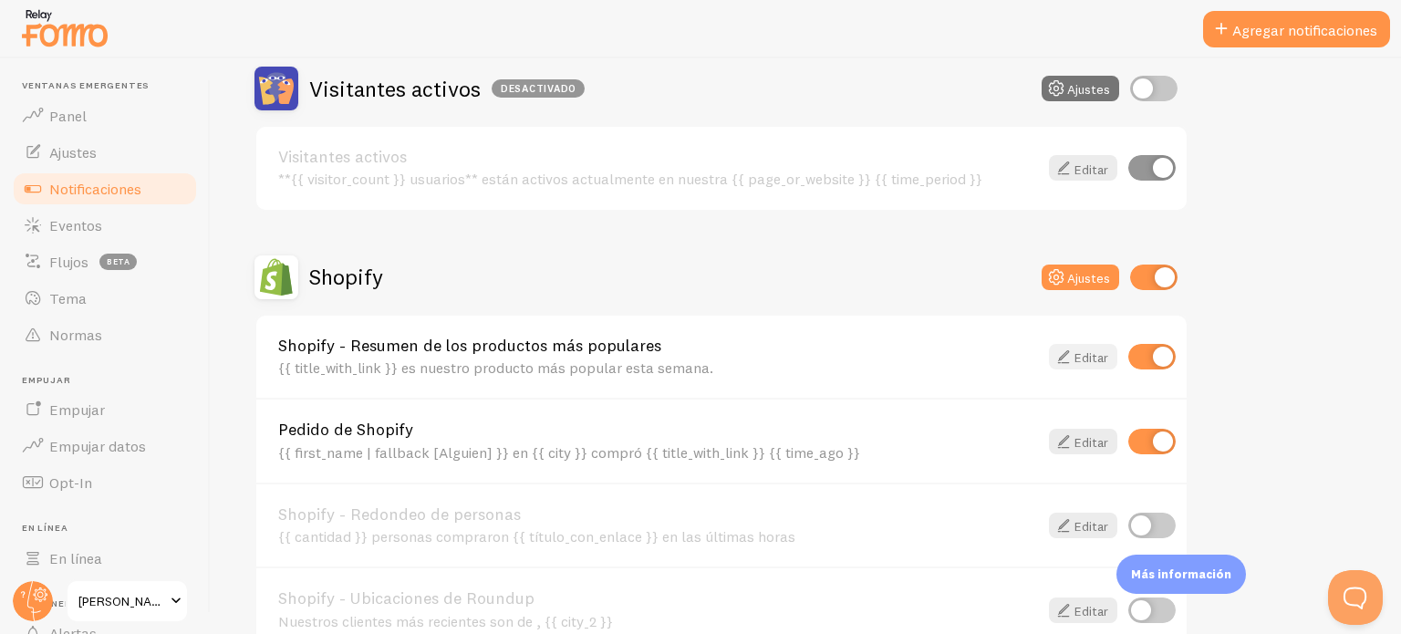
click at [1064, 354] on icon at bounding box center [1064, 357] width 22 height 22
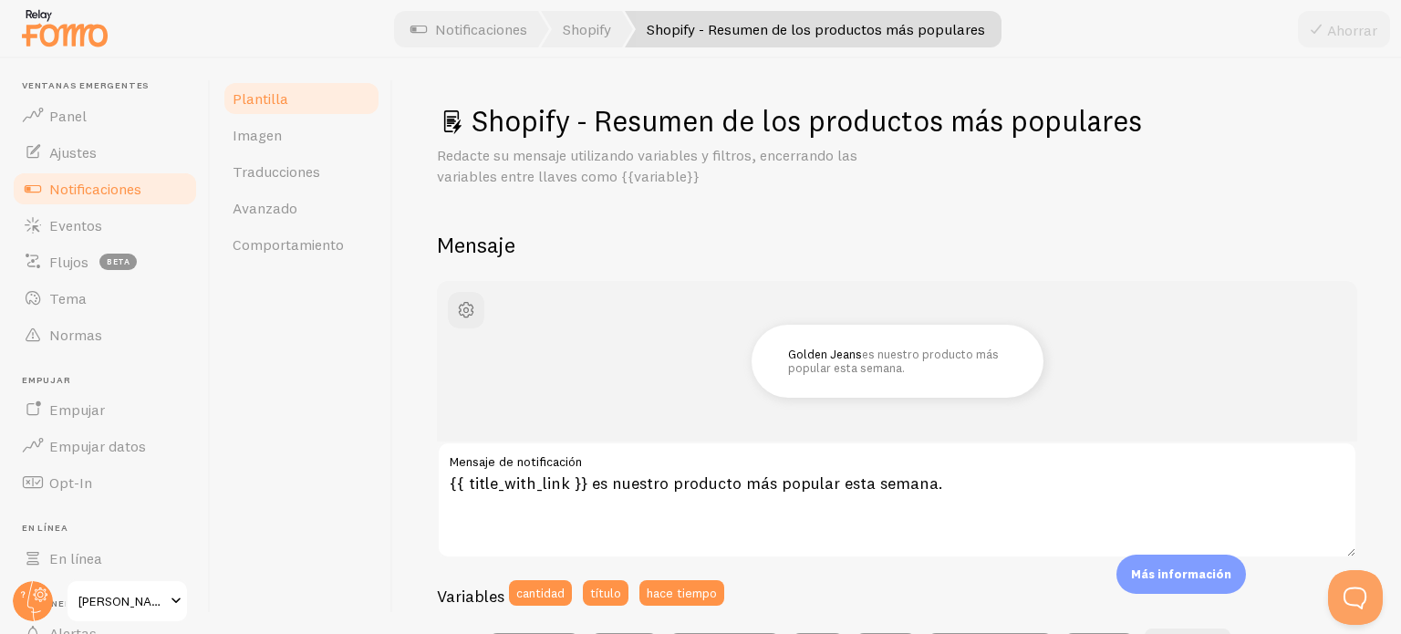
click at [103, 195] on font "Notificaciones" at bounding box center [95, 189] width 92 height 18
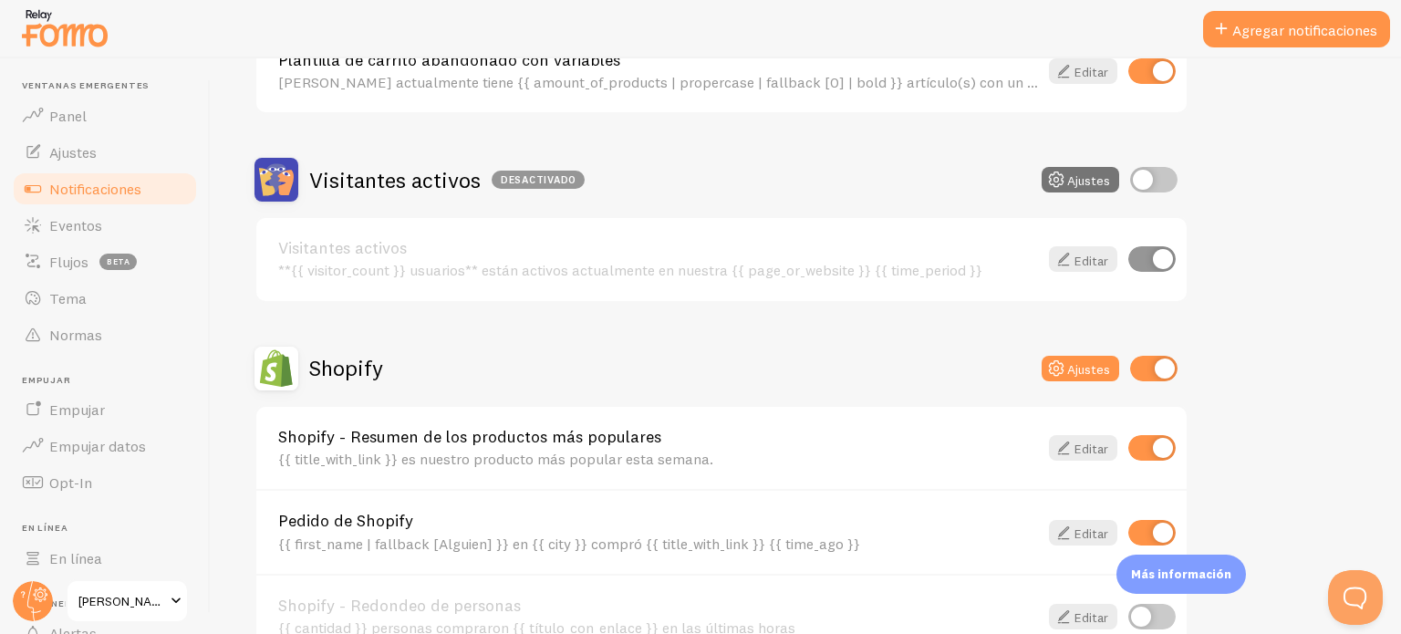
scroll to position [547, 0]
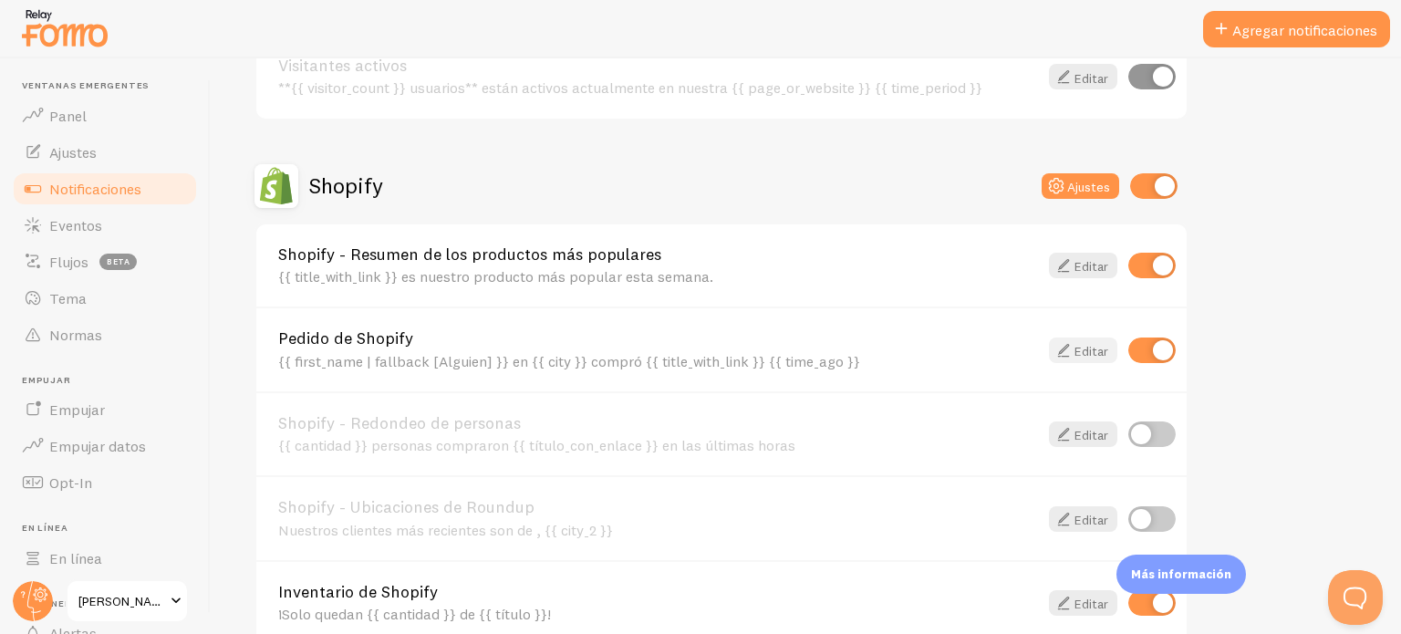
click at [1098, 349] on font "Editar" at bounding box center [1092, 350] width 34 height 16
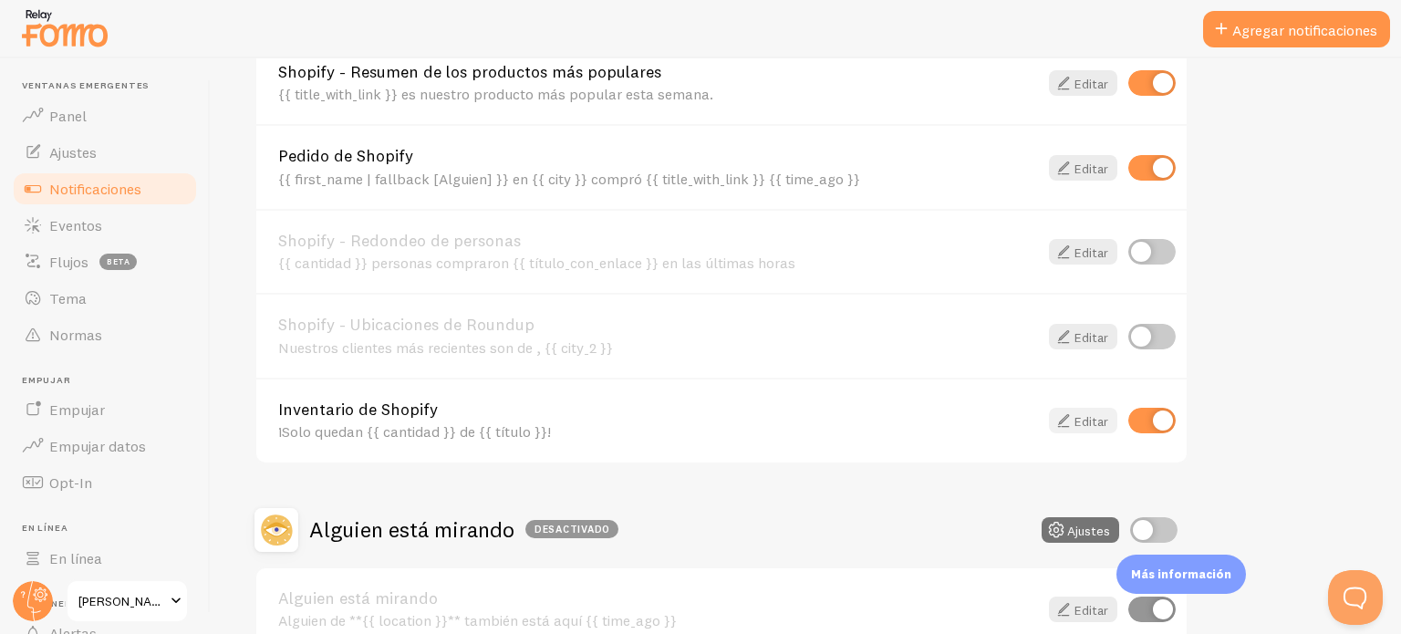
scroll to position [821, 0]
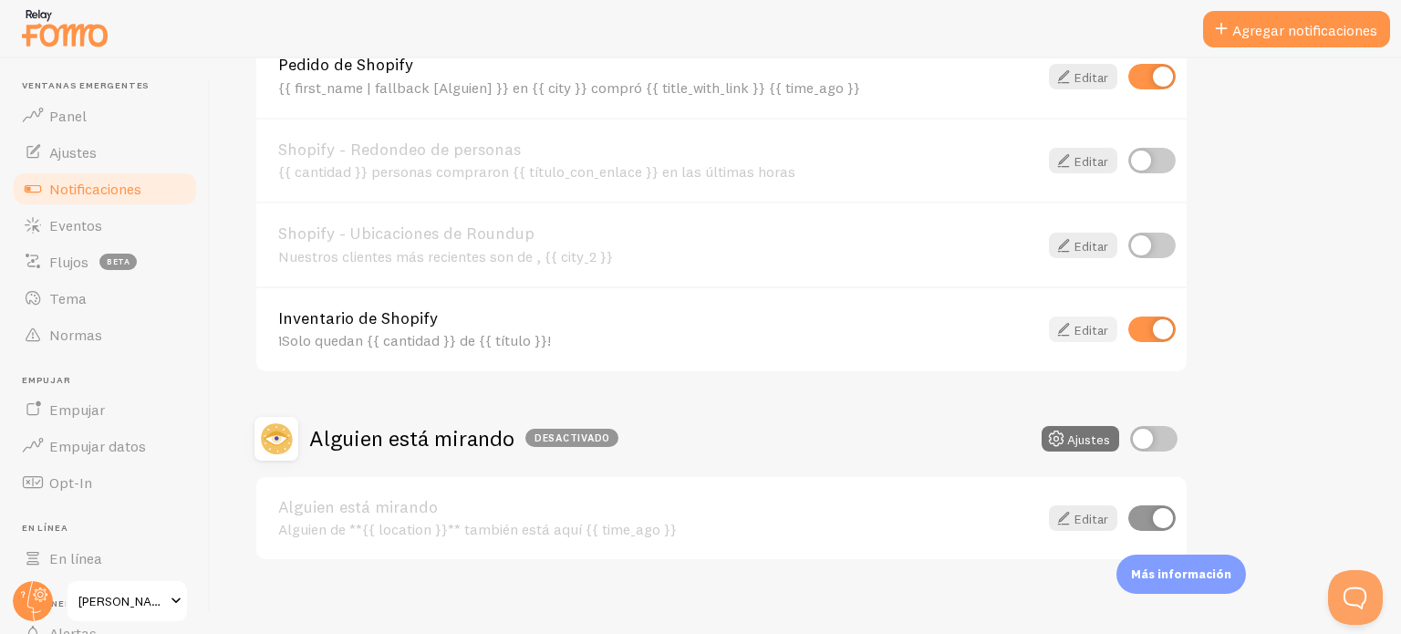
click at [1083, 326] on font "Editar" at bounding box center [1092, 330] width 34 height 16
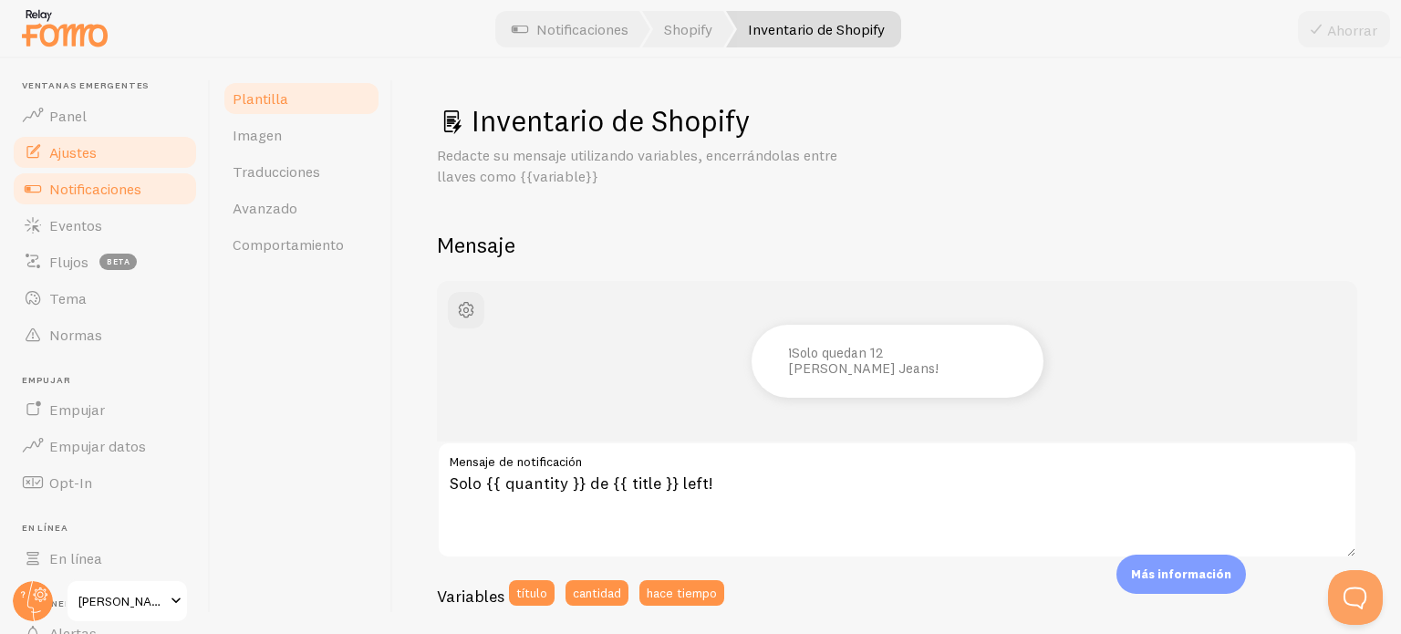
click at [81, 152] on font "Ajustes" at bounding box center [72, 152] width 47 height 18
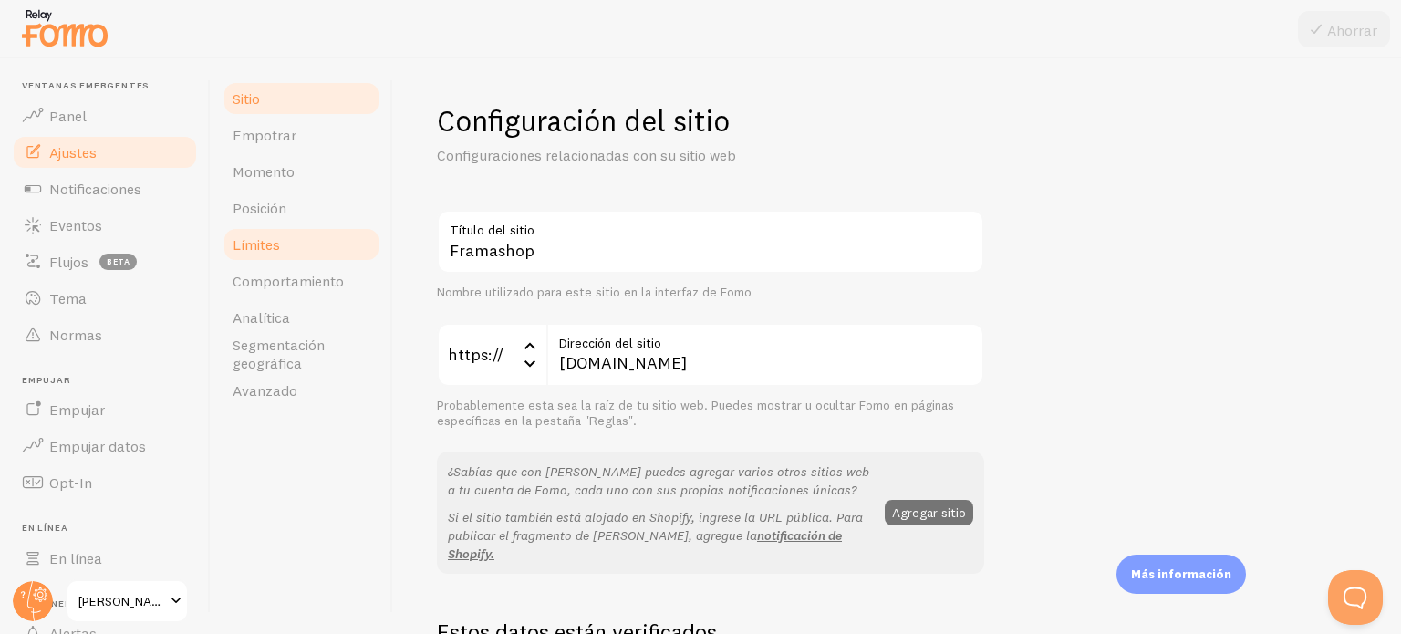
click at [279, 242] on font "Límites" at bounding box center [256, 244] width 47 height 18
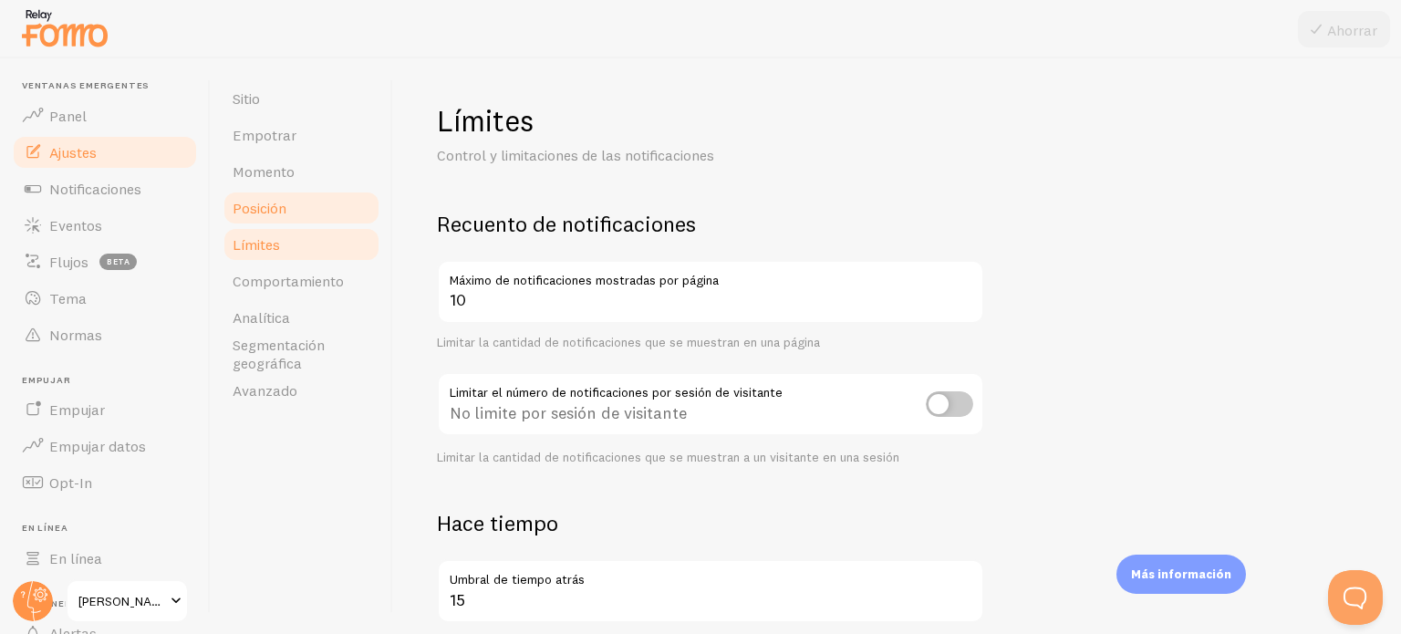
click at [273, 206] on font "Posición" at bounding box center [260, 208] width 54 height 18
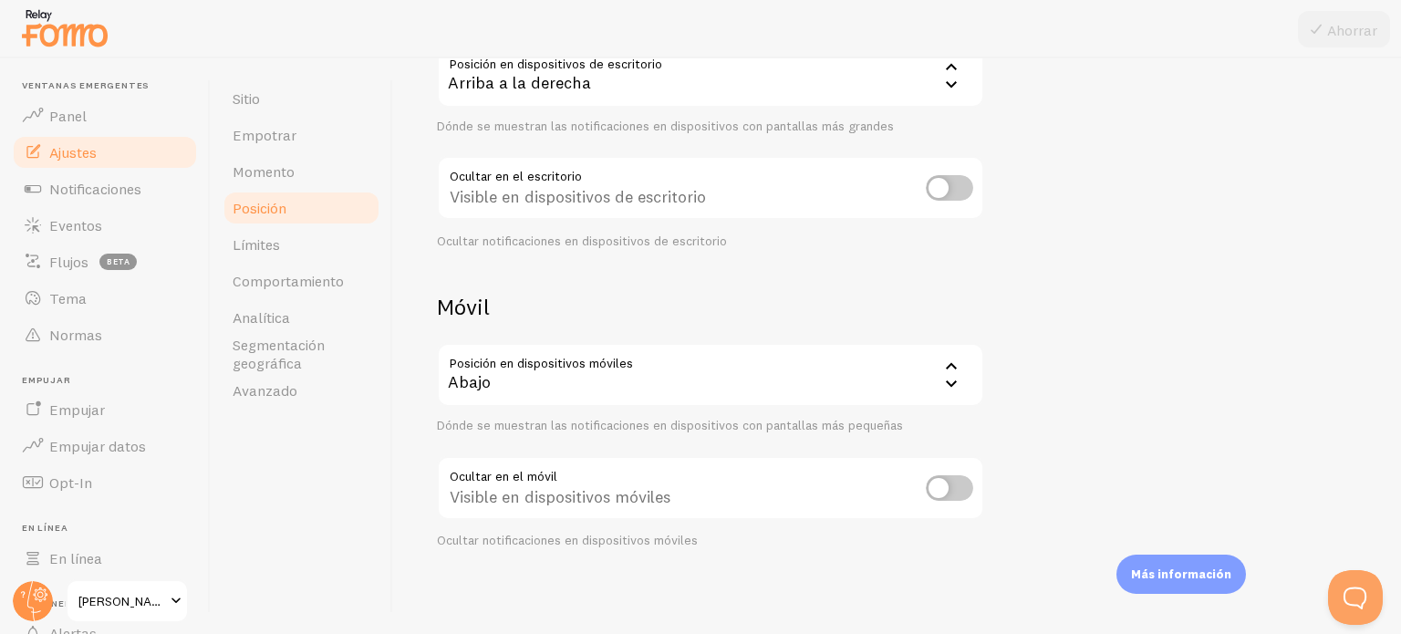
scroll to position [125, 0]
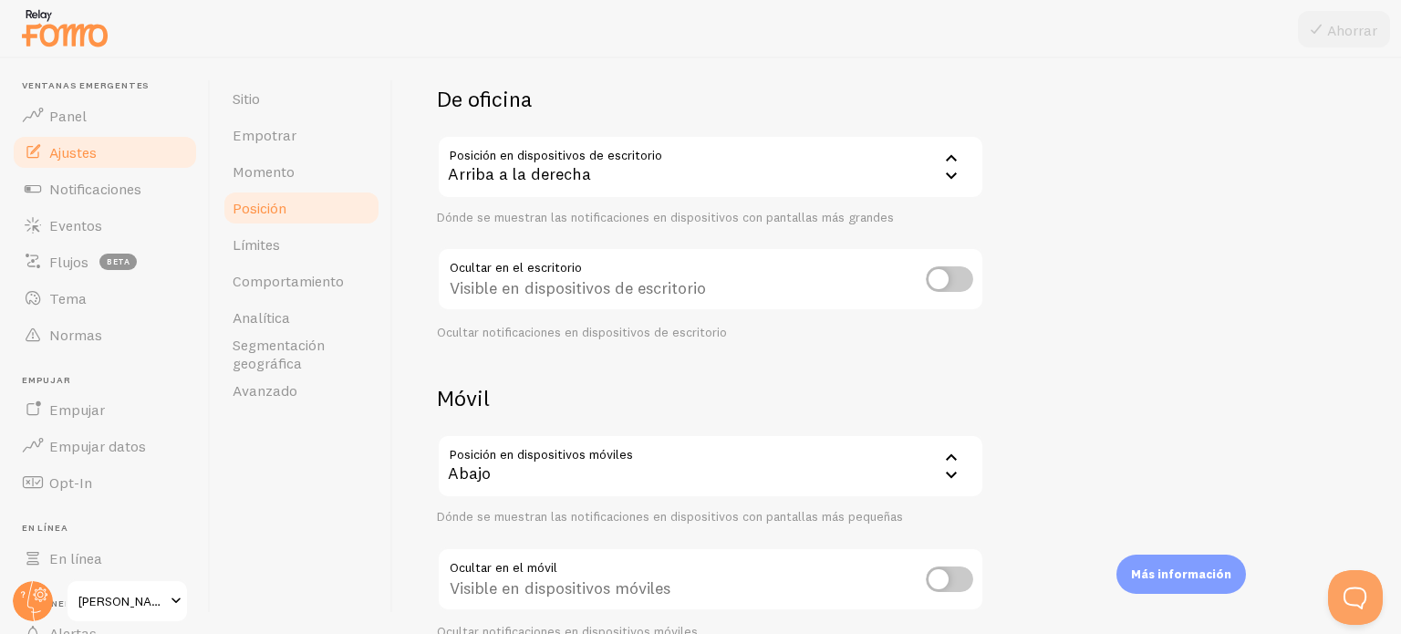
click at [951, 177] on icon at bounding box center [951, 175] width 11 height 6
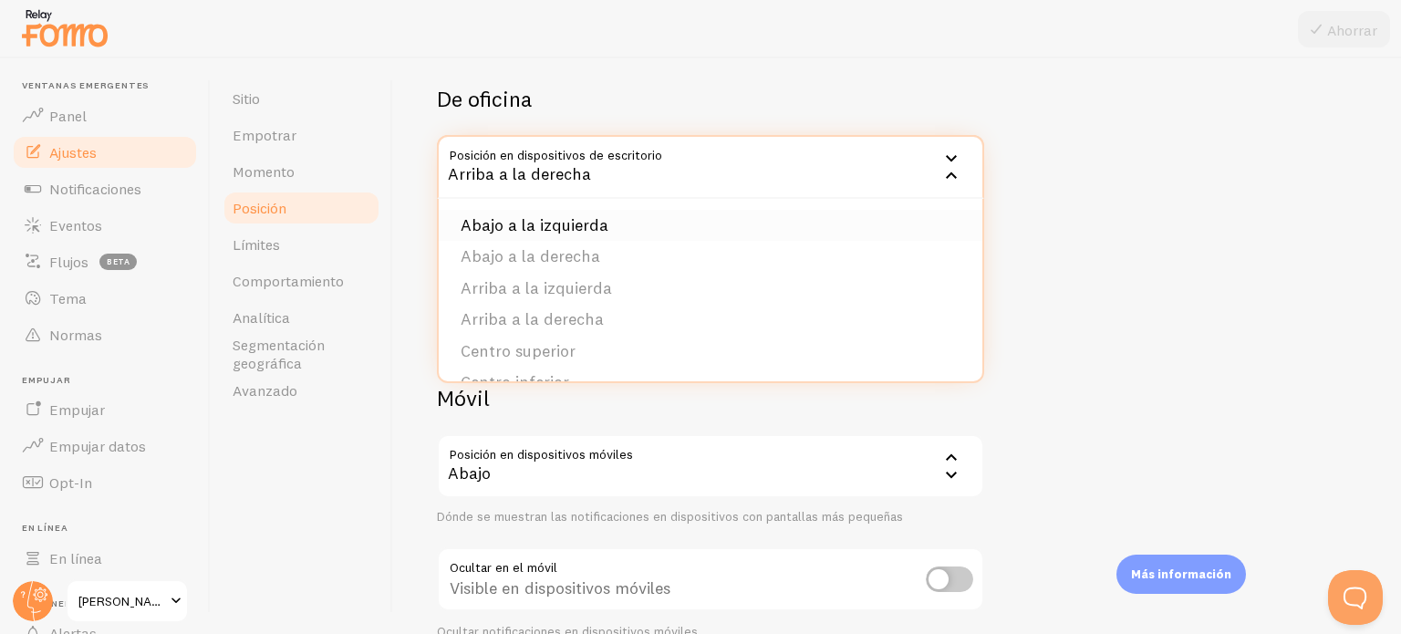
click at [535, 222] on font "Abajo a la izquierda" at bounding box center [535, 224] width 148 height 21
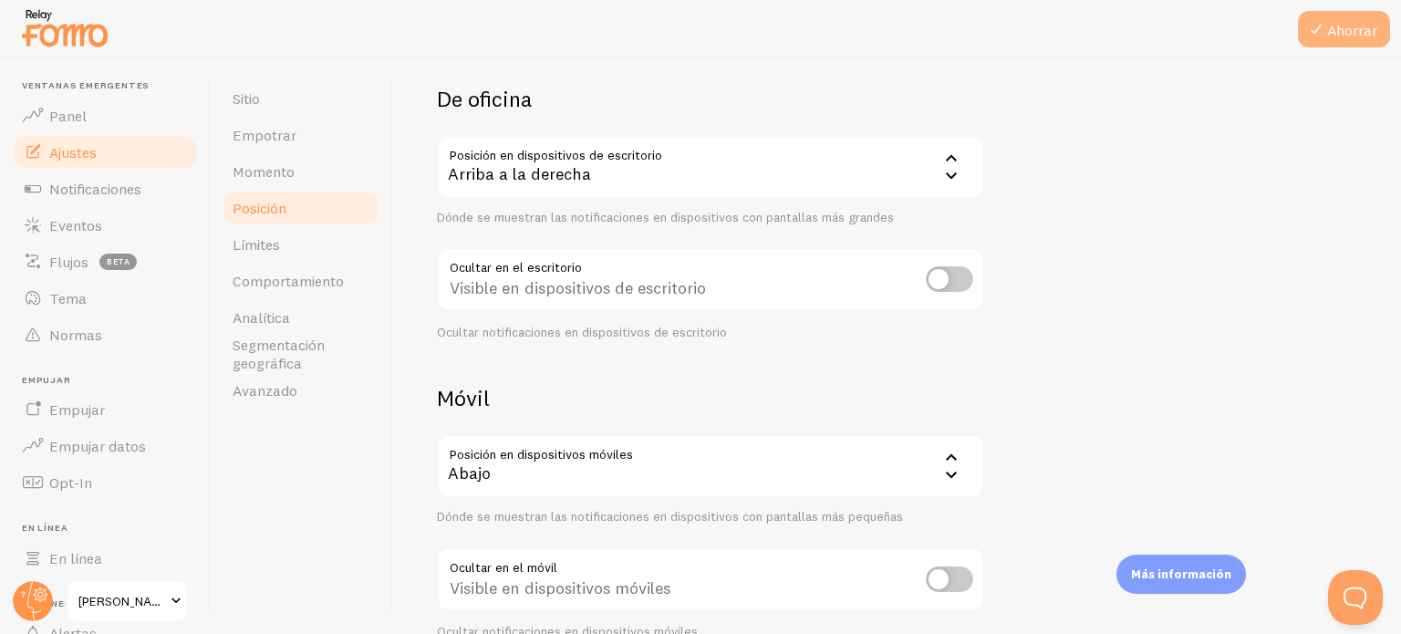
click at [1350, 36] on font "Ahorrar" at bounding box center [1352, 30] width 50 height 18
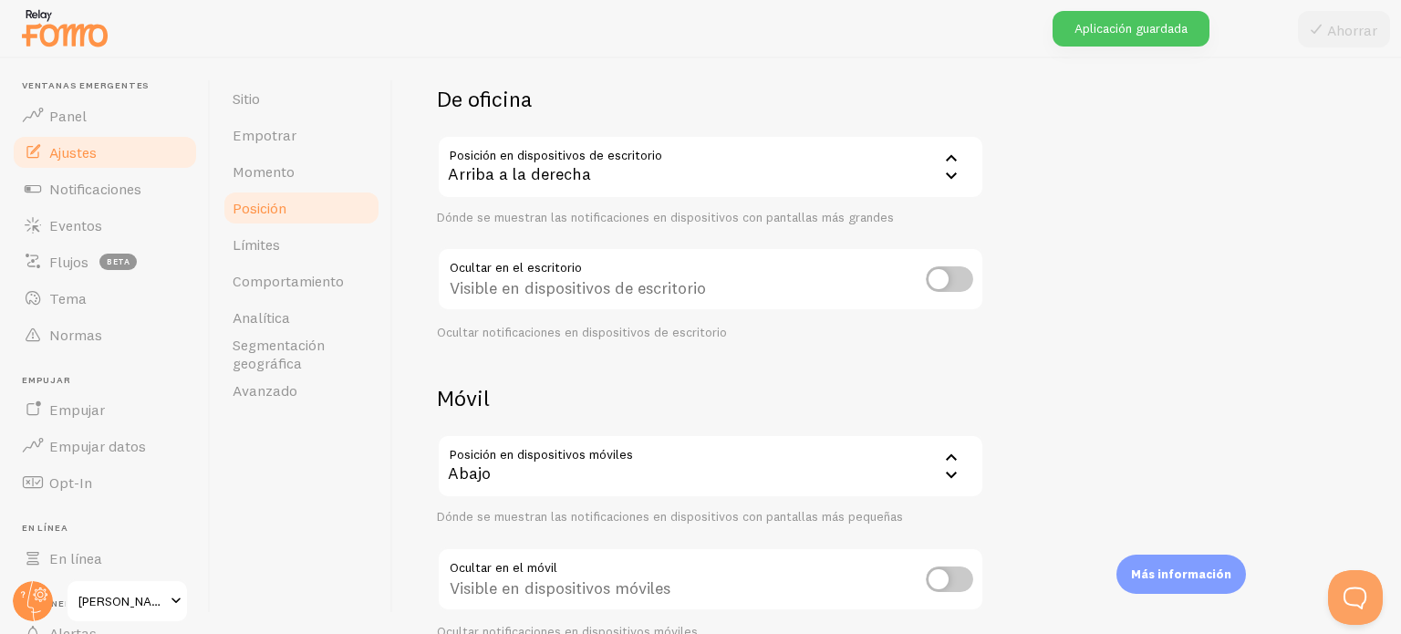
scroll to position [216, 0]
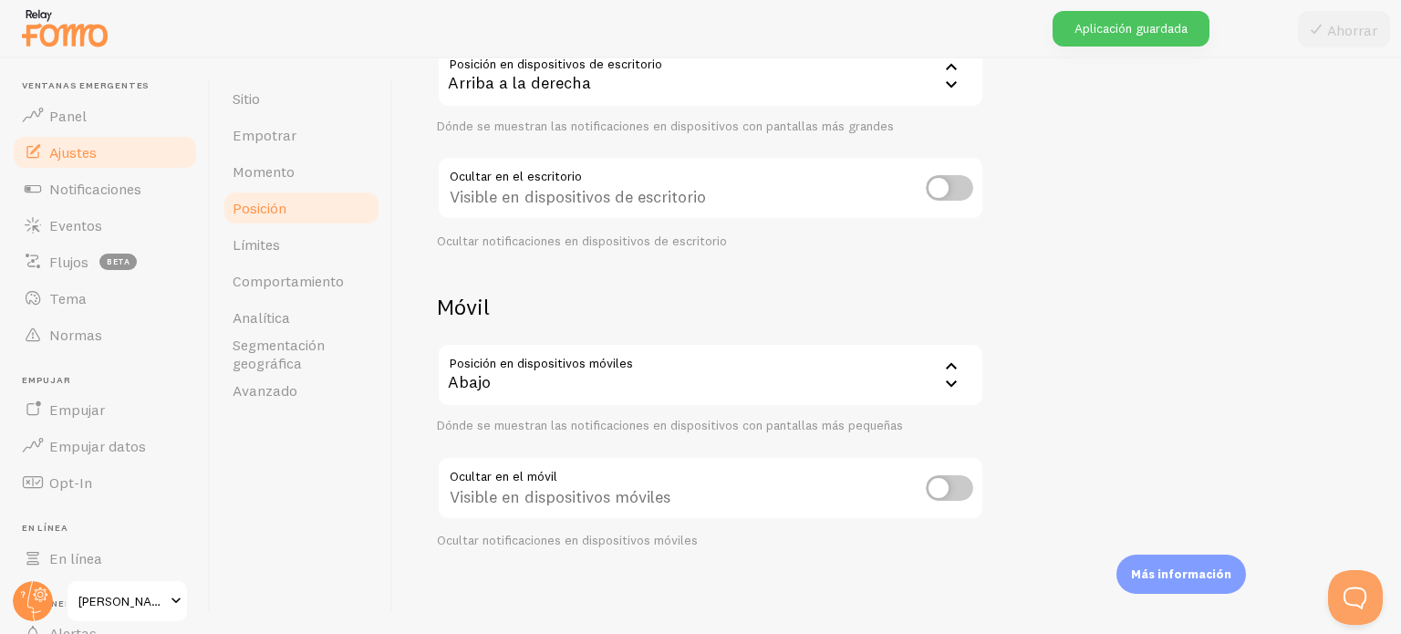
click at [951, 382] on icon at bounding box center [952, 384] width 22 height 22
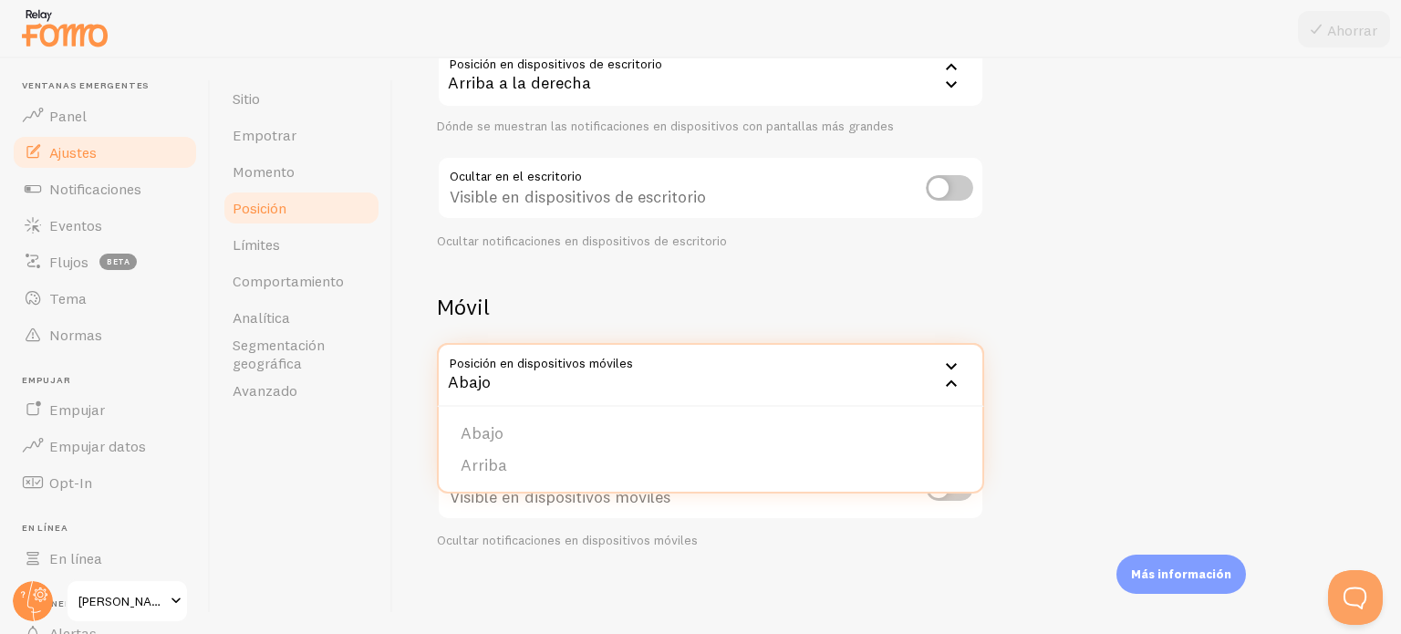
click at [956, 279] on div "Dispositivos y posición Colocación de notificaciones en dispositivos móviles y …" at bounding box center [897, 217] width 921 height 663
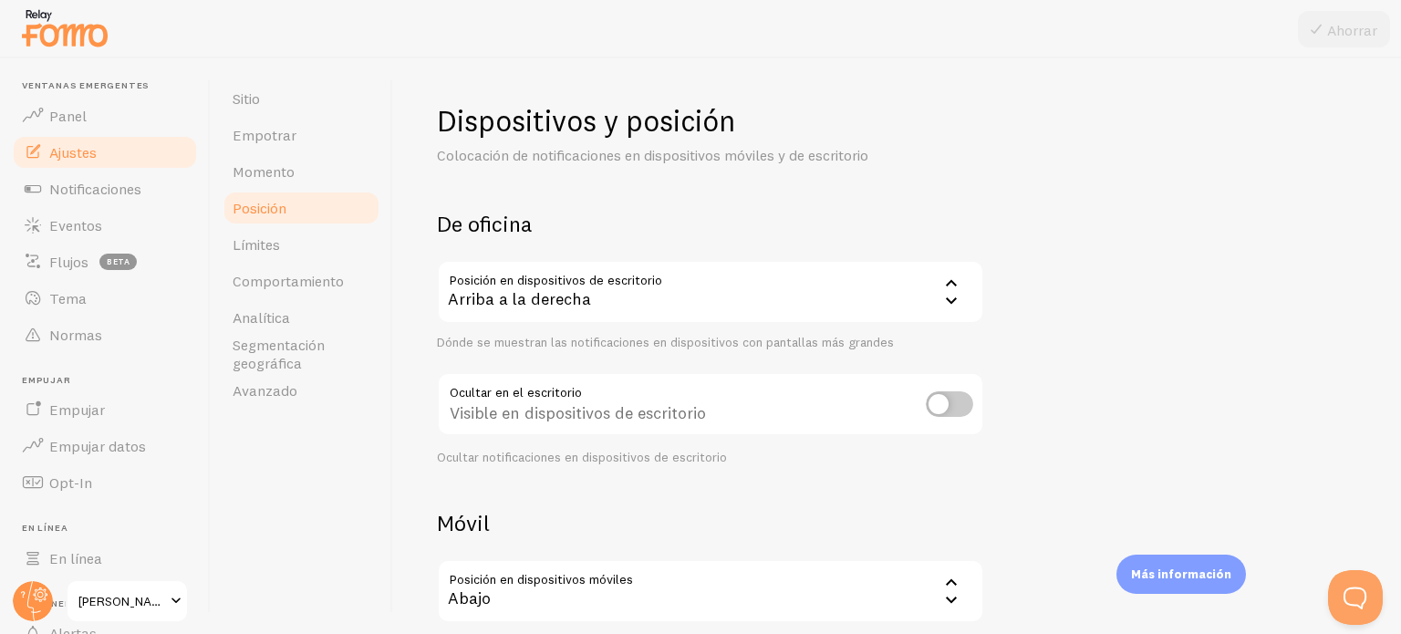
scroll to position [182, 0]
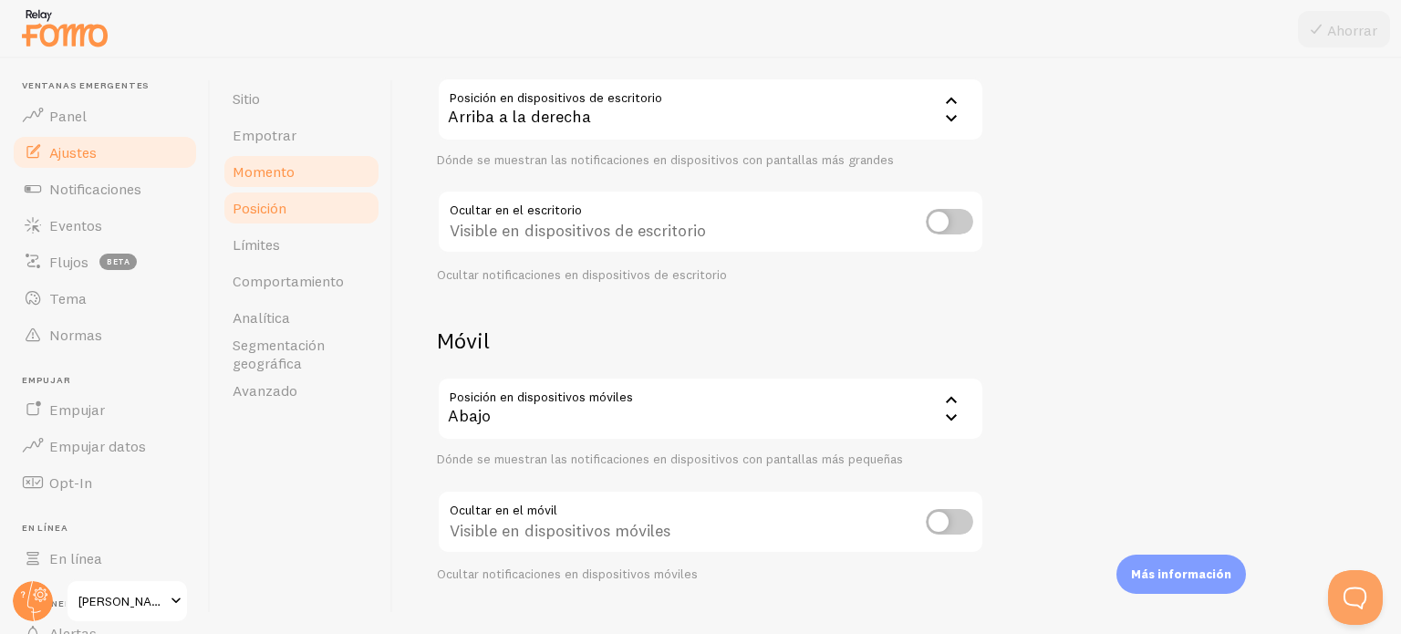
click at [295, 171] on link "Momento" at bounding box center [302, 171] width 160 height 36
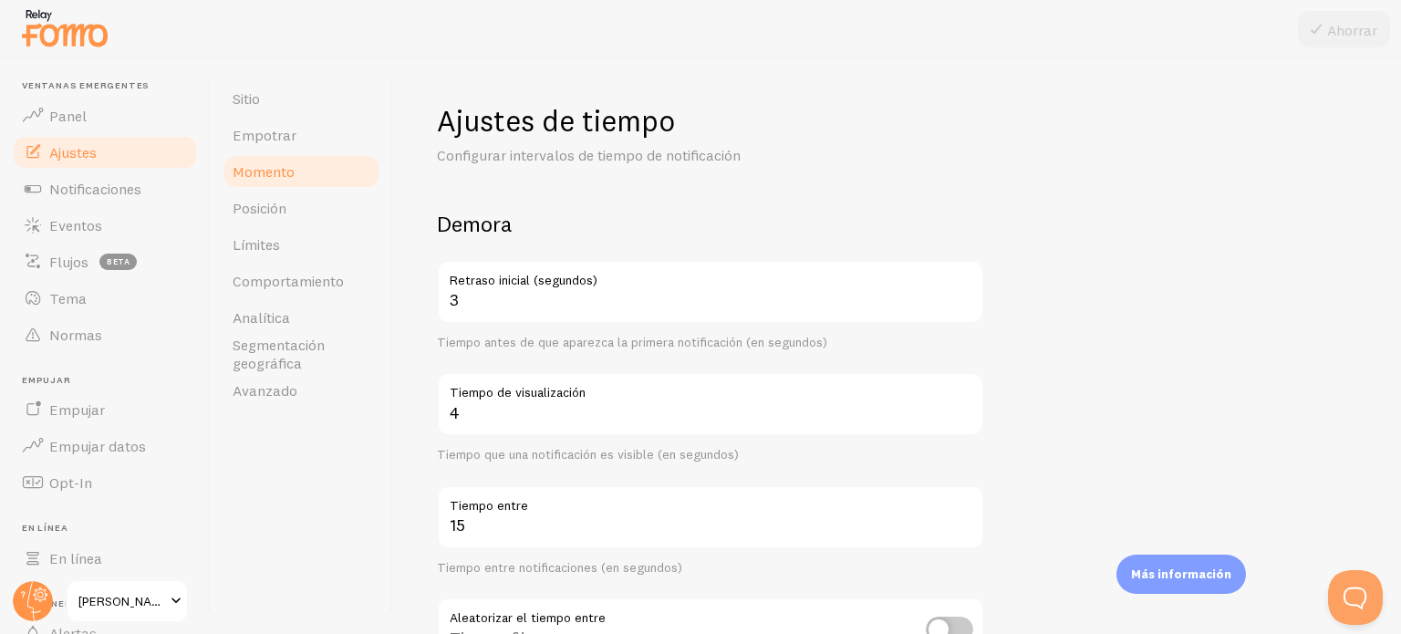
scroll to position [182, 0]
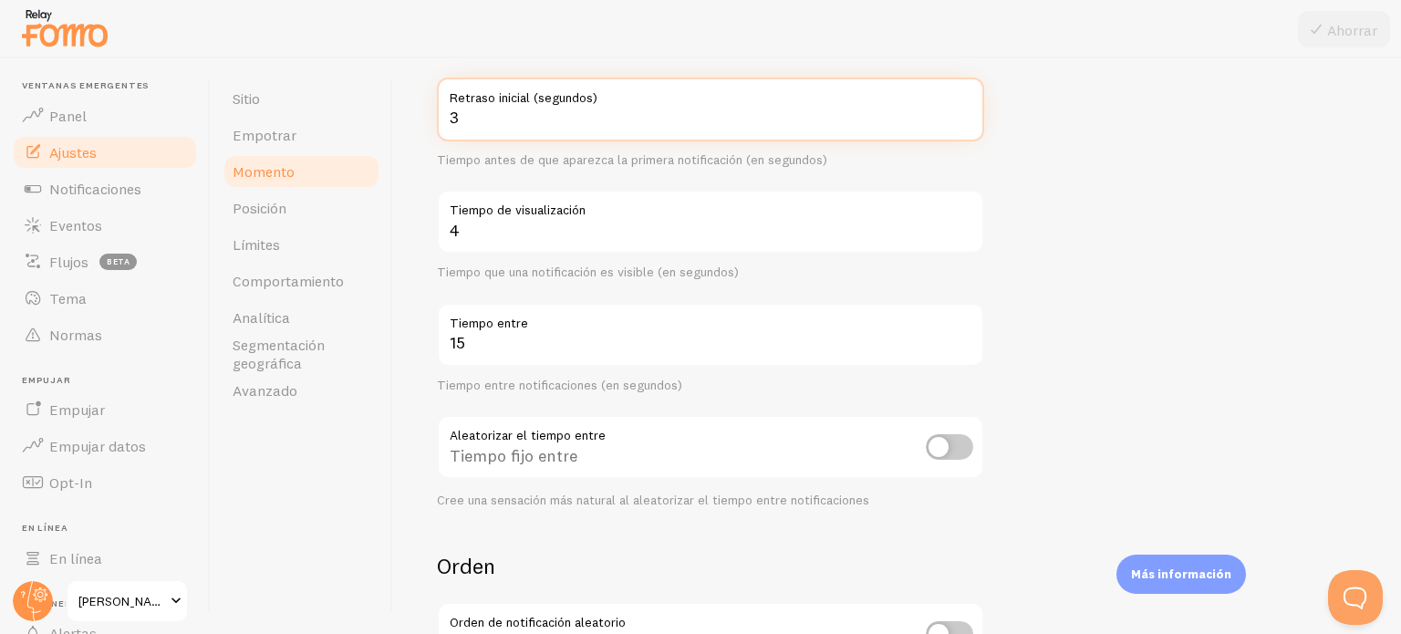
drag, startPoint x: 609, startPoint y: 124, endPoint x: 399, endPoint y: 129, distance: 210.8
click at [399, 129] on div "Ajustes de tiempo Configurar intervalos de tiempo de notificación Demora 3 Retr…" at bounding box center [897, 346] width 1008 height 576
type input "5"
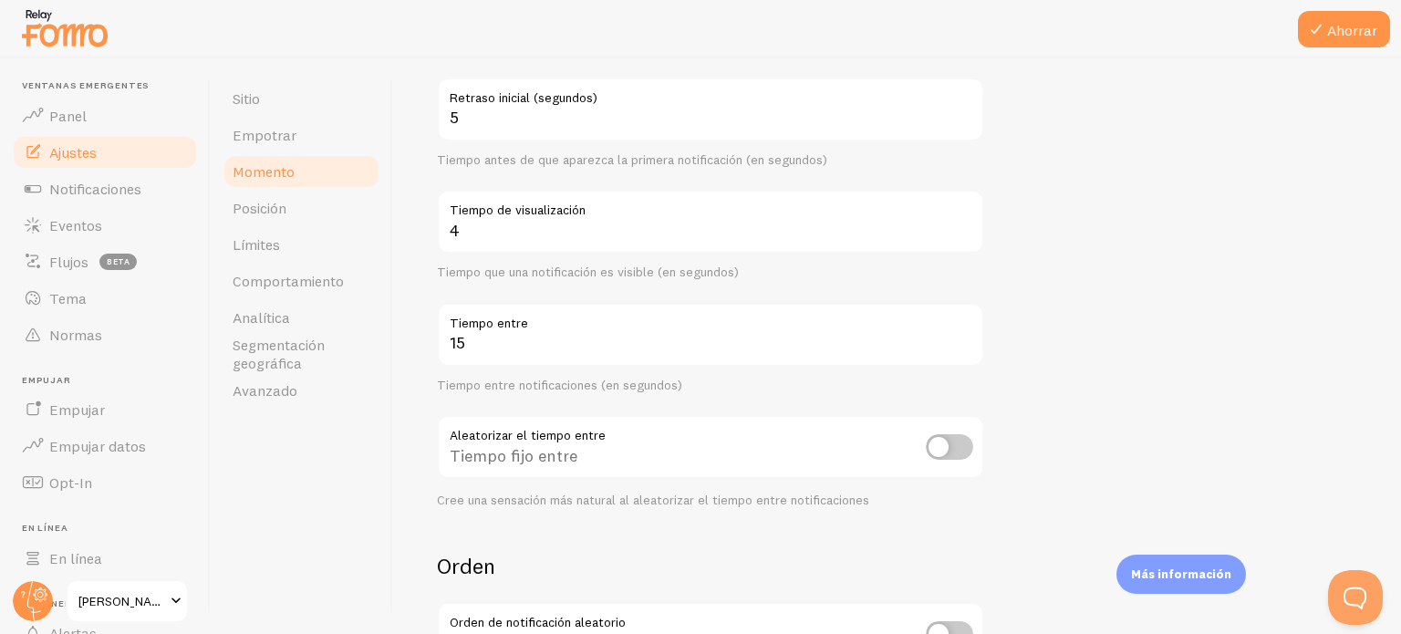
click at [1100, 159] on form "Demora 5 Retraso inicial (segundos) Tiempo antes de que aparezca la primera not…" at bounding box center [897, 418] width 921 height 783
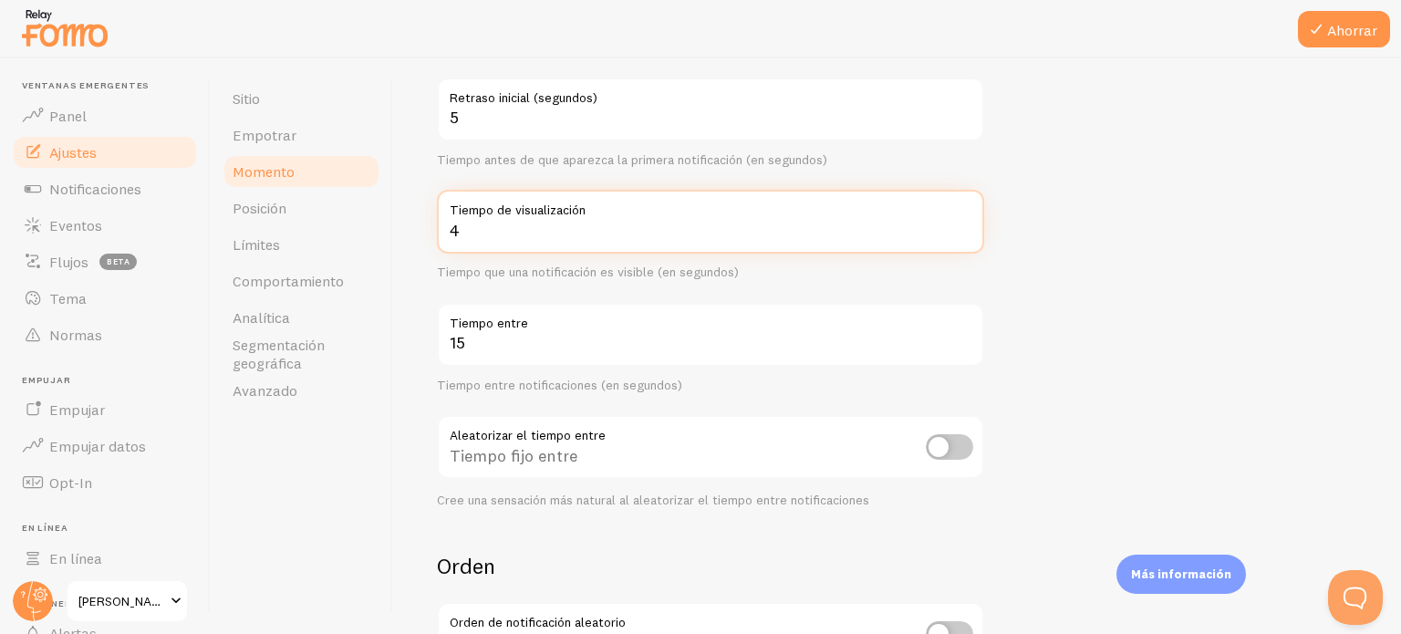
click at [517, 236] on input "4" at bounding box center [710, 222] width 547 height 64
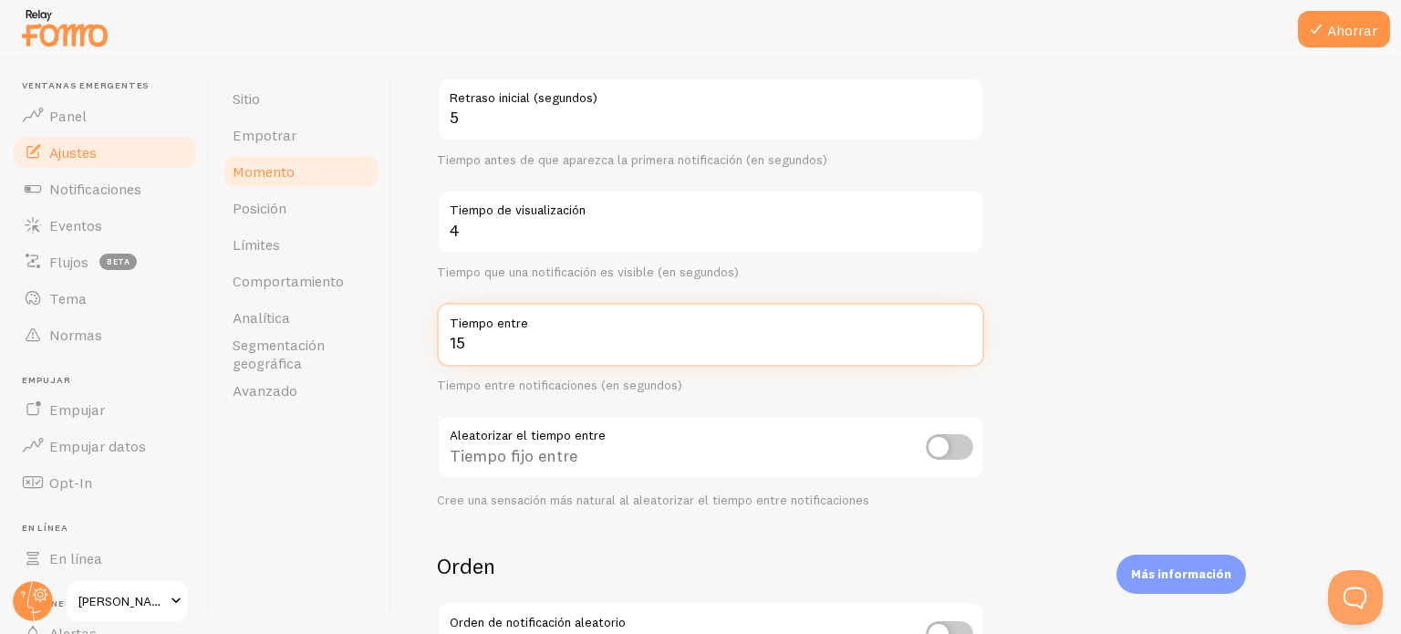
drag, startPoint x: 495, startPoint y: 342, endPoint x: 440, endPoint y: 346, distance: 55.8
click at [440, 346] on input "15" at bounding box center [710, 335] width 547 height 64
type input "30"
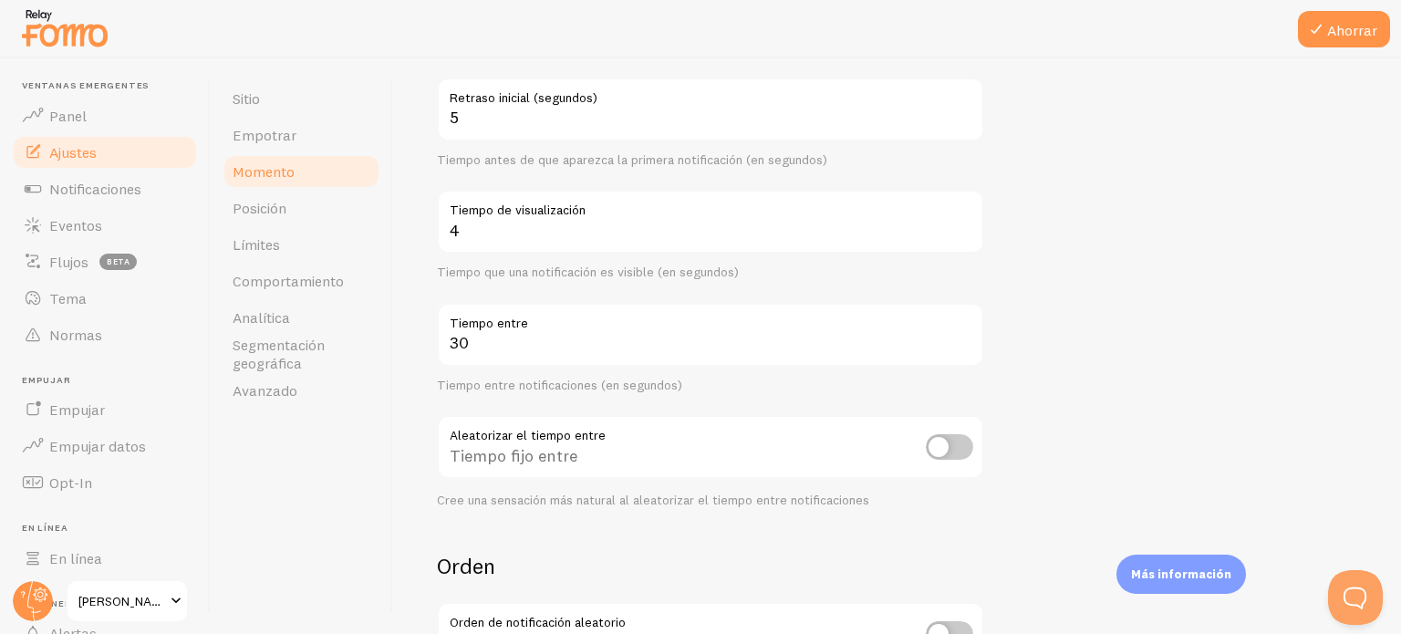
click at [1027, 262] on form "Demora 5 Retraso inicial (segundos) Tiempo antes de que aparezca la primera not…" at bounding box center [897, 418] width 921 height 783
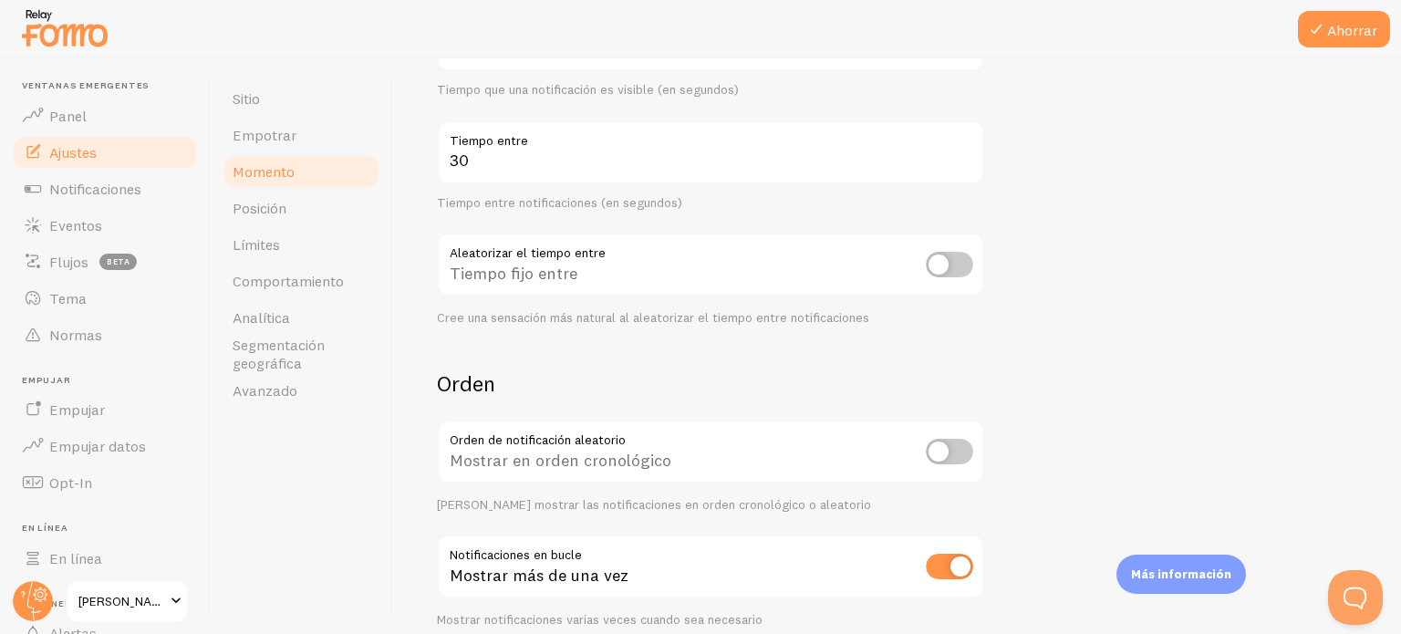
click at [957, 268] on input "checkbox" at bounding box center [949, 265] width 47 height 26
checkbox input "true"
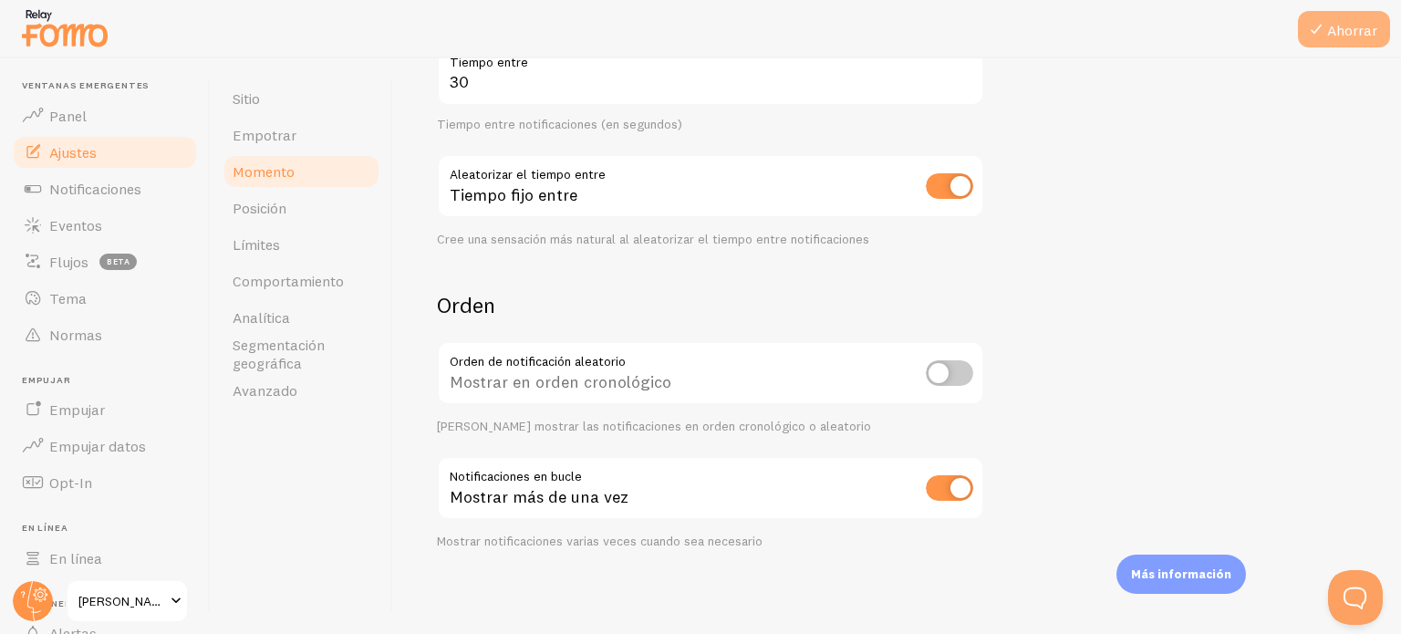
click at [1343, 22] on font "Ahorrar" at bounding box center [1352, 30] width 50 height 18
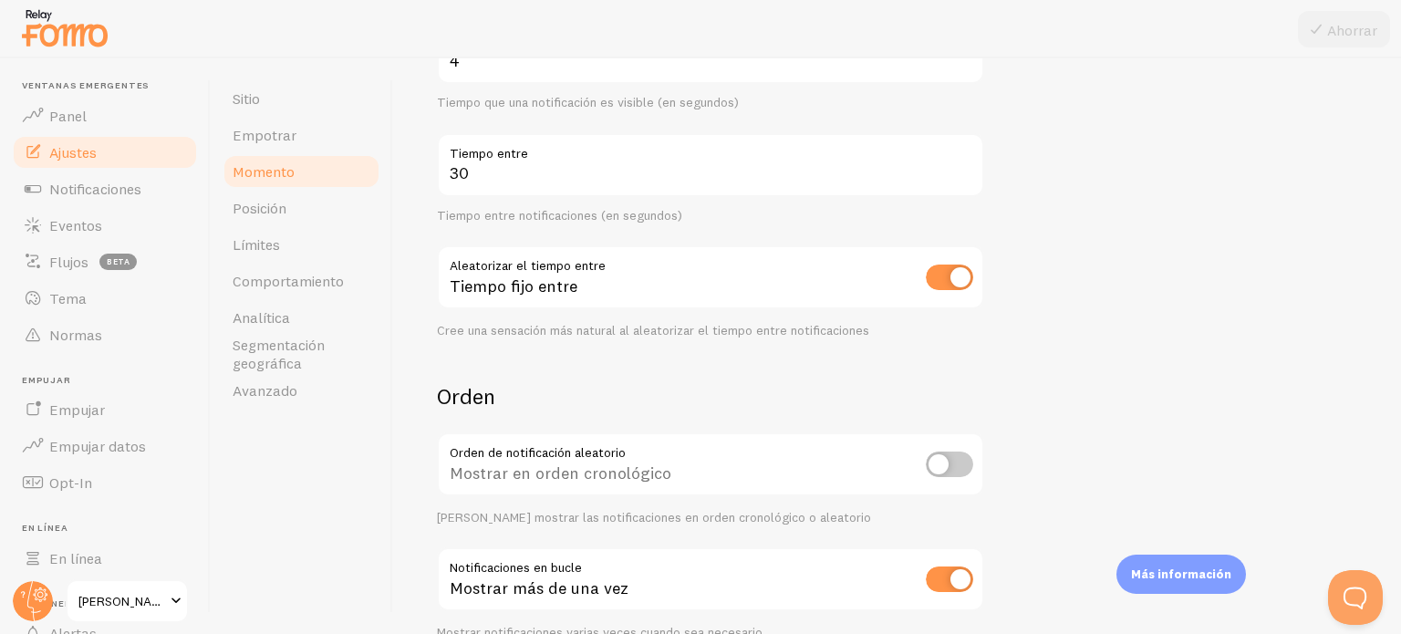
scroll to position [170, 0]
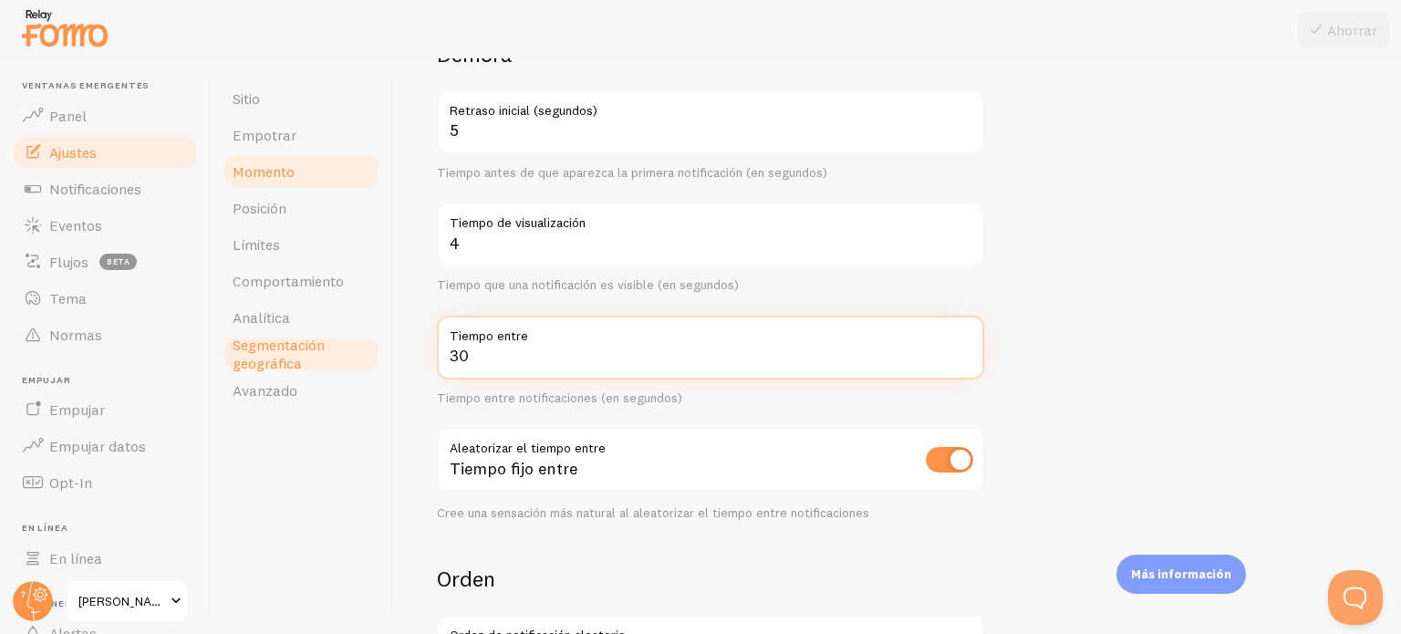
drag, startPoint x: 551, startPoint y: 352, endPoint x: 375, endPoint y: 362, distance: 176.4
click at [375, 362] on div "Sitio Empotrar Momento Posición Límites Comportamiento Analítica Segmentación g…" at bounding box center [806, 346] width 1191 height 576
type input "20"
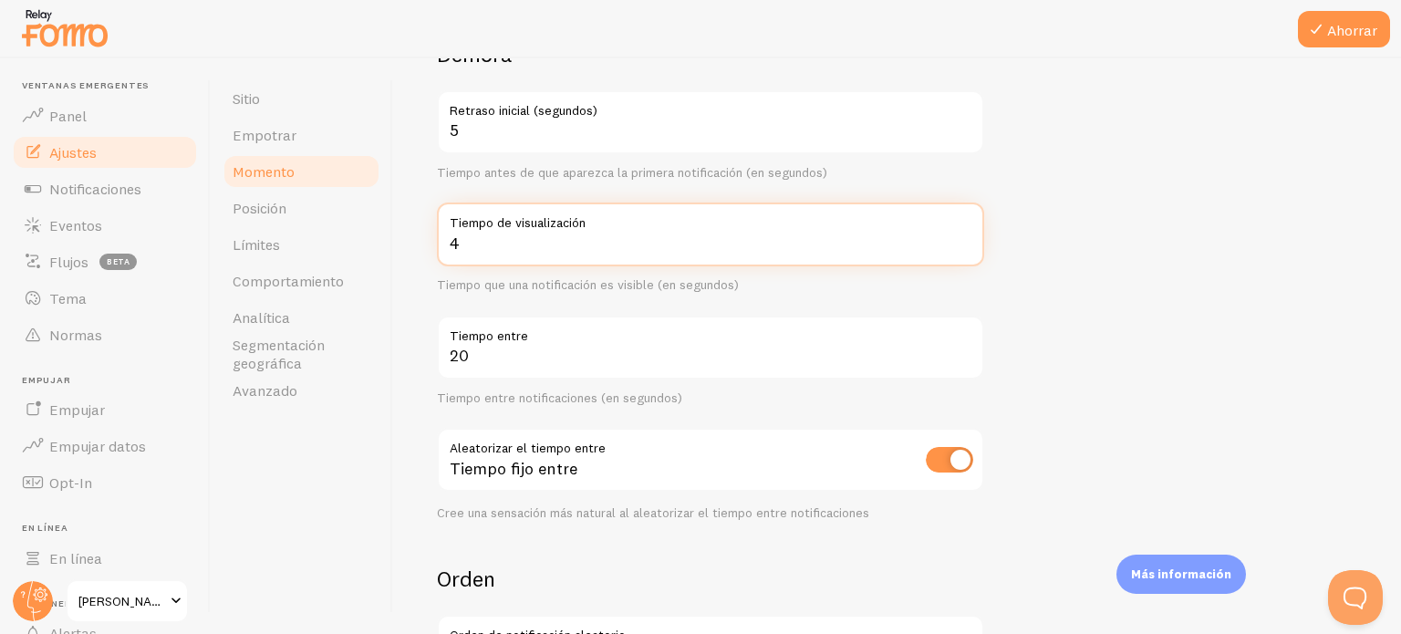
click at [1180, 243] on form "Demora 5 Retraso inicial (segundos) Tiempo antes de que aparezca la primera not…" at bounding box center [897, 431] width 921 height 783
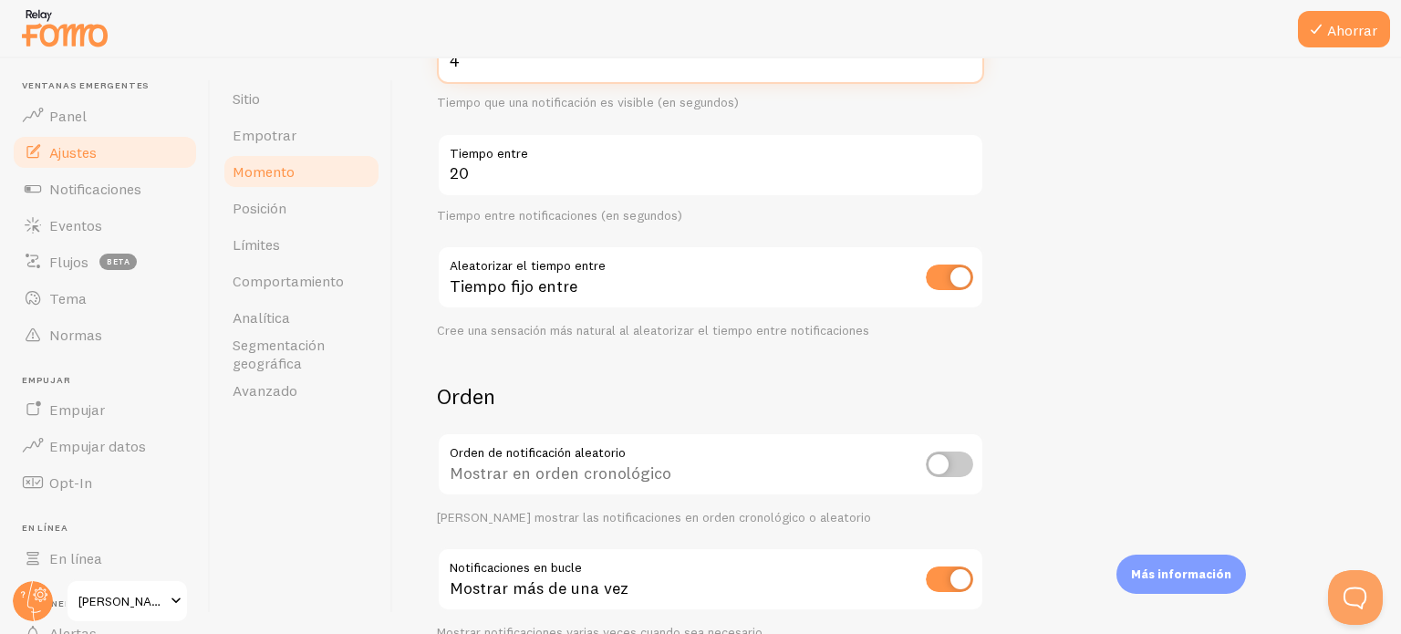
scroll to position [261, 0]
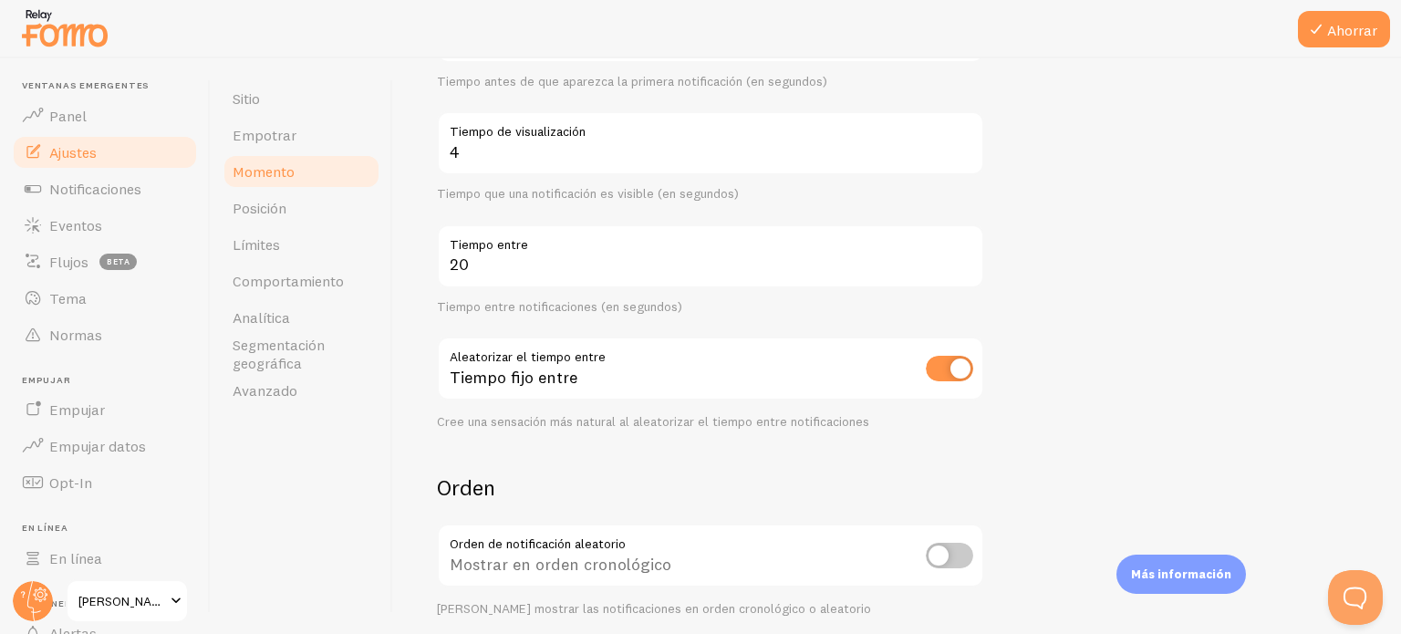
drag, startPoint x: 238, startPoint y: 211, endPoint x: 864, endPoint y: 54, distance: 645.3
click at [238, 211] on font "Posición" at bounding box center [260, 208] width 54 height 18
click at [1370, 45] on button "Ahorrar" at bounding box center [1344, 29] width 92 height 36
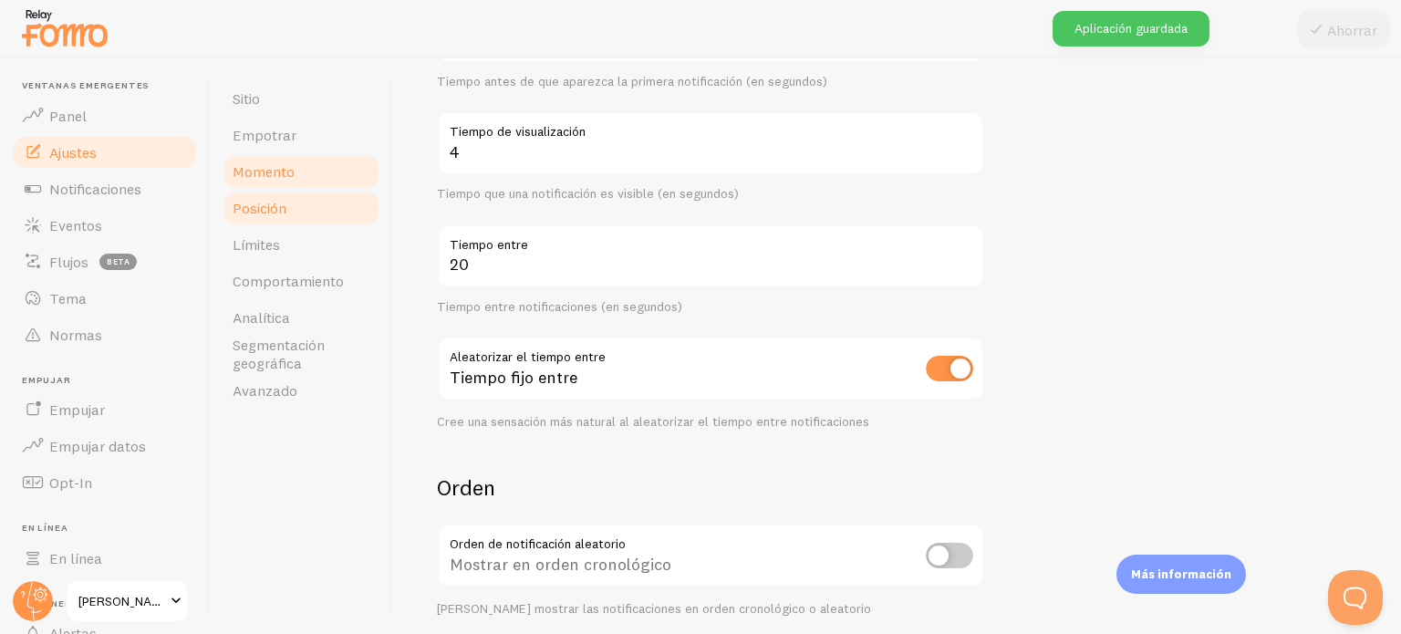
click at [273, 205] on font "Posición" at bounding box center [260, 208] width 54 height 18
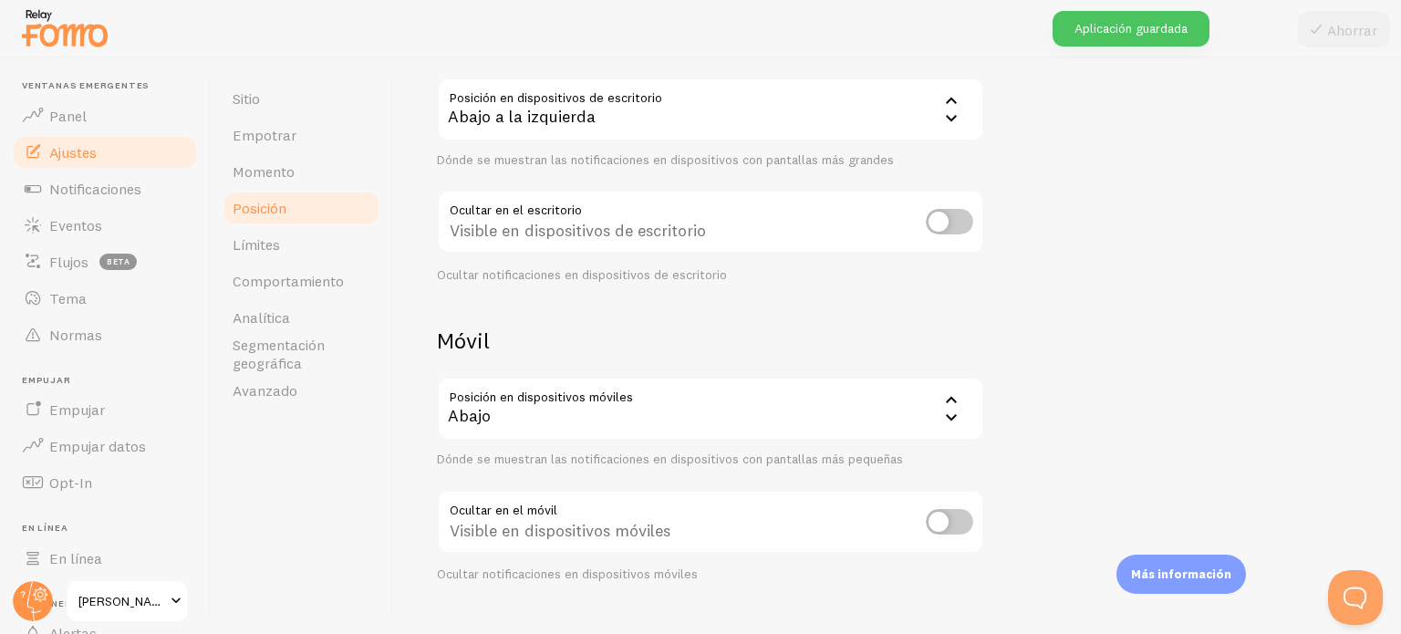
scroll to position [216, 0]
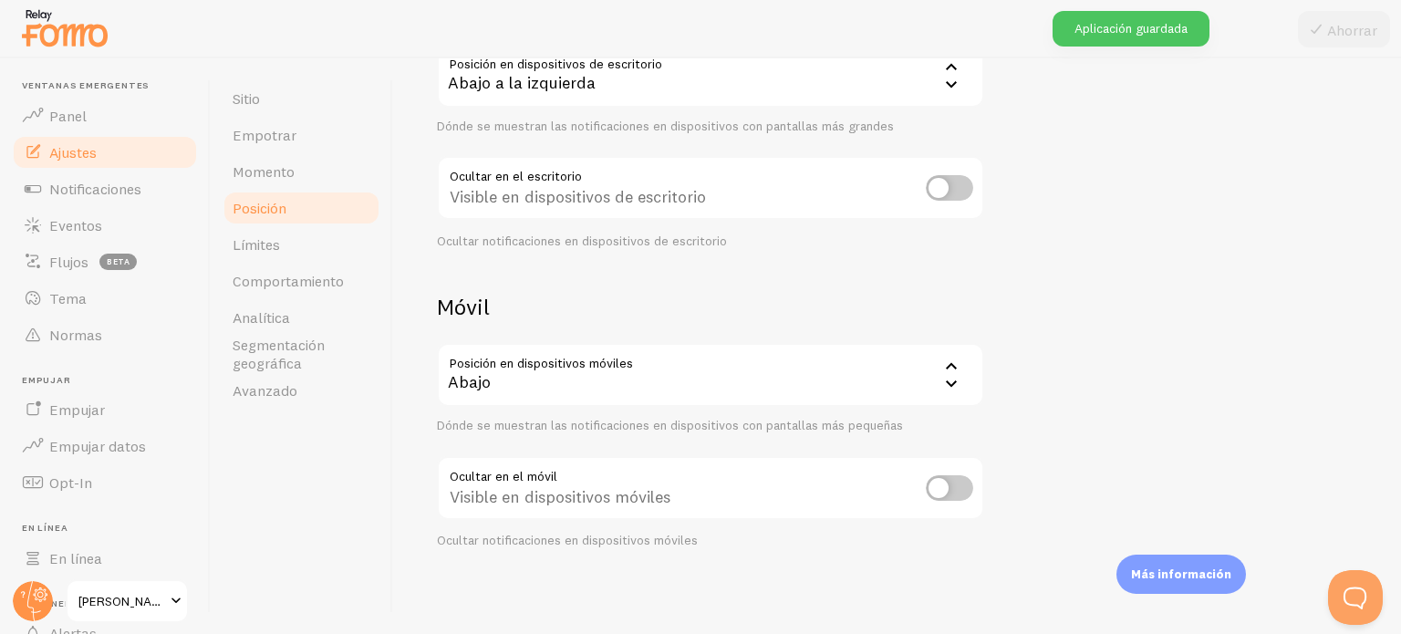
click at [953, 379] on icon at bounding box center [952, 384] width 22 height 22
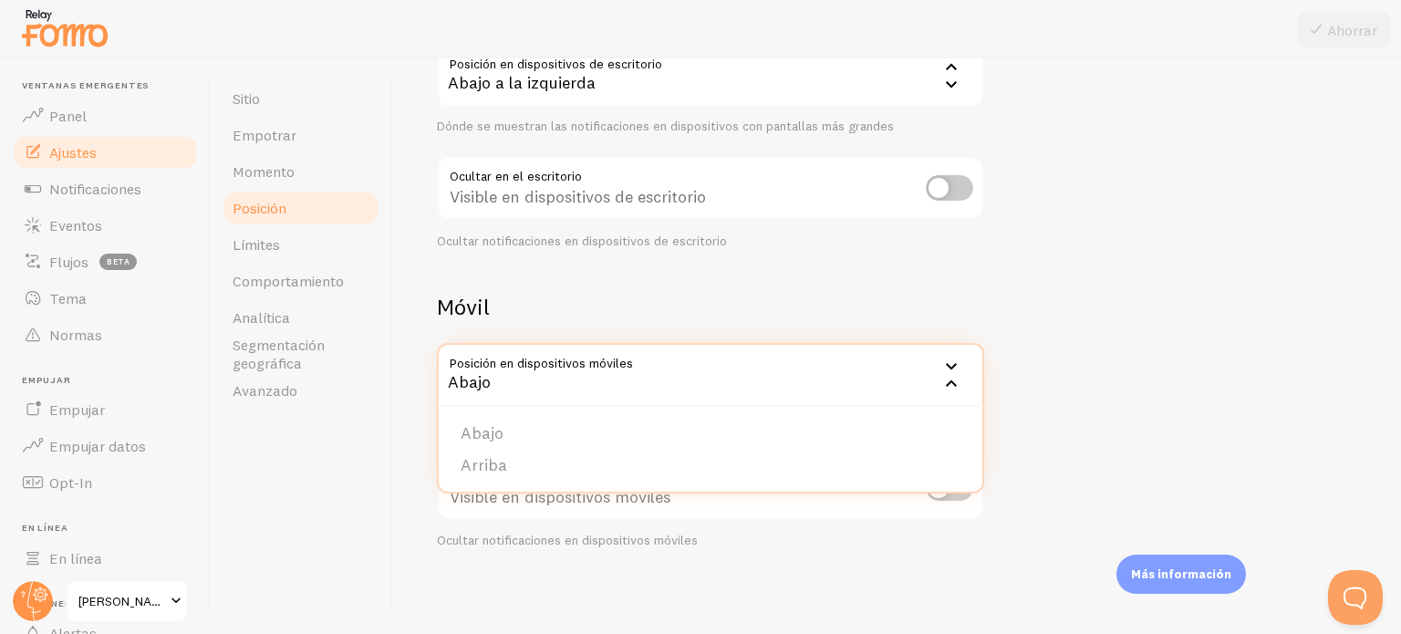
click at [1152, 320] on div "Dispositivos y posición Colocación de notificaciones en dispositivos móviles y …" at bounding box center [897, 217] width 921 height 663
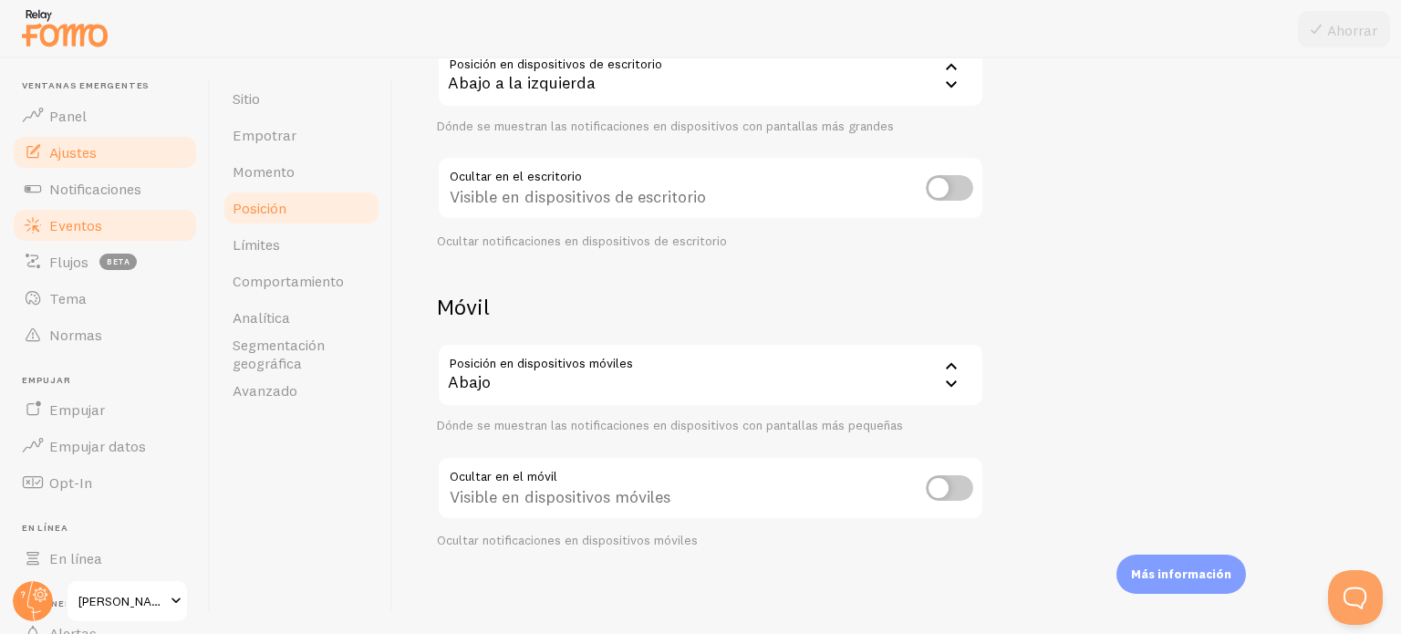
click at [87, 233] on font "Eventos" at bounding box center [75, 225] width 53 height 18
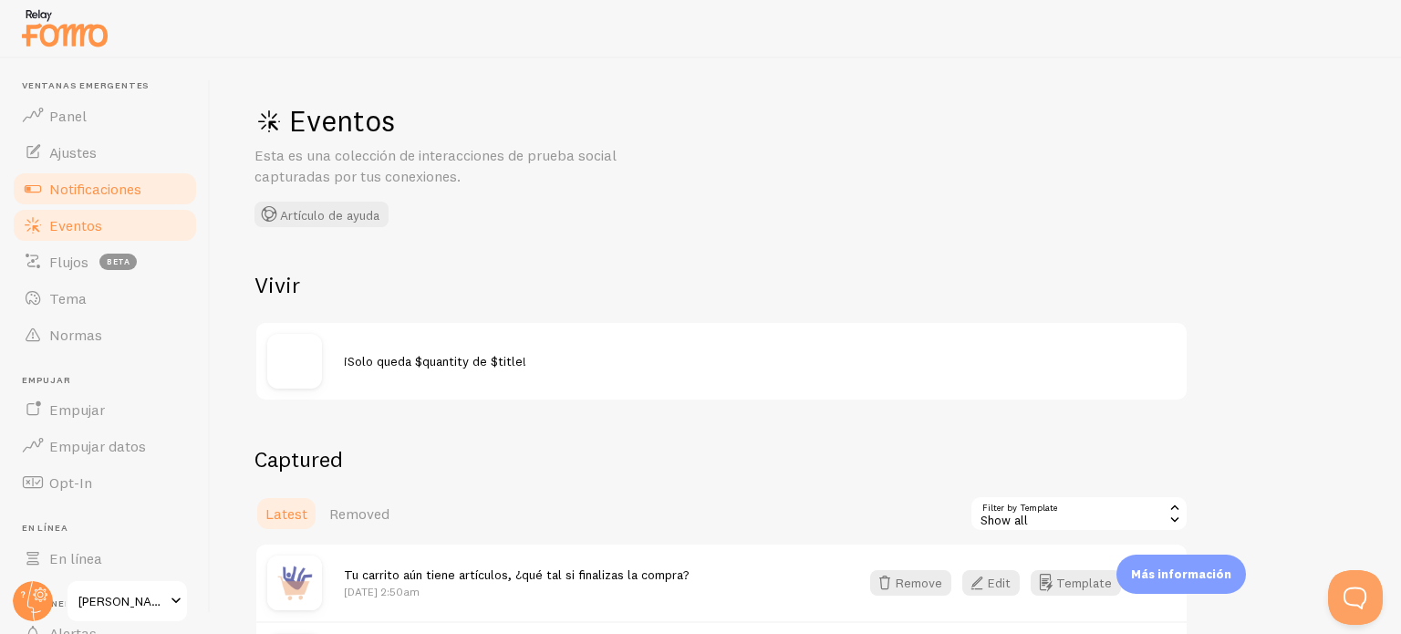
click at [78, 190] on font "Notificaciones" at bounding box center [95, 189] width 92 height 18
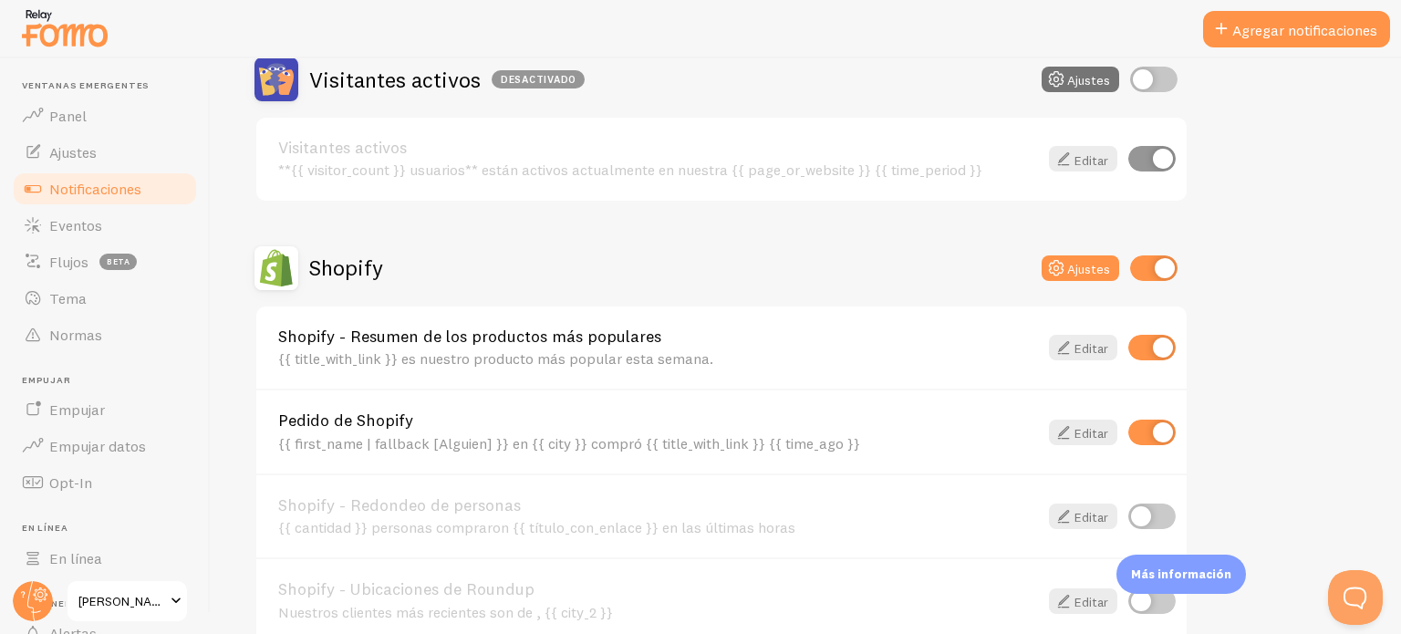
scroll to position [192, 0]
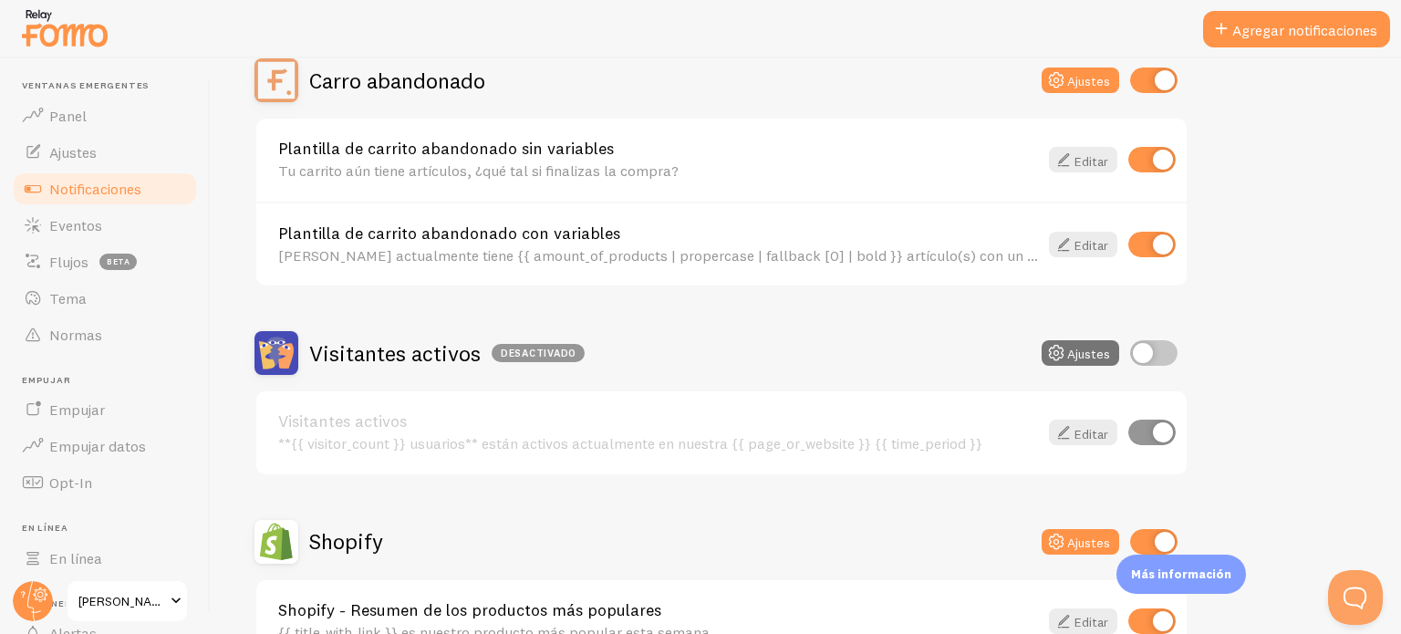
click at [1139, 163] on input "checkbox" at bounding box center [1152, 160] width 47 height 26
checkbox input "false"
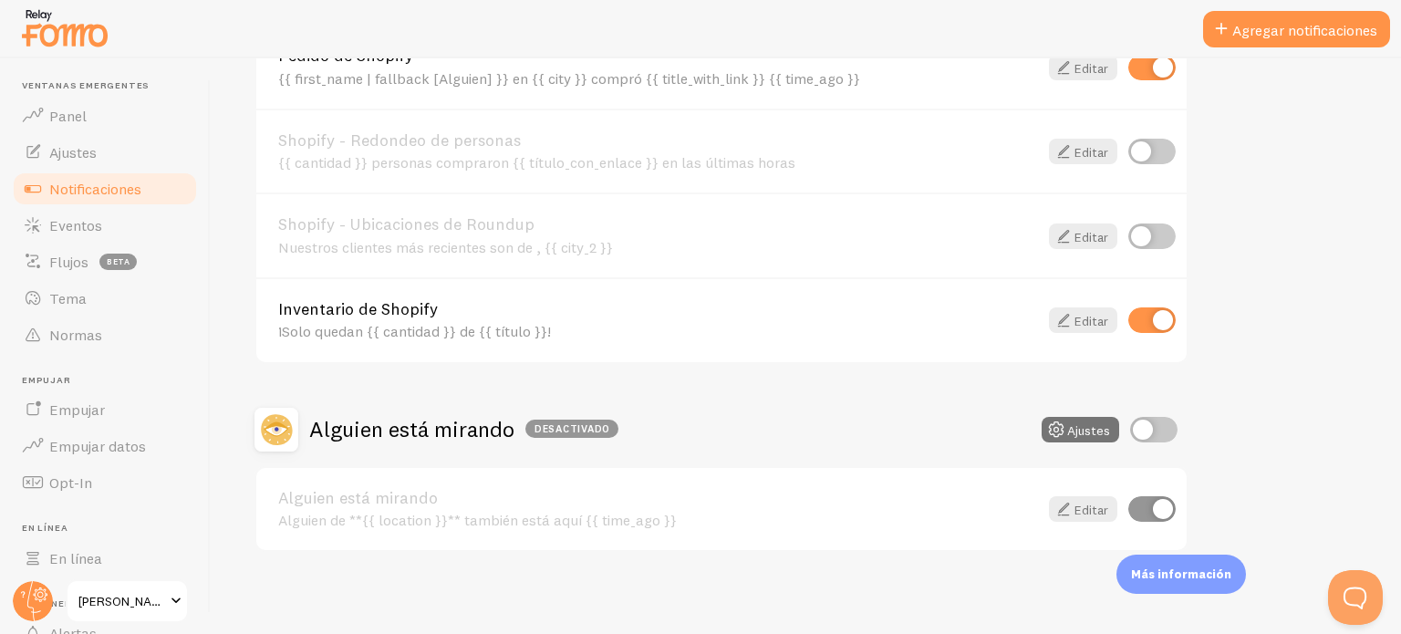
scroll to position [557, 0]
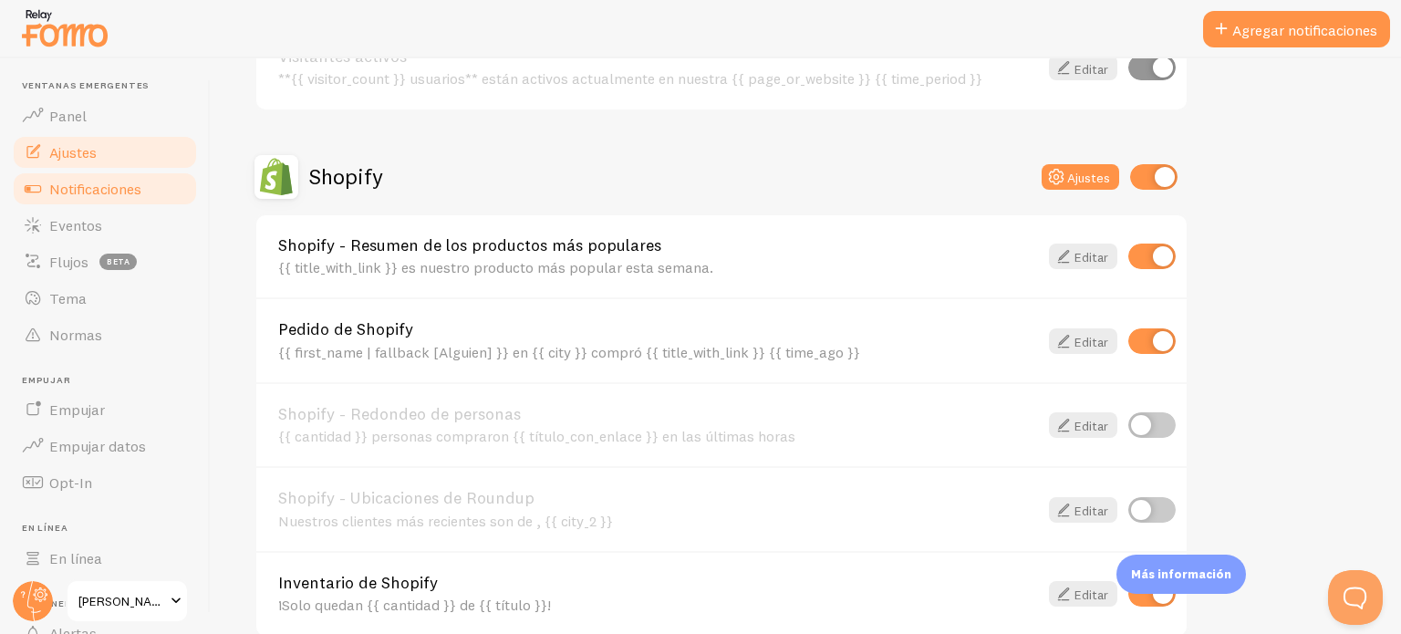
click at [58, 156] on font "Ajustes" at bounding box center [72, 152] width 47 height 18
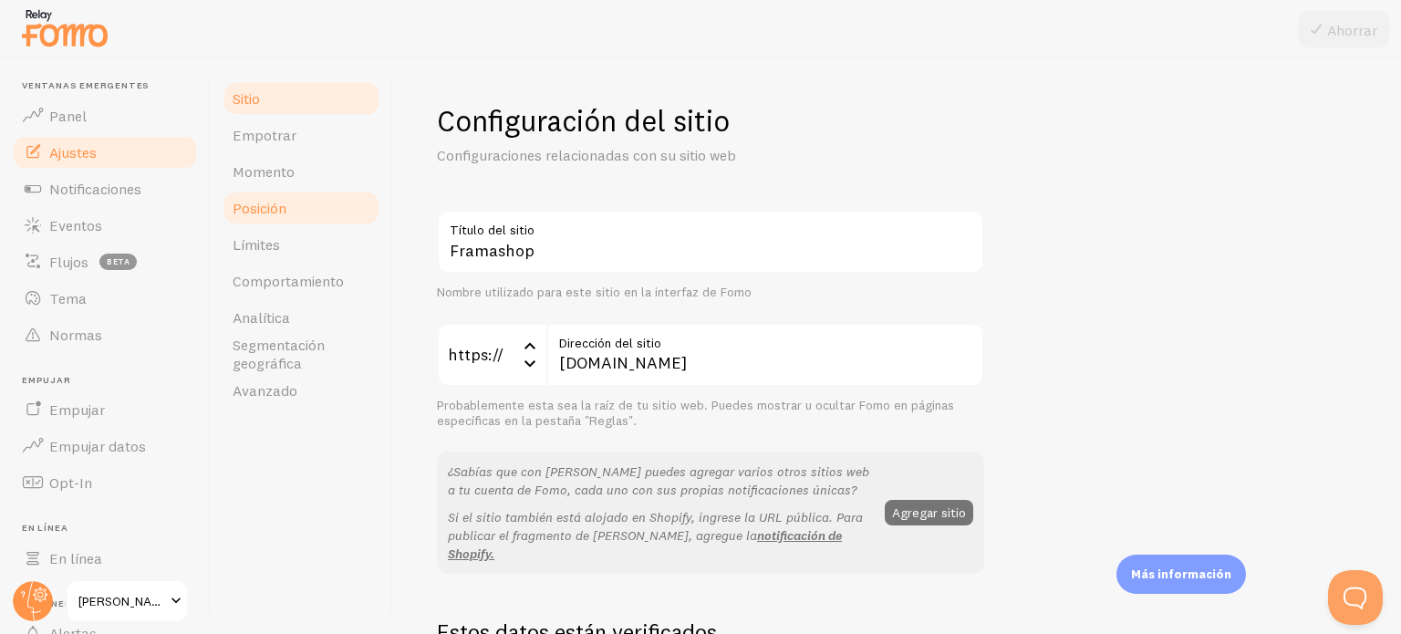
click at [276, 211] on font "Posición" at bounding box center [260, 208] width 54 height 18
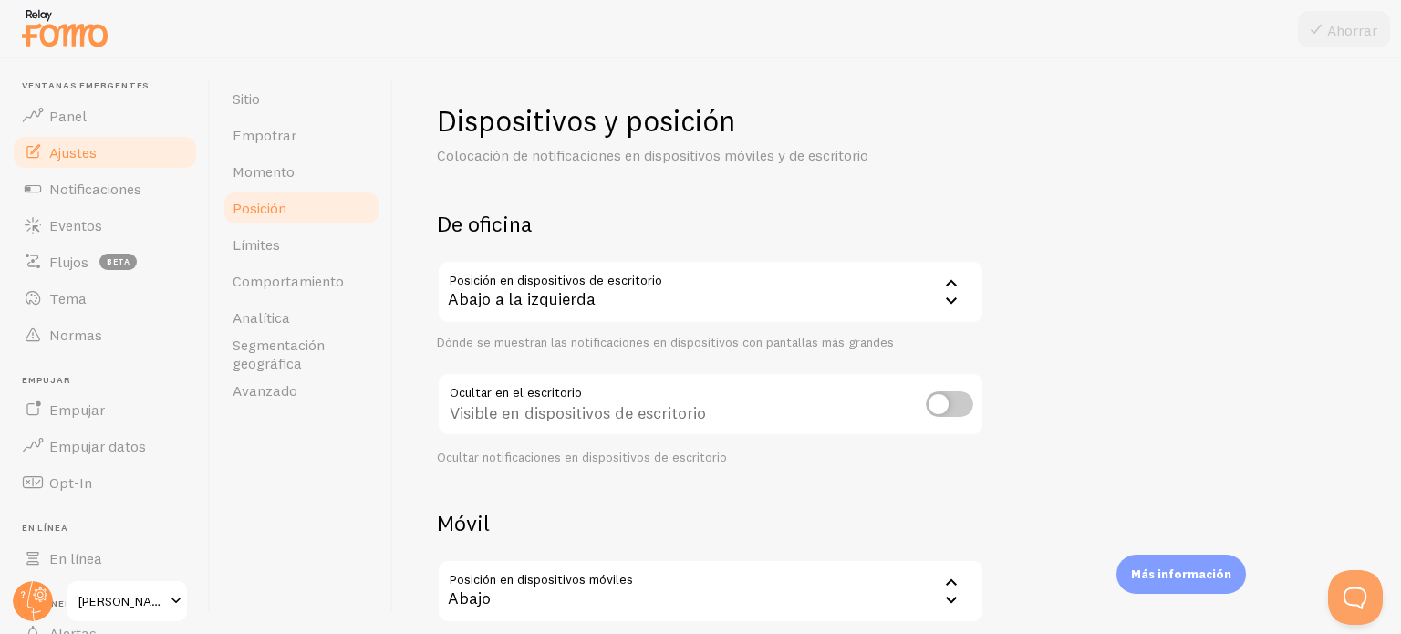
click at [952, 282] on icon at bounding box center [952, 283] width 22 height 22
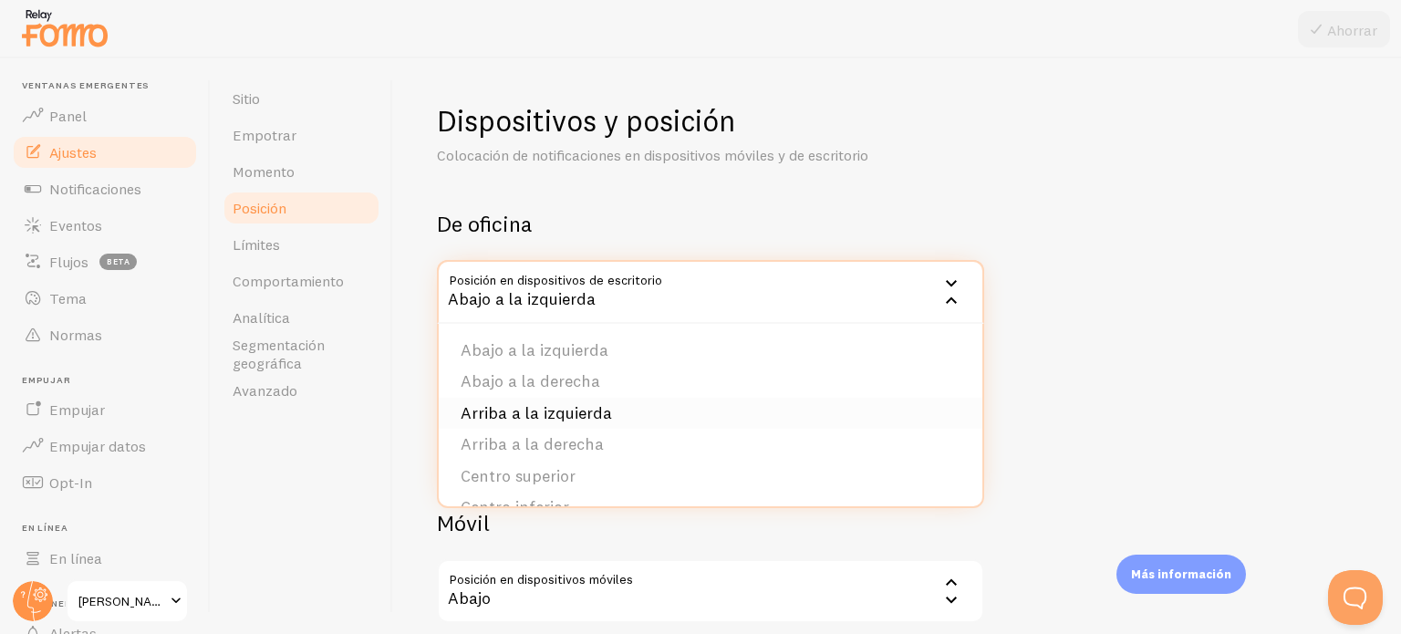
click at [588, 417] on font "Arriba a la izquierda" at bounding box center [536, 412] width 151 height 21
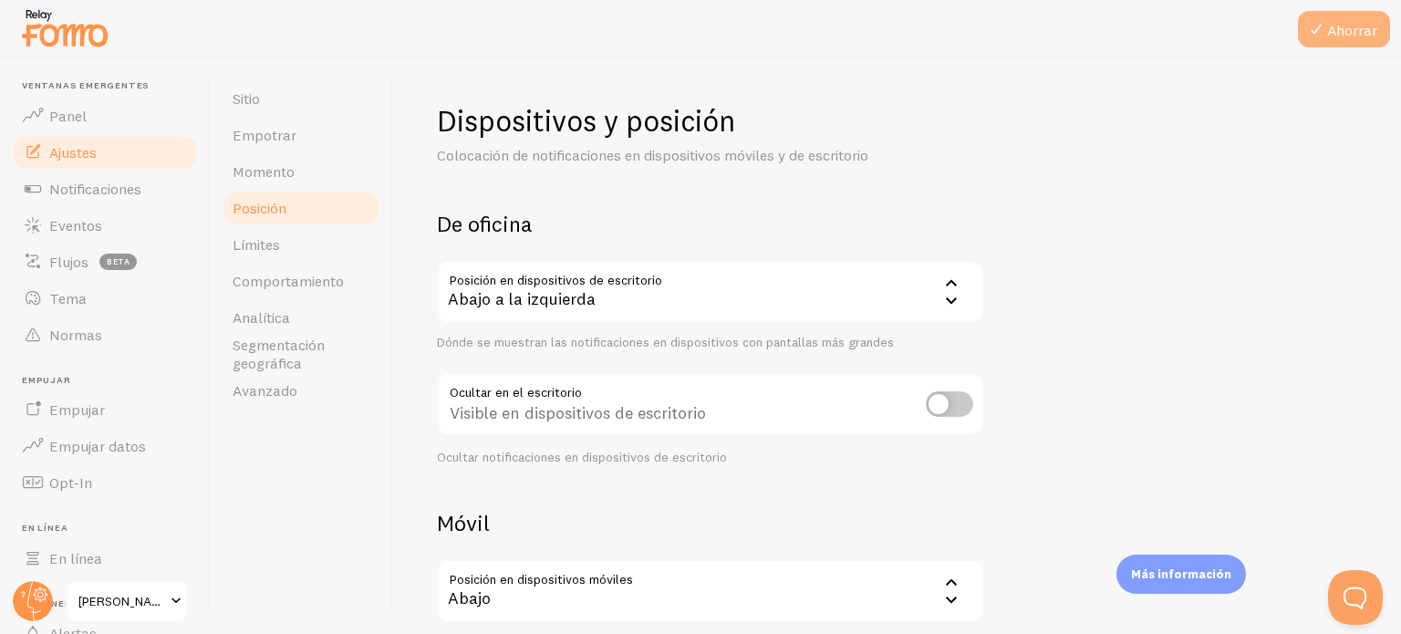
click at [1338, 25] on font "Ahorrar" at bounding box center [1352, 30] width 50 height 18
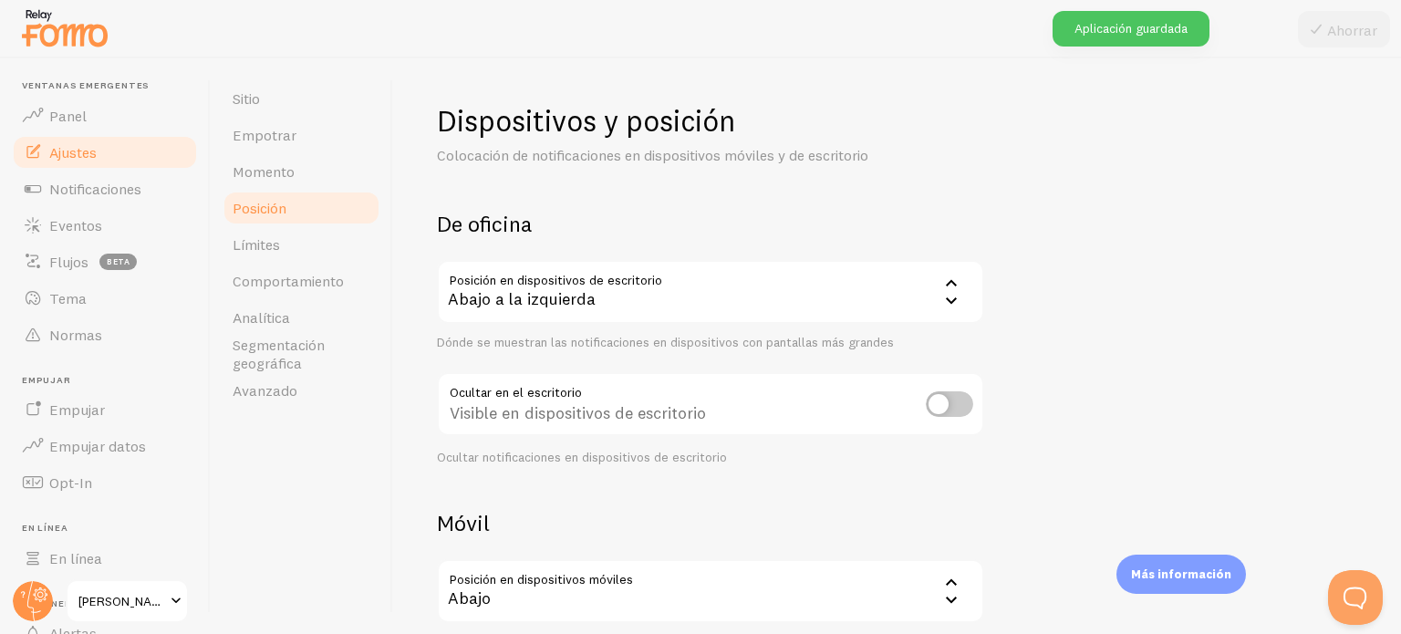
click at [957, 278] on icon at bounding box center [952, 283] width 22 height 22
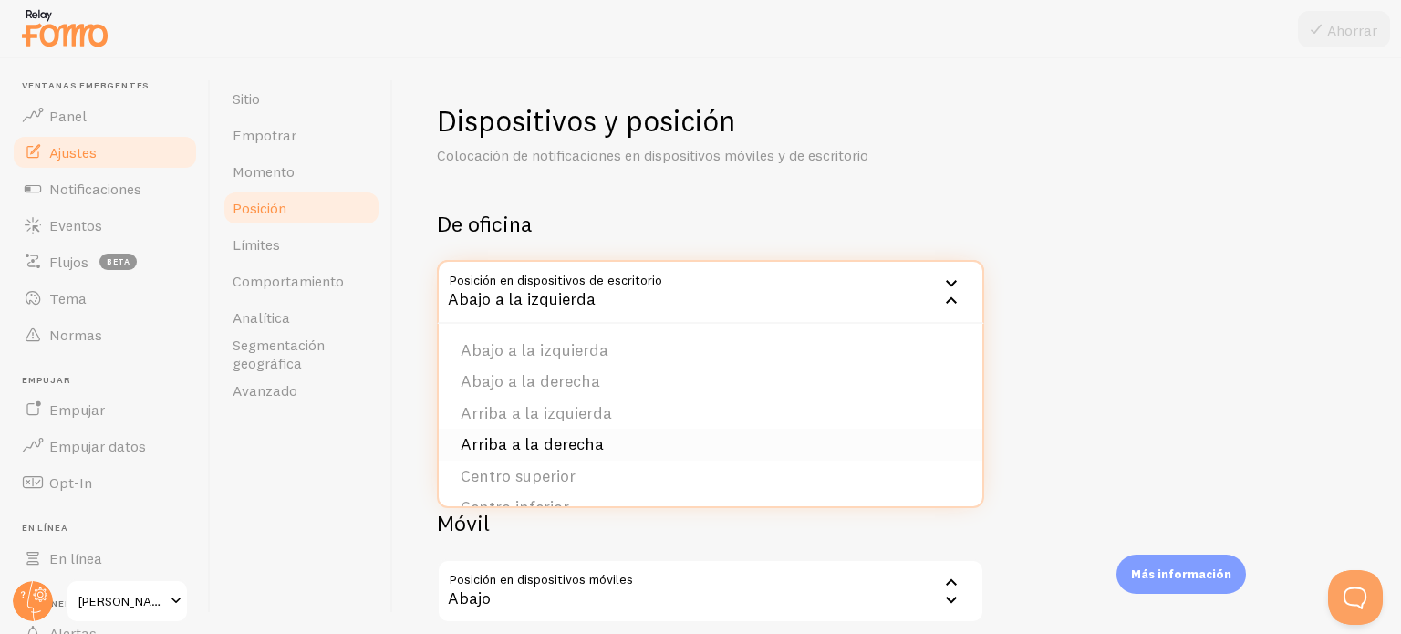
click at [652, 441] on li "Arriba a la derecha" at bounding box center [711, 445] width 544 height 32
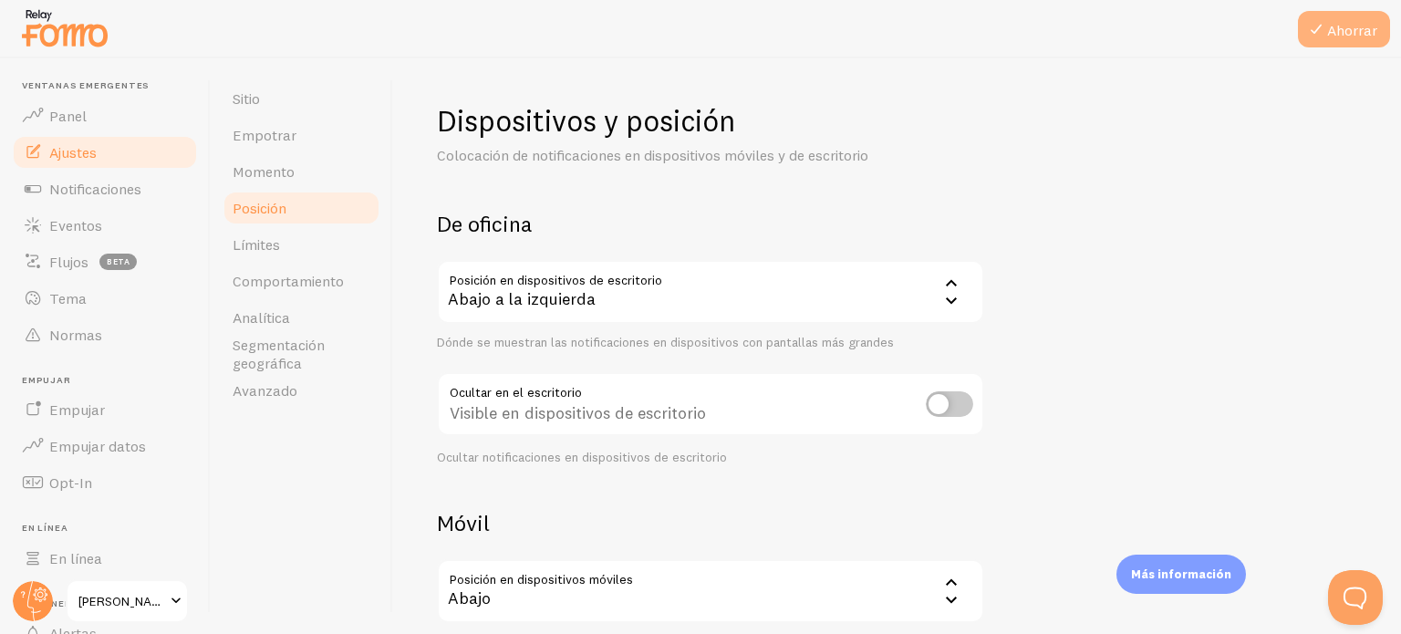
click at [1372, 36] on font "Ahorrar" at bounding box center [1352, 30] width 50 height 18
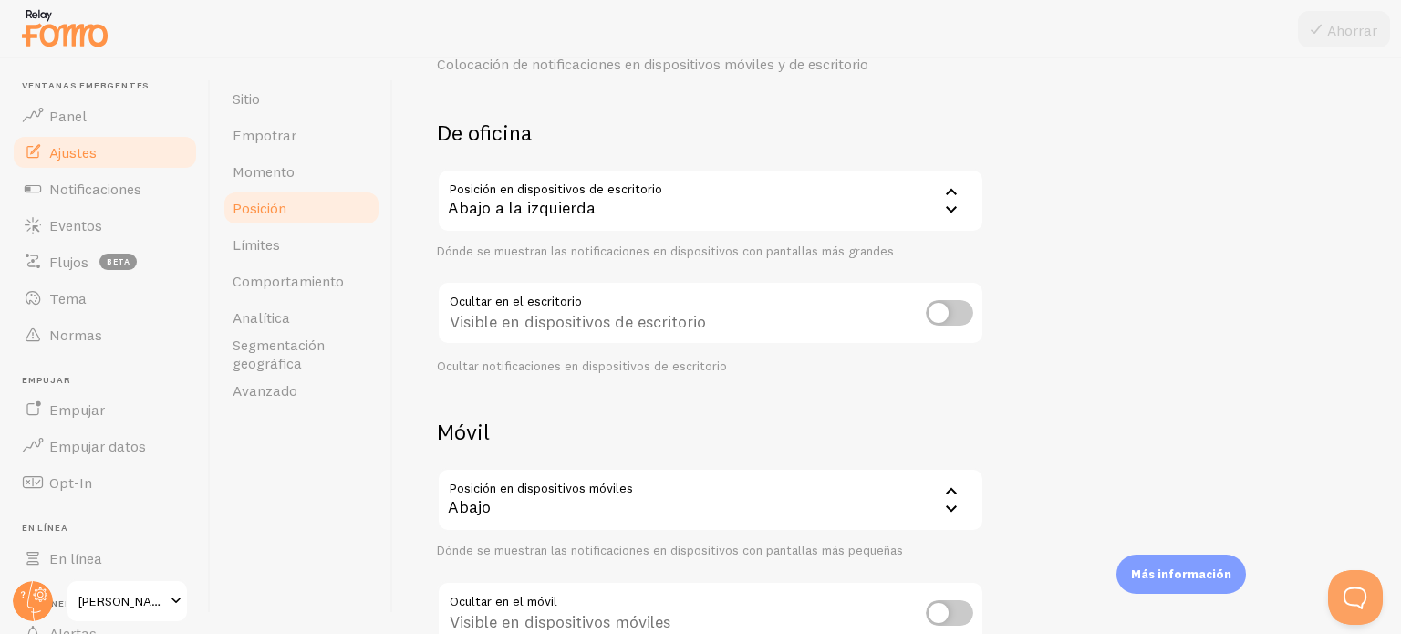
scroll to position [182, 0]
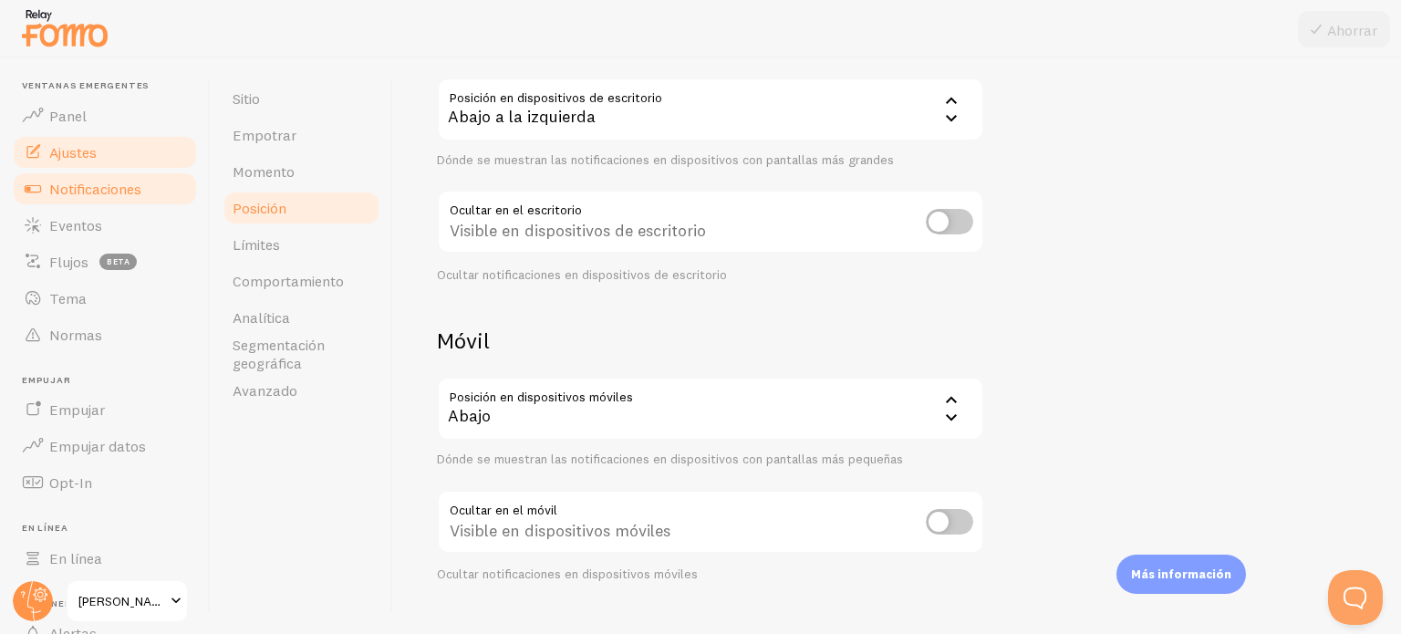
click at [113, 188] on font "Notificaciones" at bounding box center [95, 189] width 92 height 18
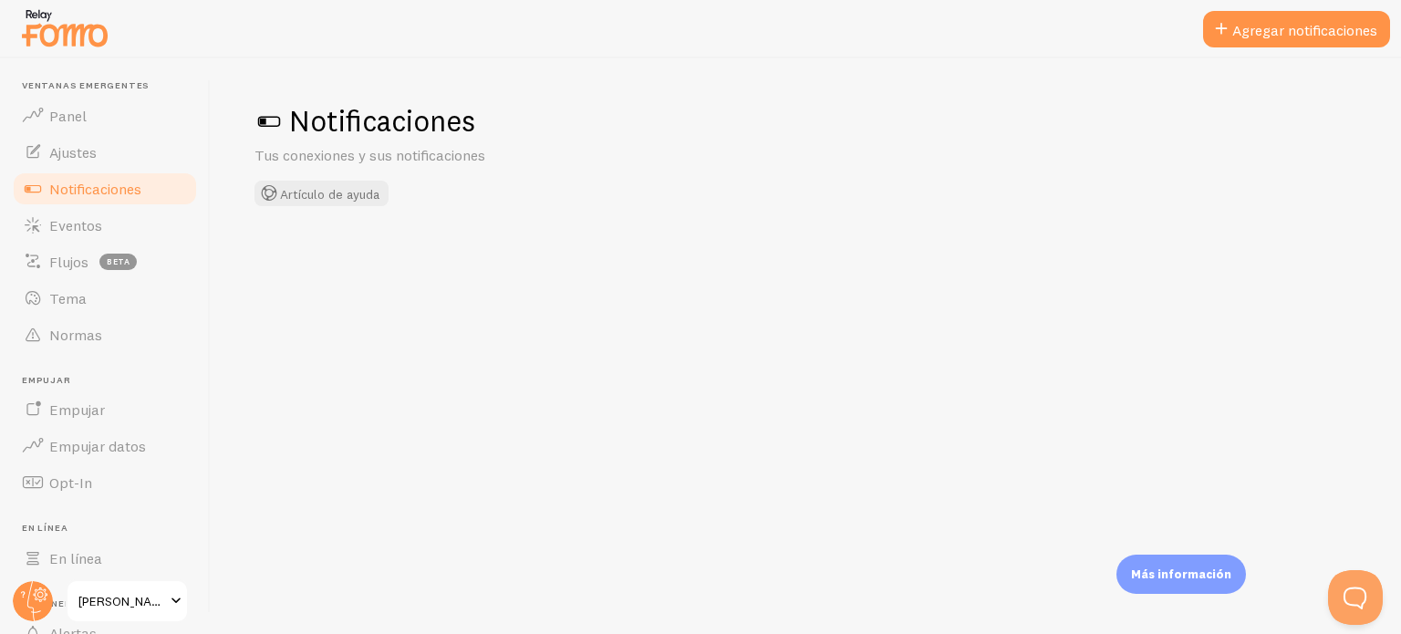
checkbox input "false"
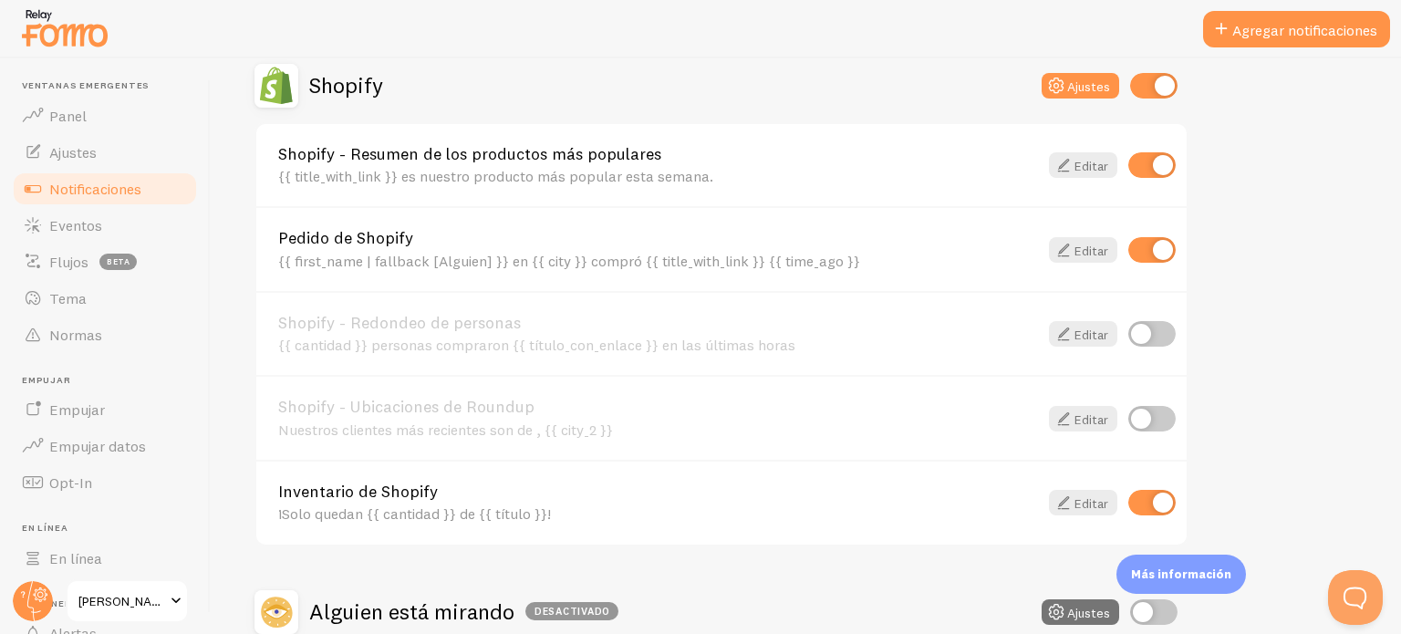
scroll to position [465, 0]
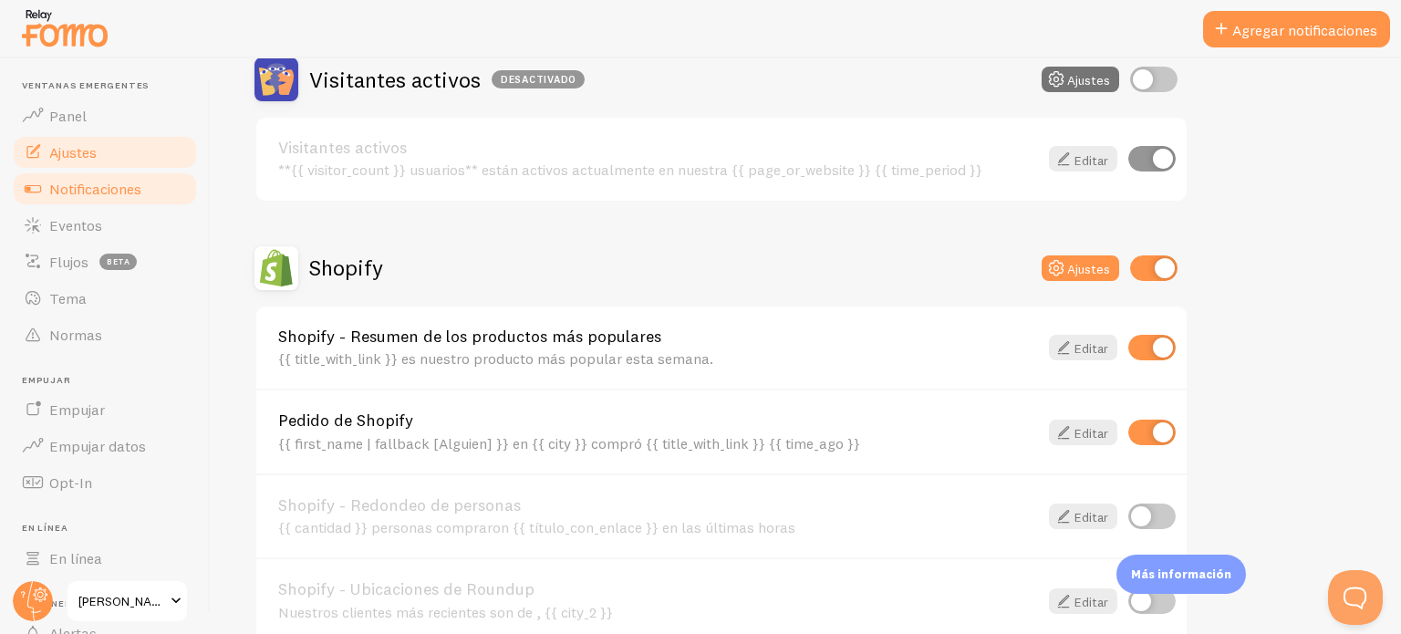
drag, startPoint x: 61, startPoint y: 148, endPoint x: 114, endPoint y: 152, distance: 53.1
click at [61, 148] on font "Ajustes" at bounding box center [72, 152] width 47 height 18
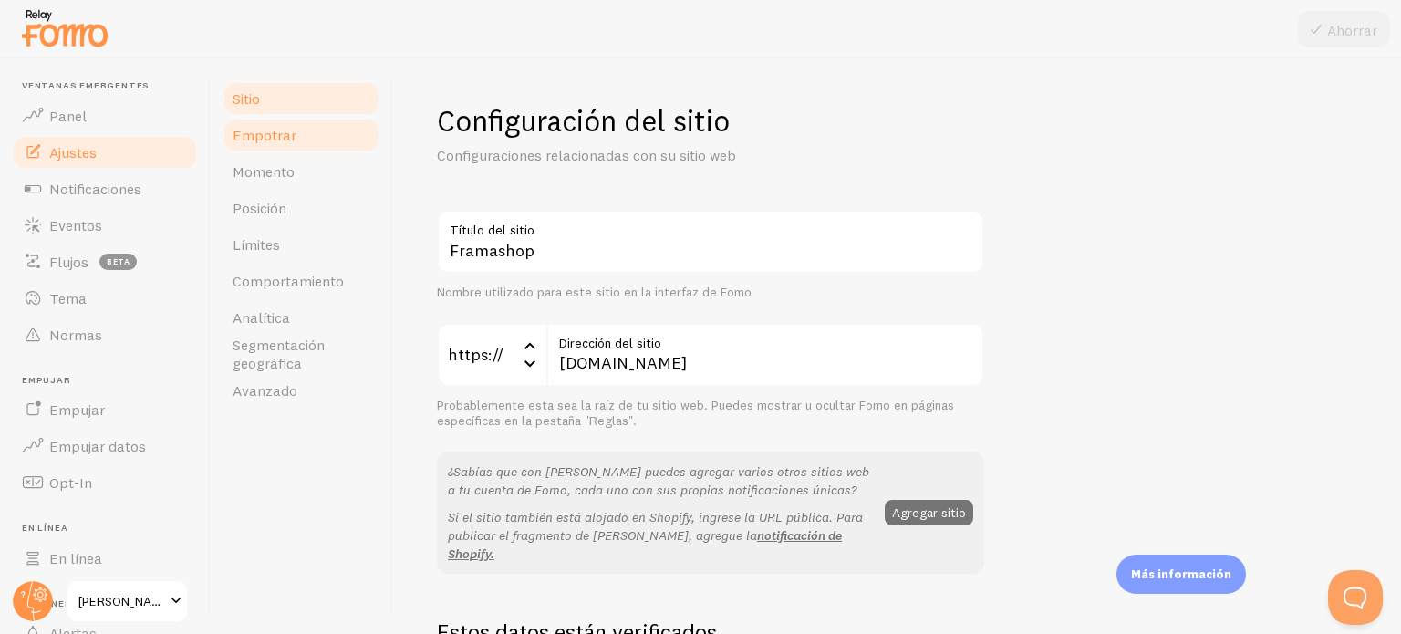
click at [261, 130] on font "Empotrar" at bounding box center [265, 135] width 64 height 18
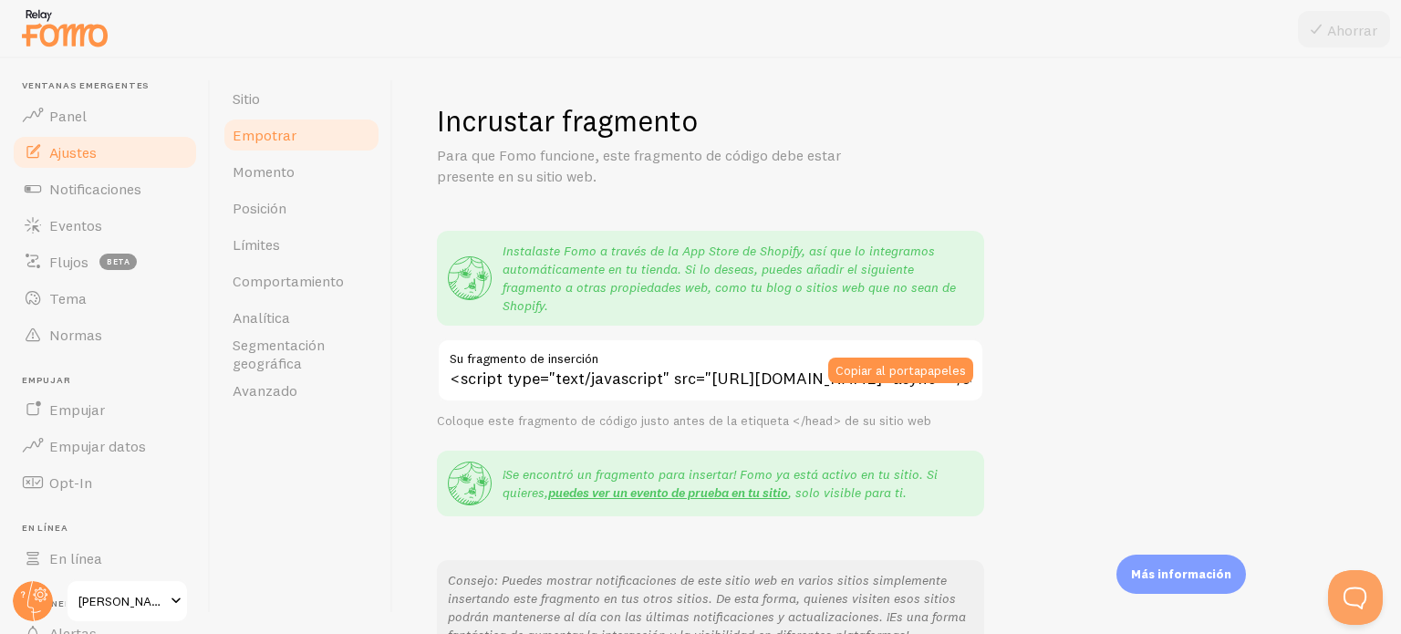
click at [212, 157] on div "Sitio Empotrar Momento Posición Límites Comportamiento Analítica Segmentación g…" at bounding box center [302, 346] width 182 height 576
click at [248, 160] on link "Momento" at bounding box center [302, 171] width 160 height 36
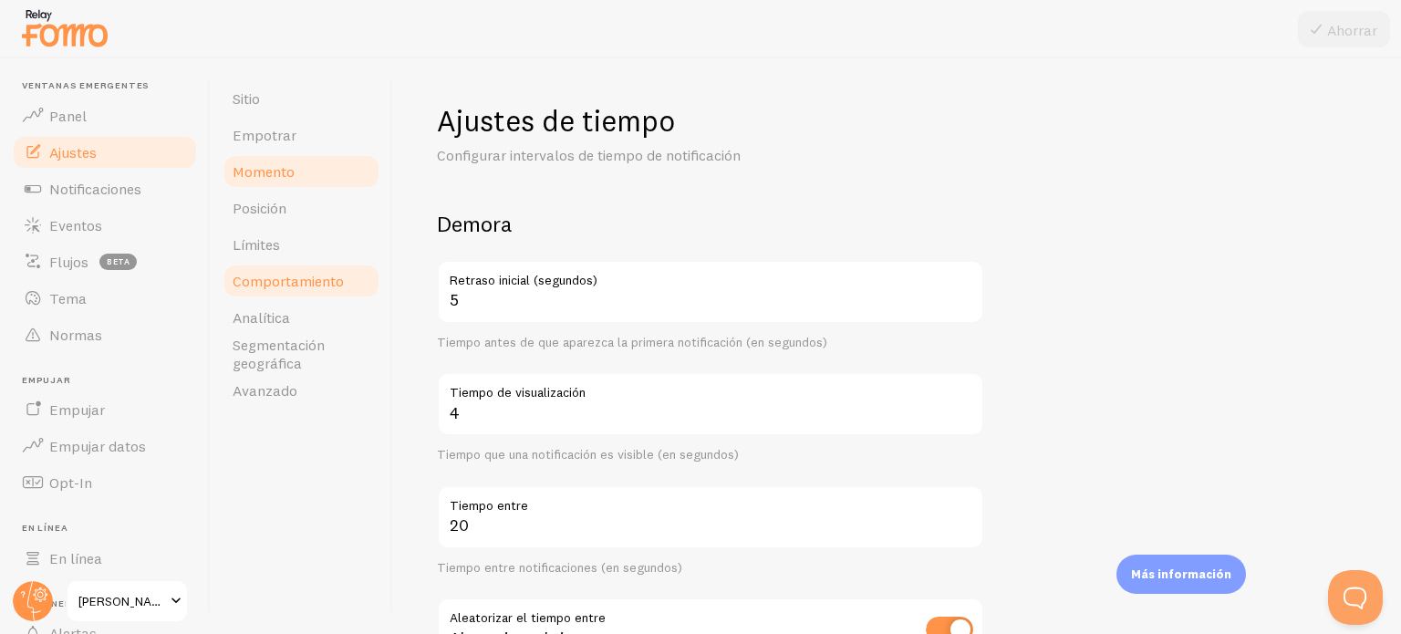
click at [297, 298] on link "Comportamiento" at bounding box center [302, 281] width 160 height 36
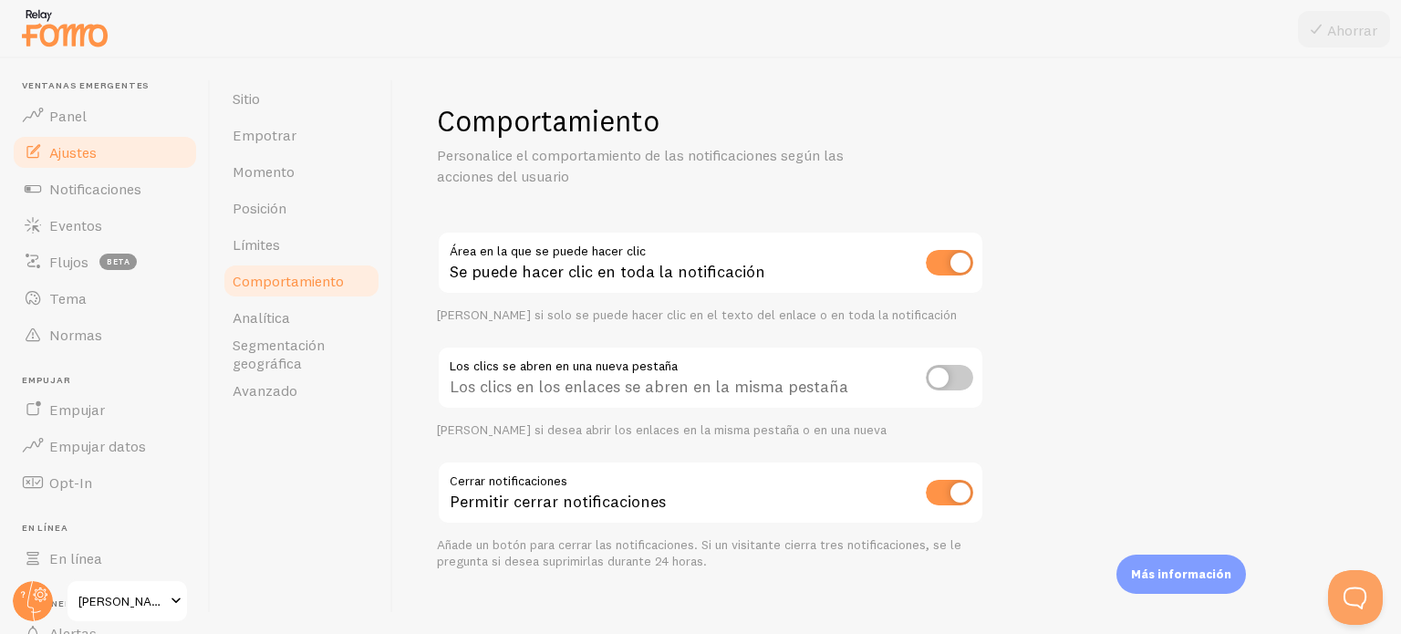
click at [927, 265] on input "checkbox" at bounding box center [949, 263] width 47 height 26
checkbox input "false"
click at [1323, 28] on icon at bounding box center [1317, 29] width 22 height 22
